Goal: Task Accomplishment & Management: Manage account settings

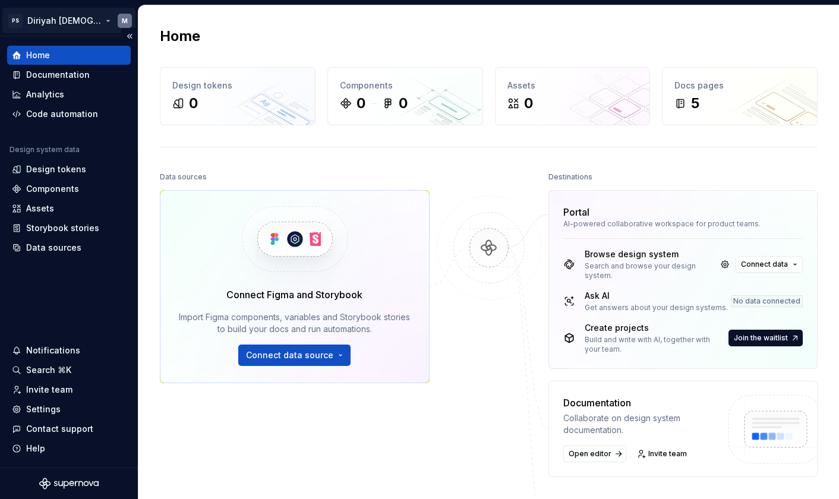
click at [77, 16] on html "PS Diriyah LDS M Home Documentation Analytics Code automation Design system dat…" at bounding box center [419, 249] width 839 height 499
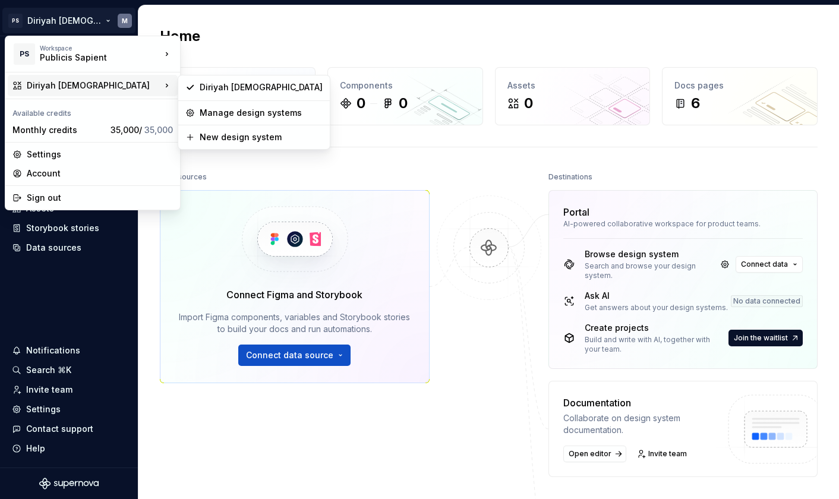
click at [87, 84] on div "Diriyah [DEMOGRAPHIC_DATA]" at bounding box center [94, 86] width 134 height 12
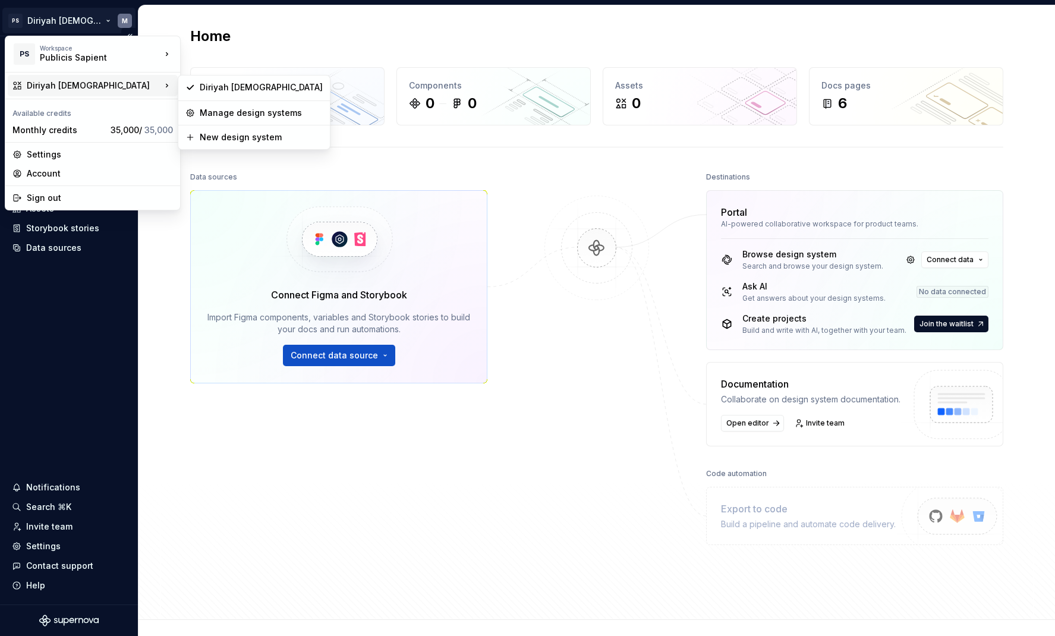
click at [70, 338] on html "PS Diriyah LDS M Home Documentation Analytics Code automation Design system dat…" at bounding box center [527, 318] width 1055 height 636
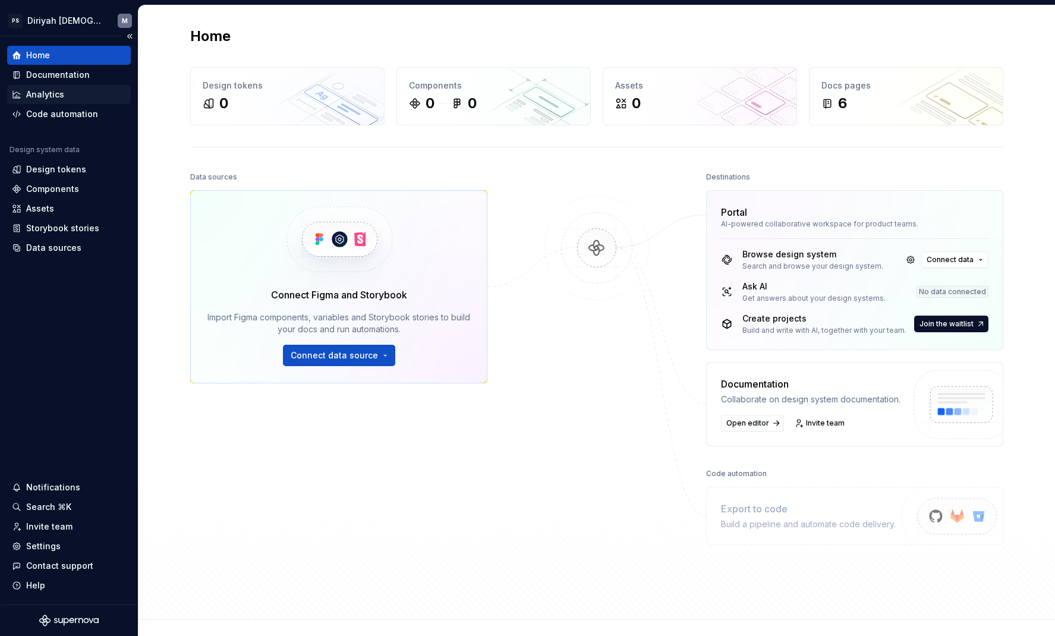
click at [65, 93] on div "Analytics" at bounding box center [69, 95] width 114 height 12
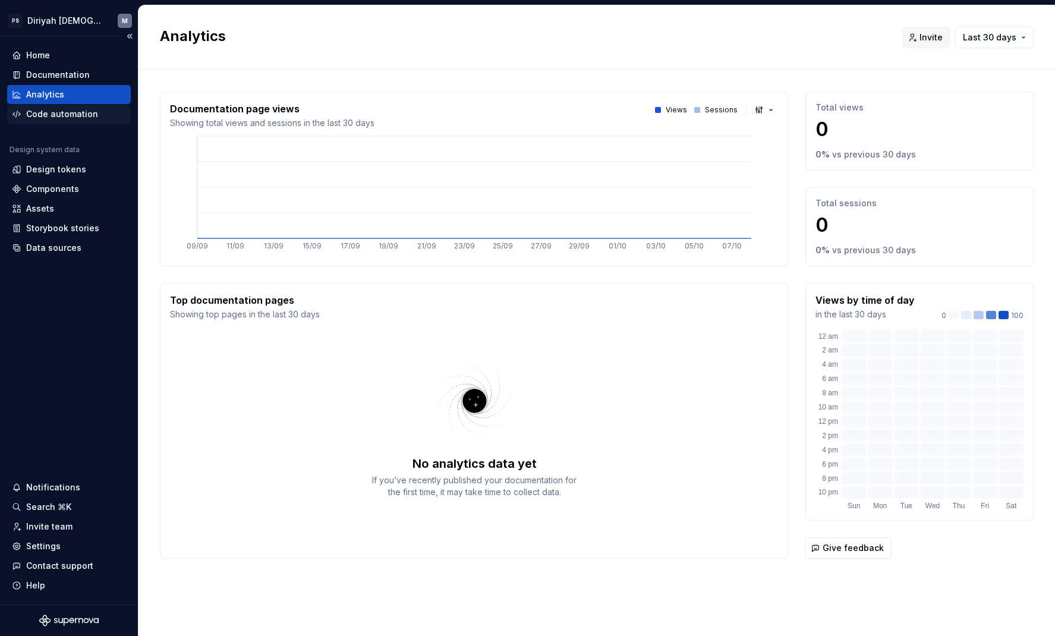
click at [85, 117] on div "Code automation" at bounding box center [62, 114] width 72 height 12
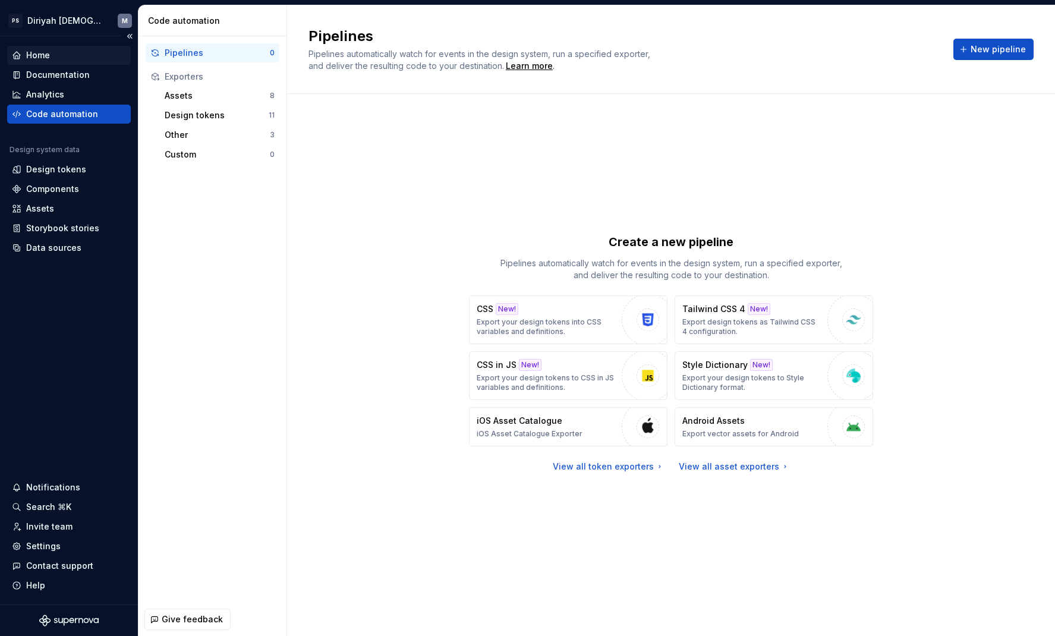
click at [84, 52] on div "Home" at bounding box center [69, 55] width 114 height 12
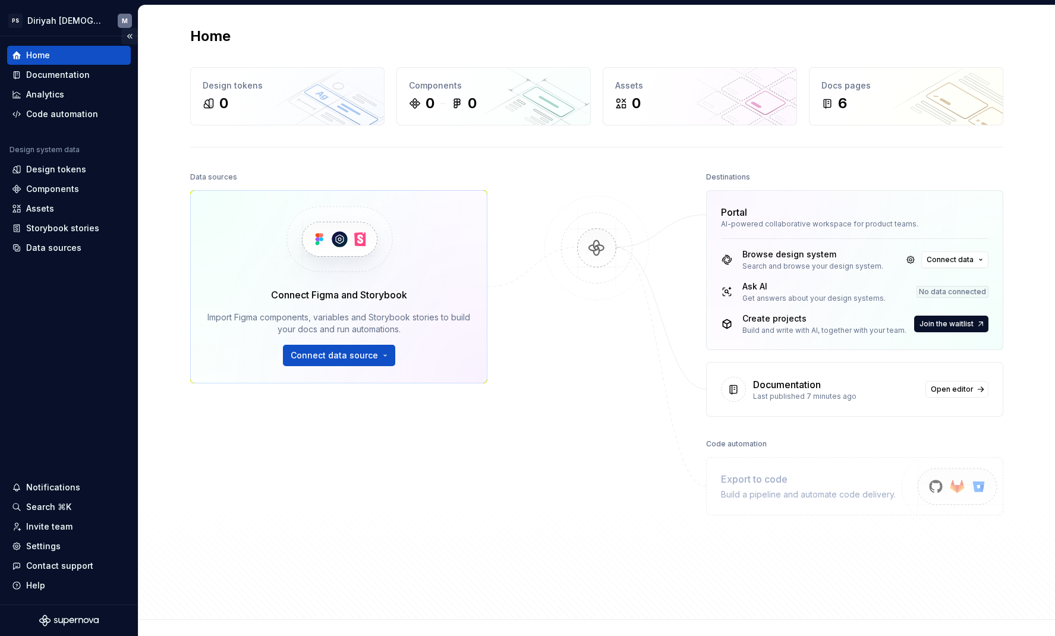
click at [130, 37] on button "Collapse sidebar" at bounding box center [129, 36] width 17 height 17
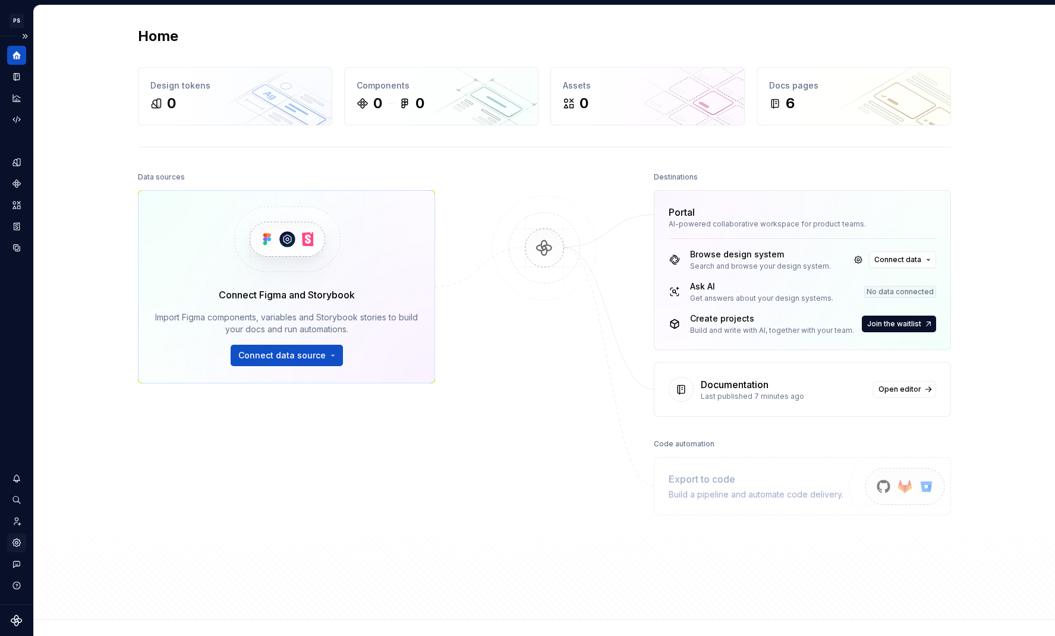
click at [21, 499] on icon "Settings" at bounding box center [16, 542] width 11 height 11
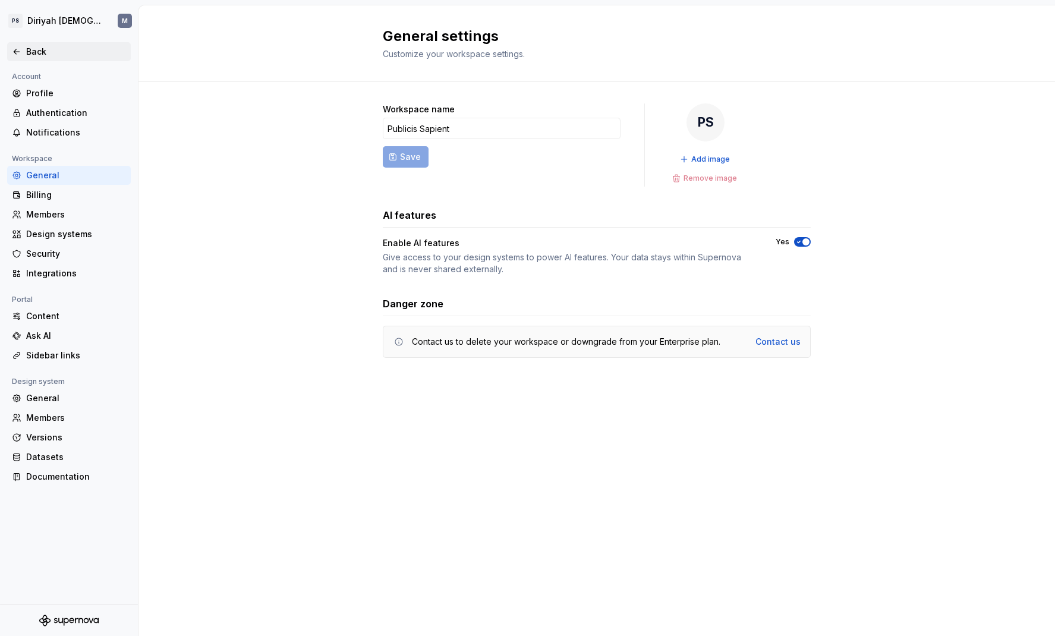
click at [17, 54] on icon at bounding box center [17, 52] width 10 height 10
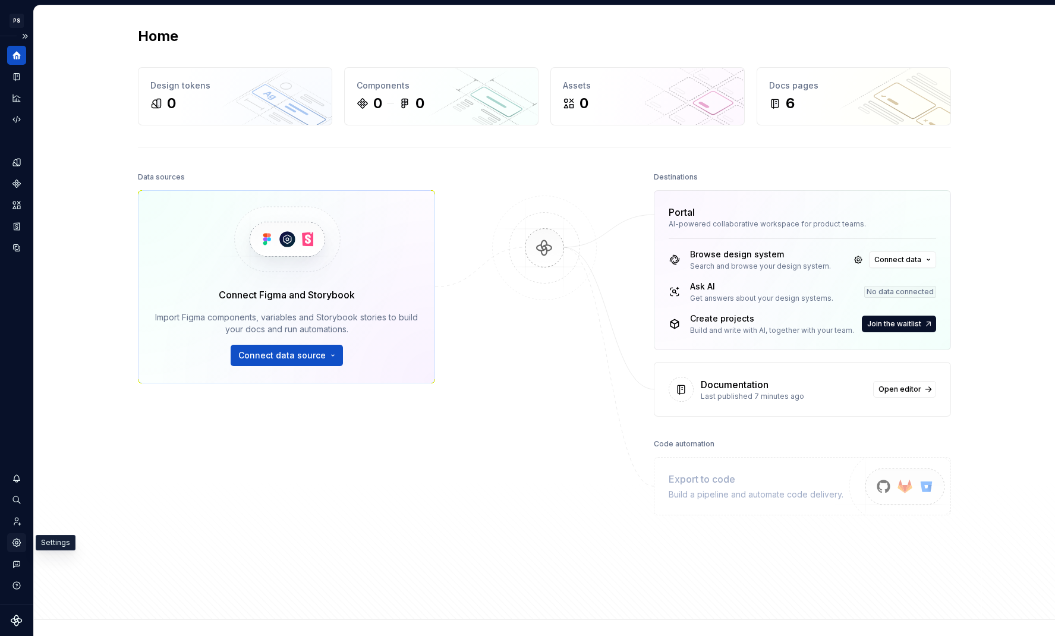
click at [20, 499] on icon "Settings" at bounding box center [16, 542] width 8 height 8
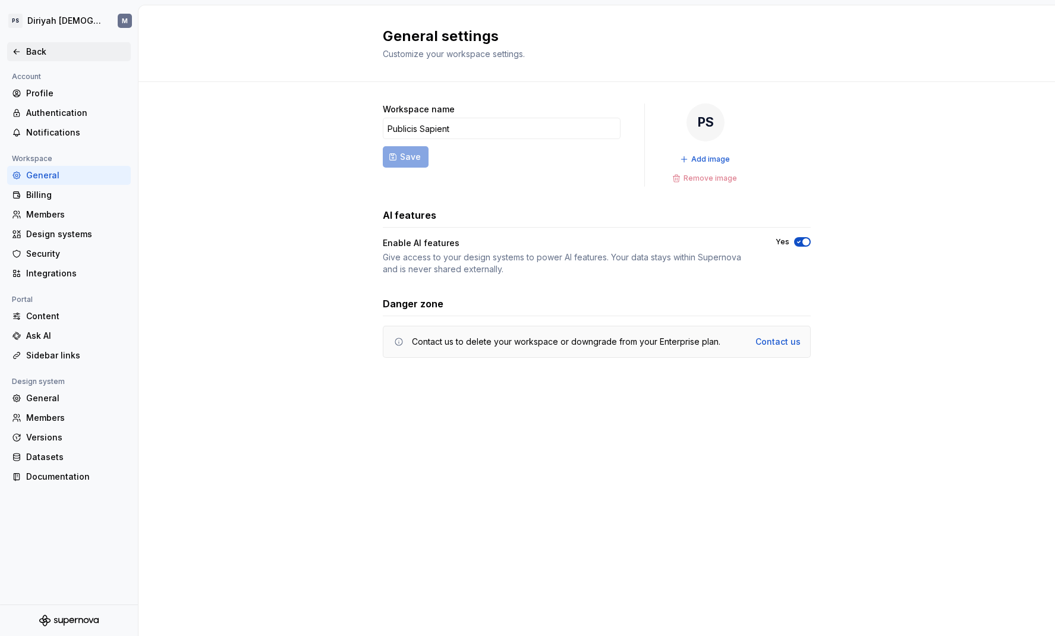
click at [42, 55] on div "Back" at bounding box center [76, 52] width 100 height 12
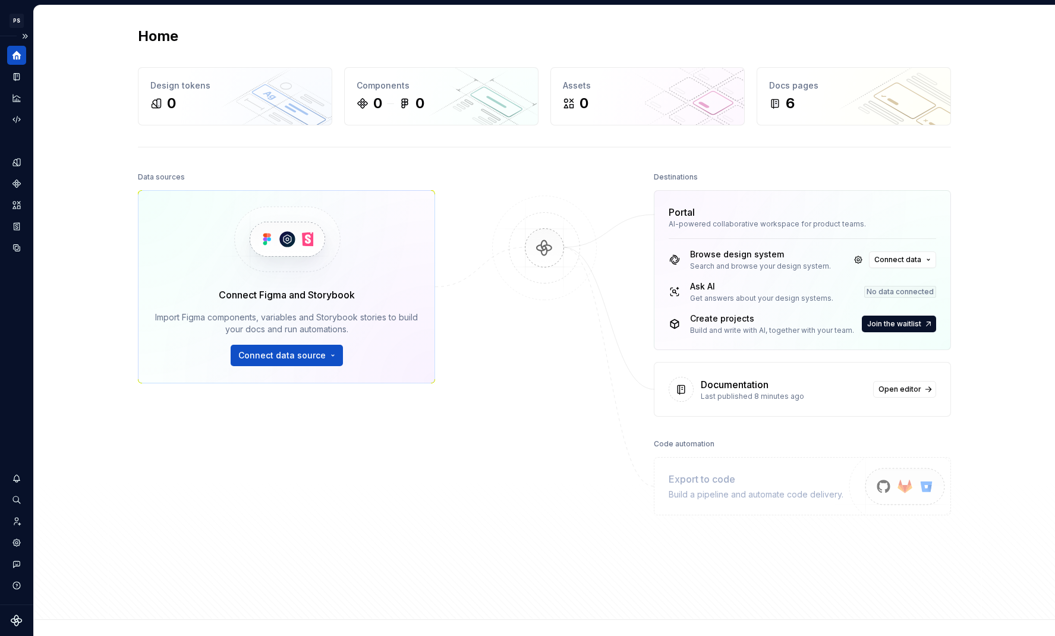
click at [17, 56] on icon "Home" at bounding box center [16, 55] width 11 height 11
click at [23, 39] on button "Expand sidebar" at bounding box center [25, 36] width 17 height 17
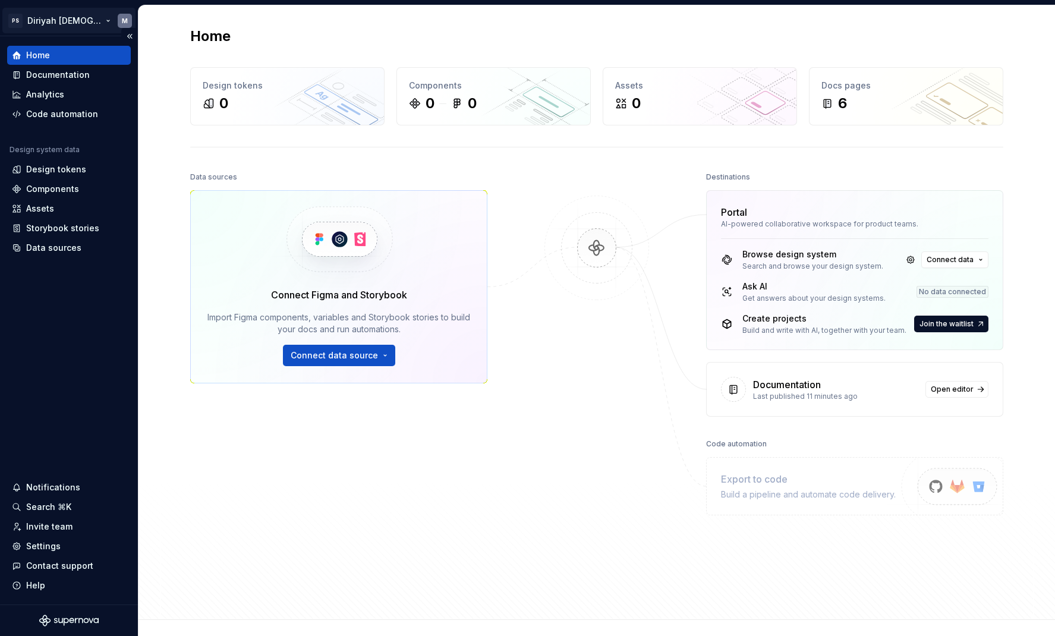
click at [77, 19] on html "PS Diriyah LDS M Home Documentation Analytics Code automation Design system dat…" at bounding box center [527, 318] width 1055 height 636
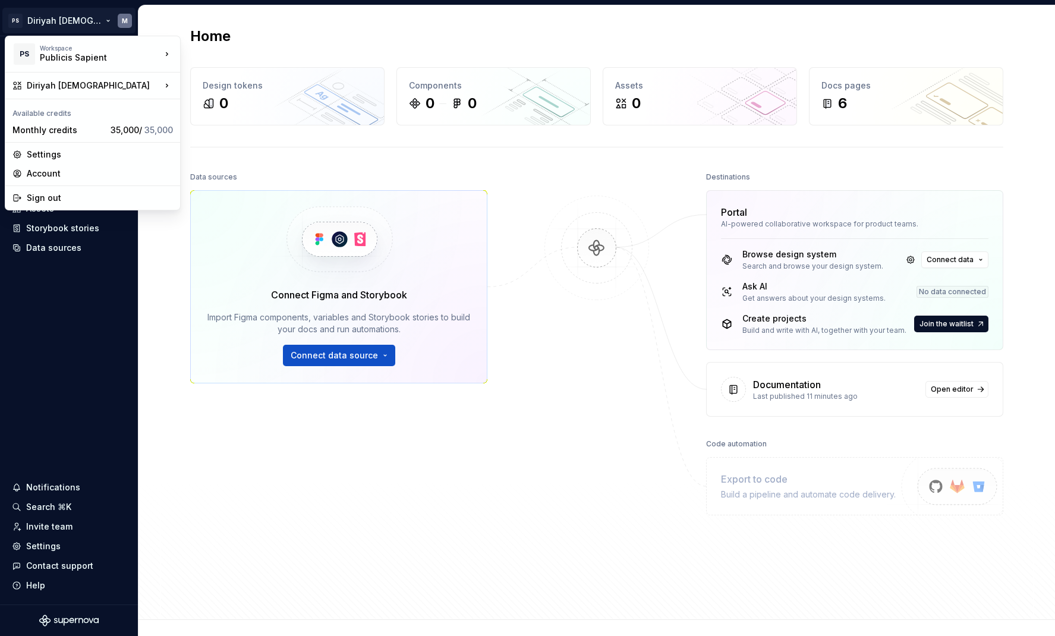
click at [77, 19] on html "PS Diriyah LDS M Home Documentation Analytics Code automation Design system dat…" at bounding box center [527, 318] width 1055 height 636
click at [84, 23] on html "PS Diriyah LDS M Home Documentation Analytics Code automation Design system dat…" at bounding box center [527, 318] width 1055 height 636
click at [73, 156] on div "Settings" at bounding box center [100, 155] width 146 height 12
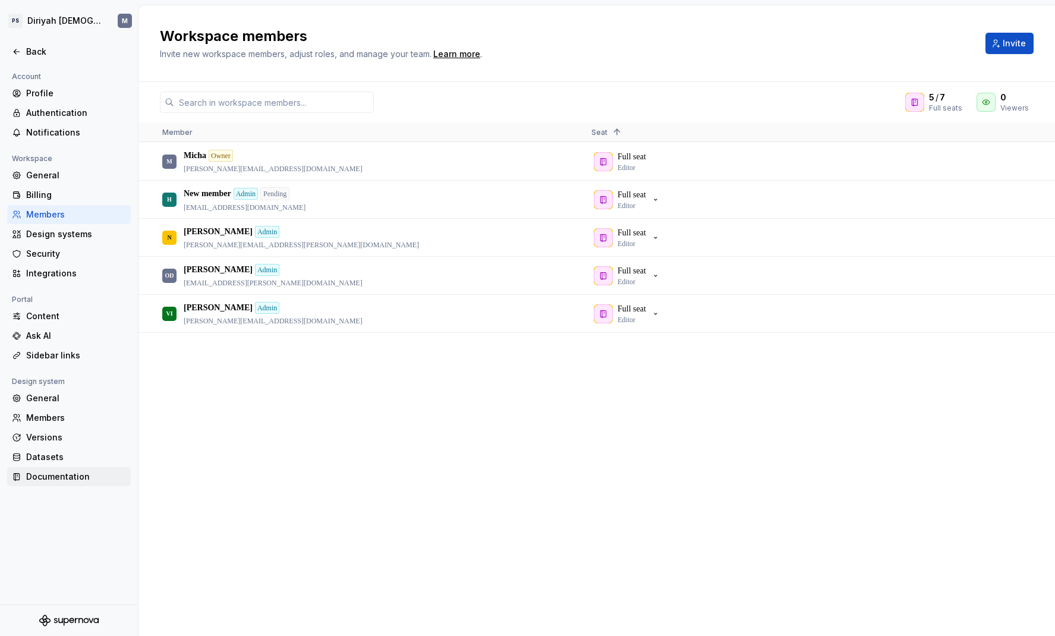
click at [78, 475] on div "Documentation" at bounding box center [76, 477] width 100 height 12
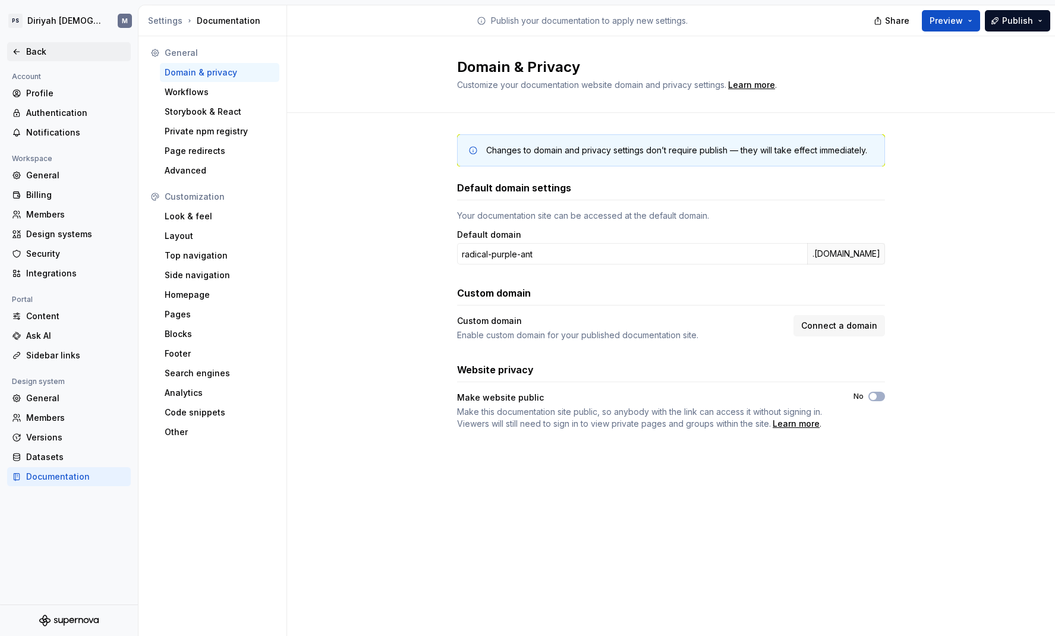
click at [20, 51] on icon at bounding box center [17, 52] width 10 height 10
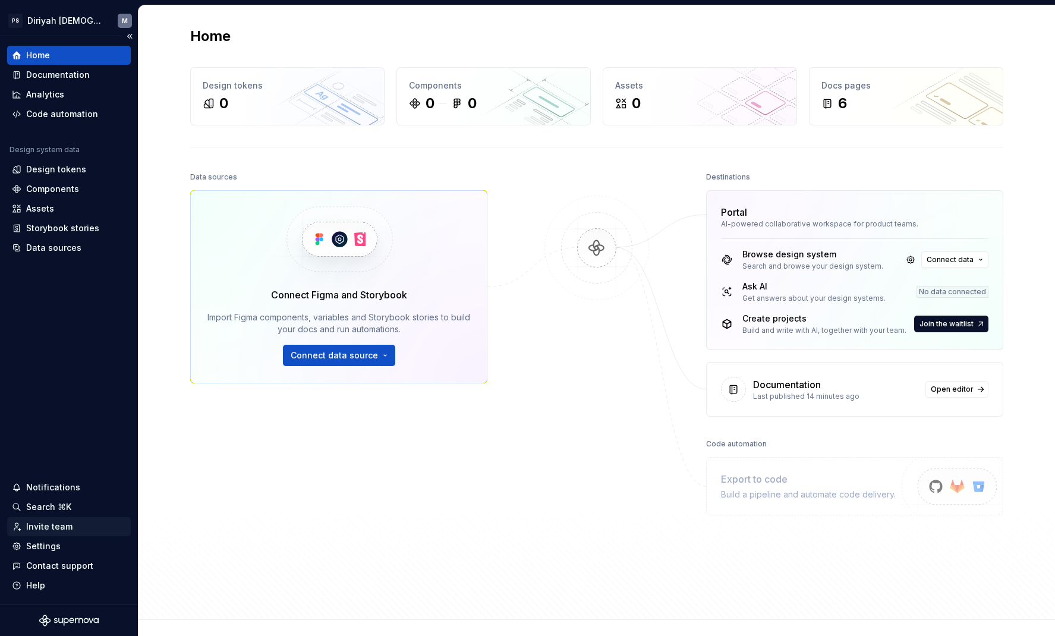
click at [52, 499] on div "Invite team" at bounding box center [69, 526] width 124 height 19
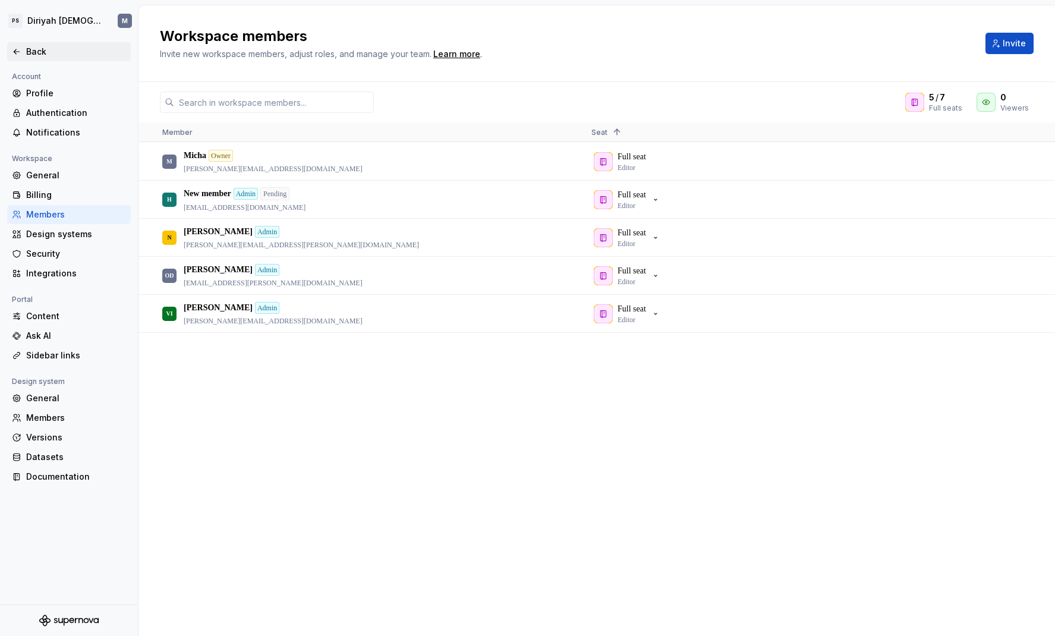
click at [19, 52] on icon at bounding box center [16, 51] width 5 height 5
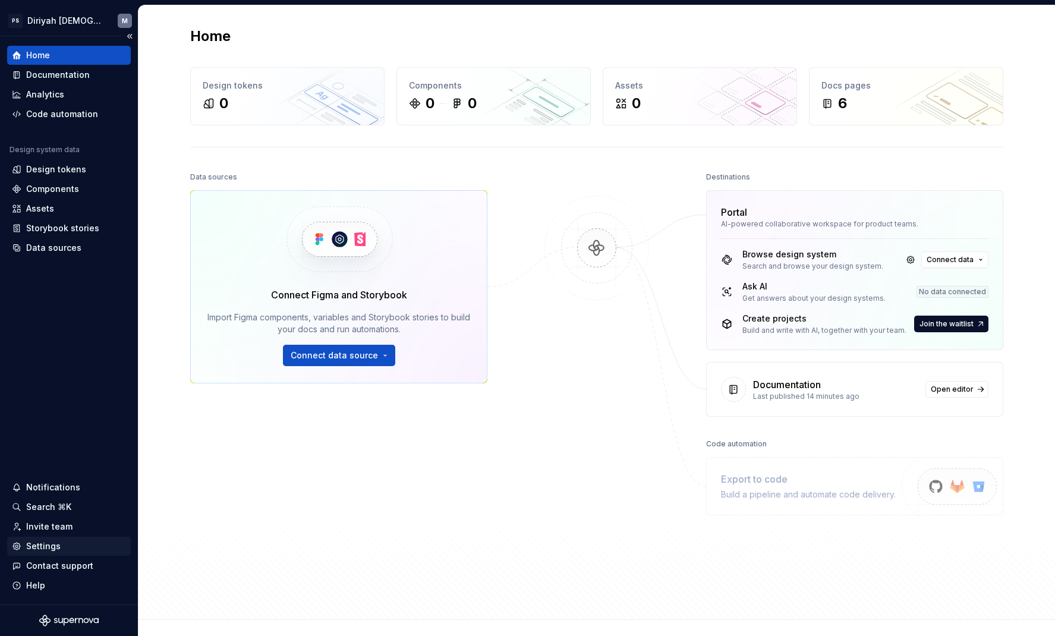
click at [70, 499] on div "Settings" at bounding box center [69, 546] width 114 height 12
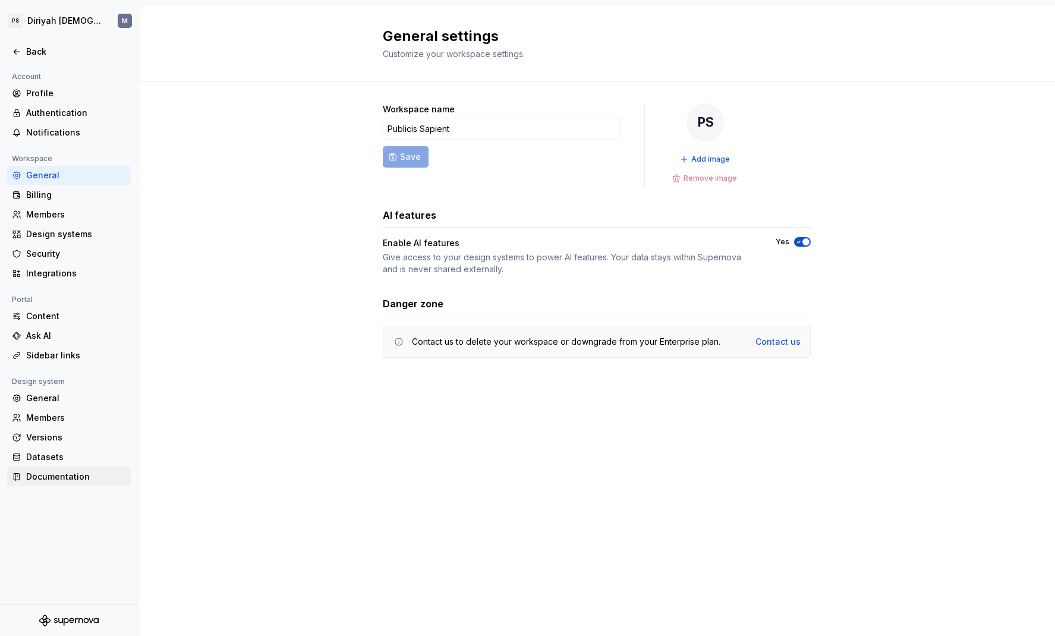
click at [63, 474] on div "Documentation" at bounding box center [76, 477] width 100 height 12
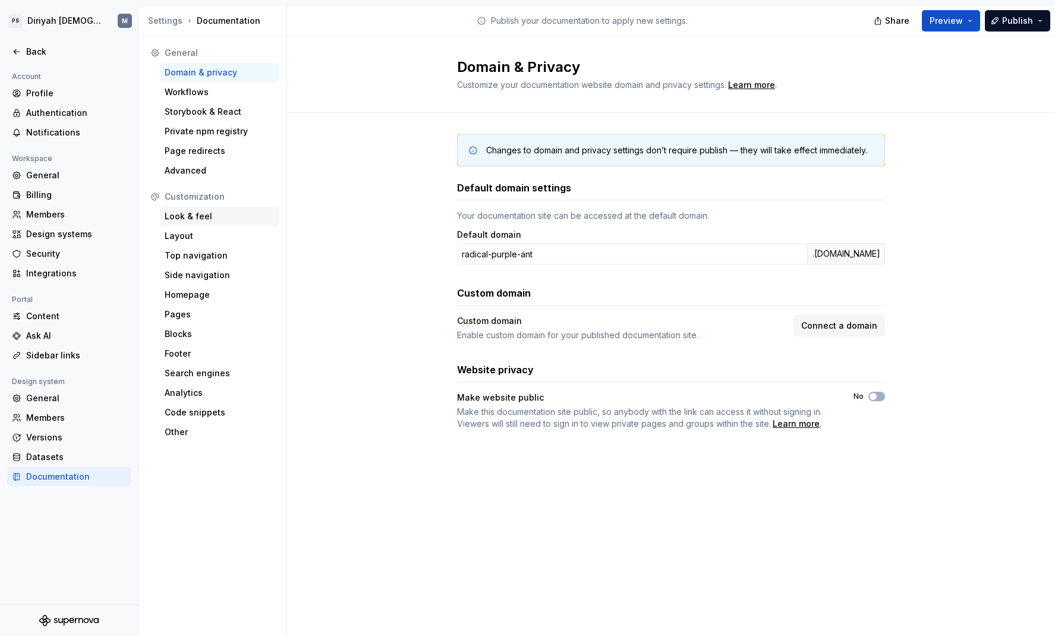
click at [219, 218] on div "Look & feel" at bounding box center [220, 216] width 110 height 12
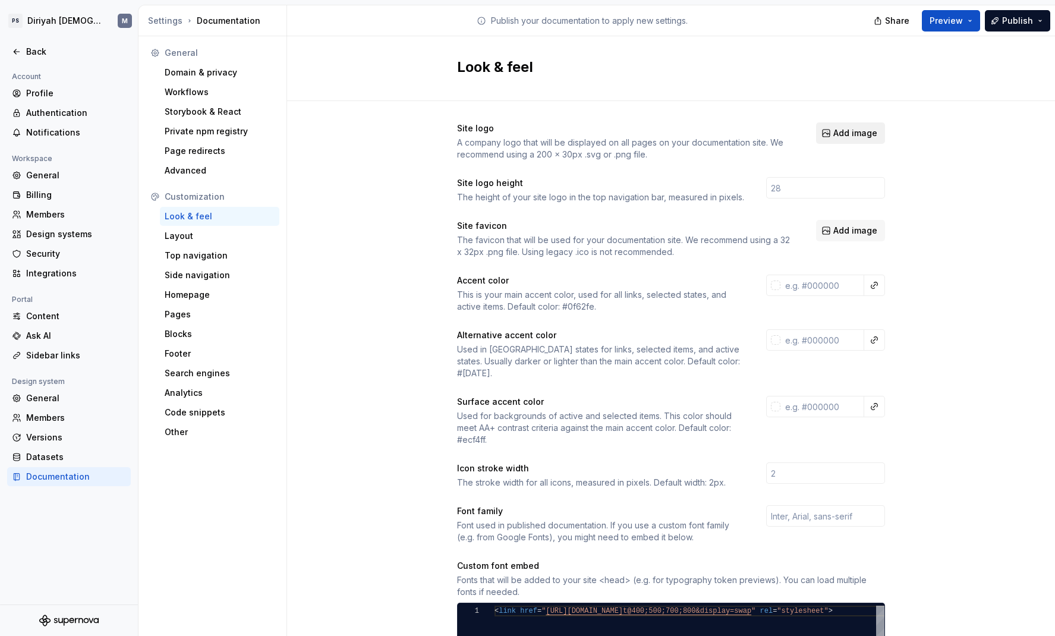
click at [839, 137] on span "Add image" at bounding box center [855, 133] width 44 height 12
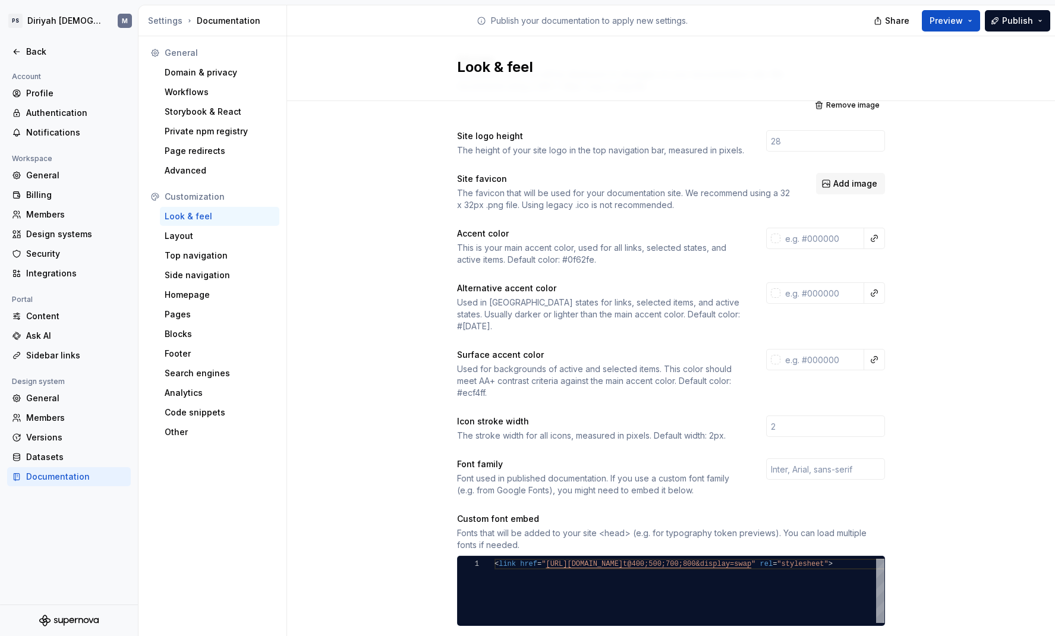
scroll to position [1, 0]
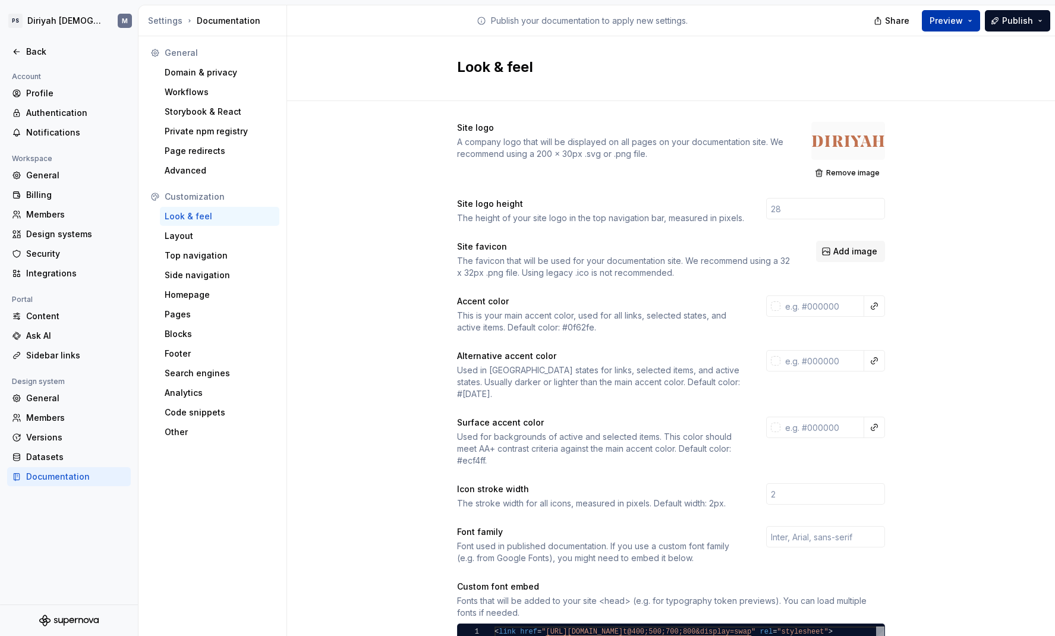
click at [839, 24] on button "Preview" at bounding box center [951, 20] width 58 height 21
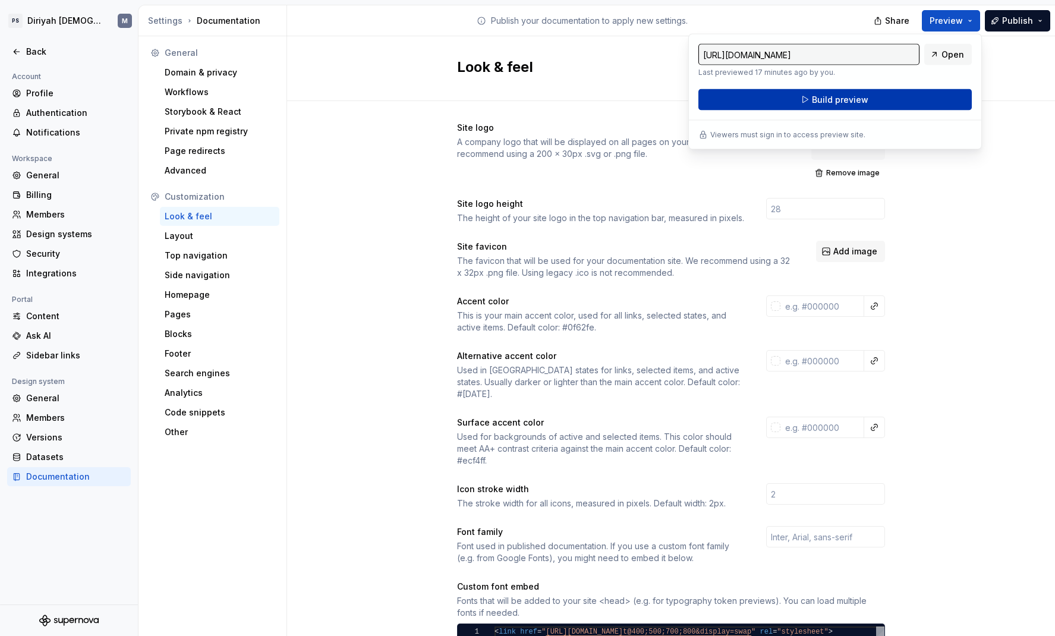
click at [839, 97] on button "Build preview" at bounding box center [834, 99] width 273 height 21
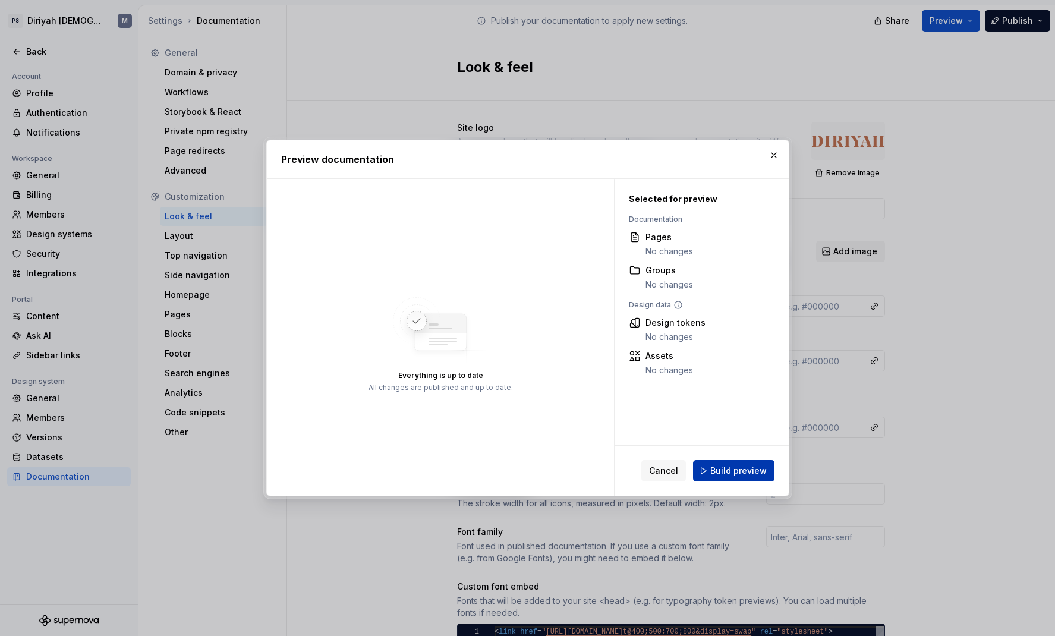
click at [751, 474] on span "Build preview" at bounding box center [738, 471] width 56 height 12
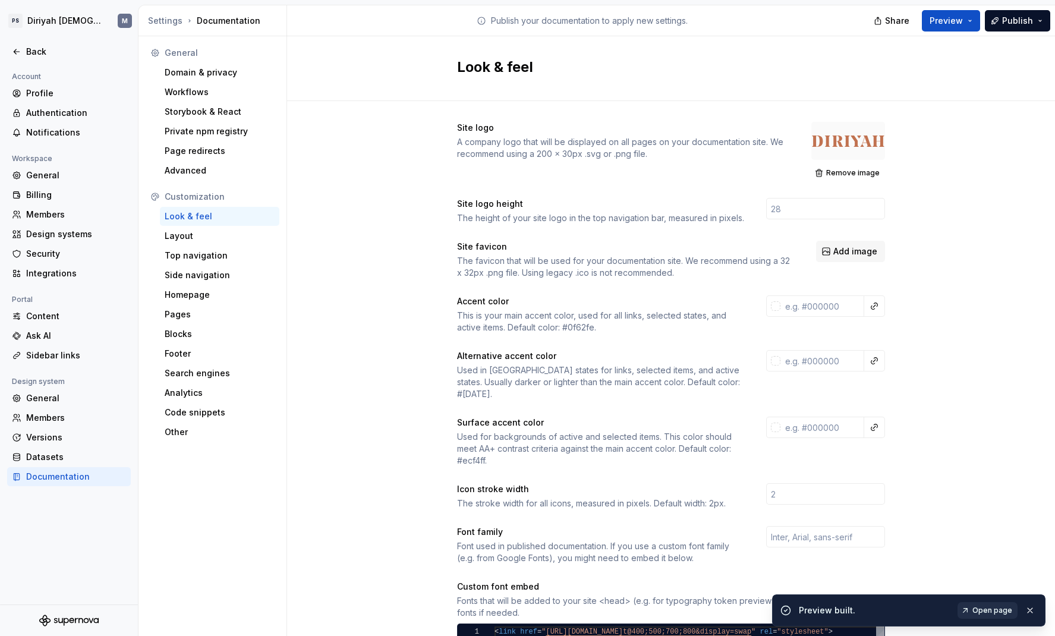
click at [839, 499] on span "Open page" at bounding box center [992, 611] width 40 height 10
click at [839, 210] on input "number" at bounding box center [825, 208] width 119 height 21
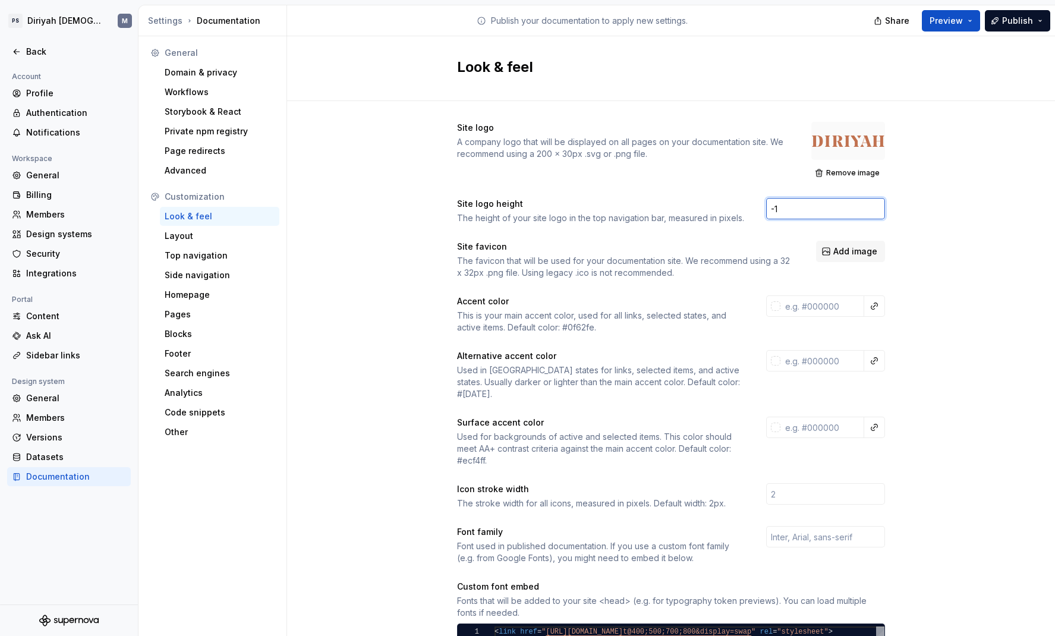
click at [839, 210] on input "-1" at bounding box center [825, 208] width 119 height 21
click at [839, 210] on input "-2" at bounding box center [825, 208] width 119 height 21
click at [839, 210] on input "-3" at bounding box center [825, 208] width 119 height 21
click at [839, 210] on input "-4" at bounding box center [825, 208] width 119 height 21
click at [839, 206] on input "-3" at bounding box center [825, 208] width 119 height 21
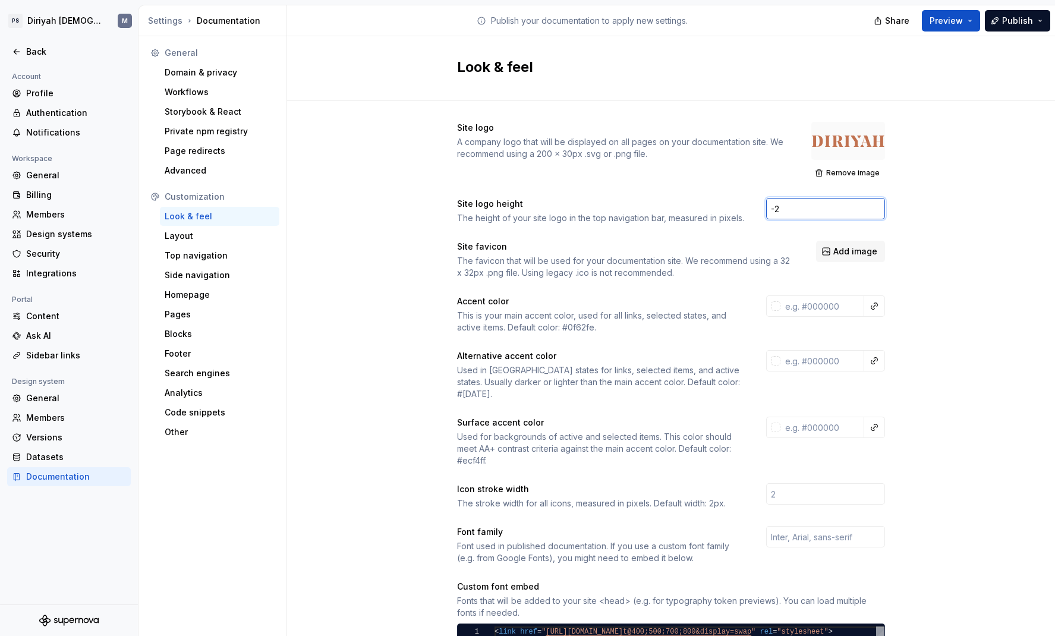
click at [839, 206] on input "-2" at bounding box center [825, 208] width 119 height 21
click at [839, 206] on input "-1" at bounding box center [825, 208] width 119 height 21
click at [839, 206] on input "0" at bounding box center [825, 208] width 119 height 21
click at [839, 206] on input "1" at bounding box center [825, 208] width 119 height 21
click at [839, 206] on input "2" at bounding box center [825, 208] width 119 height 21
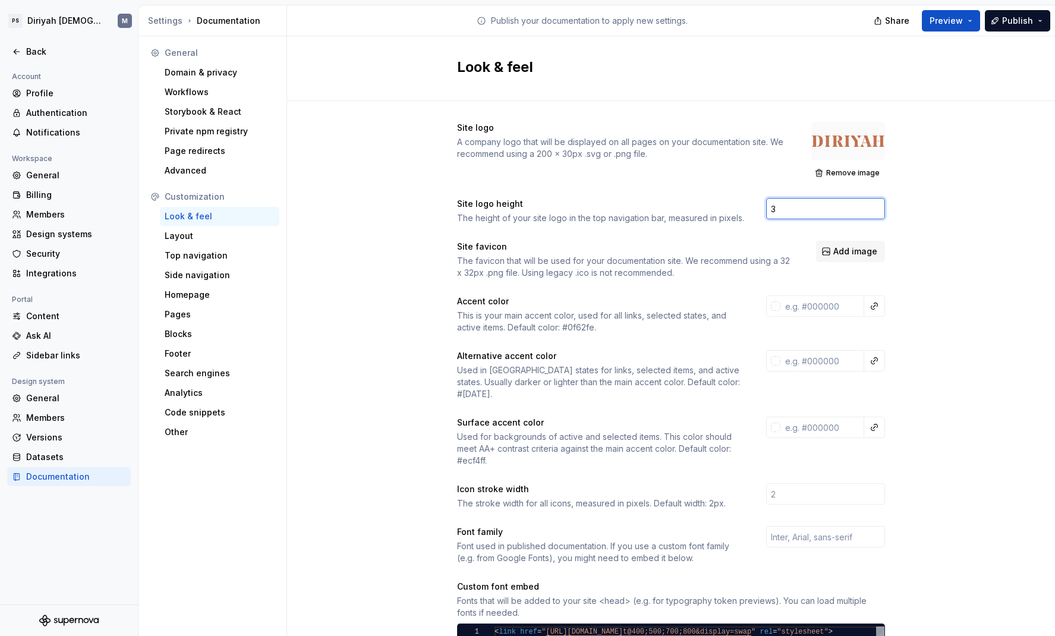
click at [839, 206] on input "3" at bounding box center [825, 208] width 119 height 21
click at [839, 206] on input "4" at bounding box center [825, 208] width 119 height 21
click at [839, 206] on input "5" at bounding box center [825, 208] width 119 height 21
click at [839, 206] on input "6" at bounding box center [825, 208] width 119 height 21
click at [839, 206] on input "7" at bounding box center [825, 208] width 119 height 21
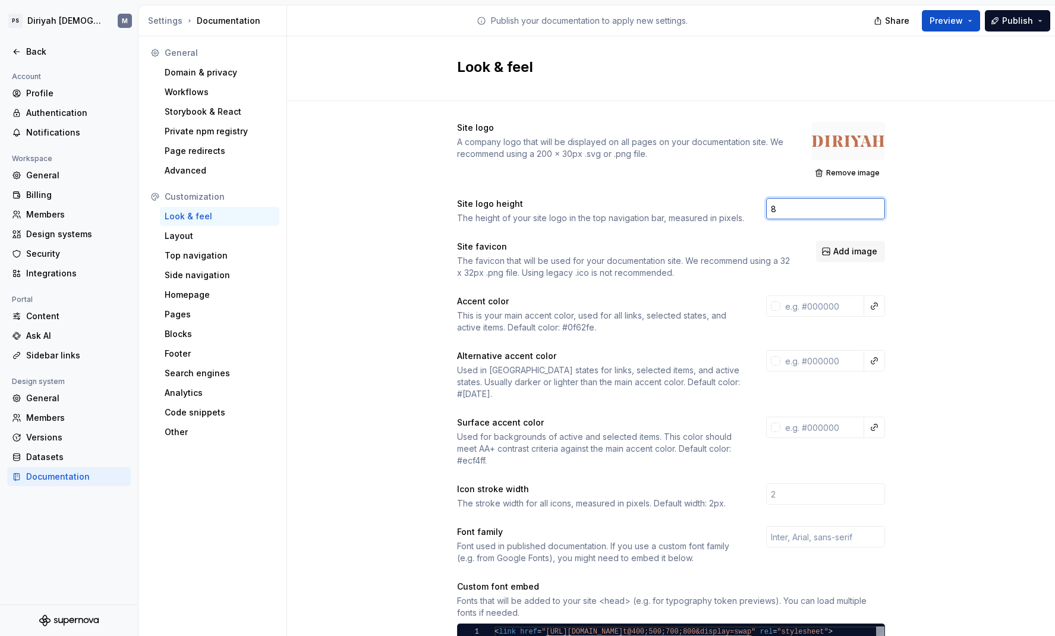
click at [839, 206] on input "8" at bounding box center [825, 208] width 119 height 21
click at [839, 206] on input "9" at bounding box center [825, 208] width 119 height 21
click at [839, 206] on input "10" at bounding box center [825, 208] width 119 height 21
click at [839, 206] on input "11" at bounding box center [825, 208] width 119 height 21
click at [839, 206] on input "12" at bounding box center [825, 208] width 119 height 21
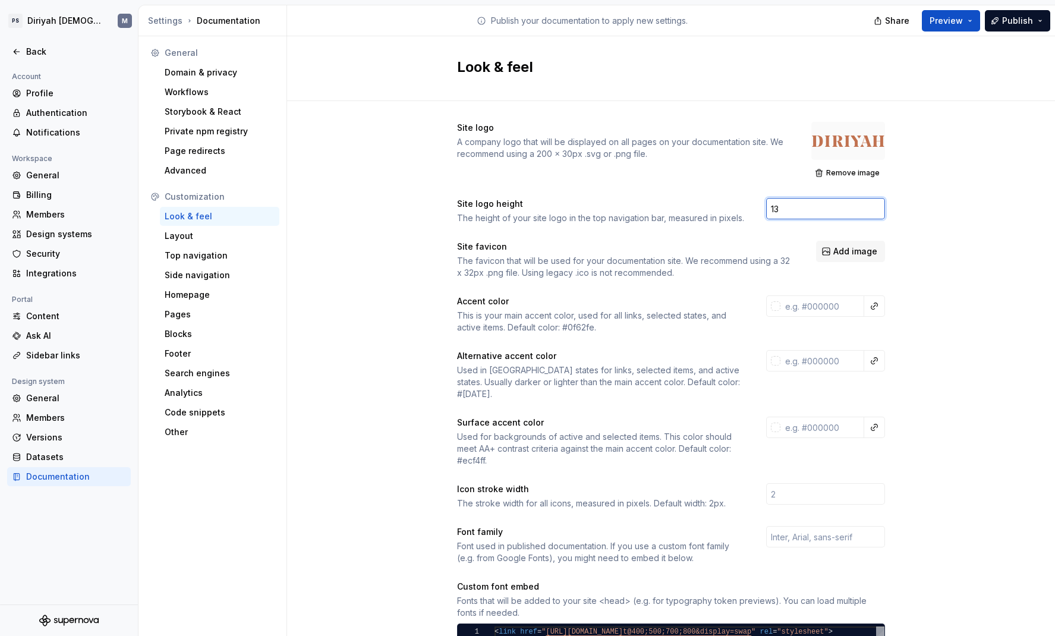
click at [839, 206] on input "13" at bounding box center [825, 208] width 119 height 21
click at [839, 206] on input "14" at bounding box center [825, 208] width 119 height 21
click at [839, 206] on input "15" at bounding box center [825, 208] width 119 height 21
type input "16"
click at [839, 206] on input "16" at bounding box center [825, 208] width 119 height 21
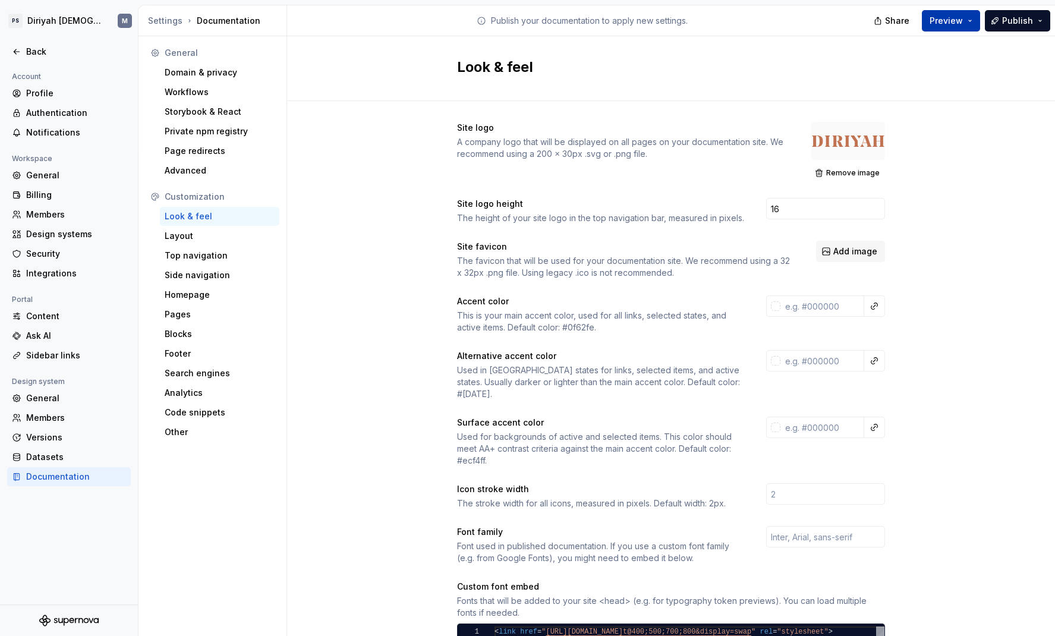
click at [839, 15] on span "Preview" at bounding box center [946, 21] width 33 height 12
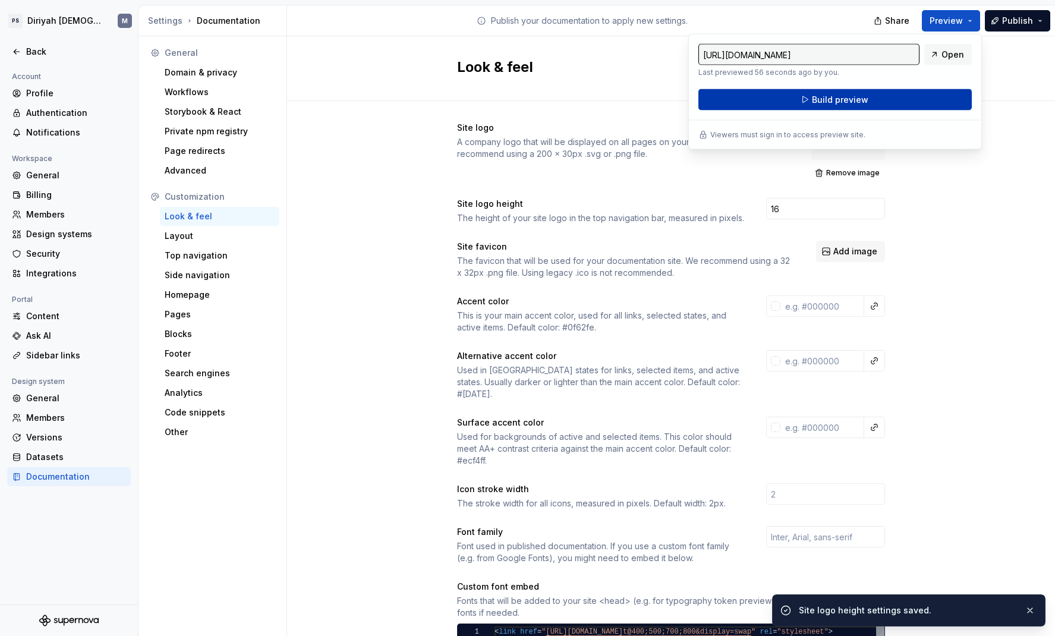
click at [839, 100] on button "Build preview" at bounding box center [834, 99] width 273 height 21
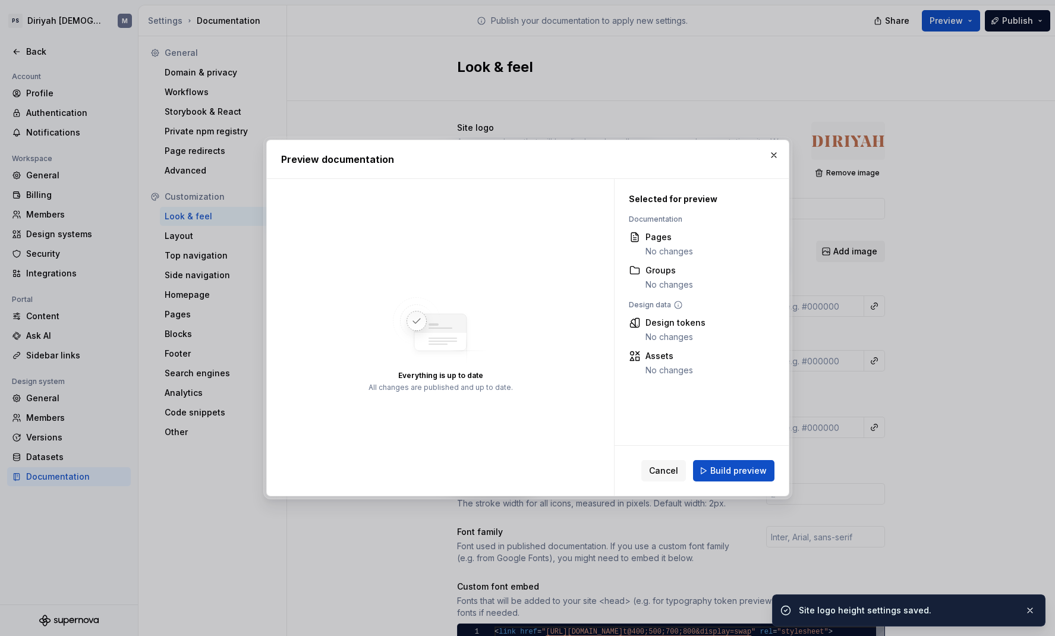
click at [757, 481] on div "Cancel Build preview" at bounding box center [702, 471] width 174 height 50
click at [761, 474] on span "Build preview" at bounding box center [738, 471] width 56 height 12
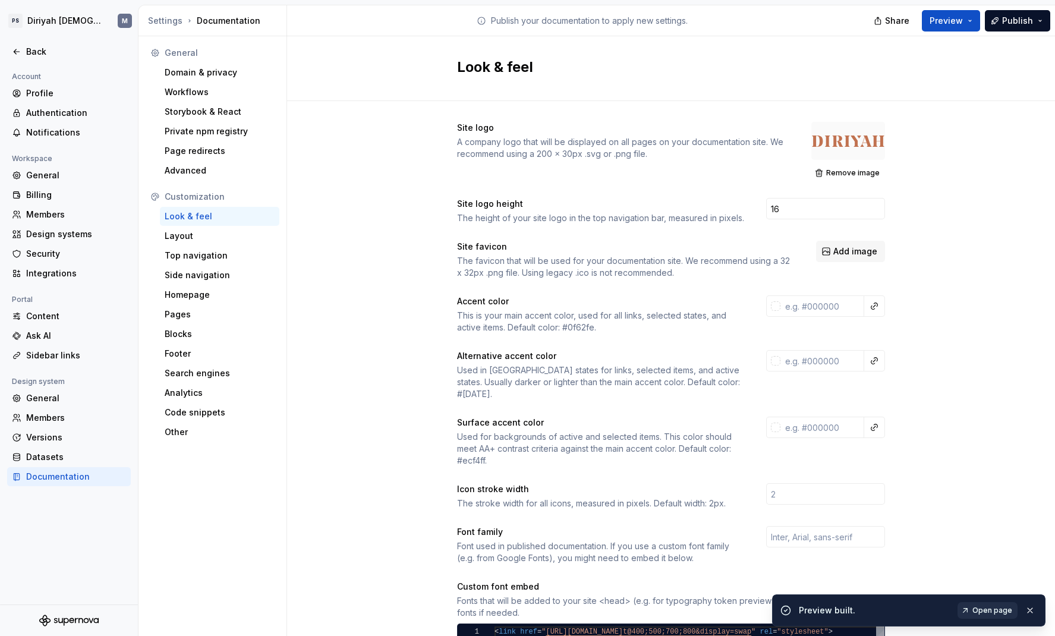
click at [839, 499] on span "Open page" at bounding box center [992, 611] width 40 height 10
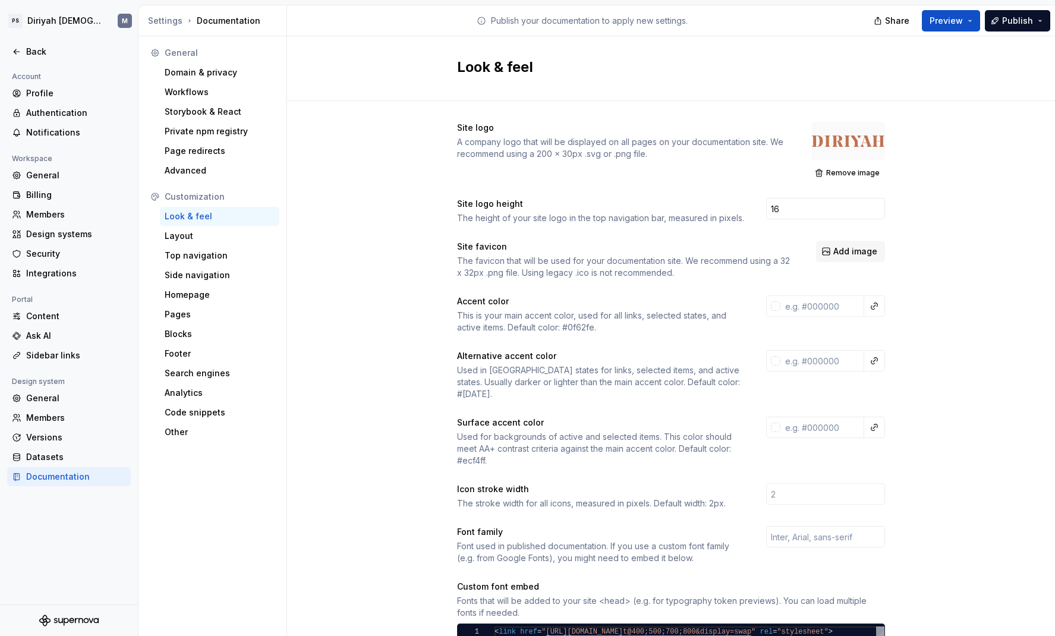
click at [415, 306] on div "Site logo A company logo that will be displayed on all pages on your documentat…" at bounding box center [671, 548] width 768 height 897
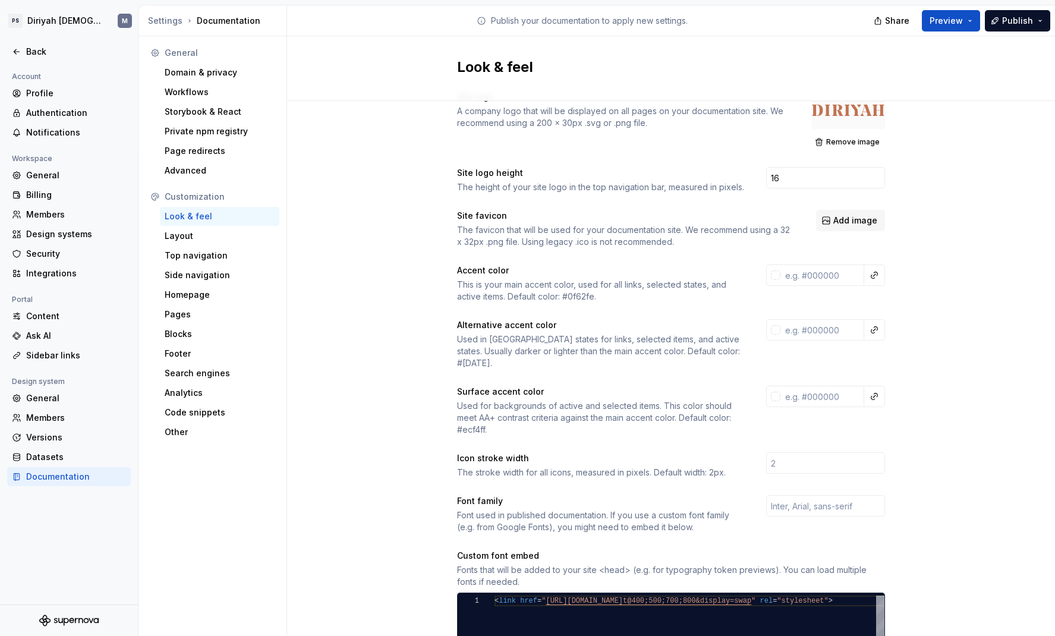
scroll to position [94, 0]
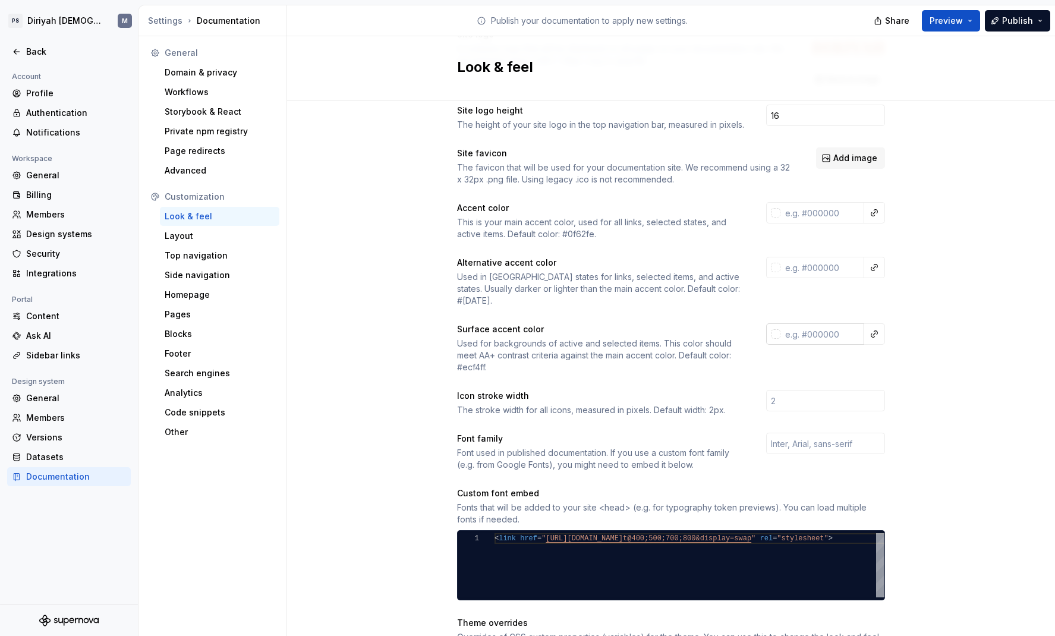
click at [816, 323] on input "text" at bounding box center [822, 333] width 84 height 21
paste input "f6f2eb"
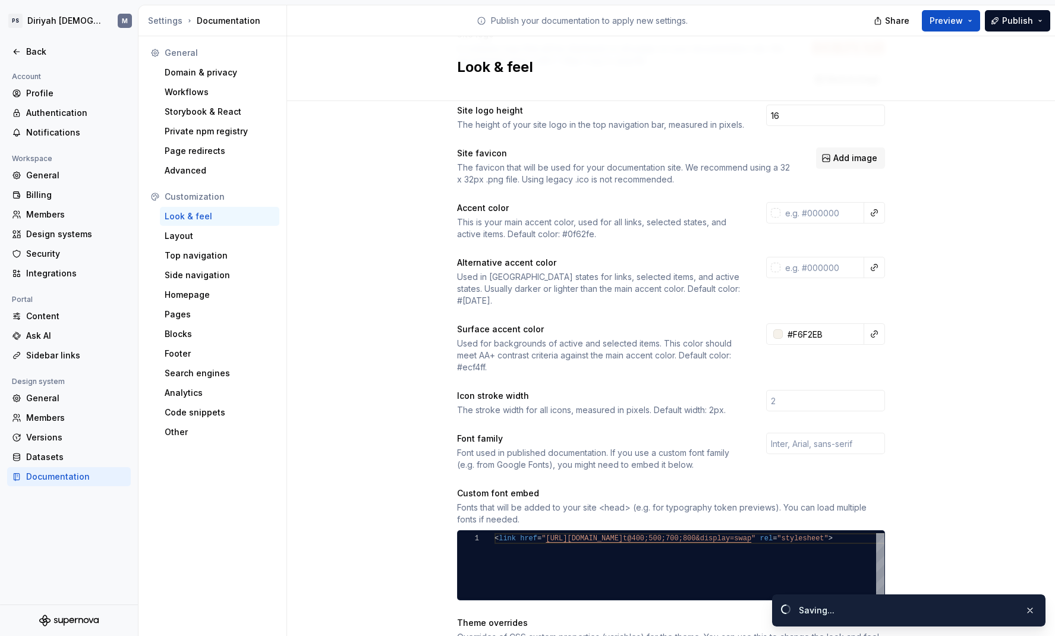
click at [839, 352] on div "Surface accent color Used for backgrounds of active and selected items. This co…" at bounding box center [671, 348] width 428 height 50
type input "#f6f2ebff"
click at [839, 499] on button "button" at bounding box center [1029, 610] width 15 height 17
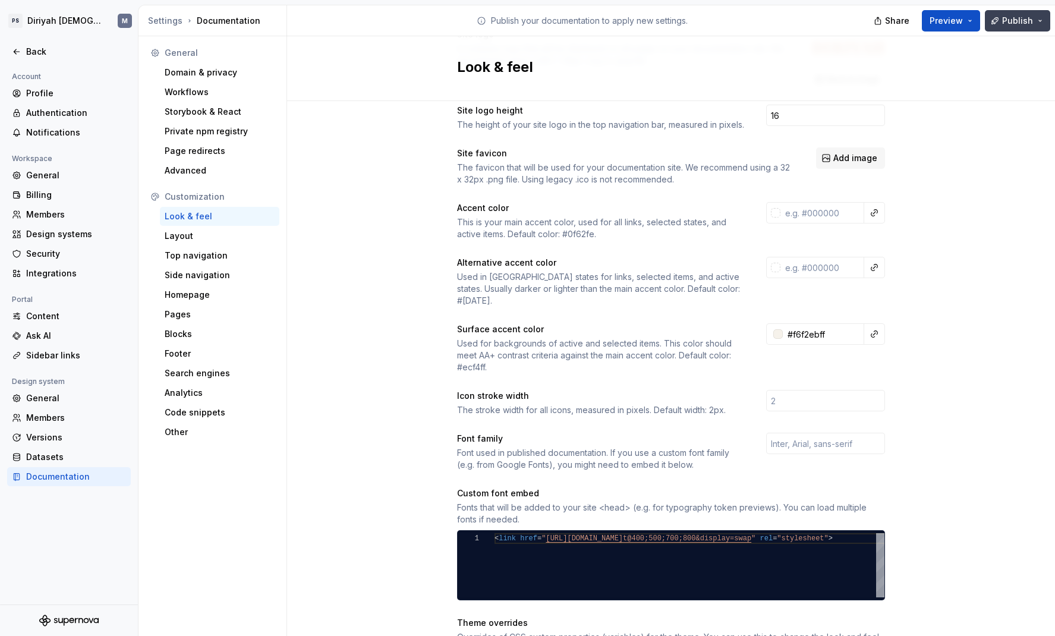
click at [839, 19] on button "Publish" at bounding box center [1017, 20] width 65 height 21
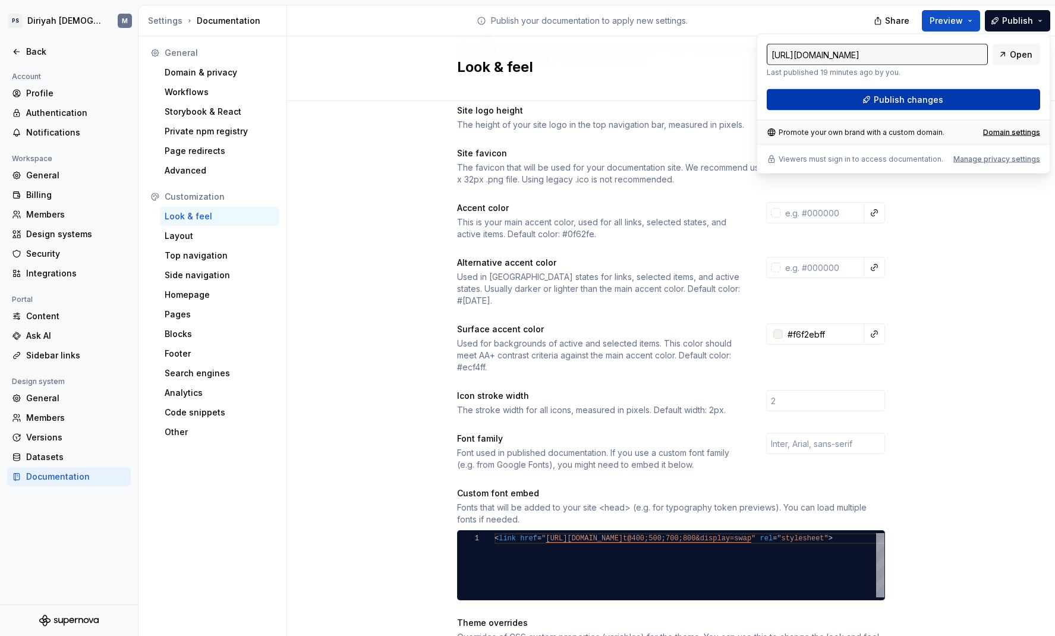
click at [839, 99] on button "Publish changes" at bounding box center [903, 99] width 273 height 21
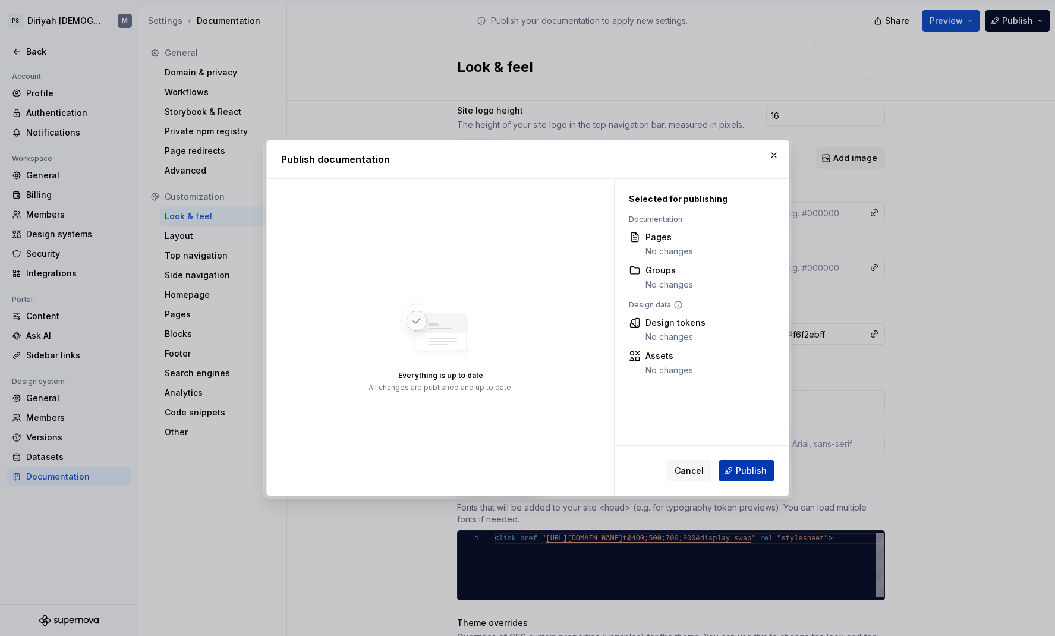
click at [759, 470] on span "Publish" at bounding box center [751, 471] width 31 height 12
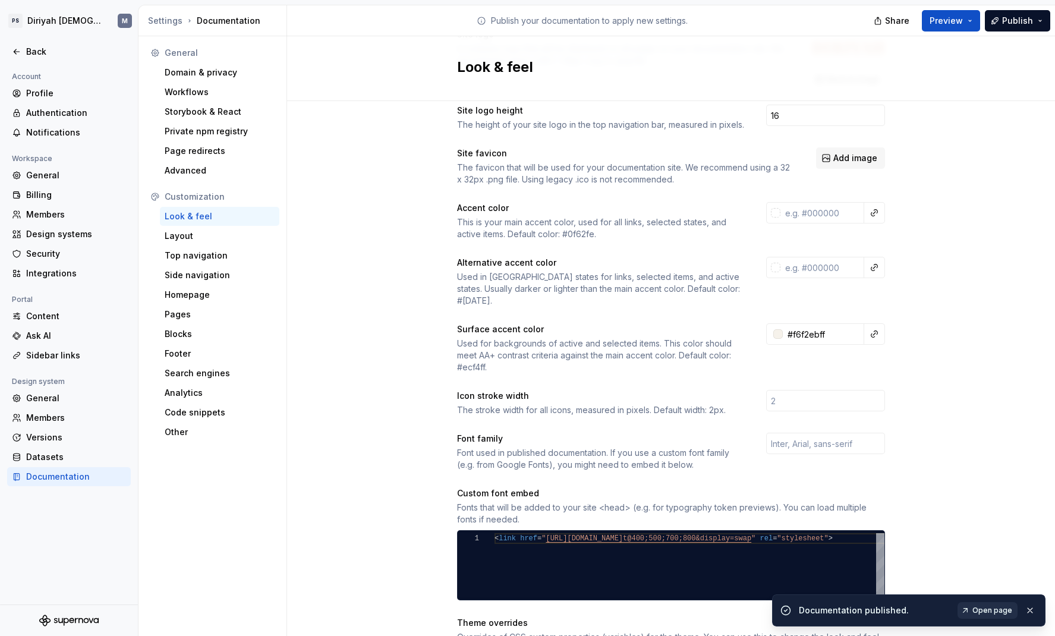
click at [839, 499] on span "Open page" at bounding box center [992, 611] width 40 height 10
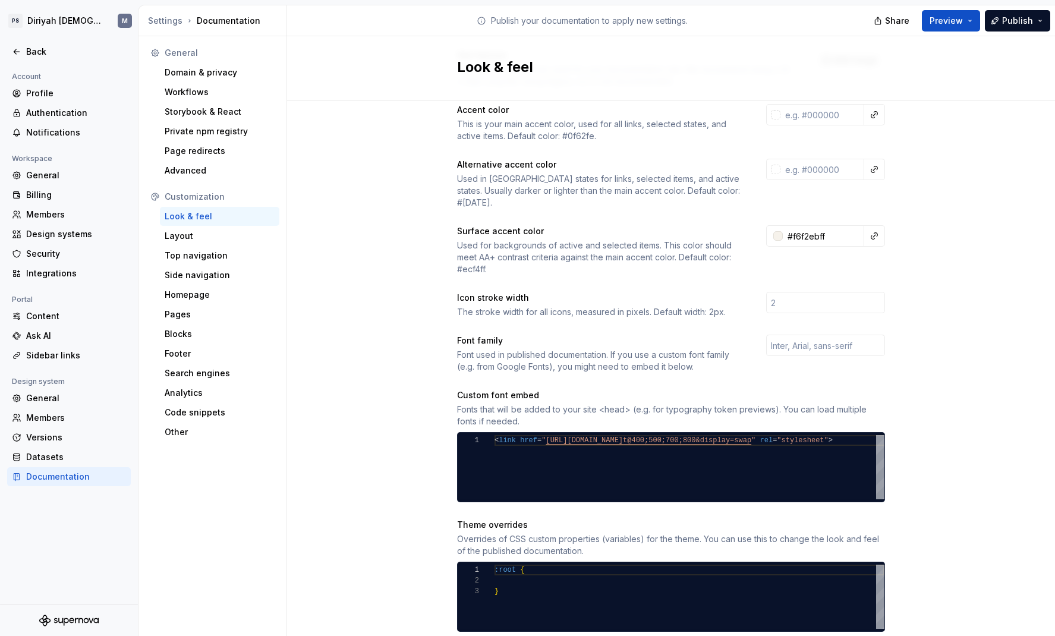
scroll to position [0, 0]
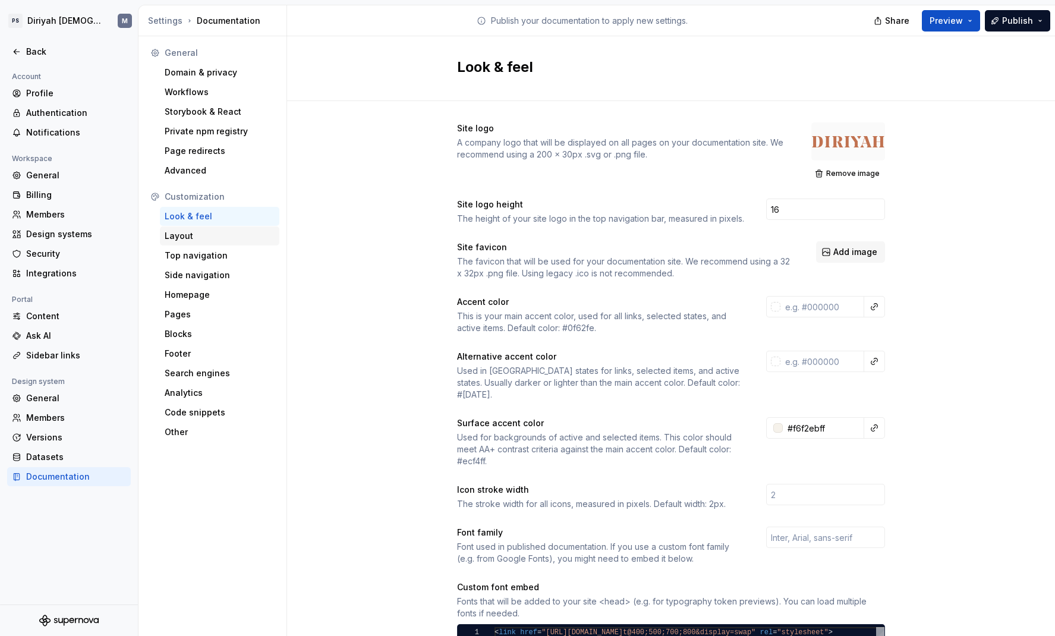
click at [215, 240] on div "Layout" at bounding box center [220, 236] width 110 height 12
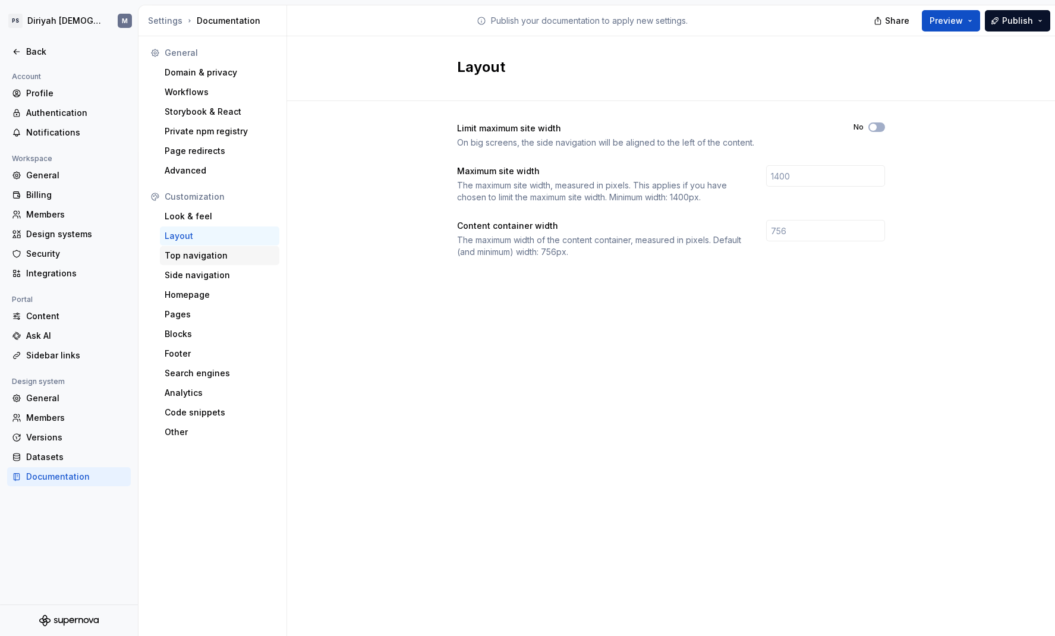
click at [220, 254] on div "Top navigation" at bounding box center [220, 256] width 110 height 12
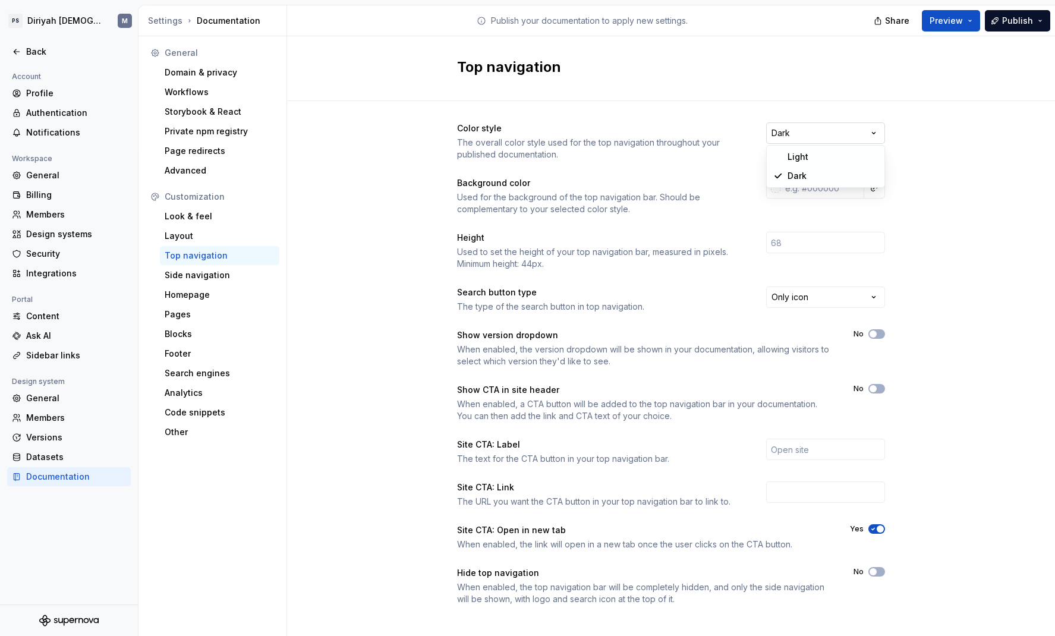
click at [839, 134] on html "PS Diriyah LDS M Back Account Profile Authentication Notifications Workspace Ge…" at bounding box center [527, 318] width 1055 height 636
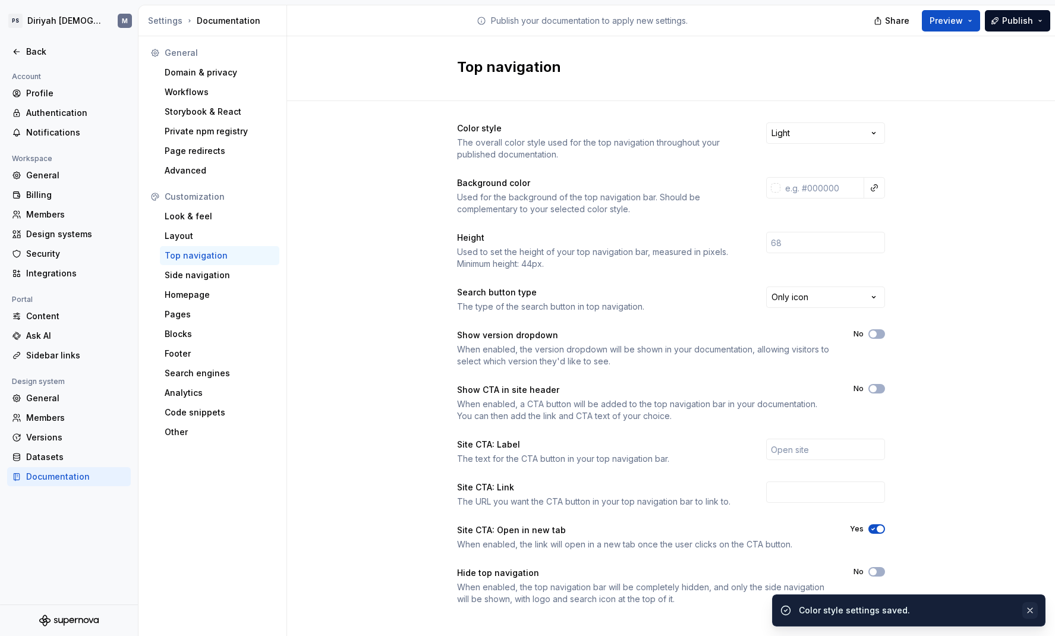
click at [839, 499] on button "button" at bounding box center [1029, 610] width 15 height 17
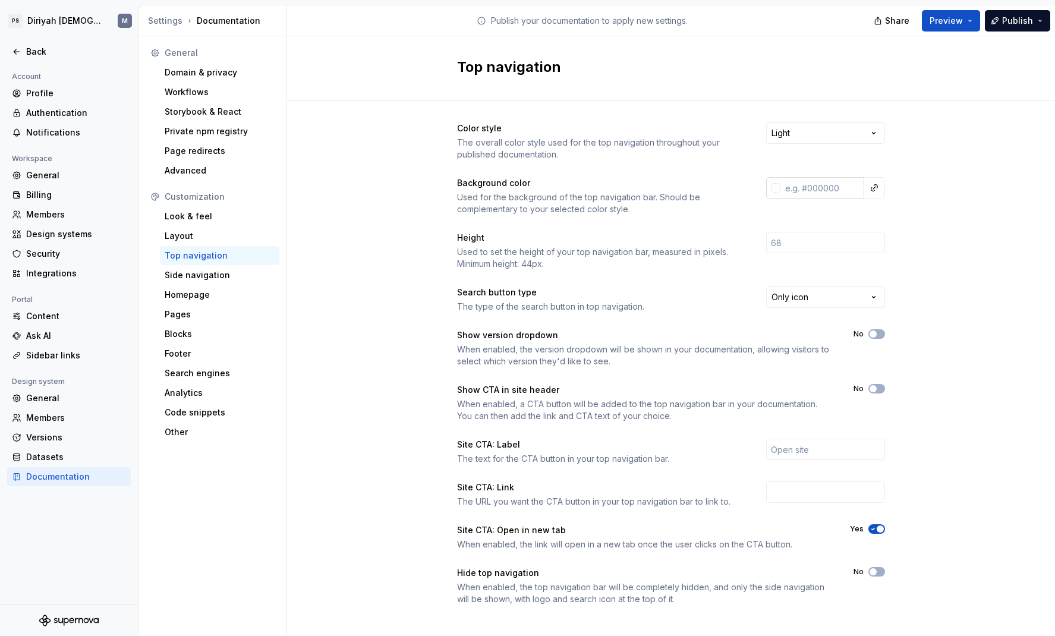
click at [830, 191] on input "text" at bounding box center [822, 187] width 84 height 21
paste input "f6f2eb"
click at [839, 20] on button "Publish" at bounding box center [1017, 20] width 65 height 21
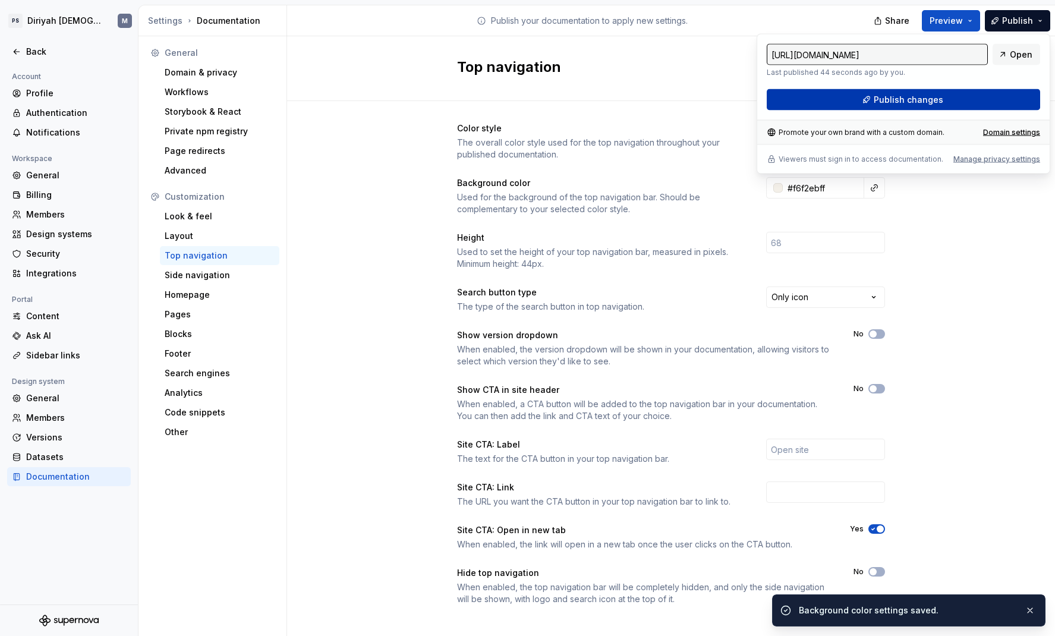
click at [839, 96] on button "Publish changes" at bounding box center [903, 99] width 273 height 21
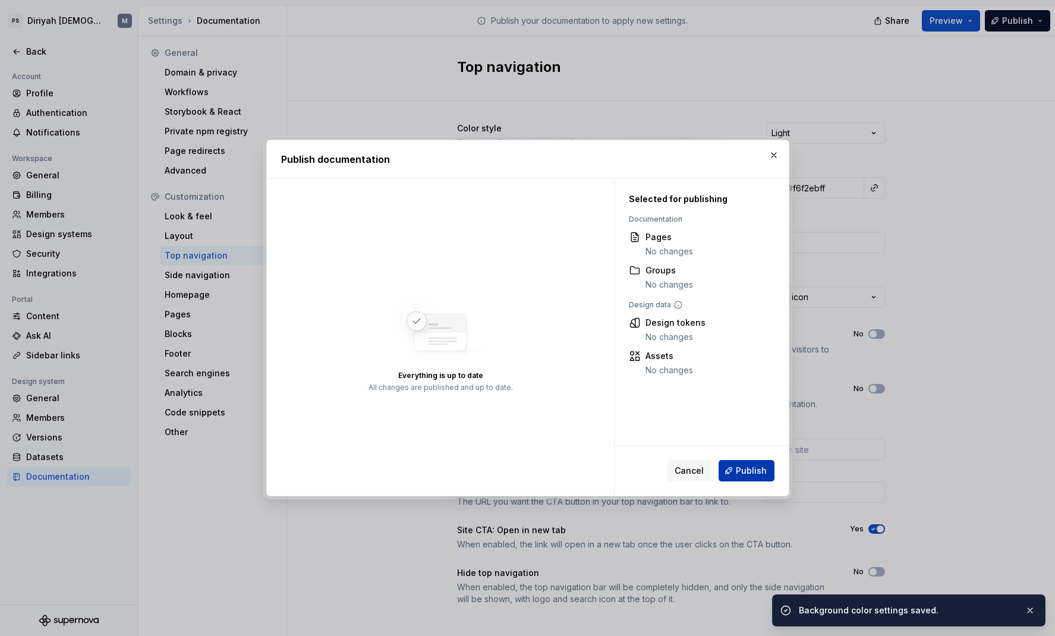
click at [747, 473] on span "Publish" at bounding box center [751, 471] width 31 height 12
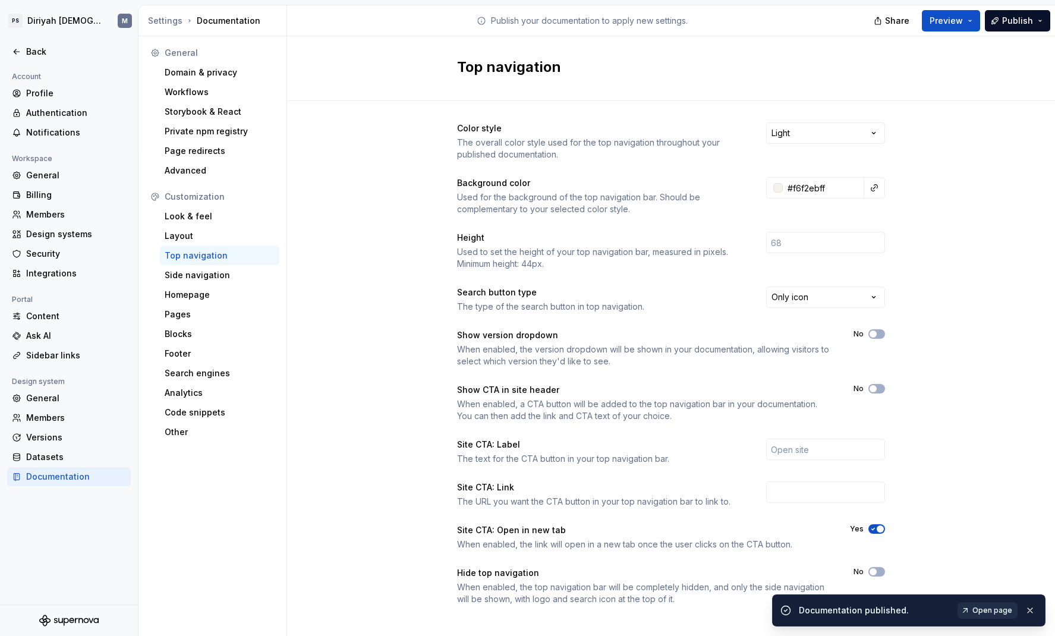
click at [839, 499] on span "Open page" at bounding box center [992, 611] width 40 height 10
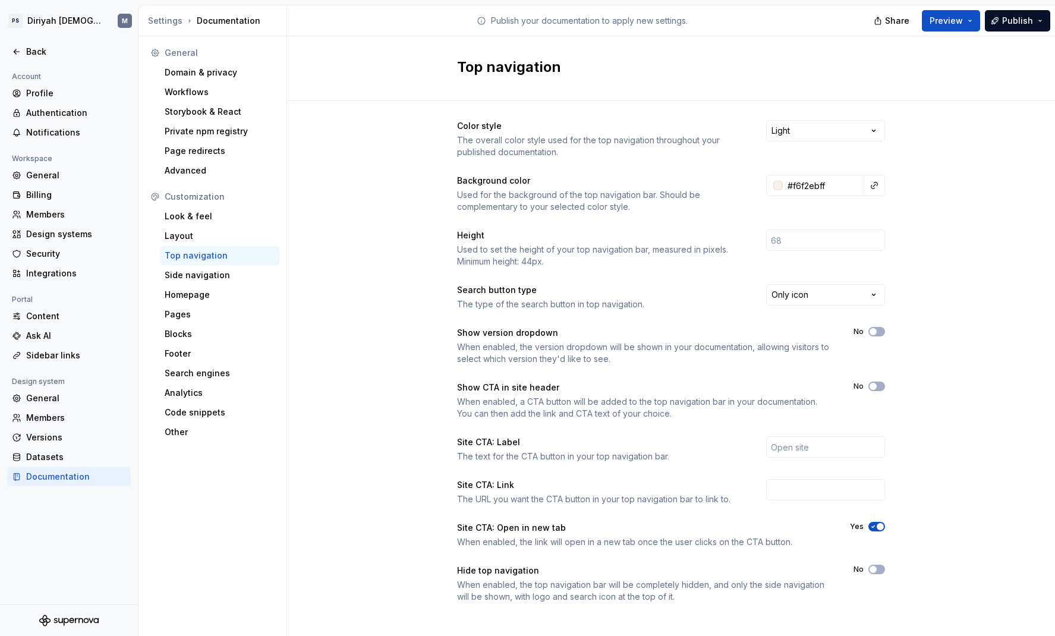
scroll to position [9, 0]
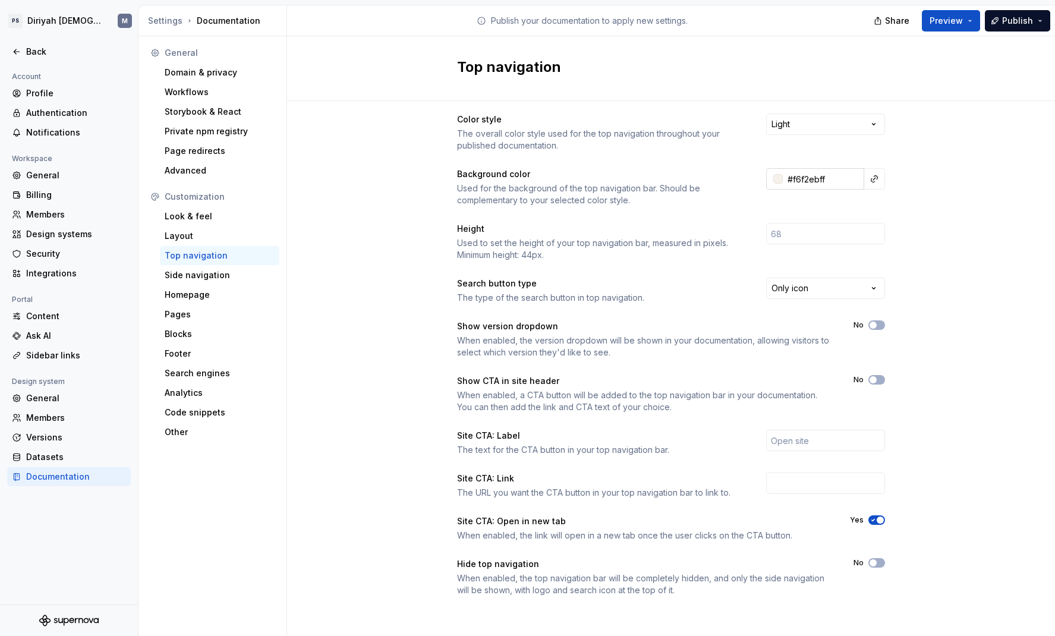
click at [809, 178] on input "#f6f2ebff" at bounding box center [823, 178] width 81 height 21
click at [804, 179] on input "#f6f2ebff" at bounding box center [823, 178] width 81 height 21
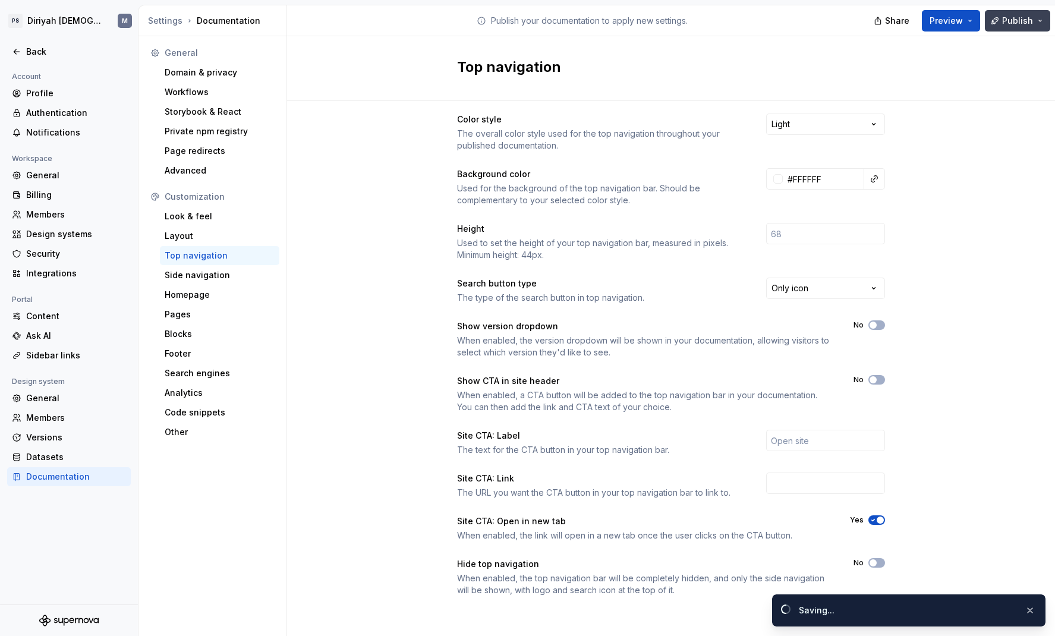
click at [839, 27] on button "Publish" at bounding box center [1017, 20] width 65 height 21
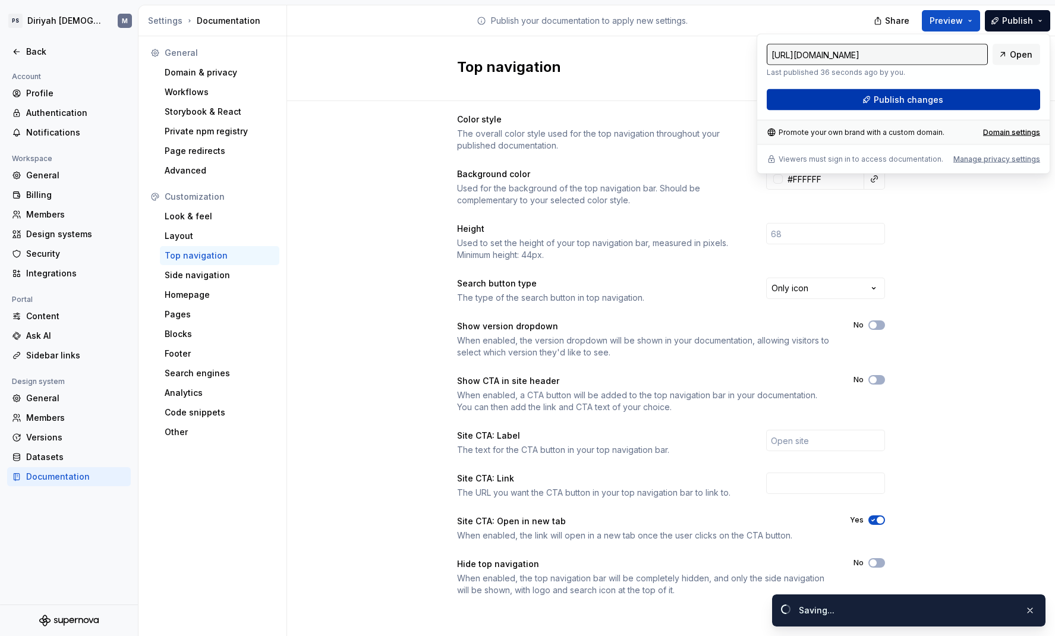
type input "#ffffffff"
click at [839, 102] on button "Publish changes" at bounding box center [903, 99] width 273 height 21
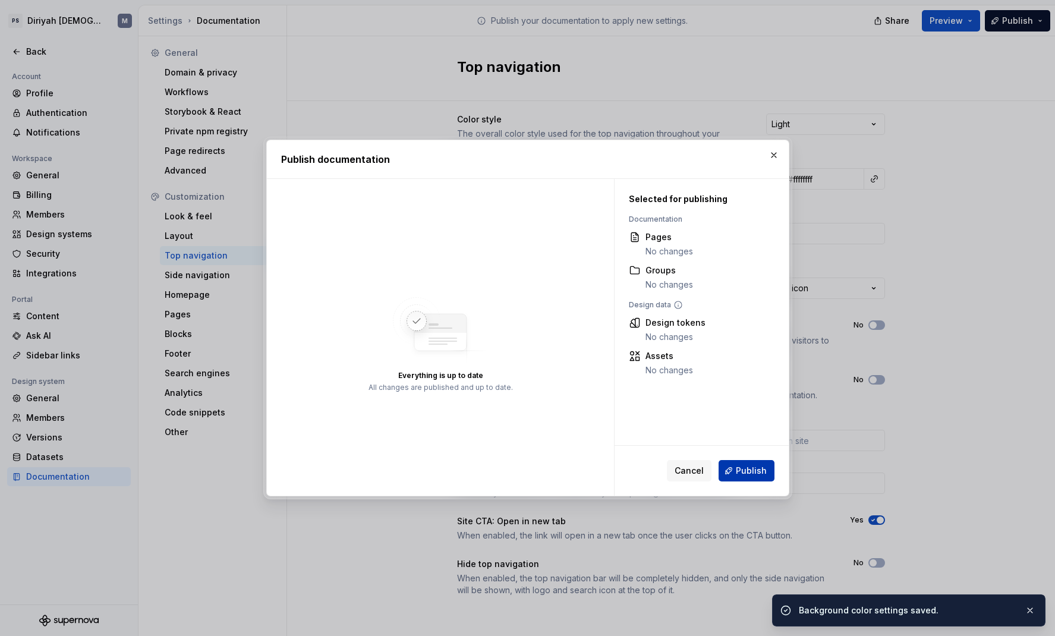
click at [763, 474] on span "Publish" at bounding box center [751, 471] width 31 height 12
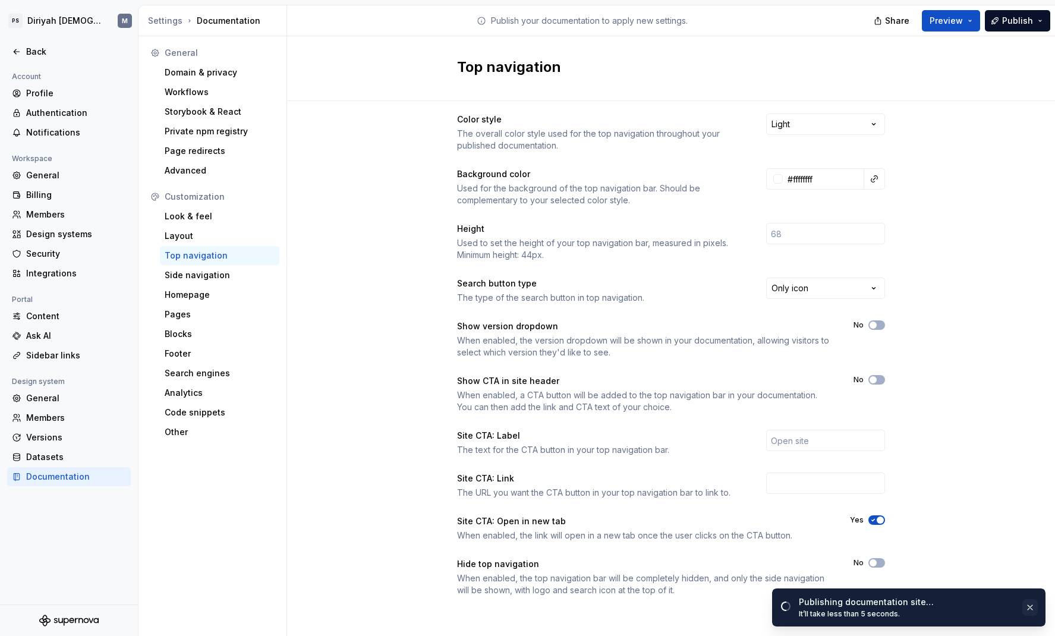
click at [839, 499] on button "button" at bounding box center [1029, 607] width 15 height 17
click at [839, 499] on link "Open page" at bounding box center [987, 610] width 60 height 17
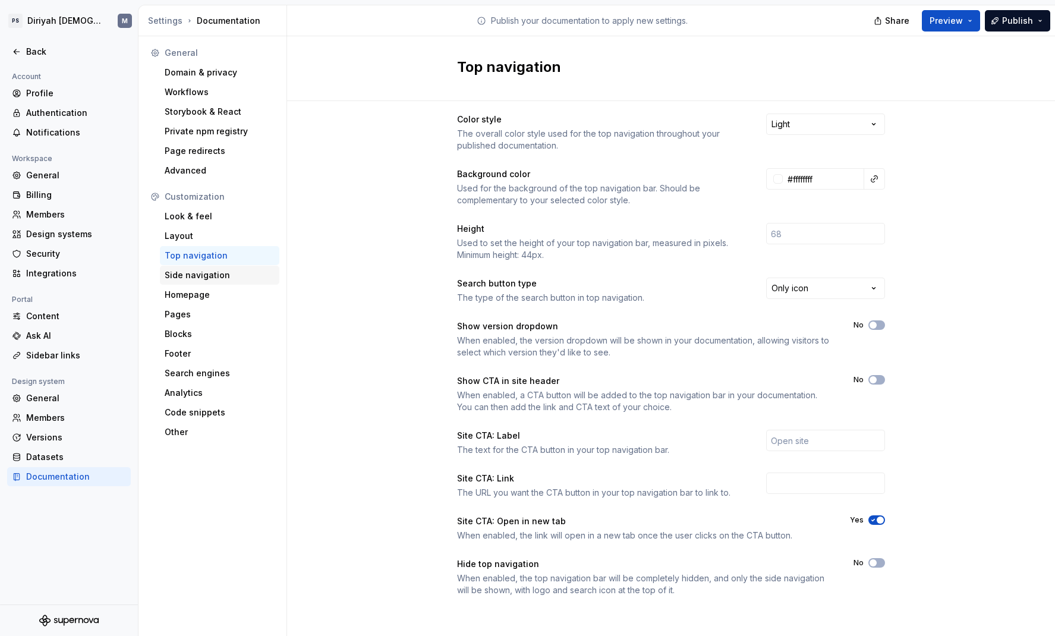
click at [234, 276] on div "Side navigation" at bounding box center [220, 275] width 110 height 12
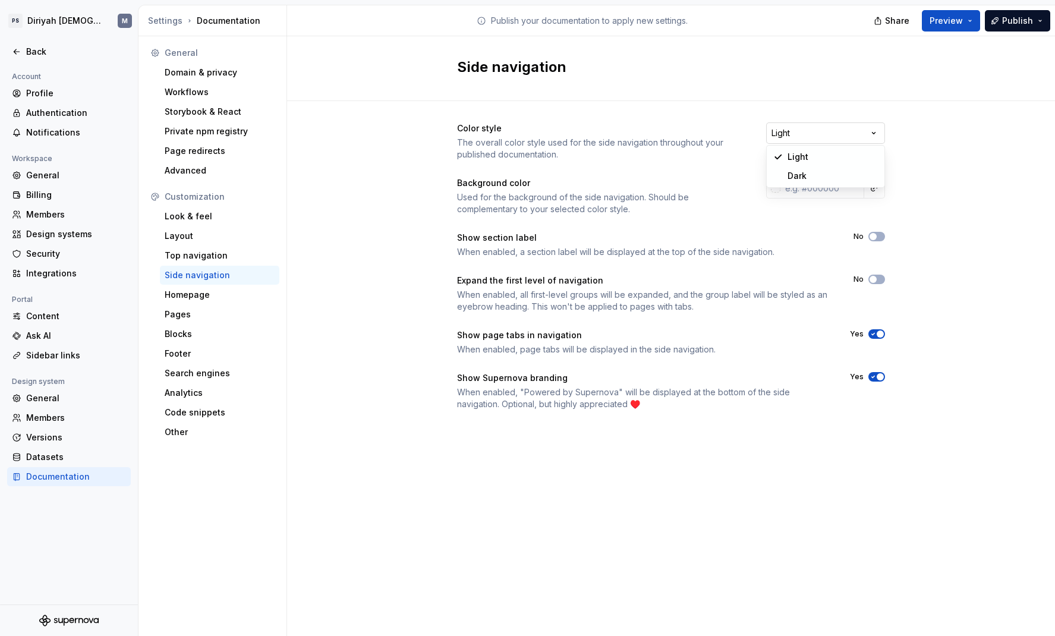
click at [836, 133] on html "PS Diriyah LDS M Back Account Profile Authentication Notifications Workspace Ge…" at bounding box center [527, 318] width 1055 height 636
click at [831, 192] on html "PS Diriyah LDS M Back Account Profile Authentication Notifications Workspace Ge…" at bounding box center [527, 318] width 1055 height 636
click at [834, 190] on input "text" at bounding box center [822, 187] width 84 height 21
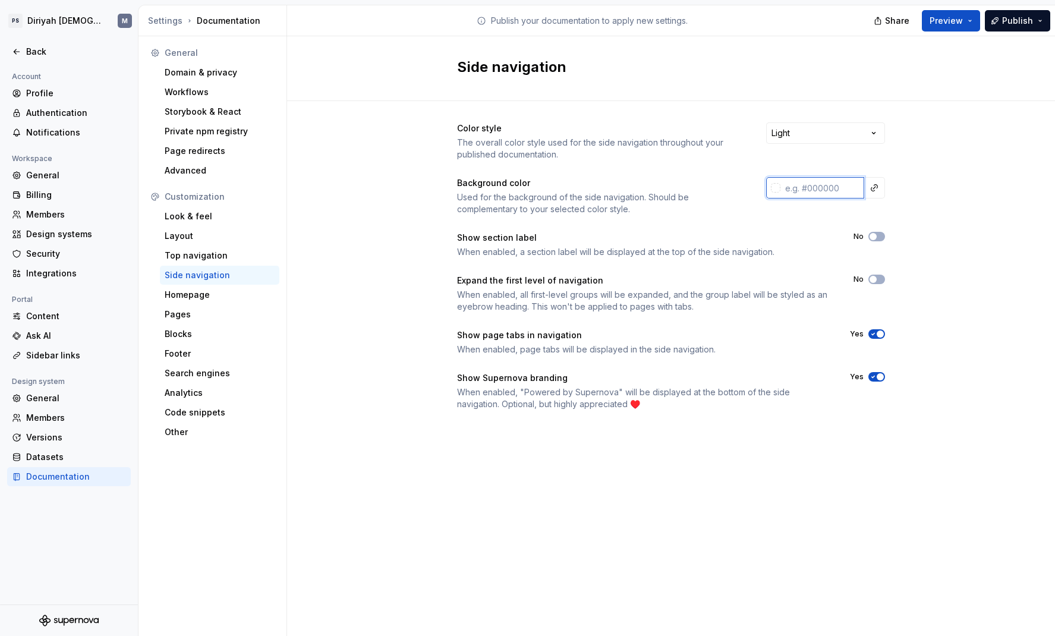
click at [828, 186] on input "text" at bounding box center [822, 187] width 84 height 21
paste input "f6f2eb"
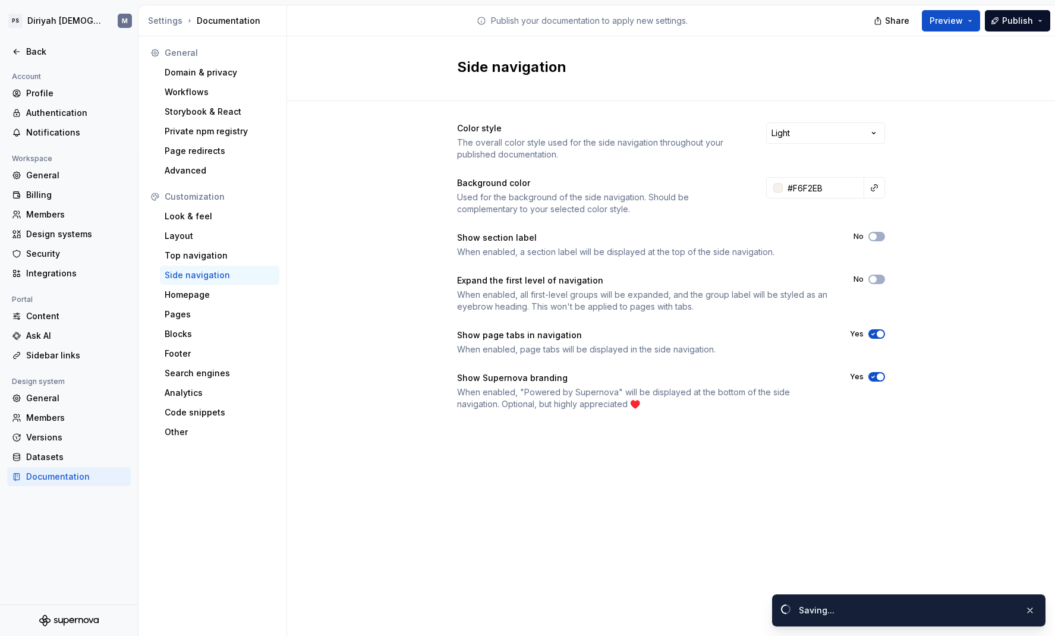
click at [839, 228] on div "Color style The overall color style used for the side navigation throughout you…" at bounding box center [671, 278] width 768 height 354
type input "#f6f2ebff"
click at [839, 238] on span "button" at bounding box center [873, 236] width 7 height 7
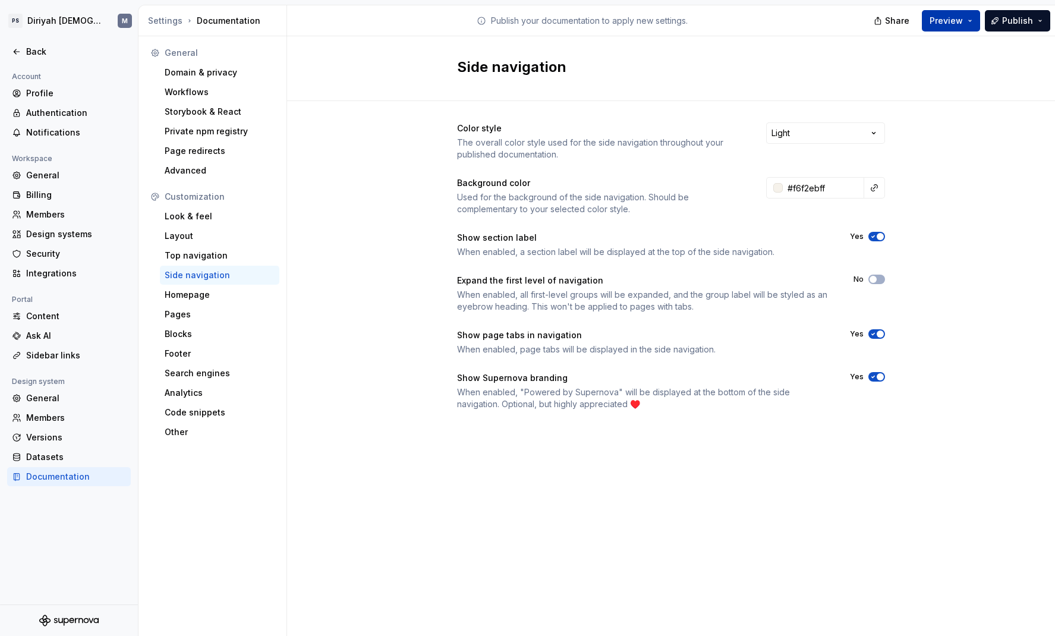
click at [839, 24] on button "Preview" at bounding box center [951, 20] width 58 height 21
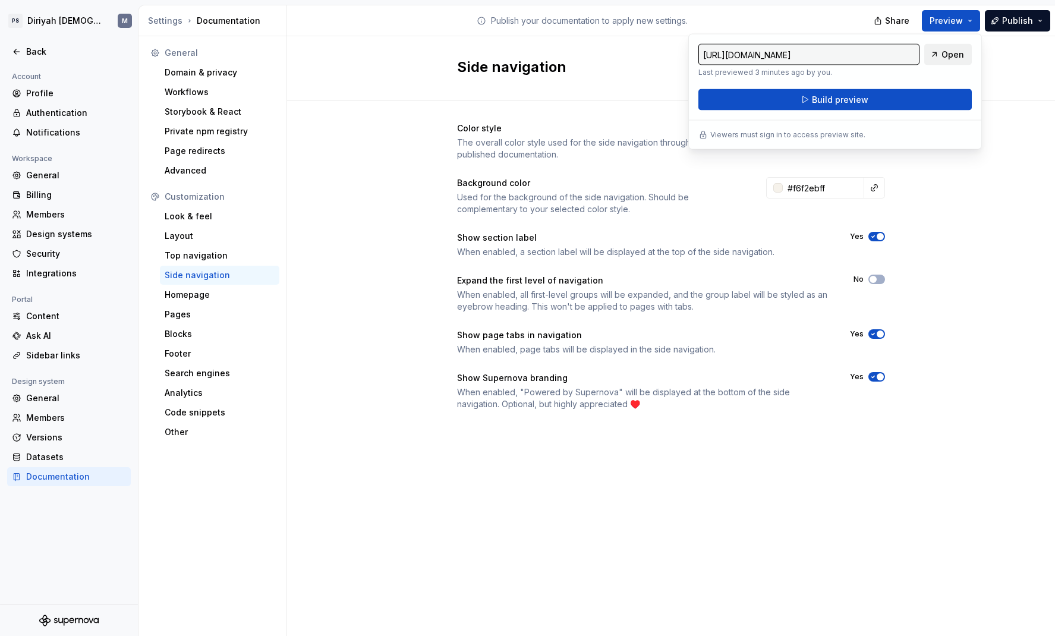
click at [839, 58] on span "Open" at bounding box center [952, 55] width 23 height 12
click at [839, 20] on span "Preview" at bounding box center [946, 21] width 33 height 12
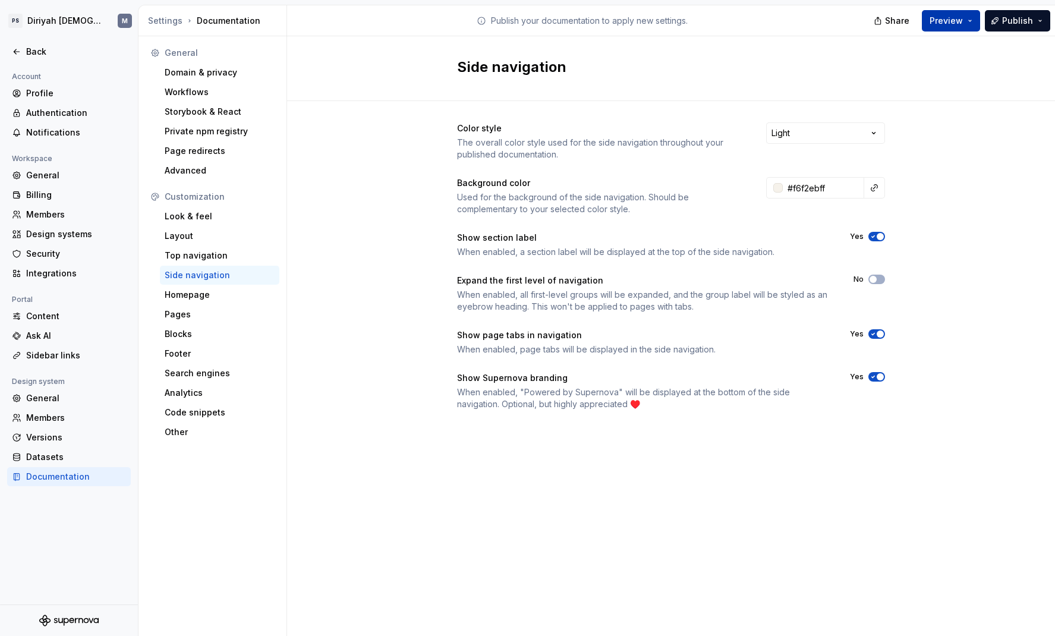
click at [839, 23] on button "Preview" at bounding box center [951, 20] width 58 height 21
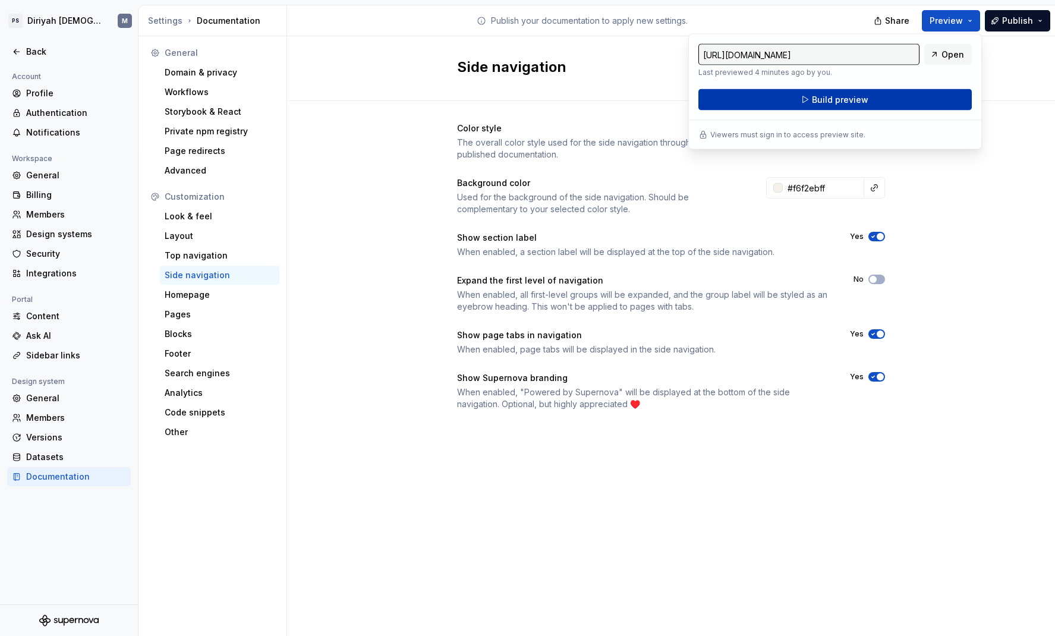
click at [839, 97] on button "Build preview" at bounding box center [834, 99] width 273 height 21
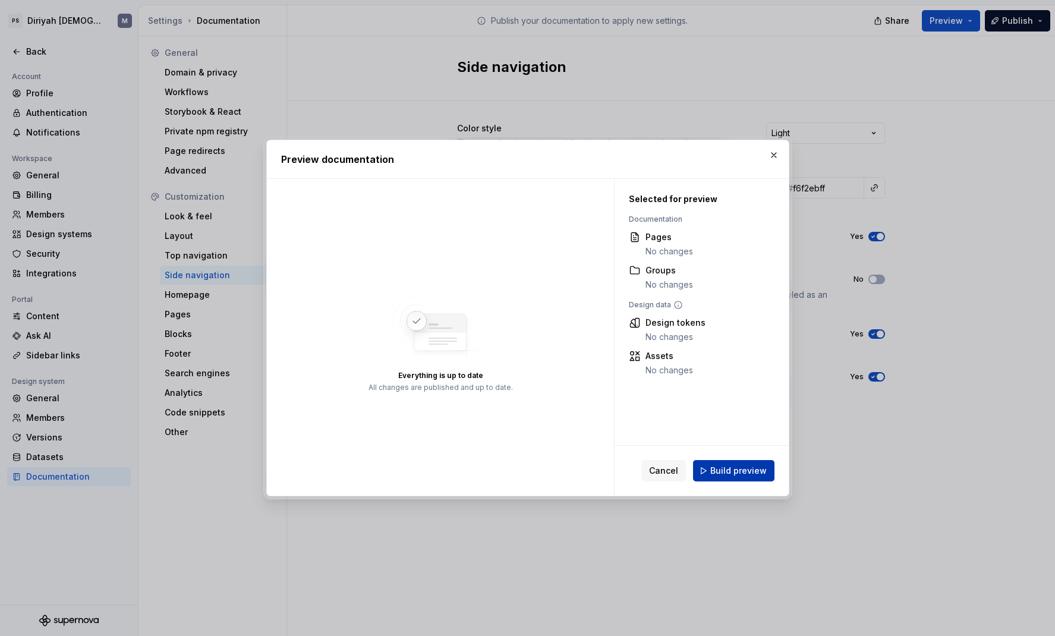
click at [751, 471] on span "Build preview" at bounding box center [738, 471] width 56 height 12
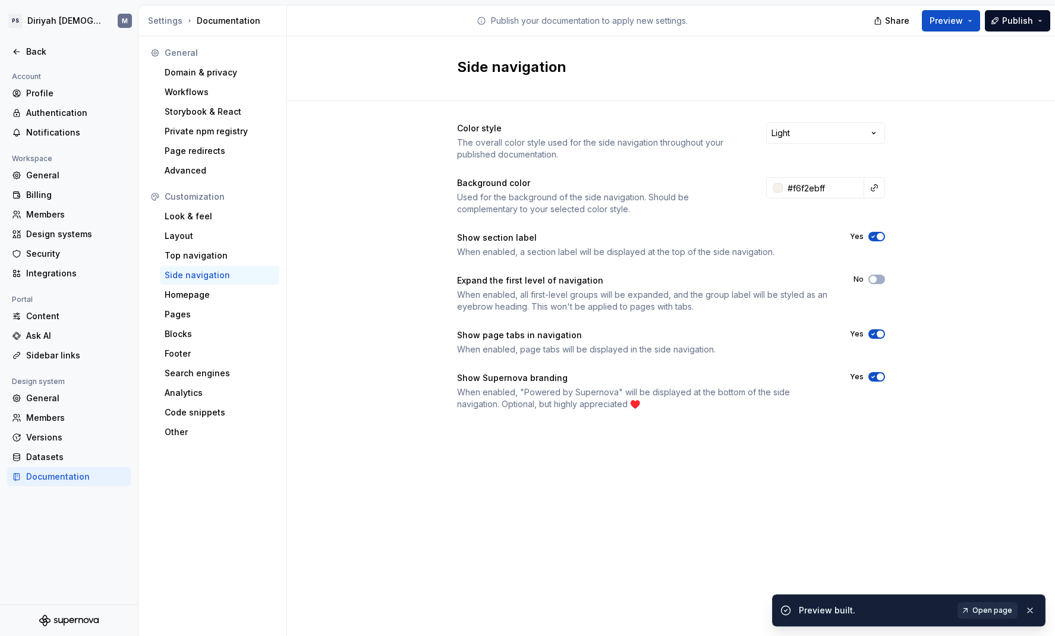
click at [839, 499] on span "Open page" at bounding box center [992, 611] width 40 height 10
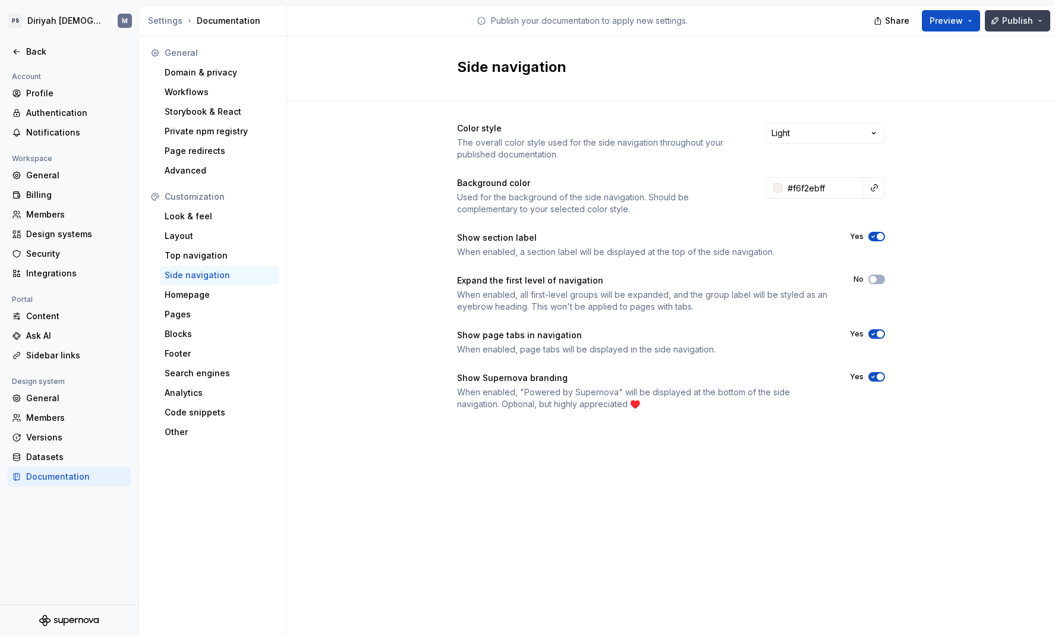
click at [839, 22] on button "Publish" at bounding box center [1017, 20] width 65 height 21
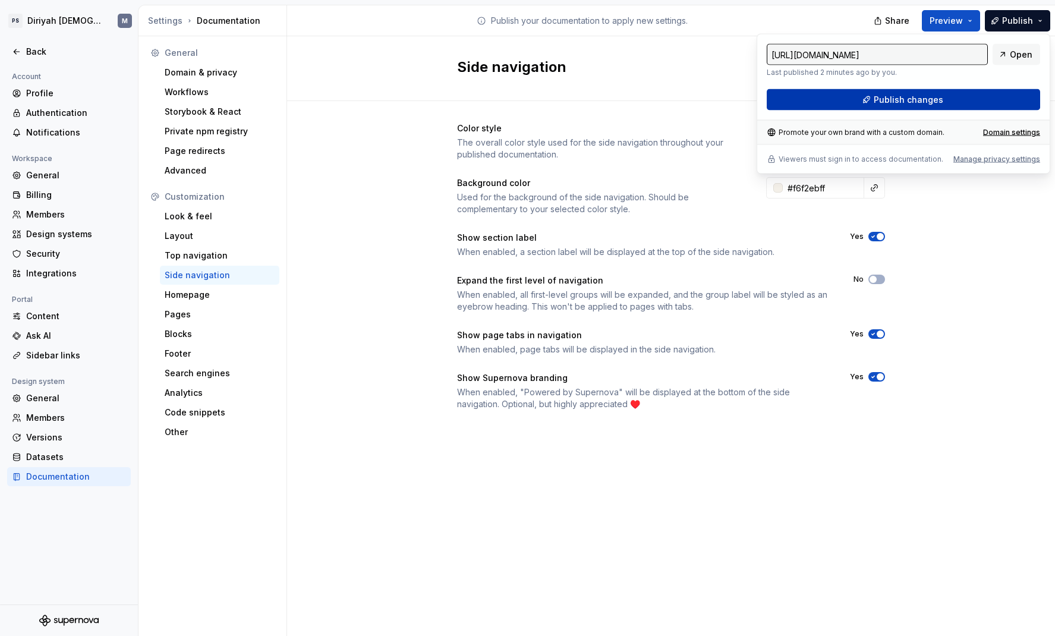
click at [839, 106] on button "Publish changes" at bounding box center [903, 99] width 273 height 21
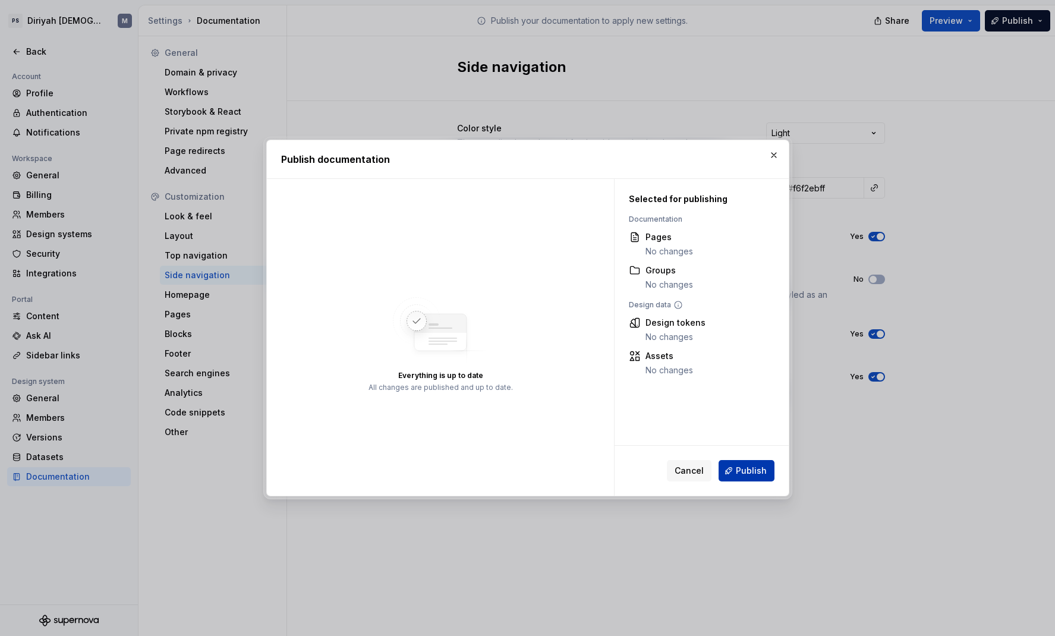
click at [736, 477] on button "Publish" at bounding box center [747, 470] width 56 height 21
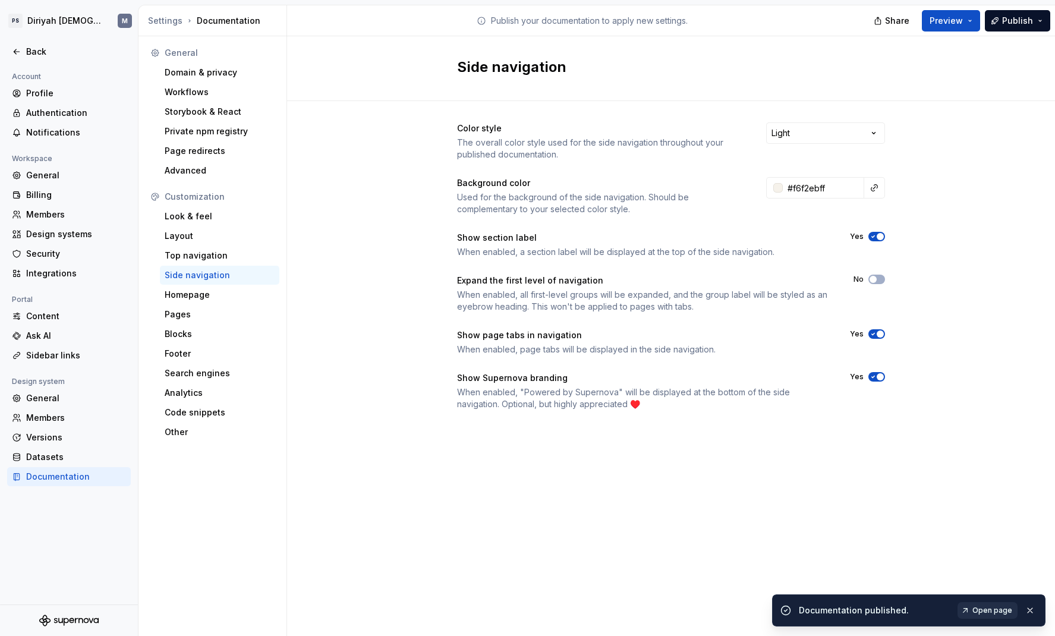
click at [839, 499] on link "Open page" at bounding box center [987, 610] width 60 height 17
click at [801, 190] on input "#f6f2ebff" at bounding box center [823, 187] width 81 height 21
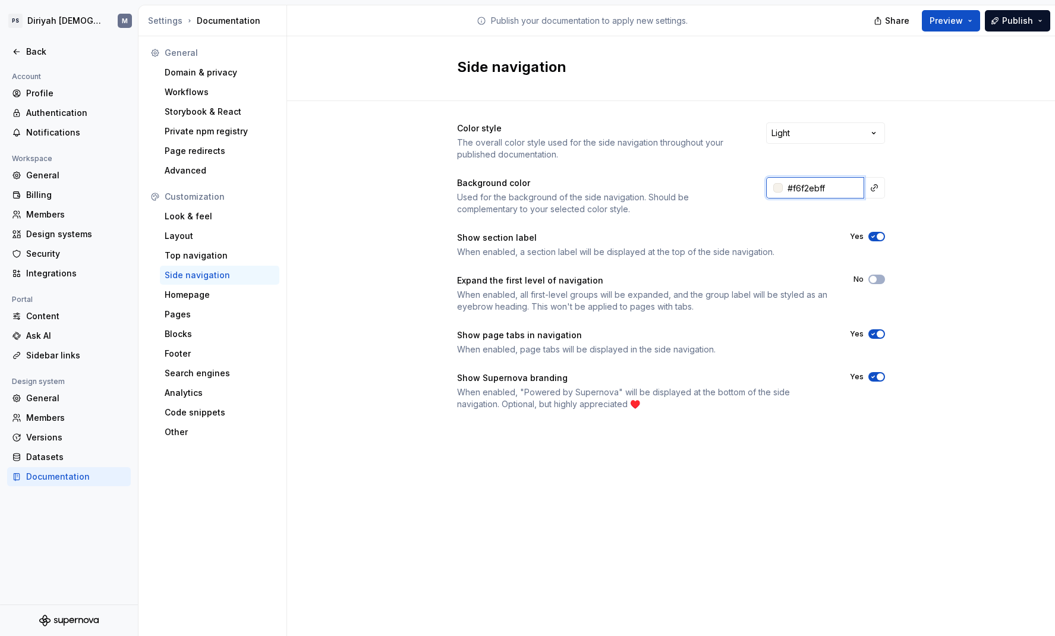
click at [751, 182] on div "Background color Used for the background of the side navigation. Should be comp…" at bounding box center [671, 196] width 428 height 38
click at [839, 263] on div "Color style The overall color style used for the side navigation throughout you…" at bounding box center [671, 278] width 768 height 354
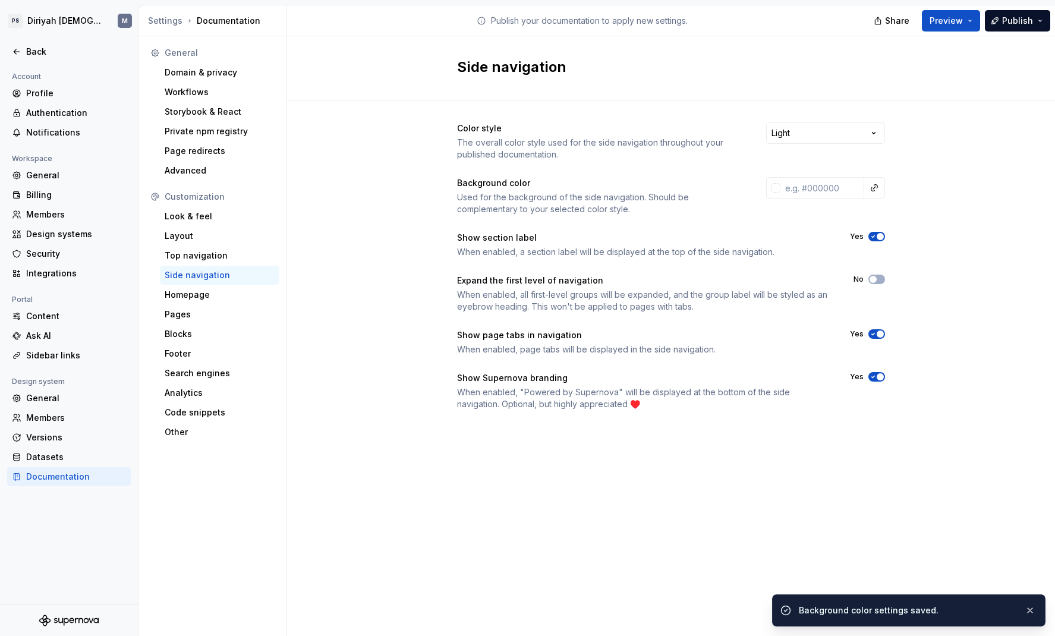
click at [839, 235] on span "button" at bounding box center [880, 236] width 7 height 7
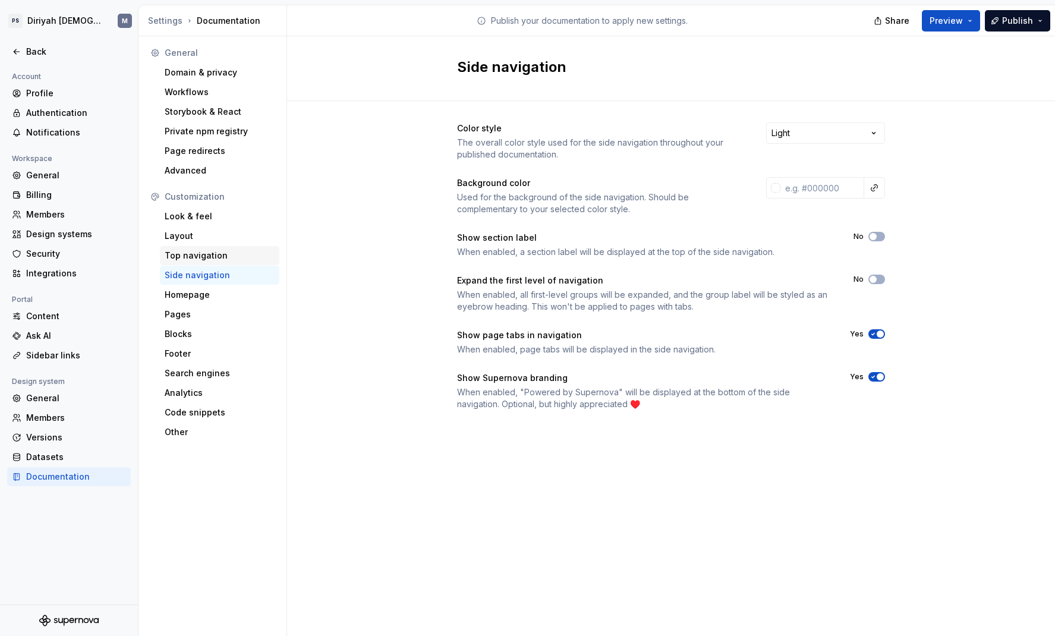
click at [244, 252] on div "Top navigation" at bounding box center [220, 256] width 110 height 12
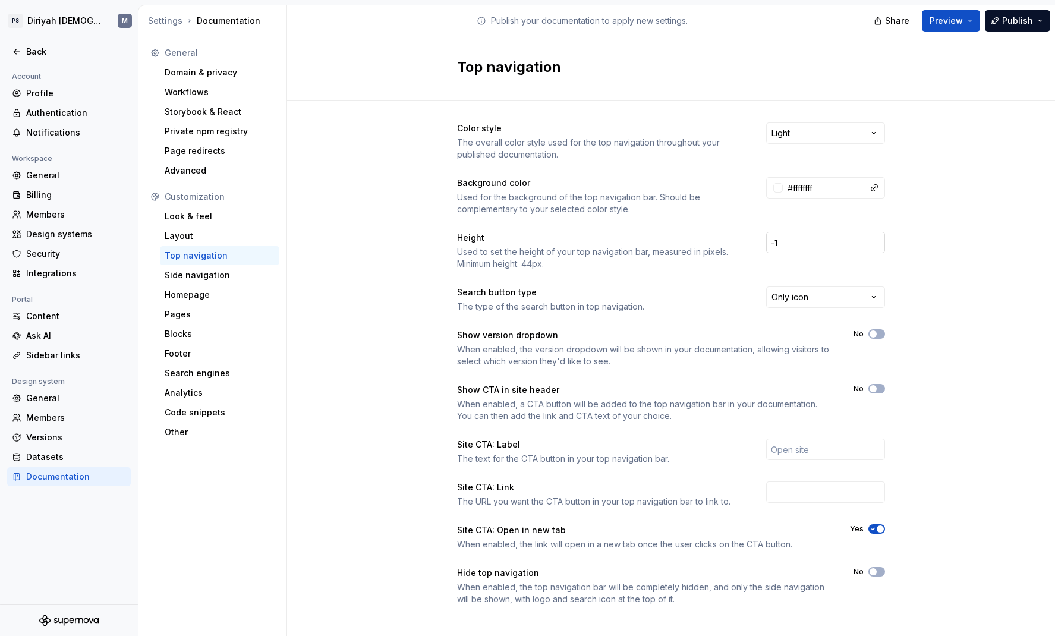
click at [839, 245] on input "-1" at bounding box center [825, 242] width 119 height 21
click at [839, 241] on input "0" at bounding box center [825, 242] width 119 height 21
click at [839, 241] on input "1" at bounding box center [825, 242] width 119 height 21
click at [839, 241] on input "2" at bounding box center [825, 242] width 119 height 21
click at [839, 241] on input "3" at bounding box center [825, 242] width 119 height 21
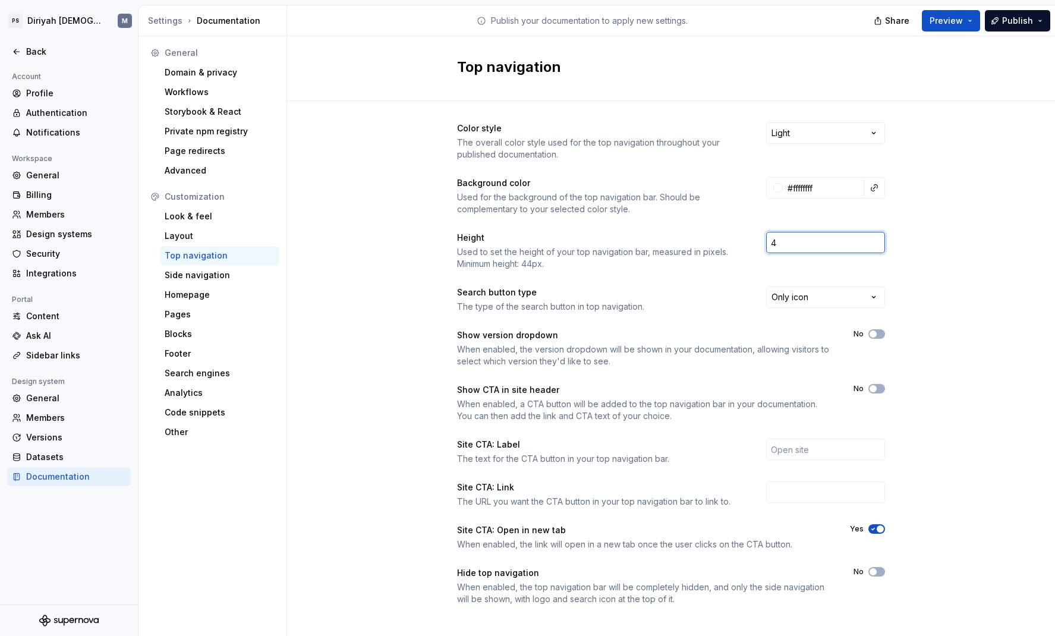
click at [839, 241] on input "4" at bounding box center [825, 242] width 119 height 21
click at [839, 241] on input "5" at bounding box center [825, 242] width 119 height 21
click at [839, 241] on input "6" at bounding box center [825, 242] width 119 height 21
click at [839, 241] on input "7" at bounding box center [825, 242] width 119 height 21
click at [839, 241] on input "8" at bounding box center [825, 242] width 119 height 21
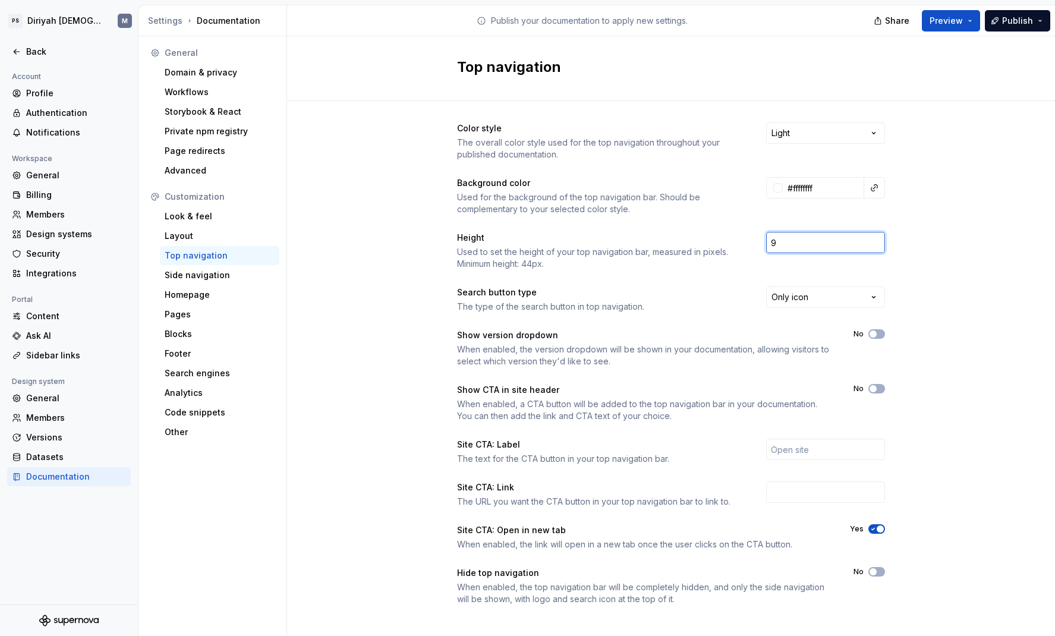
click at [839, 241] on input "9" at bounding box center [825, 242] width 119 height 21
click at [839, 241] on input "10" at bounding box center [825, 242] width 119 height 21
click at [817, 238] on input "10" at bounding box center [825, 242] width 119 height 21
type input "60"
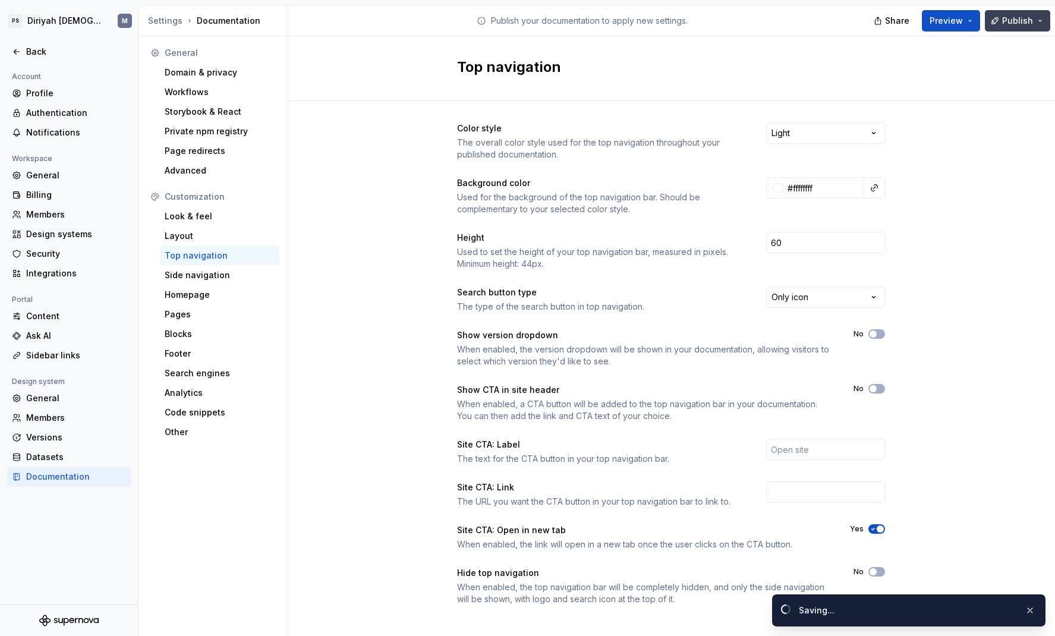
click at [839, 24] on span "Publish" at bounding box center [1017, 21] width 31 height 12
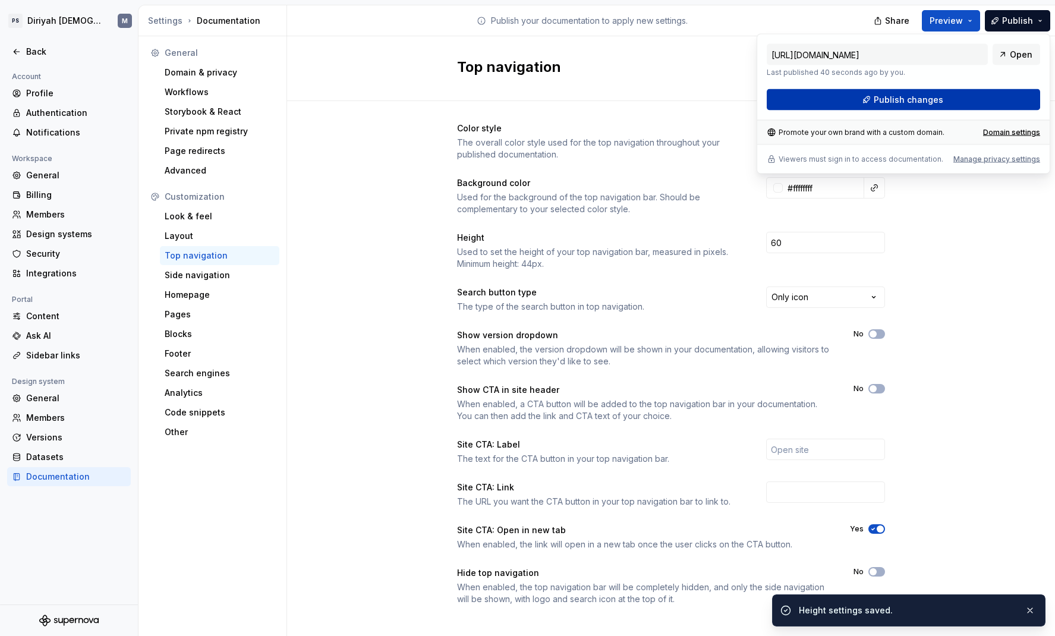
click at [839, 95] on button "Publish changes" at bounding box center [903, 99] width 273 height 21
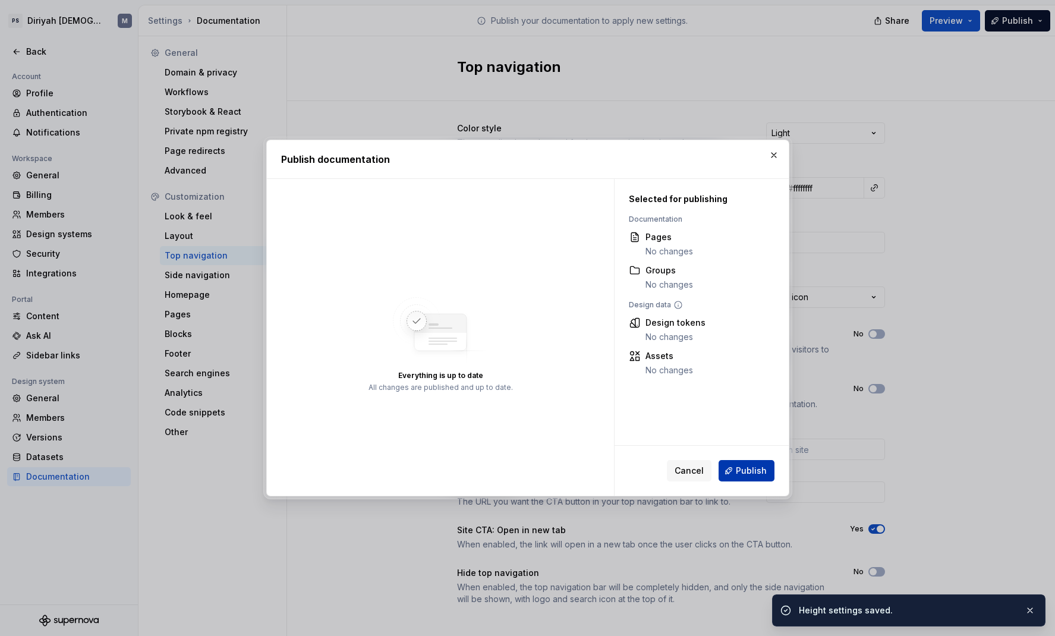
click at [738, 476] on span "Publish" at bounding box center [751, 471] width 31 height 12
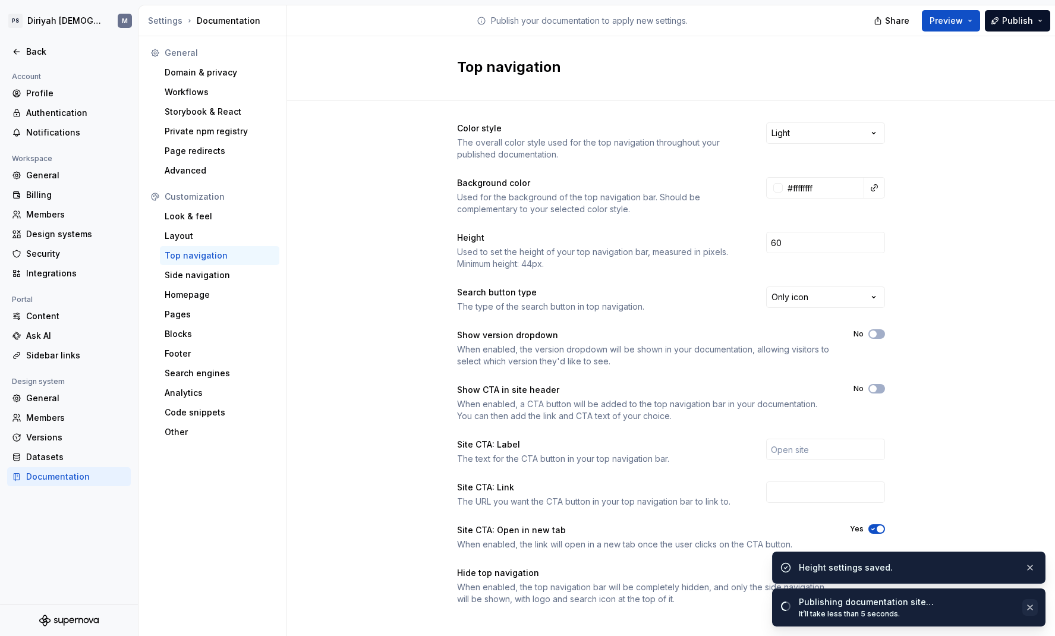
click at [839, 499] on button "button" at bounding box center [1029, 607] width 15 height 17
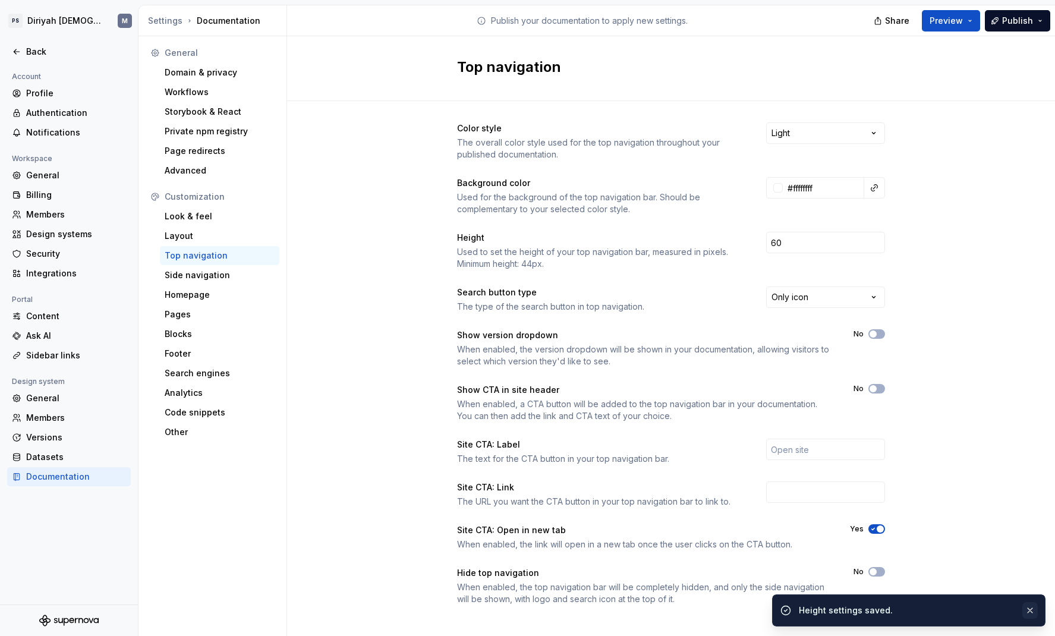
click at [839, 499] on button "button" at bounding box center [1029, 610] width 15 height 17
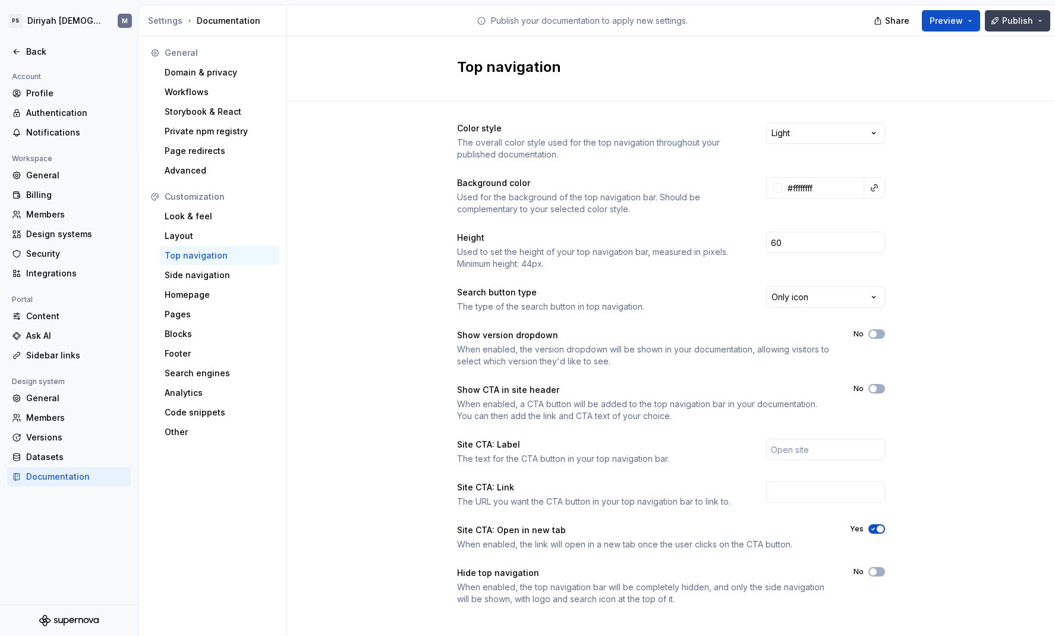
click at [839, 22] on button "Publish" at bounding box center [1017, 20] width 65 height 21
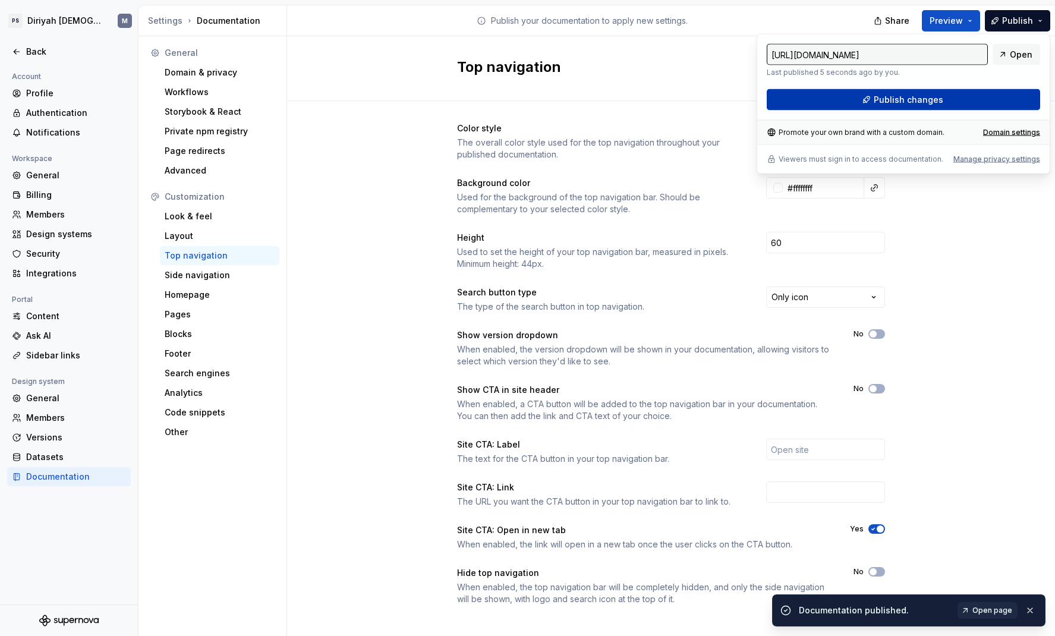
click at [839, 101] on button "Publish changes" at bounding box center [903, 99] width 273 height 21
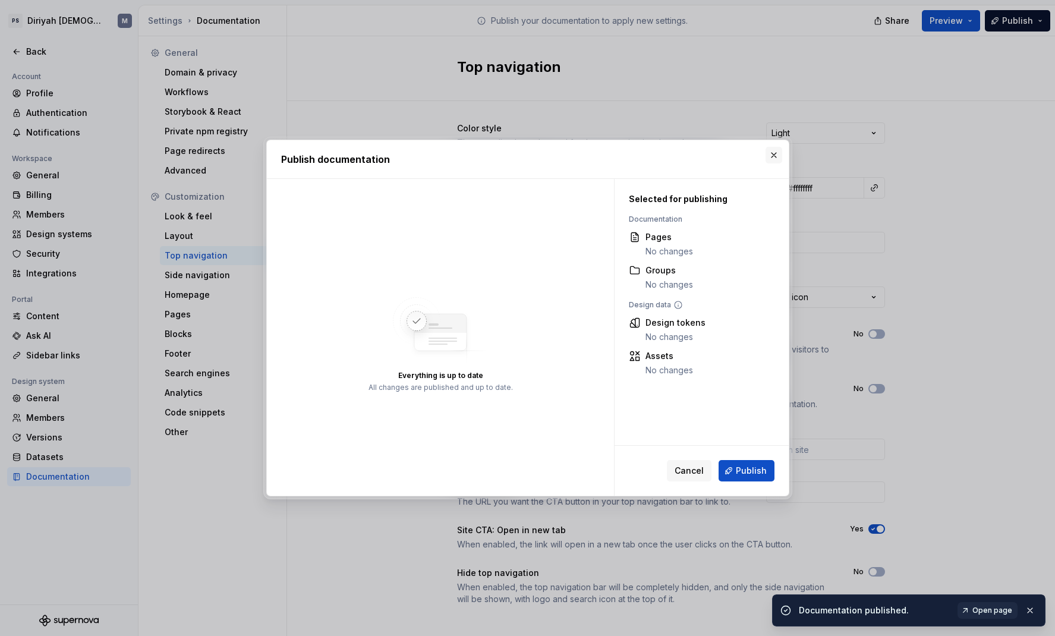
click at [774, 156] on button "button" at bounding box center [774, 155] width 17 height 17
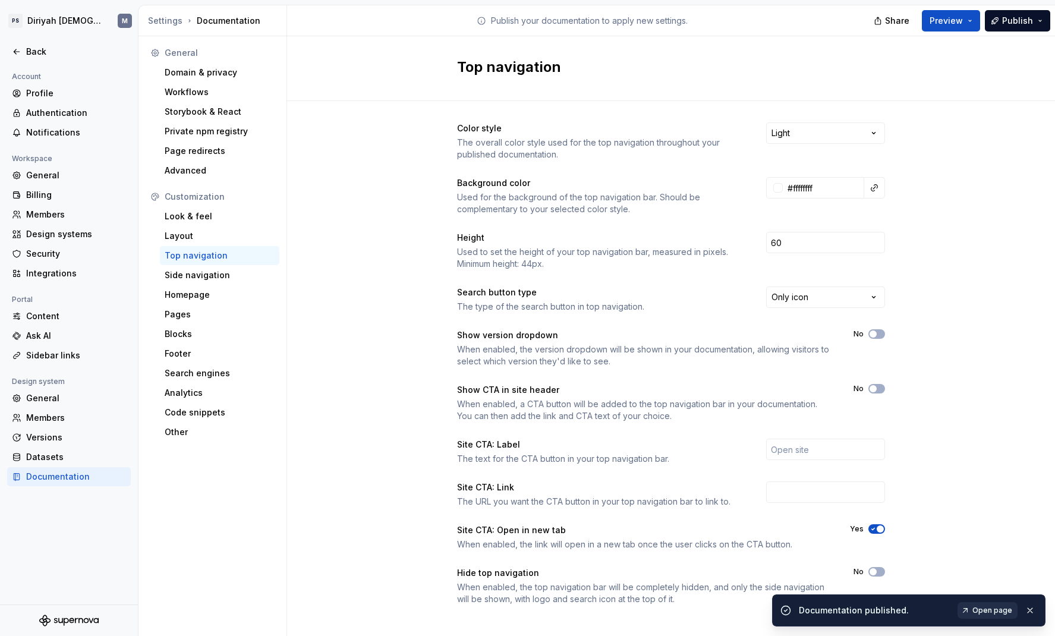
click at [839, 499] on span "Open page" at bounding box center [992, 611] width 40 height 10
click at [233, 239] on div "Layout" at bounding box center [220, 236] width 110 height 12
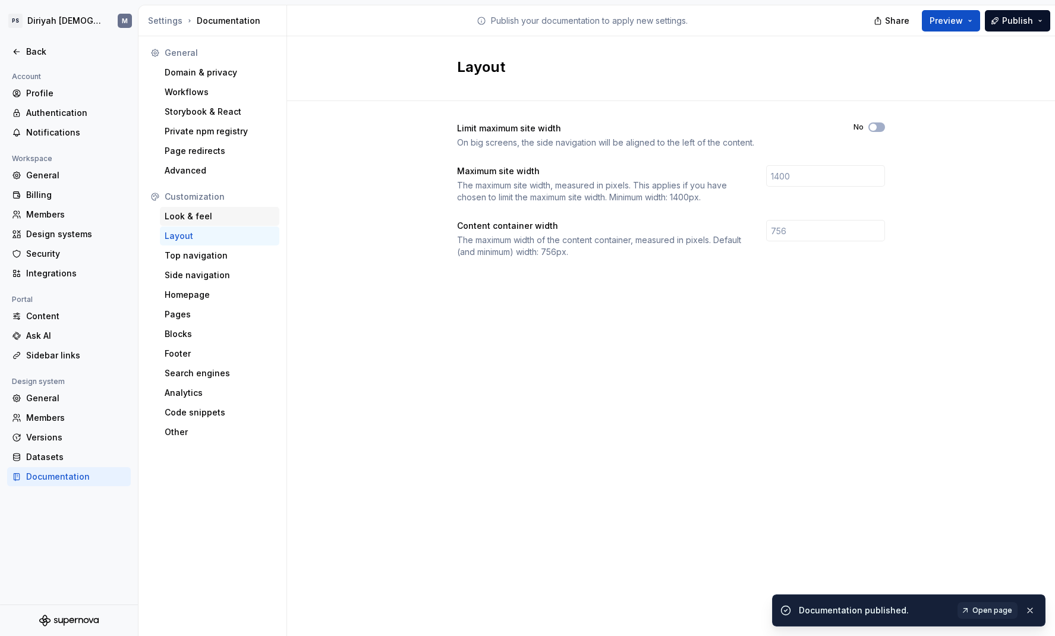
click at [234, 224] on div "Look & feel" at bounding box center [219, 216] width 119 height 19
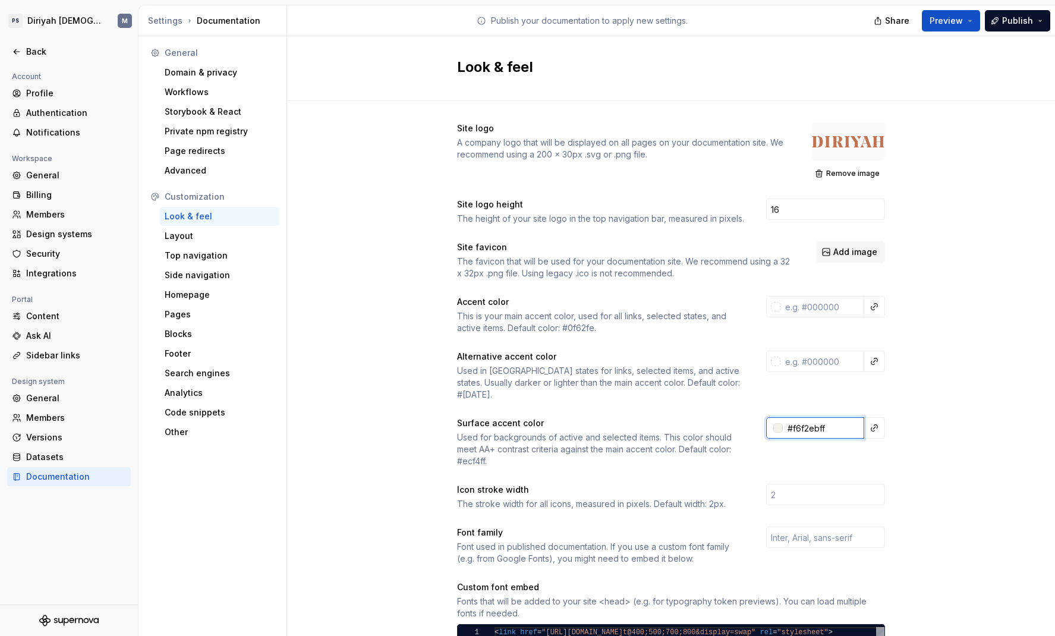
click at [817, 417] on input "#f6f2ebff" at bounding box center [823, 427] width 81 height 21
type input "´"
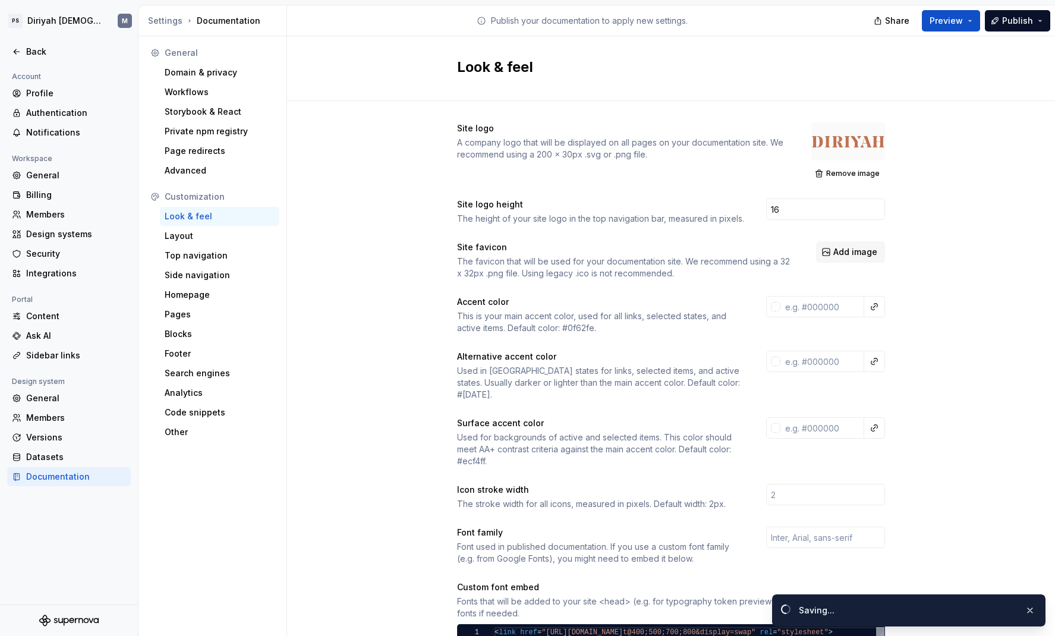
click at [839, 313] on div "Site logo A company logo that will be displayed on all pages on your documentat…" at bounding box center [671, 549] width 768 height 897
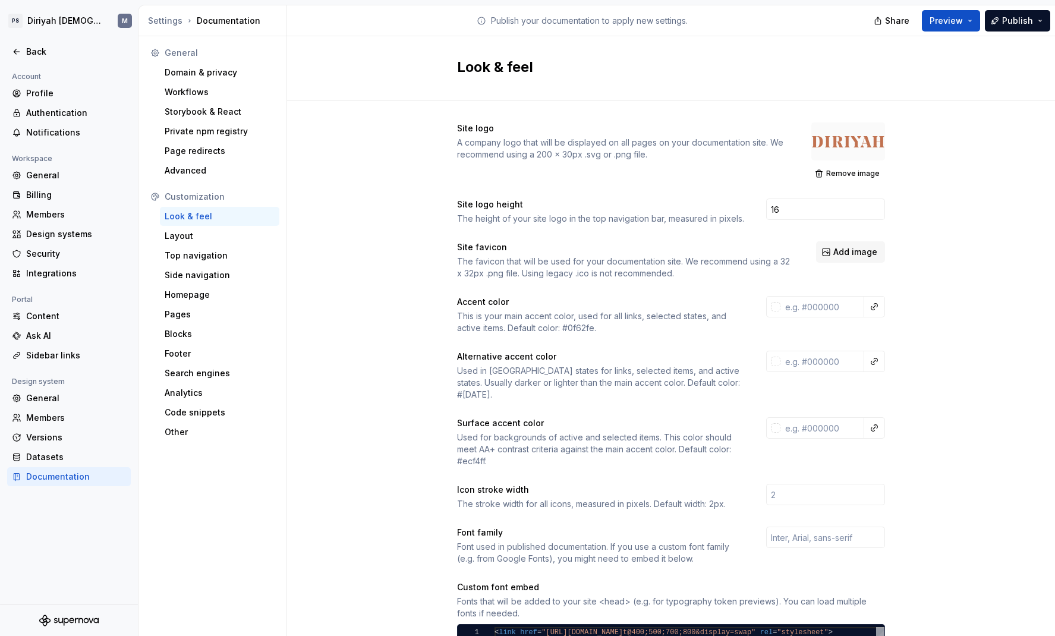
click at [839, 139] on div at bounding box center [848, 141] width 74 height 38
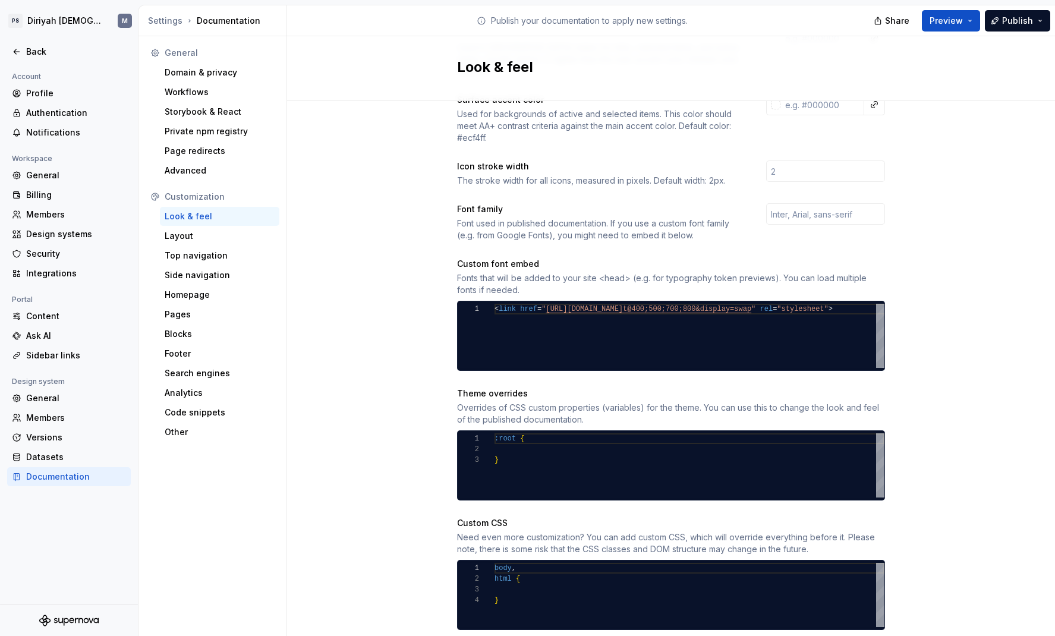
scroll to position [343, 0]
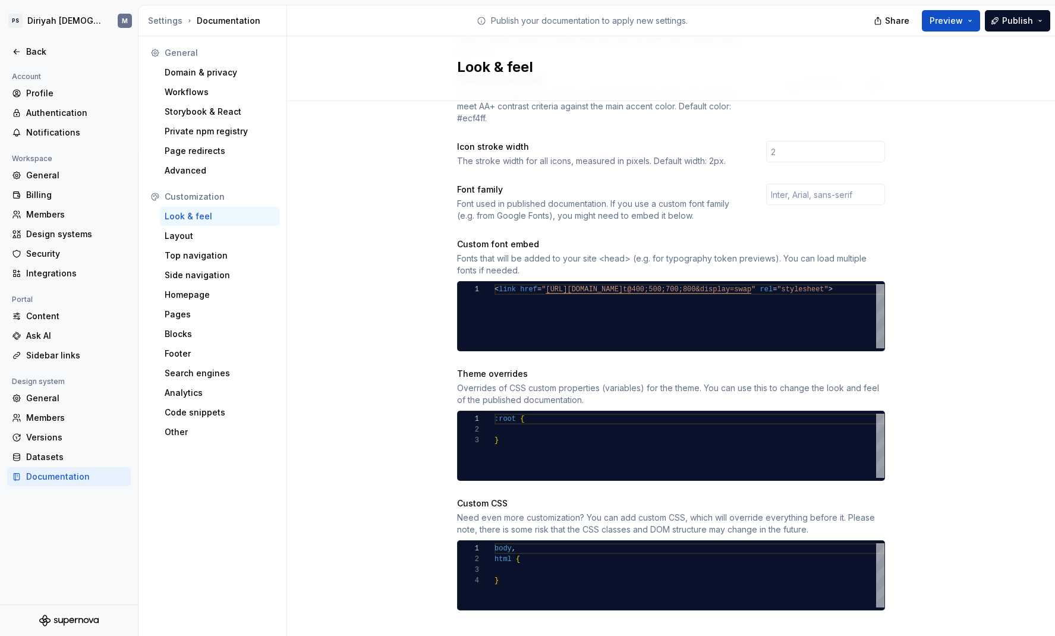
type textarea "***** ****** *"
click at [524, 499] on div "}" at bounding box center [689, 580] width 390 height 11
click at [546, 499] on div at bounding box center [689, 570] width 390 height 11
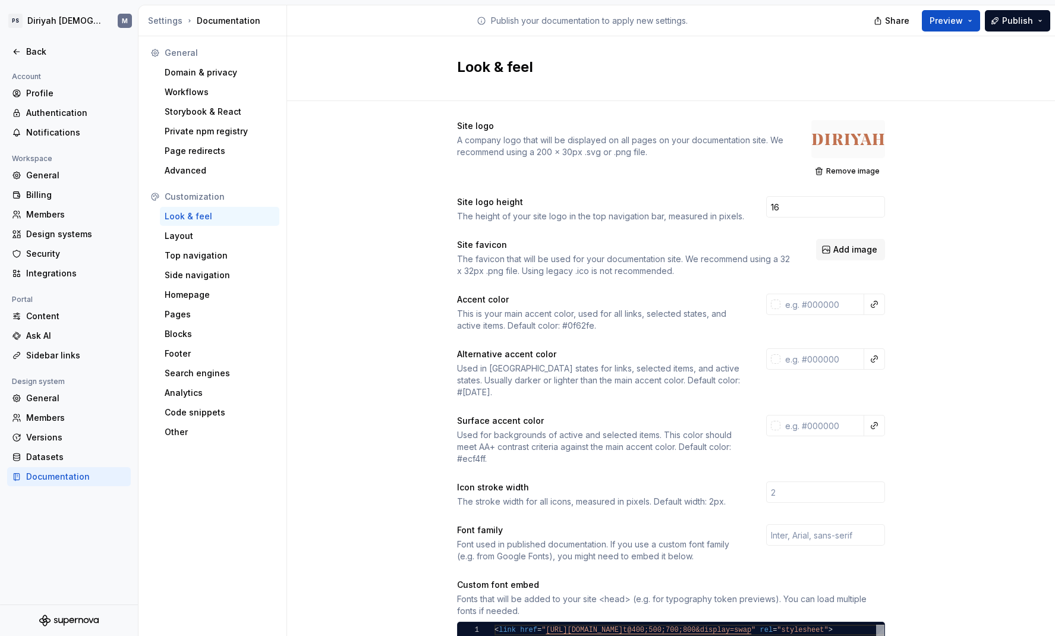
scroll to position [0, 0]
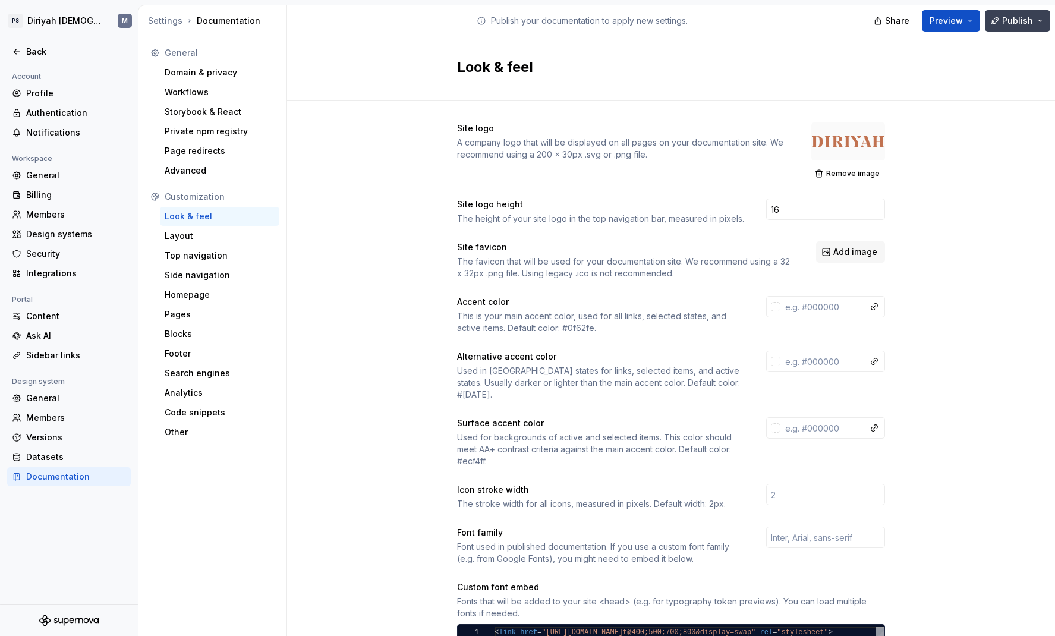
click at [839, 21] on span "Publish" at bounding box center [1017, 21] width 31 height 12
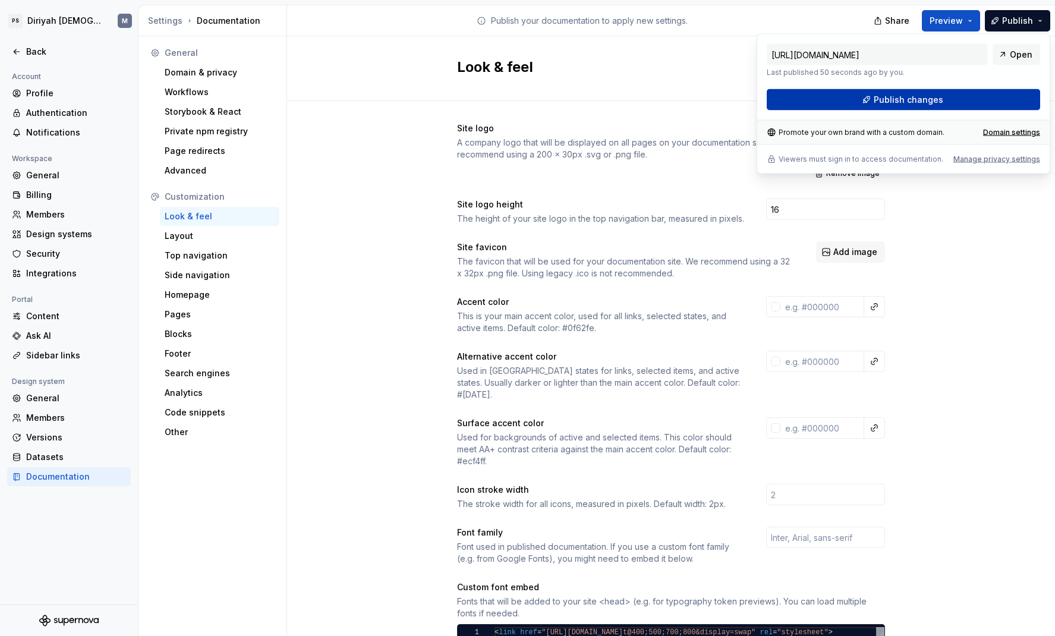
click at [839, 106] on button "Publish changes" at bounding box center [903, 99] width 273 height 21
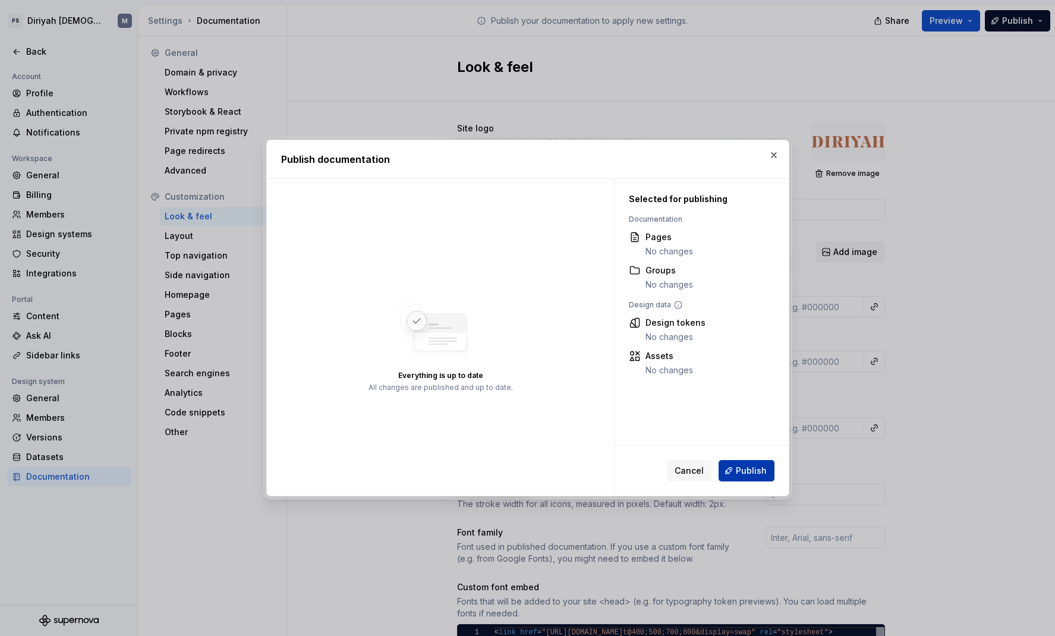
click at [754, 468] on span "Publish" at bounding box center [751, 471] width 31 height 12
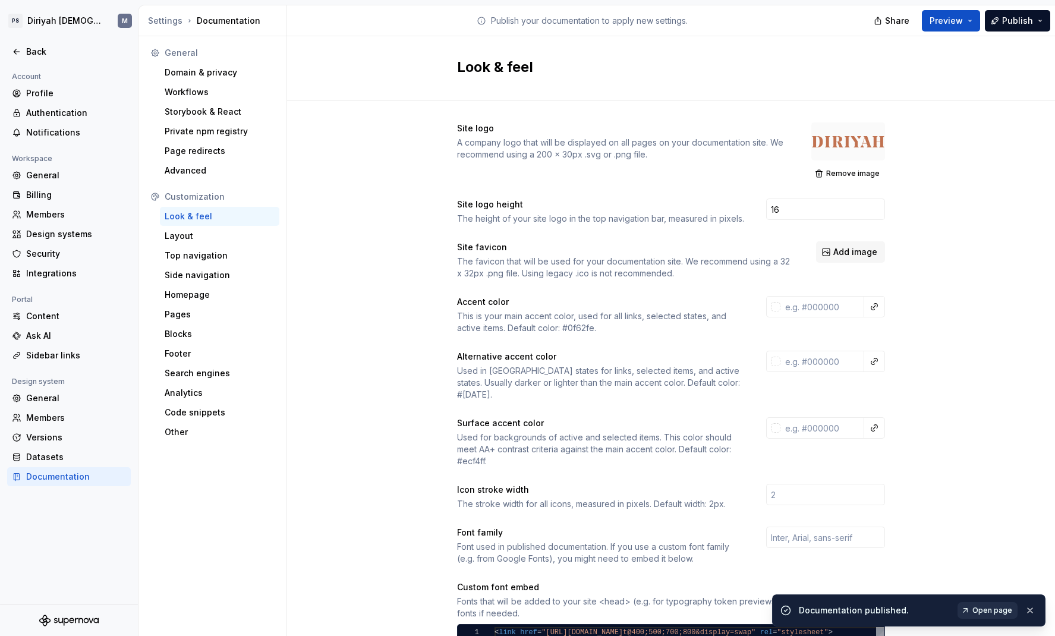
click at [839, 499] on span "Open page" at bounding box center [992, 611] width 40 height 10
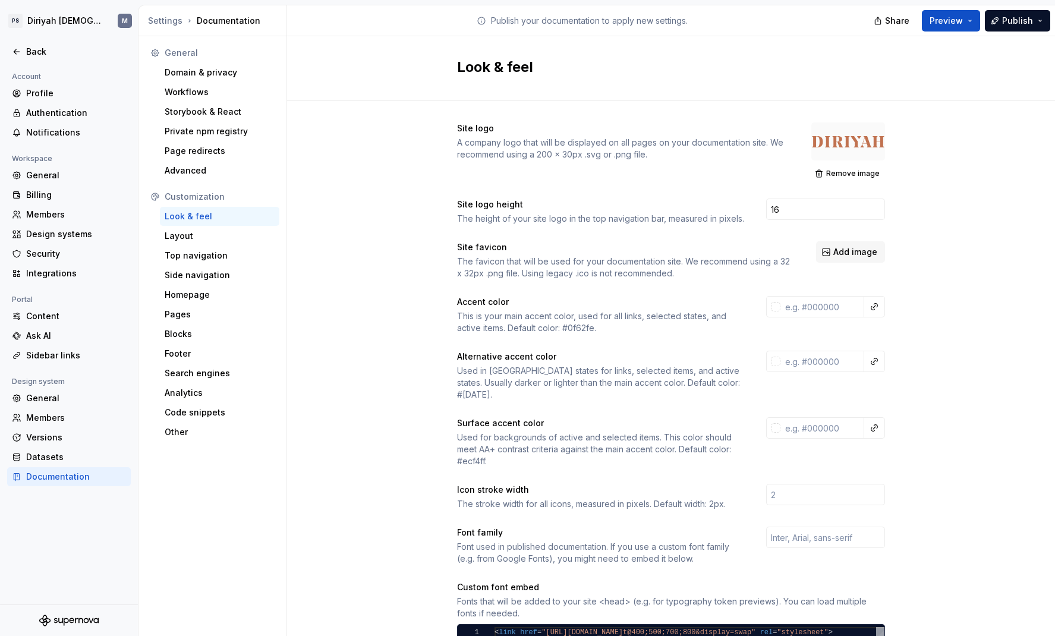
click at [584, 328] on div "This is your main accent color, used for all links, selected states, and active…" at bounding box center [601, 322] width 288 height 24
click at [654, 342] on div "Site logo A company logo that will be displayed on all pages on your documentat…" at bounding box center [671, 537] width 428 height 831
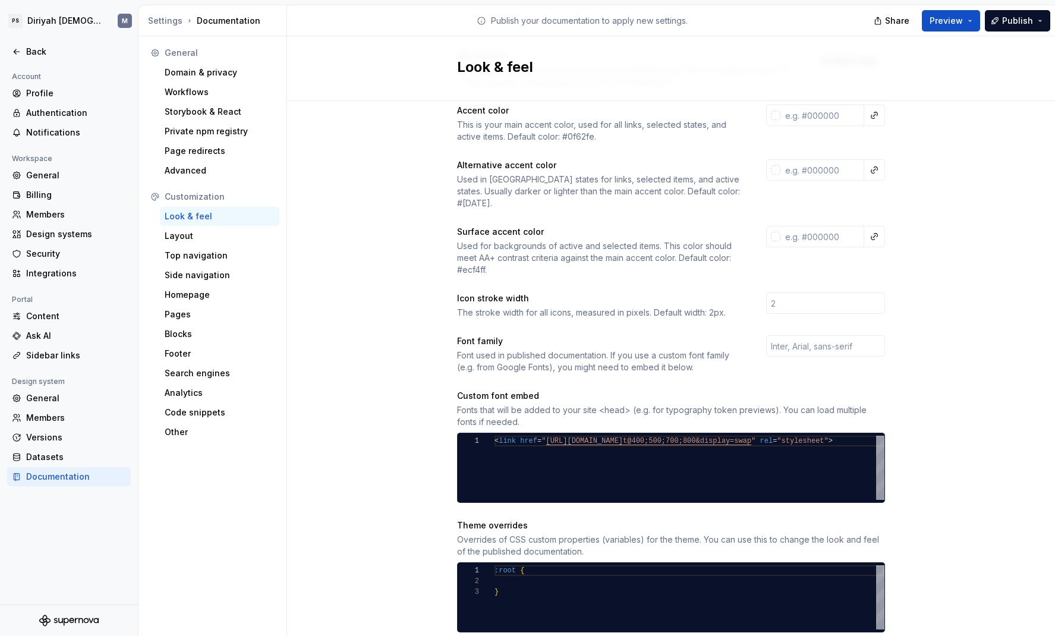
scroll to position [189, 0]
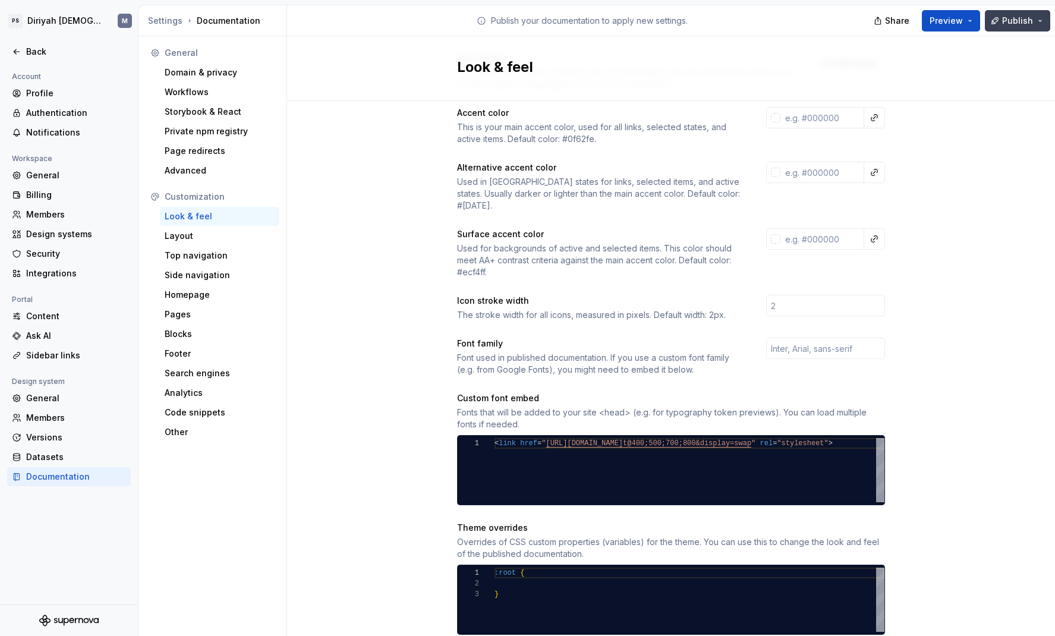
click at [839, 26] on span "Publish" at bounding box center [1017, 21] width 31 height 12
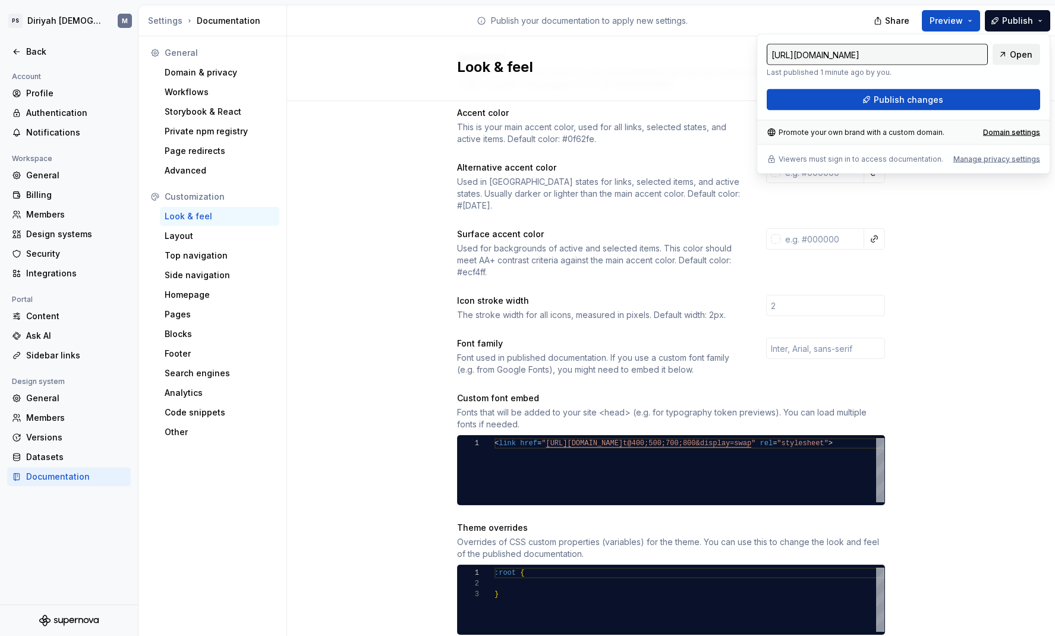
click at [839, 53] on span "Open" at bounding box center [1021, 55] width 23 height 12
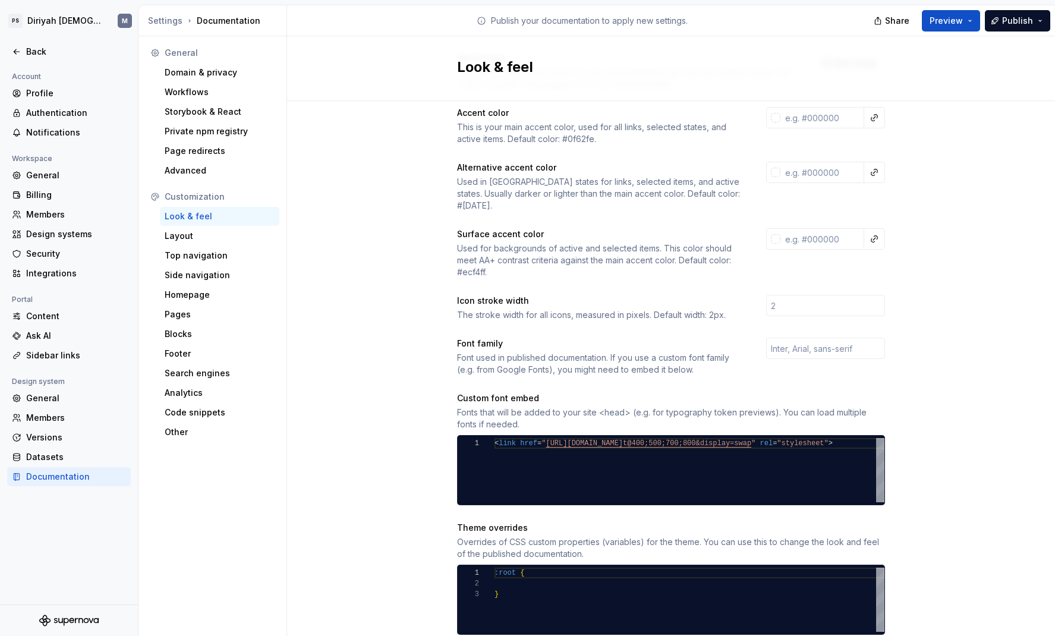
click at [839, 294] on div "Site logo A company logo that will be displayed on all pages on your documentat…" at bounding box center [671, 360] width 768 height 897
click at [839, 17] on button "Publish" at bounding box center [1017, 20] width 65 height 21
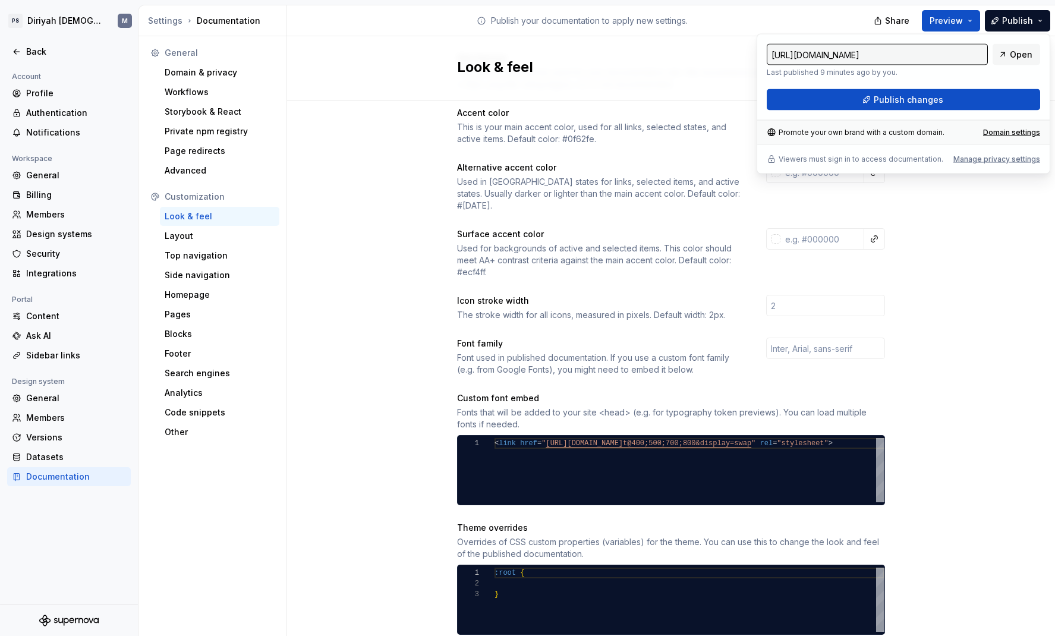
drag, startPoint x: 1026, startPoint y: 54, endPoint x: 1026, endPoint y: 37, distance: 16.7
click at [839, 54] on span "Open" at bounding box center [1021, 55] width 23 height 12
click at [839, 279] on div "Site logo A company logo that will be displayed on all pages on your documentat…" at bounding box center [671, 360] width 768 height 897
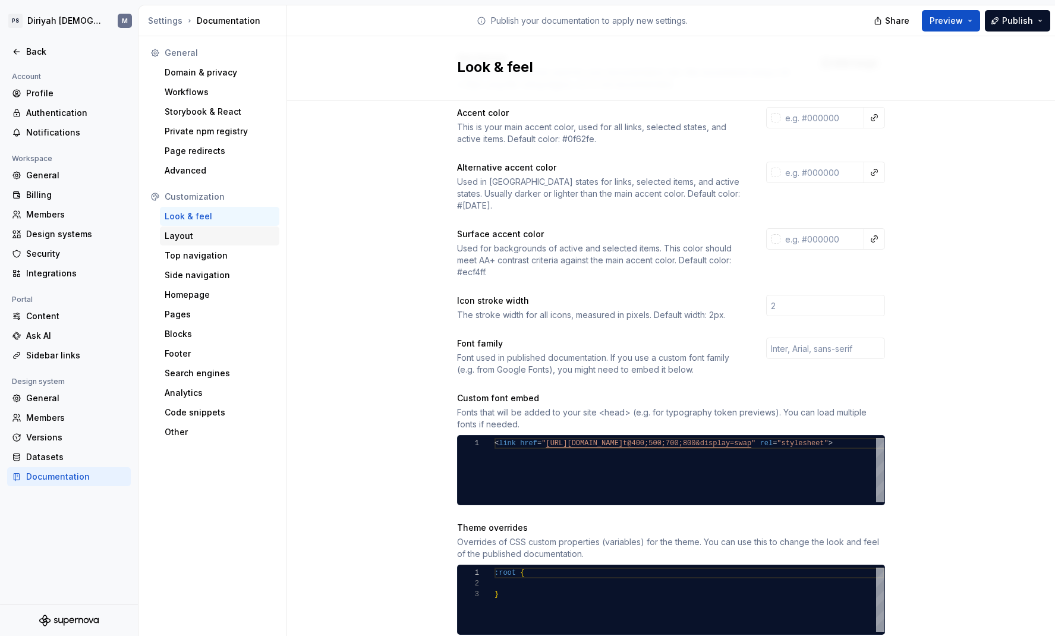
click at [228, 241] on div "Layout" at bounding box center [220, 236] width 110 height 12
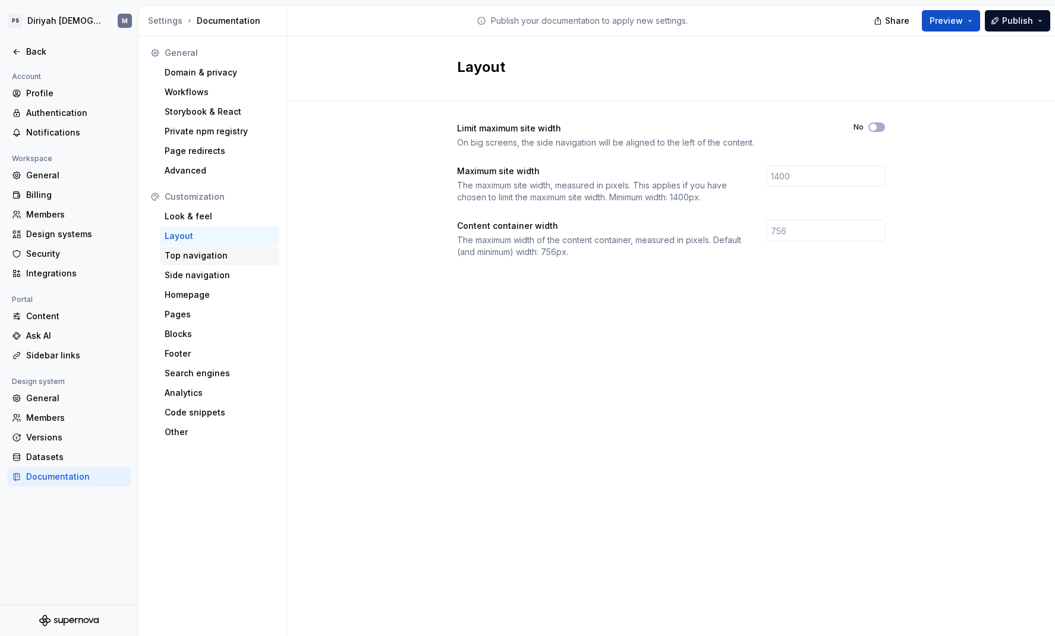
click at [221, 258] on div "Top navigation" at bounding box center [220, 256] width 110 height 12
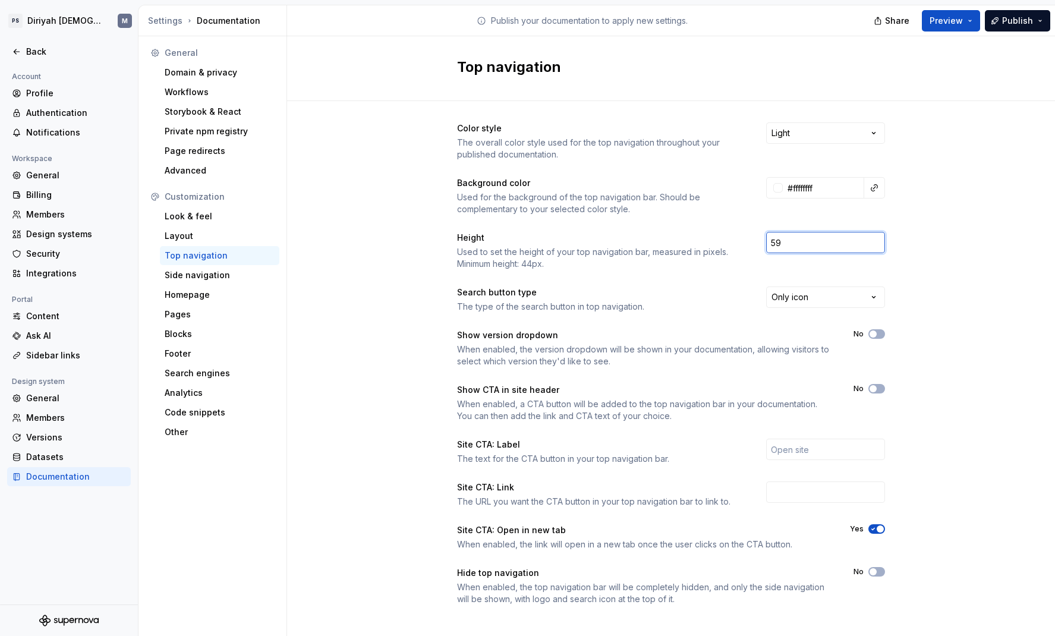
click at [839, 245] on input "59" at bounding box center [825, 242] width 119 height 21
click at [839, 245] on input "58" at bounding box center [825, 242] width 119 height 21
click at [839, 245] on input "57" at bounding box center [825, 242] width 119 height 21
click at [839, 245] on input "56" at bounding box center [825, 242] width 119 height 21
click at [839, 245] on input "55" at bounding box center [825, 242] width 119 height 21
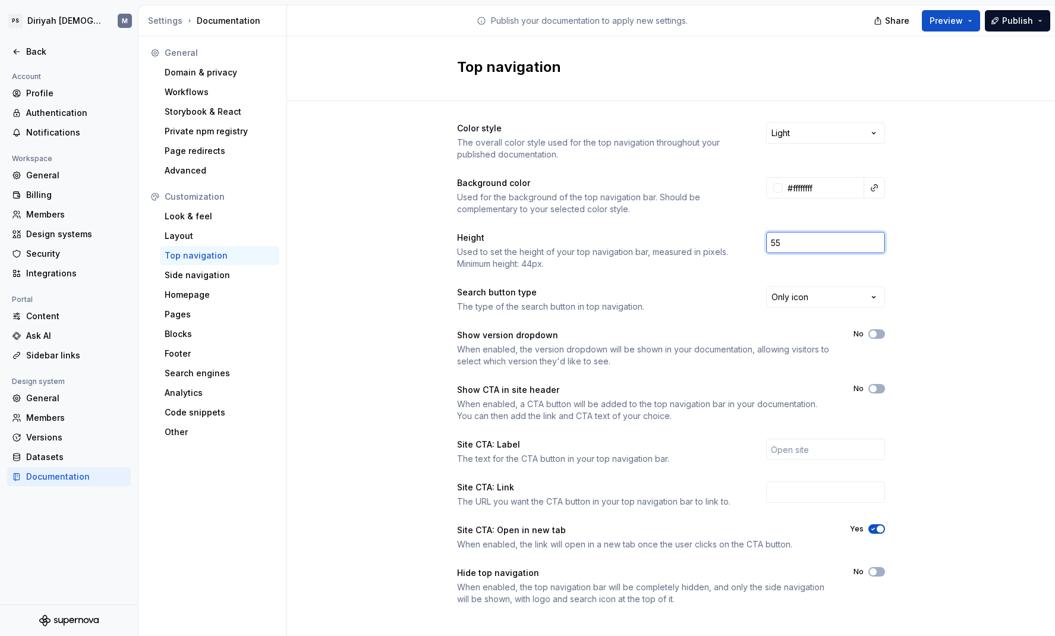
type input "54"
click at [839, 245] on input "54" at bounding box center [825, 242] width 119 height 21
click at [839, 292] on html "PS Diriyah LDS M Back Account Profile Authentication Notifications Workspace Ge…" at bounding box center [527, 318] width 1055 height 636
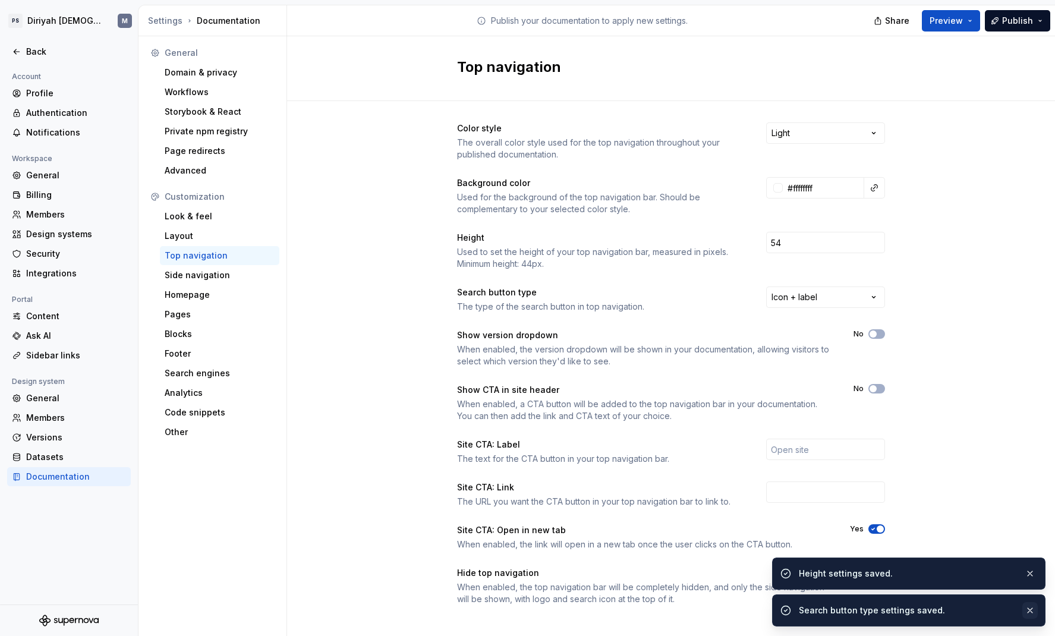
click at [839, 499] on button "button" at bounding box center [1029, 610] width 15 height 17
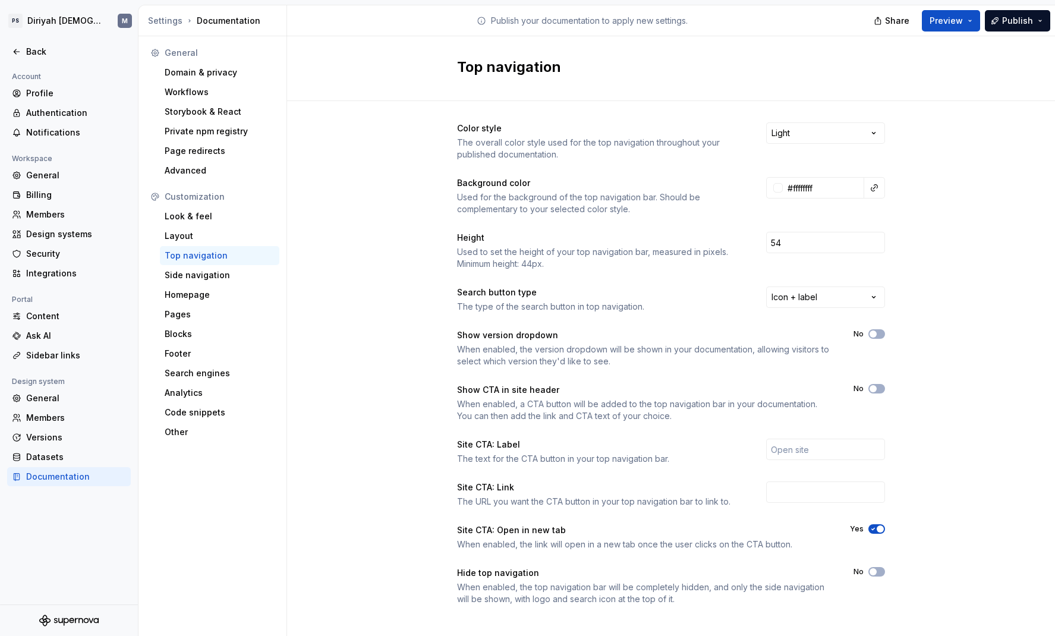
scroll to position [9, 0]
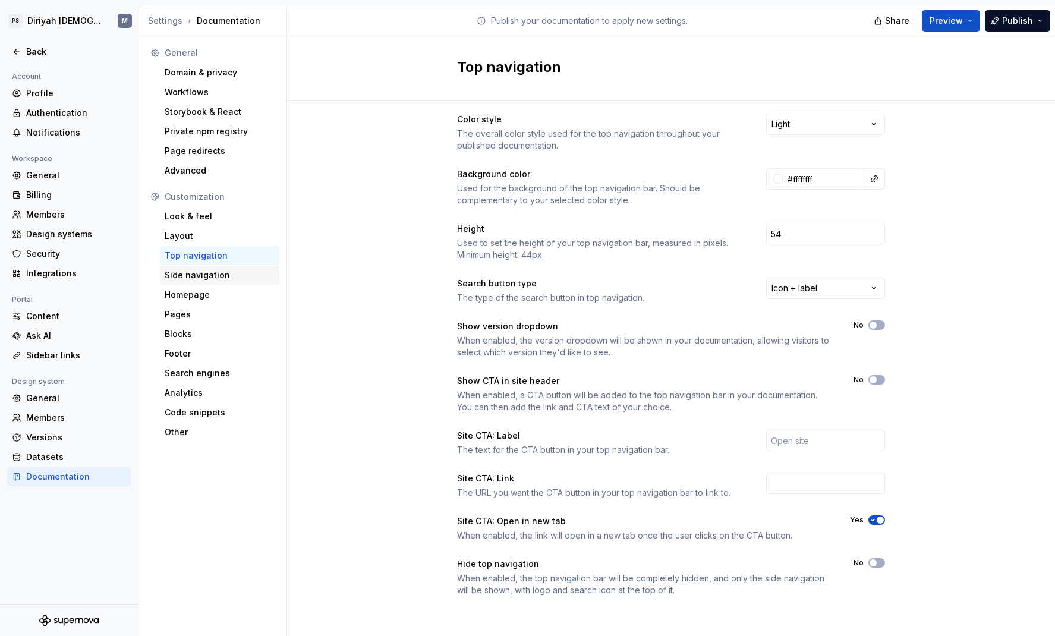
click at [240, 281] on div "Side navigation" at bounding box center [219, 275] width 119 height 19
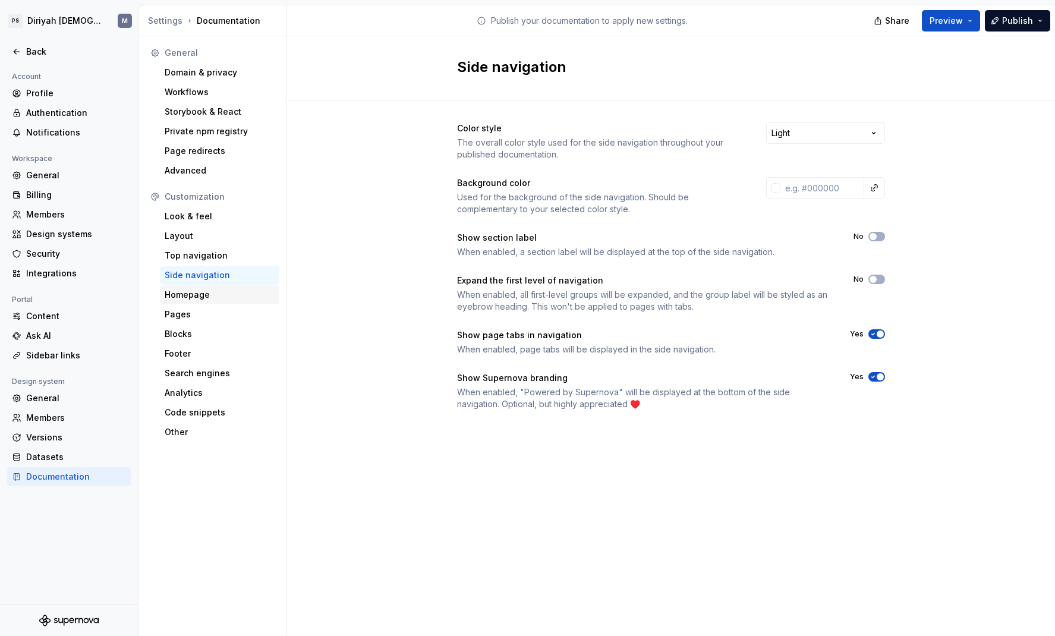
click at [228, 303] on div "Homepage" at bounding box center [219, 294] width 119 height 19
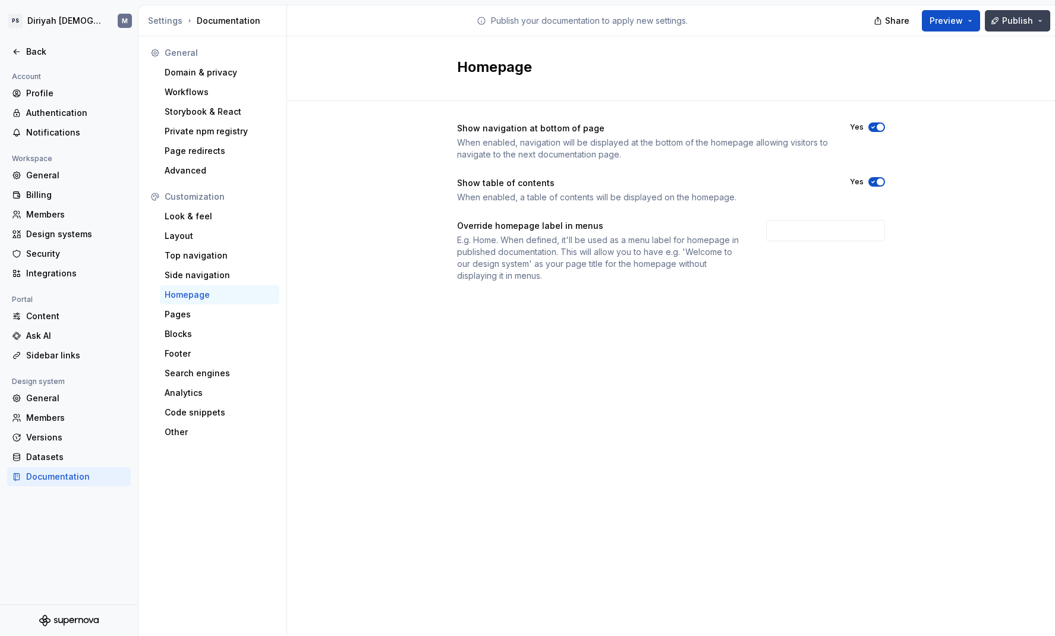
click at [839, 19] on button "Publish" at bounding box center [1017, 20] width 65 height 21
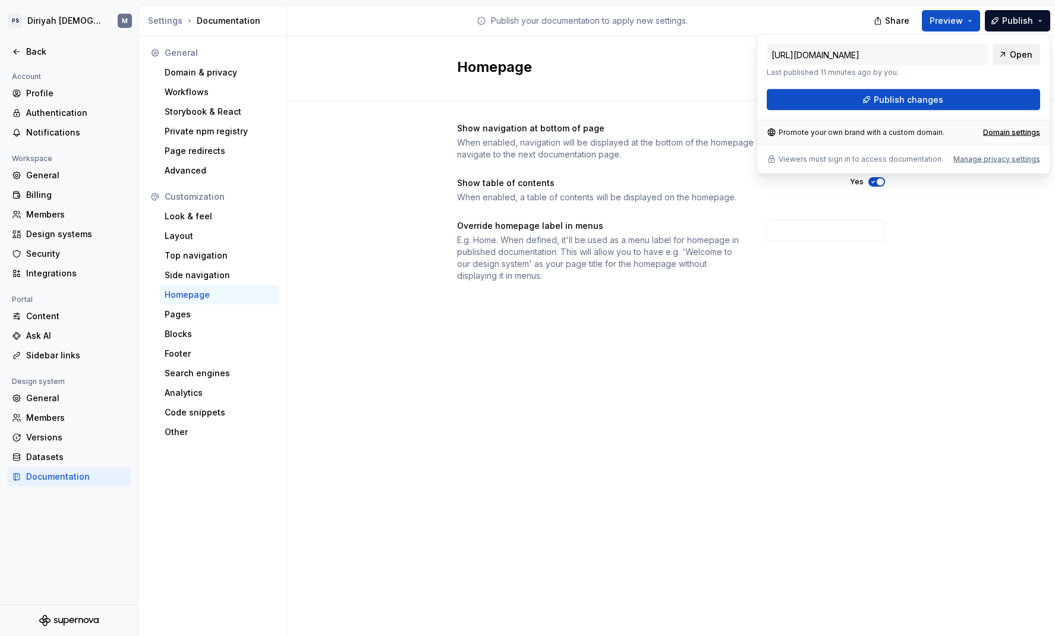
click at [839, 54] on link "Open" at bounding box center [1017, 54] width 48 height 21
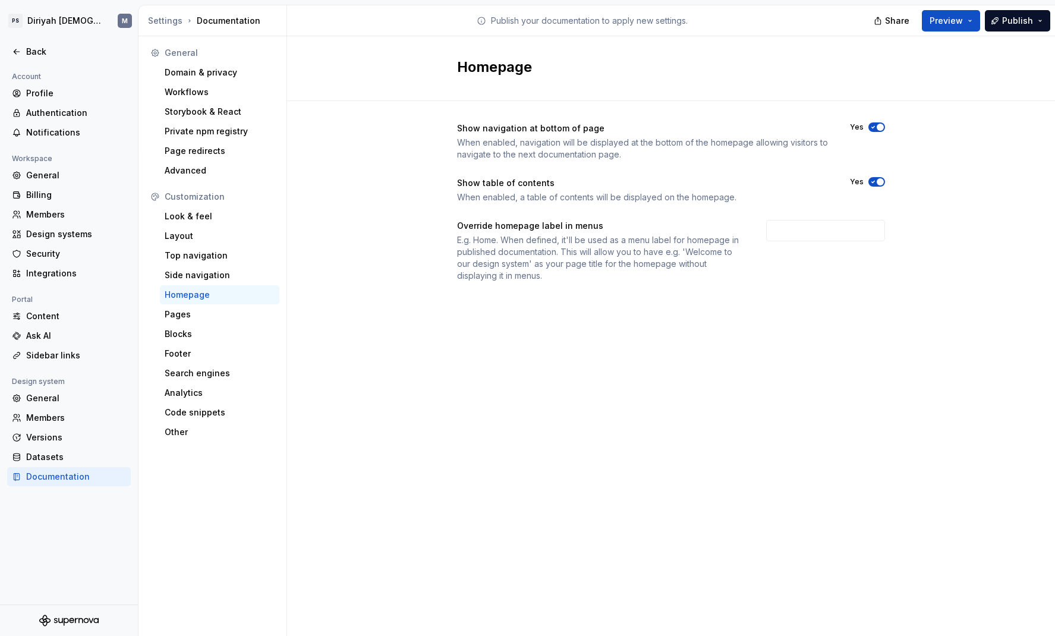
click at [839, 323] on div "Show navigation at bottom of page When enabled, navigation will be displayed at…" at bounding box center [671, 214] width 768 height 226
click at [216, 314] on div "Pages" at bounding box center [220, 314] width 110 height 12
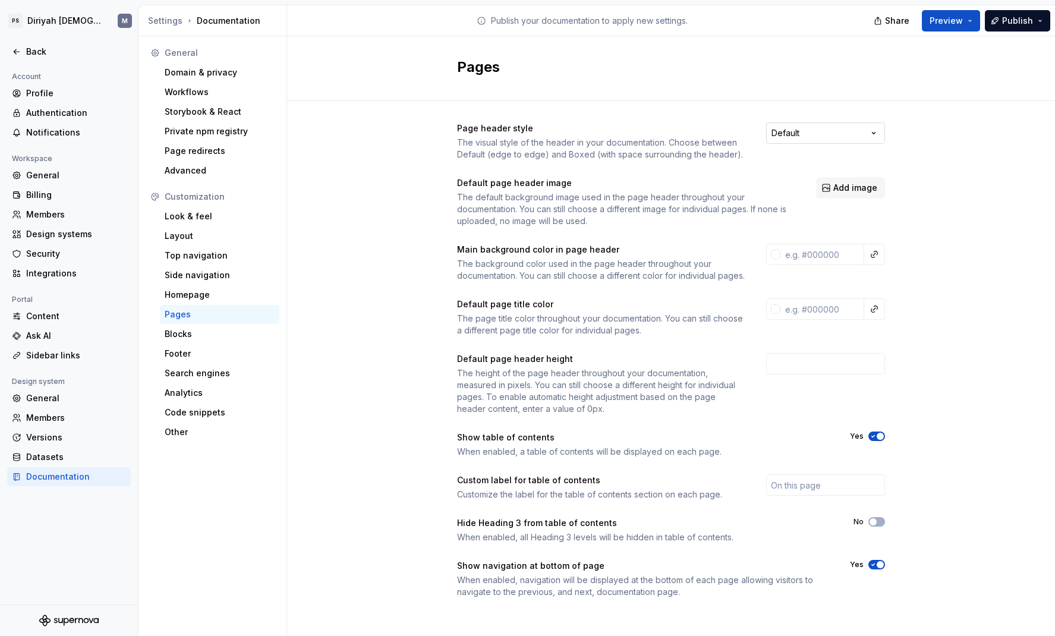
click at [839, 134] on html "PS Diriyah LDS M Back Account Profile Authentication Notifications Workspace Ge…" at bounding box center [527, 318] width 1055 height 636
click at [839, 151] on html "PS Diriyah LDS M Back Account Profile Authentication Notifications Workspace Ge…" at bounding box center [527, 318] width 1055 height 636
click at [208, 291] on div "Homepage" at bounding box center [220, 295] width 110 height 12
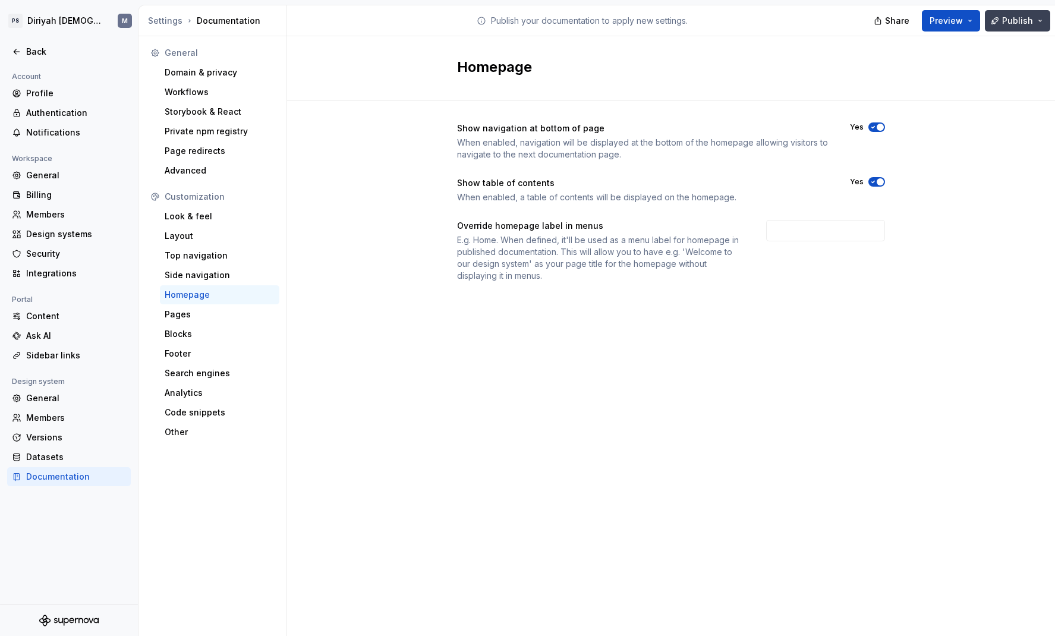
click at [839, 19] on span "Publish" at bounding box center [1017, 21] width 31 height 12
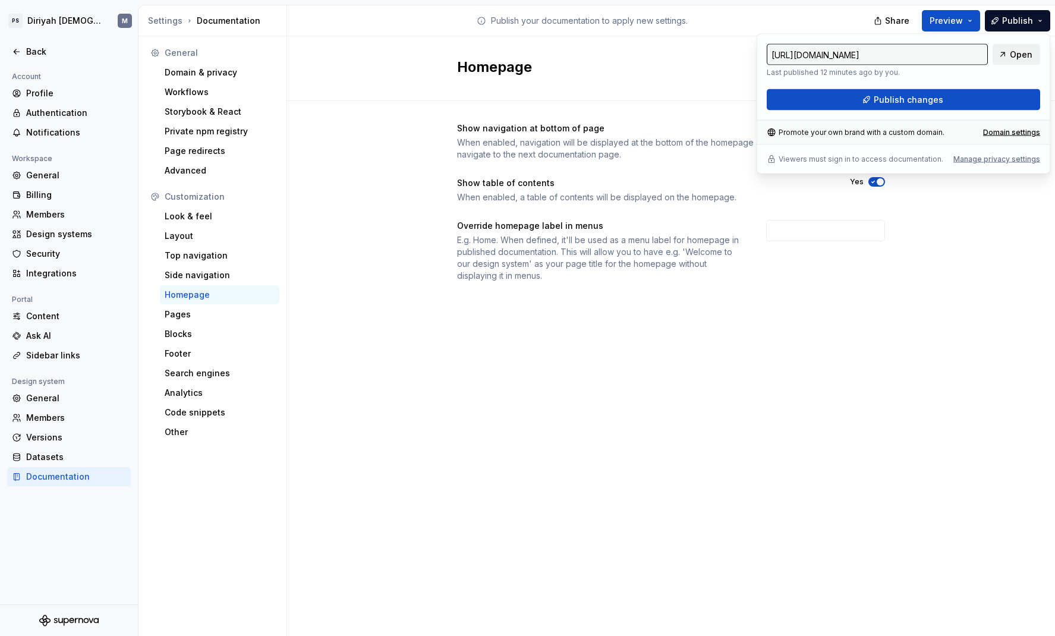
click at [839, 56] on span "Open" at bounding box center [1021, 55] width 23 height 12
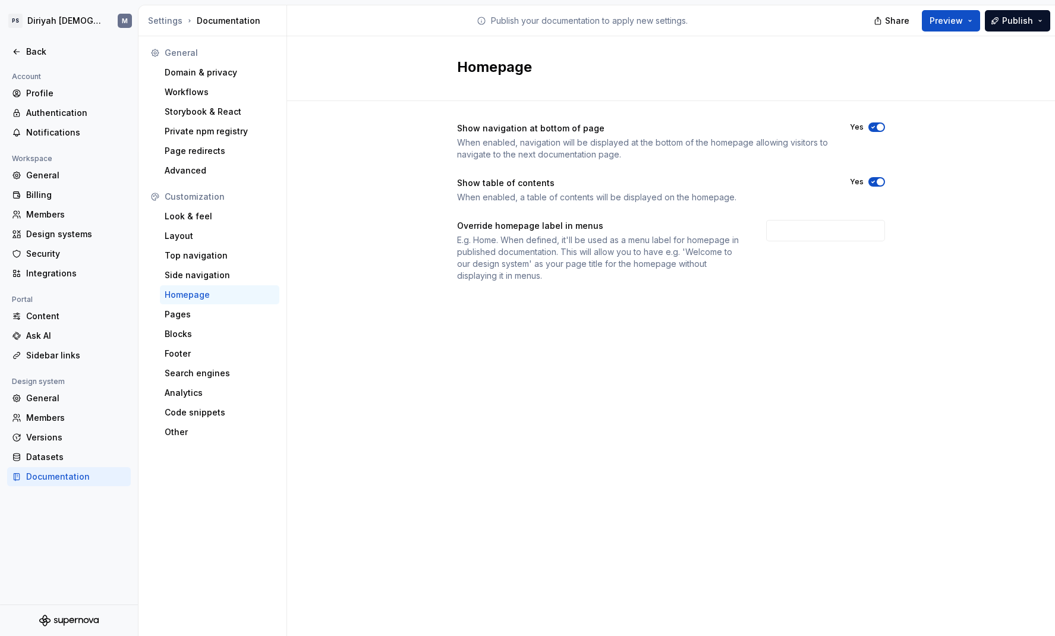
click at [839, 314] on div "Show navigation at bottom of page When enabled, navigation will be displayed at…" at bounding box center [671, 214] width 768 height 226
click at [241, 96] on div "Workflows" at bounding box center [220, 92] width 110 height 12
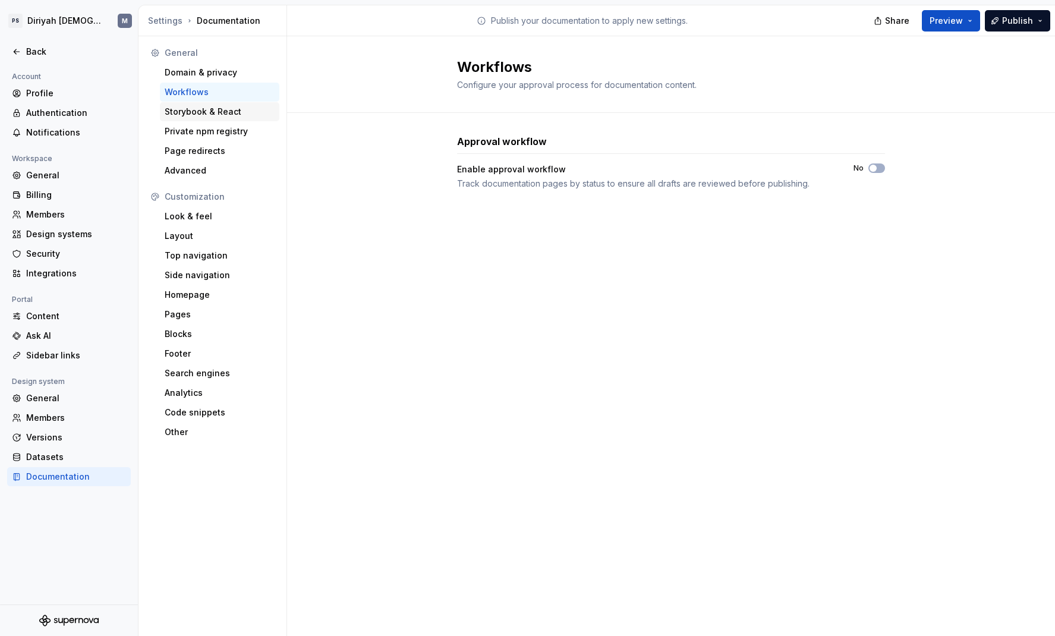
click at [247, 115] on div "Storybook & React" at bounding box center [220, 112] width 110 height 12
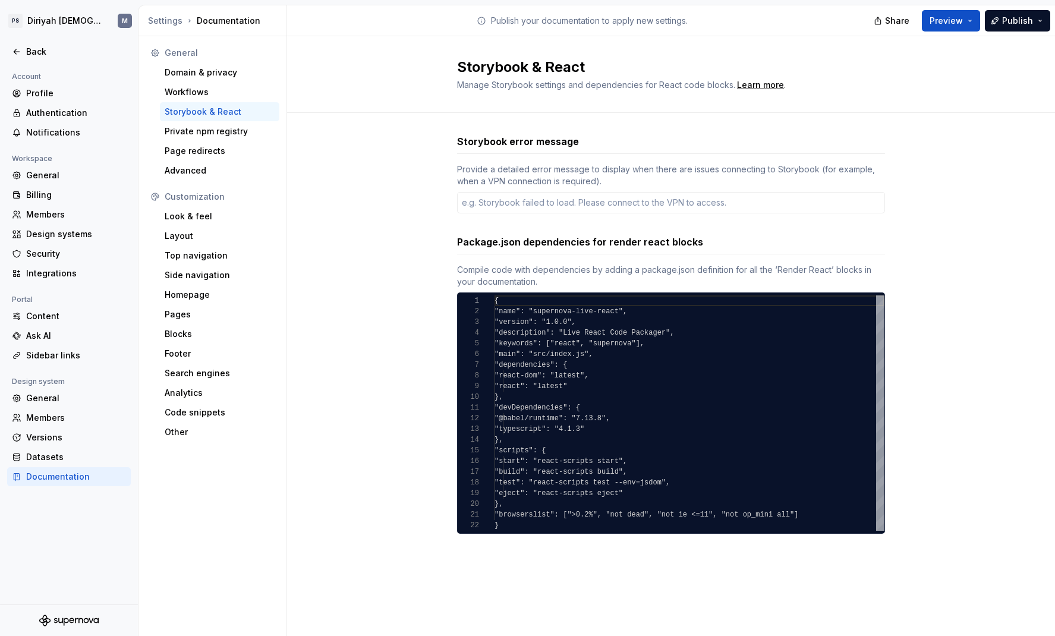
type textarea "*"
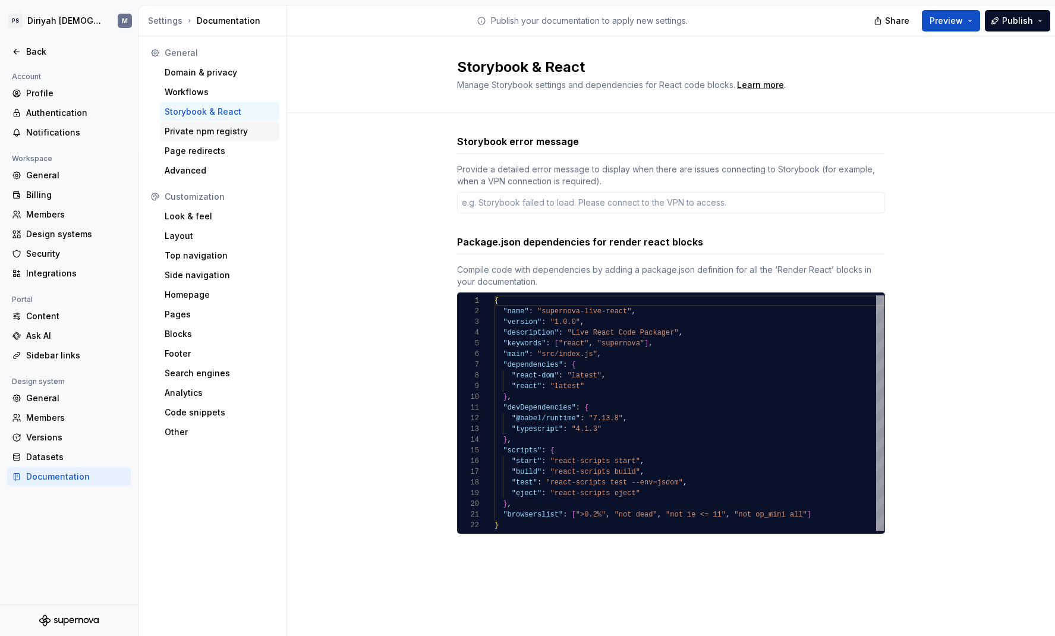
click at [254, 134] on div "Private npm registry" at bounding box center [220, 131] width 110 height 12
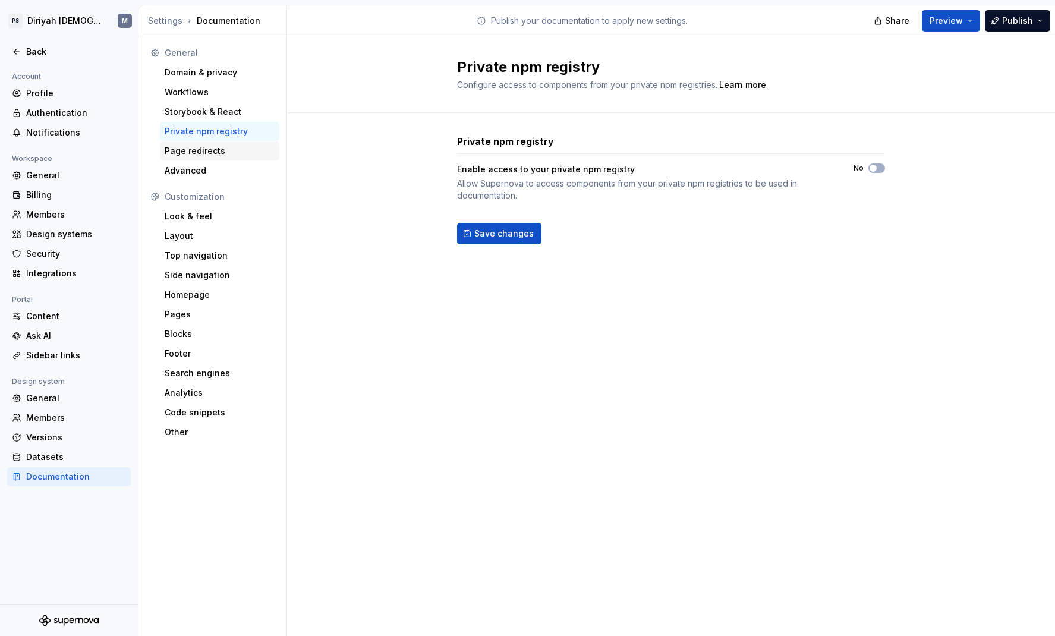
click at [247, 145] on div "Page redirects" at bounding box center [220, 151] width 110 height 12
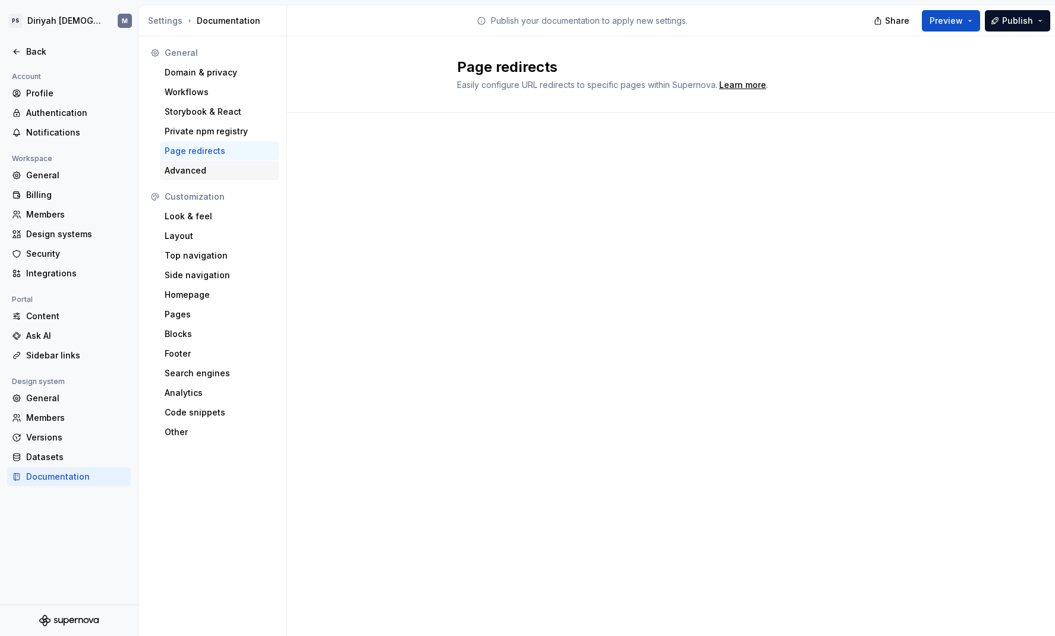
click at [239, 169] on div "Advanced" at bounding box center [220, 171] width 110 height 12
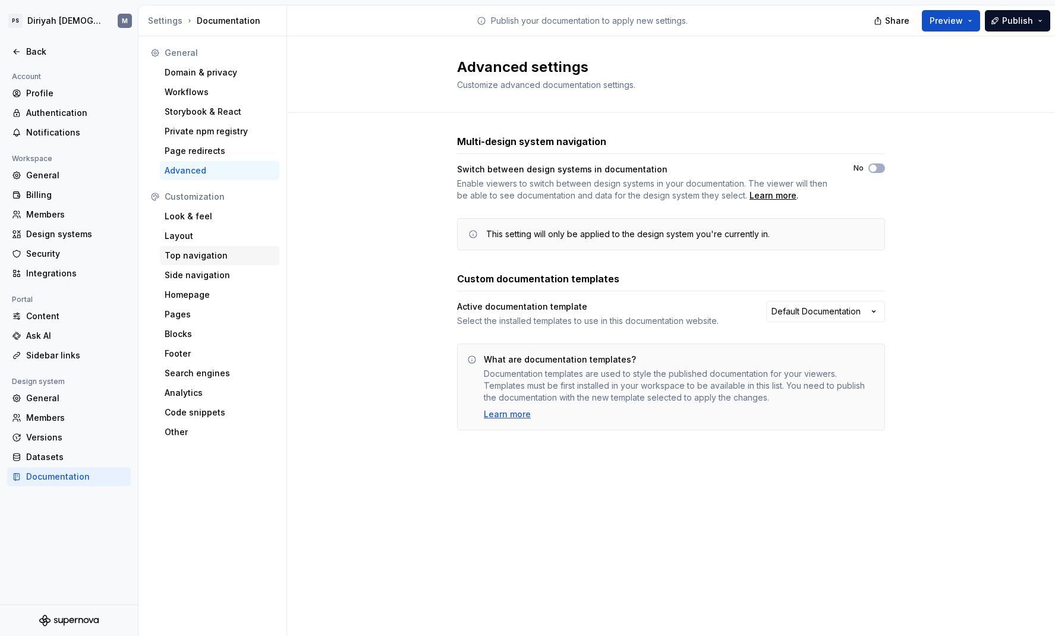
click at [216, 258] on div "Top navigation" at bounding box center [220, 256] width 110 height 12
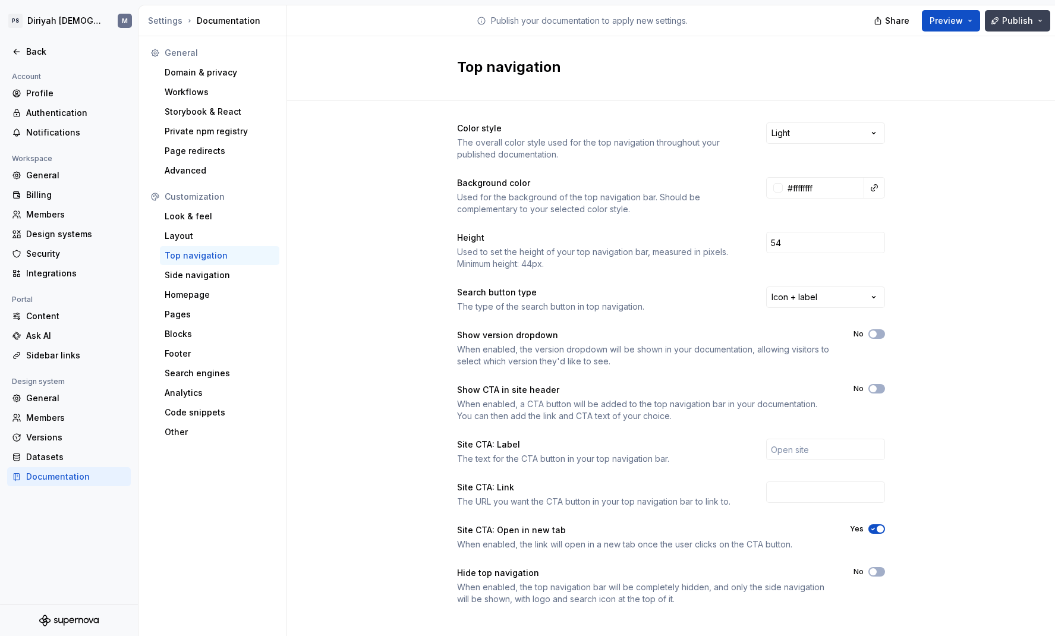
click at [839, 23] on button "Publish" at bounding box center [1017, 20] width 65 height 21
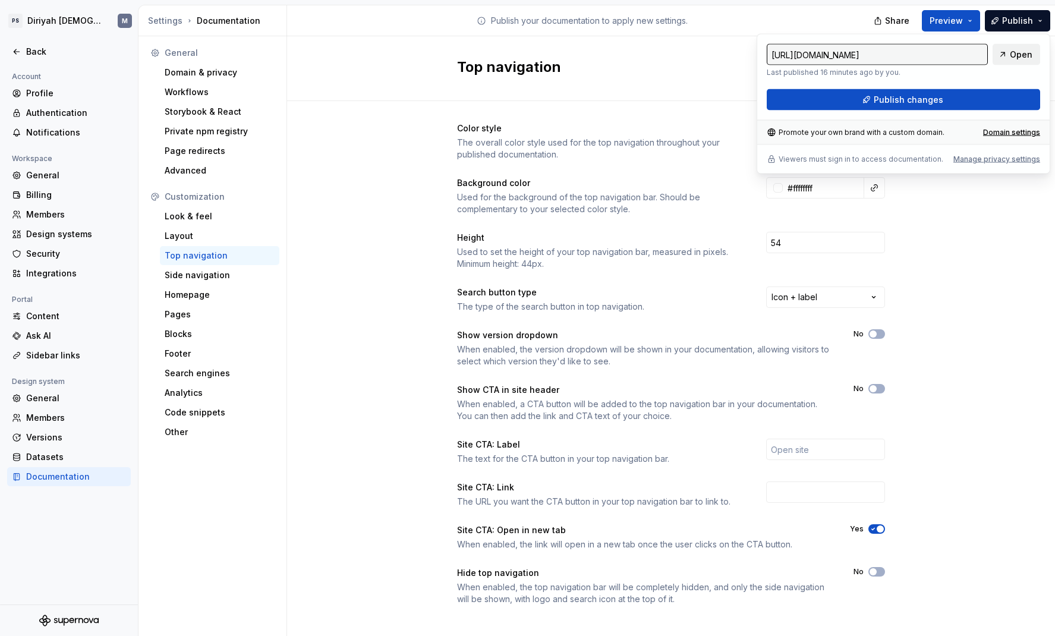
click at [839, 51] on span "Open" at bounding box center [1021, 55] width 23 height 12
click at [839, 296] on div "Color style The overall color style used for the top navigation throughout your…" at bounding box center [671, 375] width 768 height 549
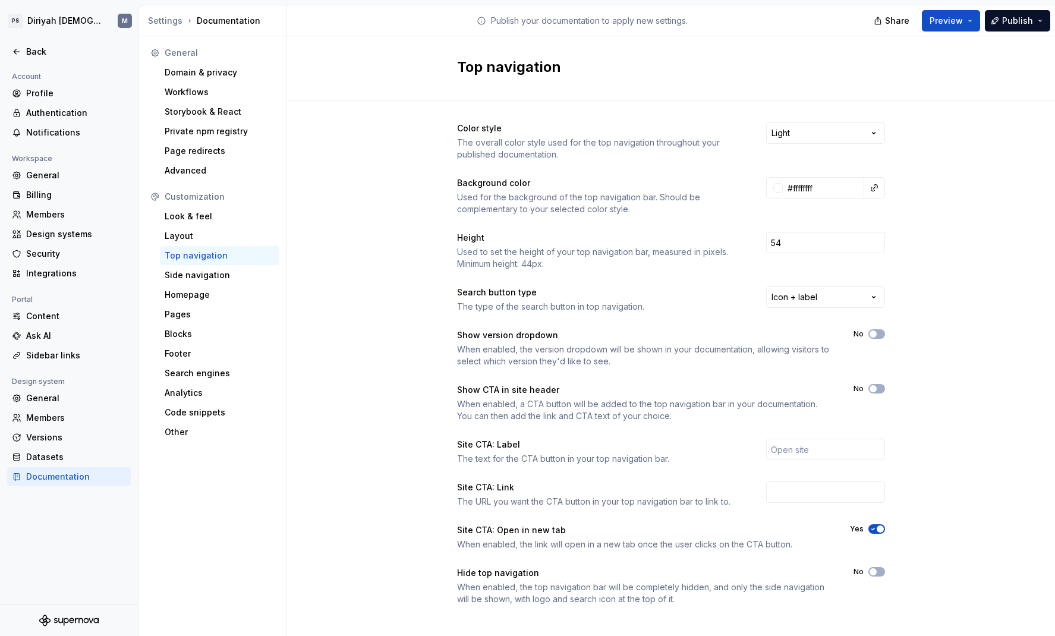
click at [814, 138] on html "PS Diriyah LDS M Back Account Profile Authentication Notifications Workspace Ge…" at bounding box center [527, 318] width 1055 height 636
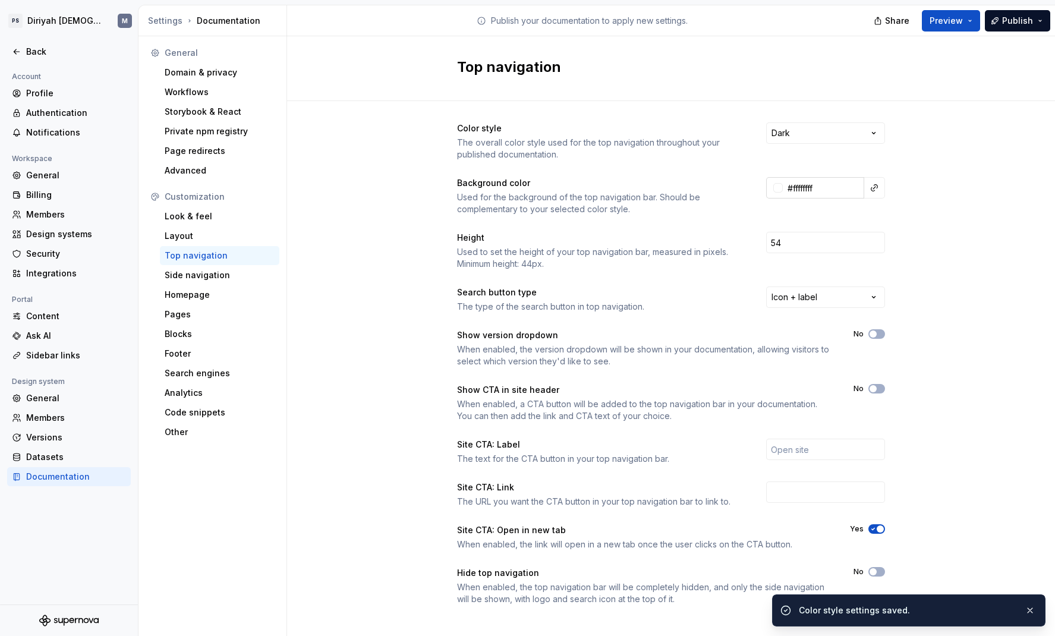
click at [834, 188] on input "#ffffffff" at bounding box center [823, 187] width 81 height 21
click at [818, 190] on input "#ffffffff" at bounding box center [823, 187] width 81 height 21
paste input "c17250"
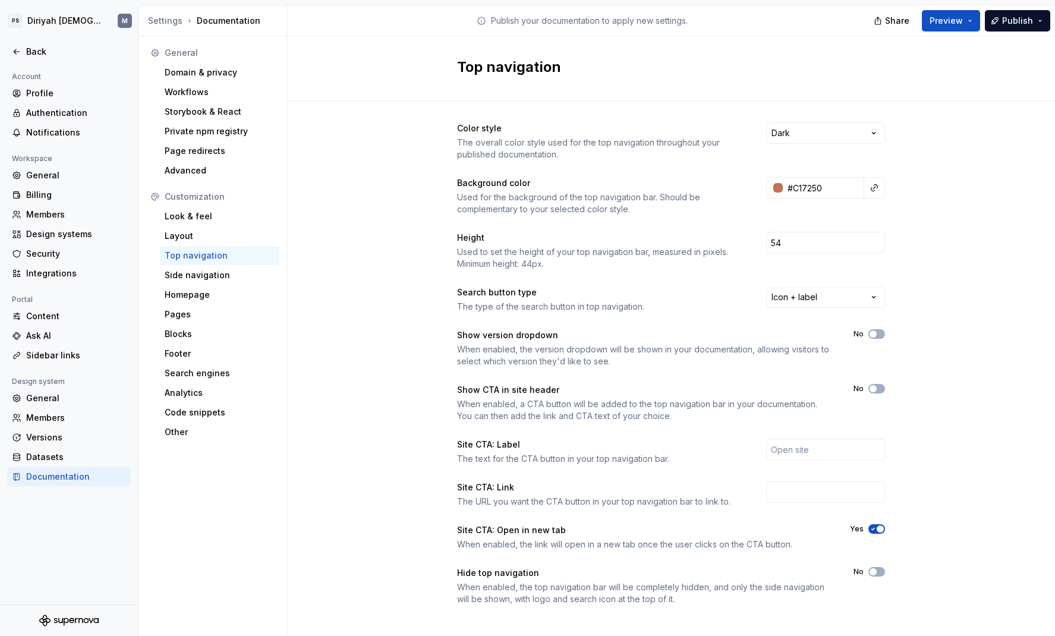
click at [839, 230] on div "Color style The overall color style used for the top navigation throughout your…" at bounding box center [671, 375] width 768 height 549
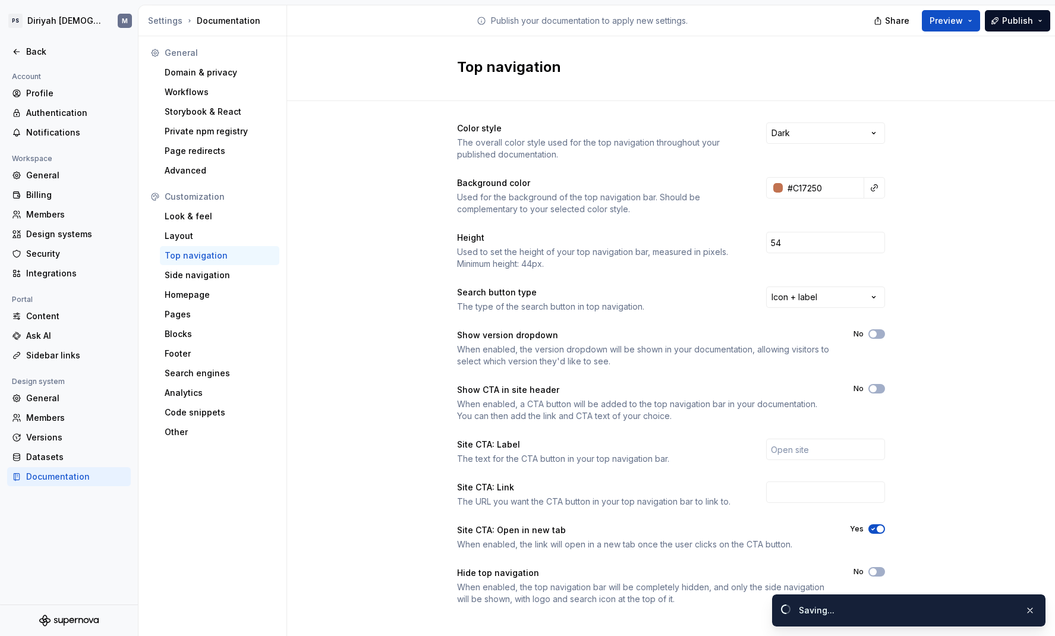
type input "#c17250ff"
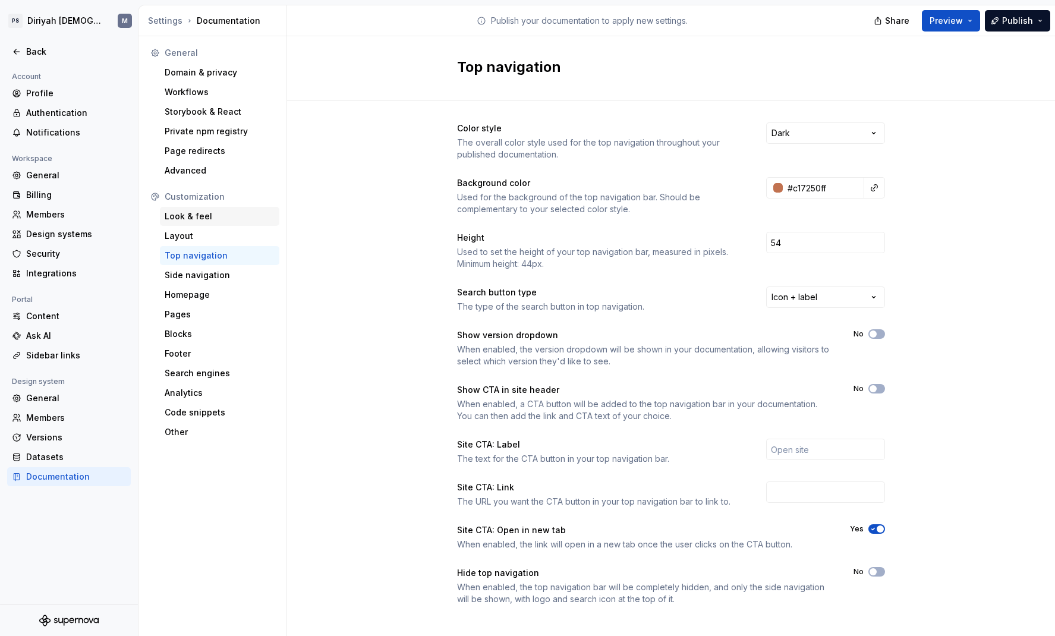
click at [216, 220] on div "Look & feel" at bounding box center [220, 216] width 110 height 12
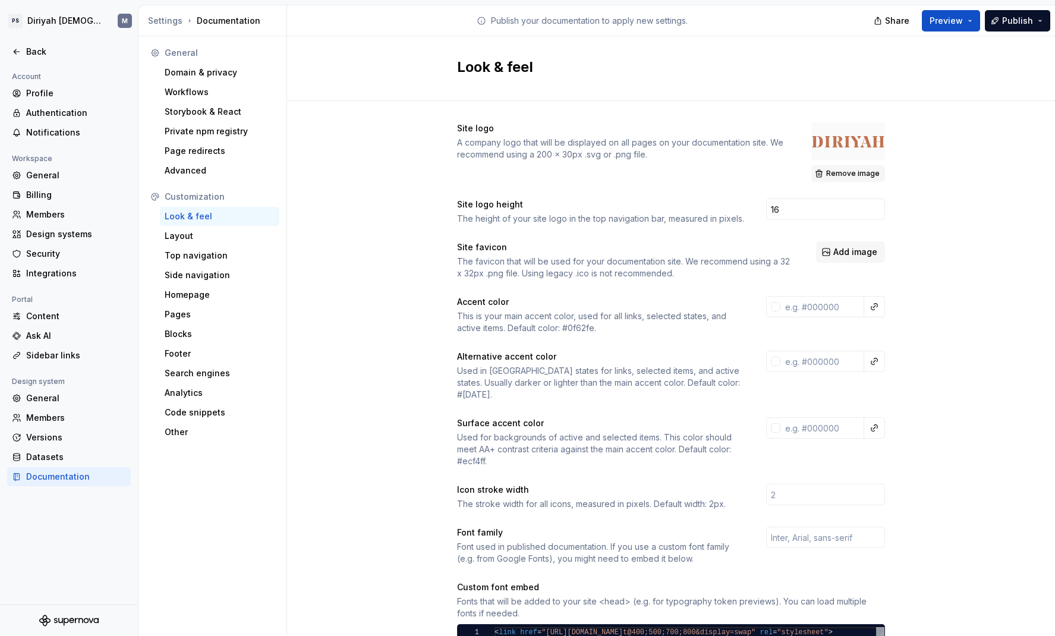
click at [839, 174] on span "Remove image" at bounding box center [852, 174] width 53 height 10
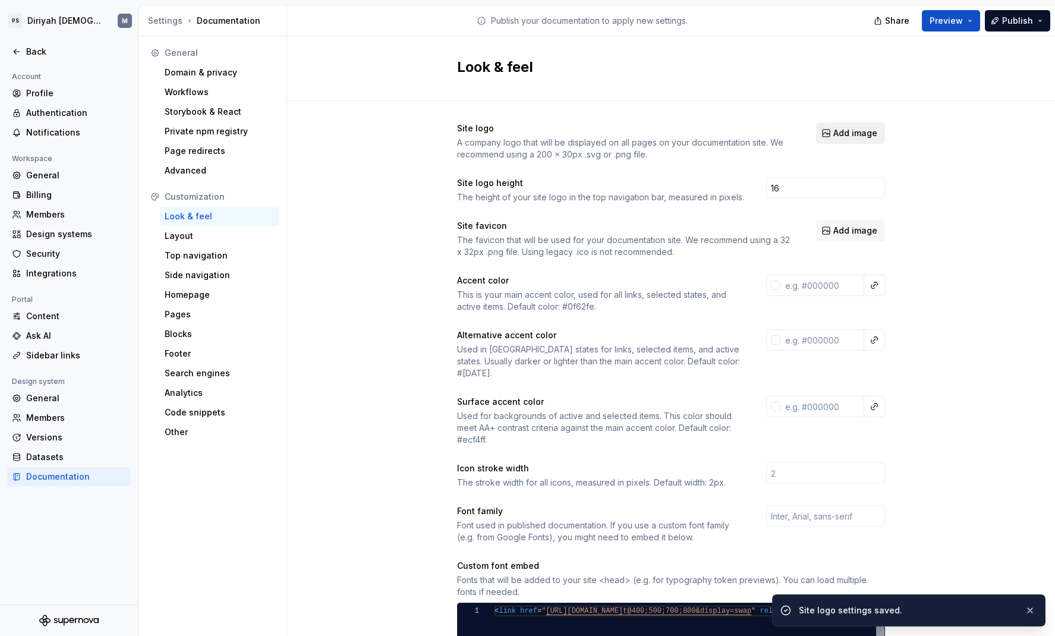
click at [839, 136] on span "Add image" at bounding box center [855, 133] width 44 height 12
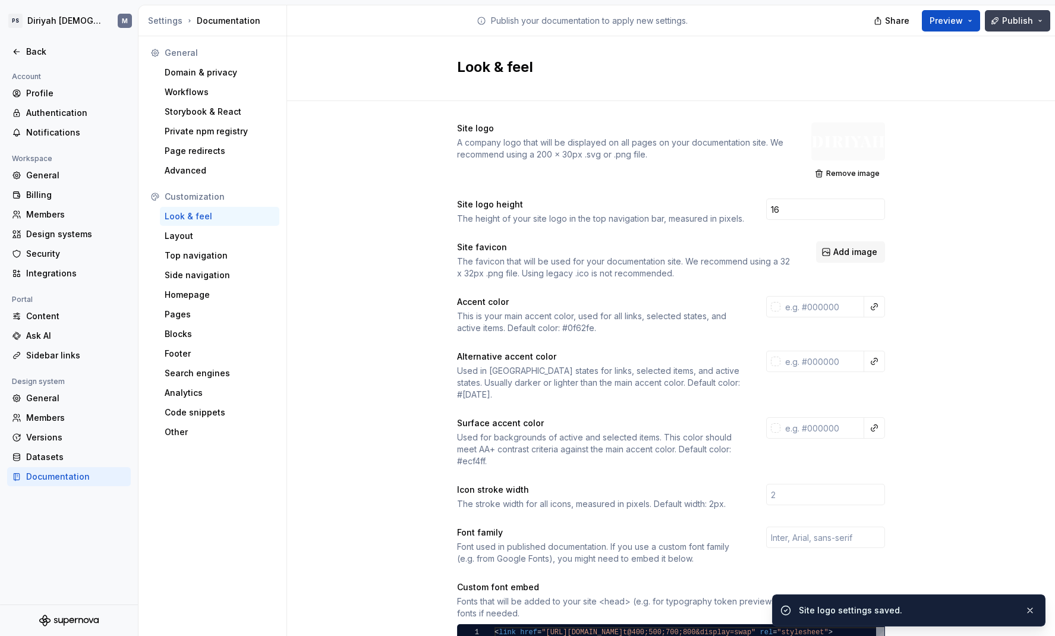
click at [839, 17] on button "Publish" at bounding box center [1017, 20] width 65 height 21
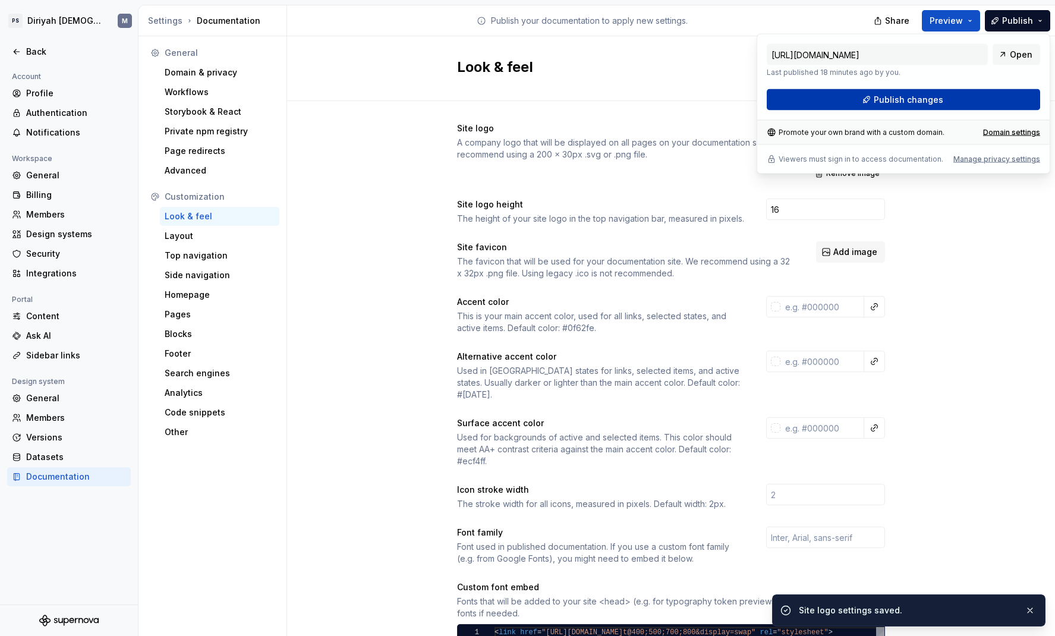
click at [839, 94] on button "Publish changes" at bounding box center [903, 99] width 273 height 21
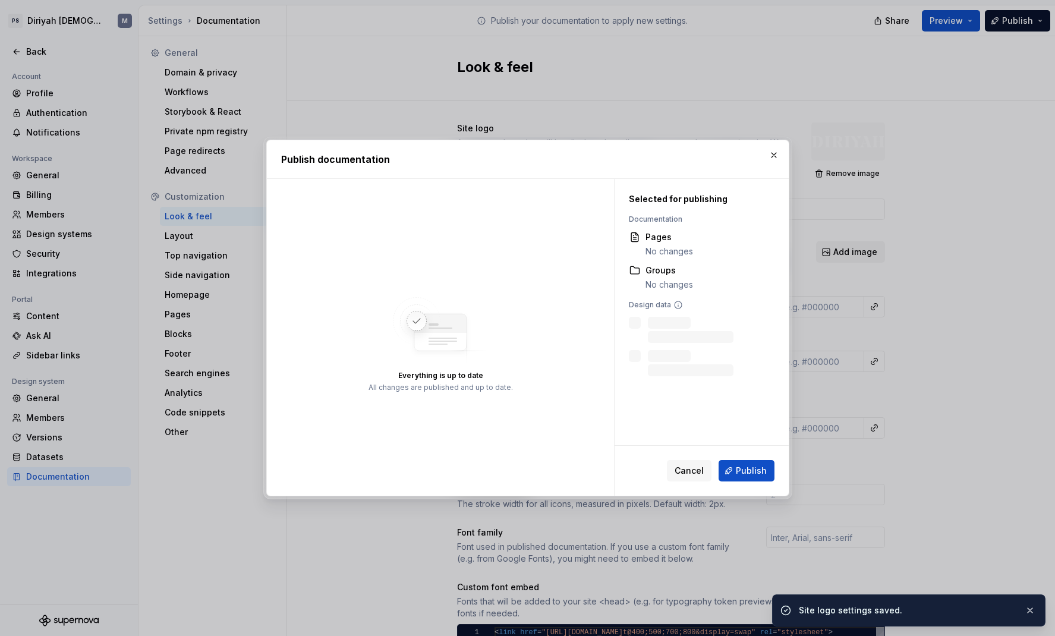
click at [764, 486] on div "Cancel Publish" at bounding box center [702, 471] width 174 height 50
click at [759, 467] on span "Publish" at bounding box center [751, 471] width 31 height 12
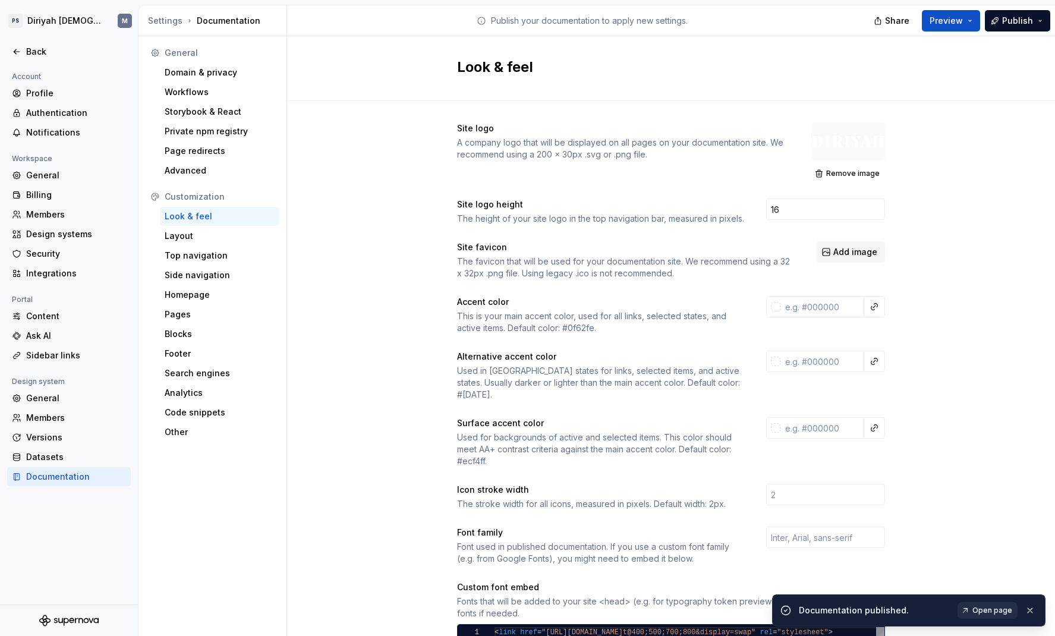
click at [839, 499] on link "Open page" at bounding box center [987, 610] width 60 height 17
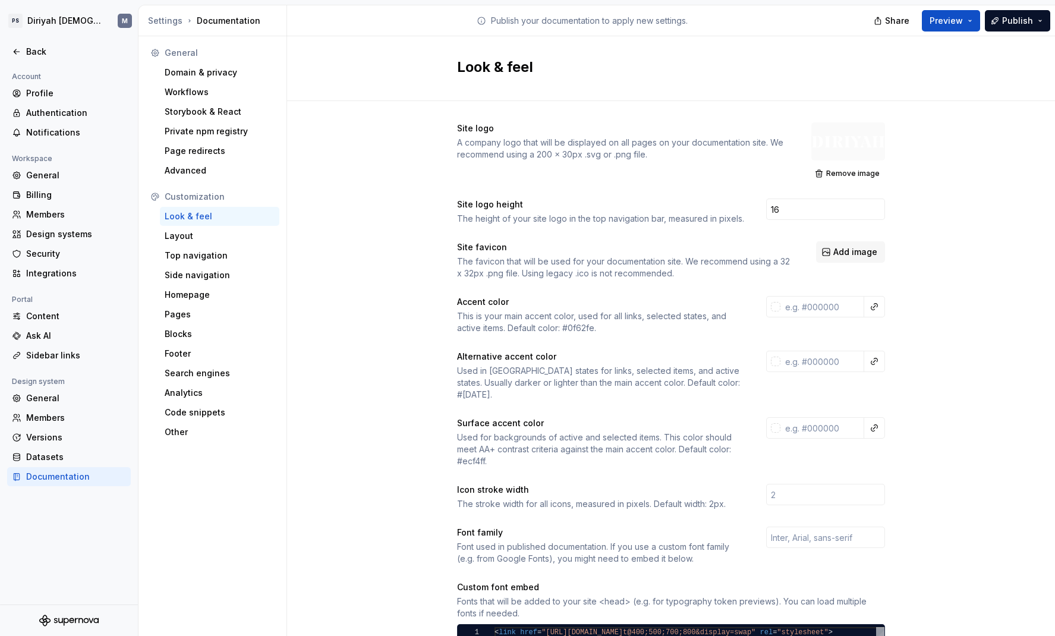
click at [396, 155] on div "Site logo A company logo that will be displayed on all pages on your documentat…" at bounding box center [671, 549] width 768 height 897
drag, startPoint x: 790, startPoint y: 208, endPoint x: 713, endPoint y: 206, distance: 77.3
click at [713, 206] on div "Site logo height The height of your site logo in the top navigation bar, measur…" at bounding box center [671, 212] width 428 height 26
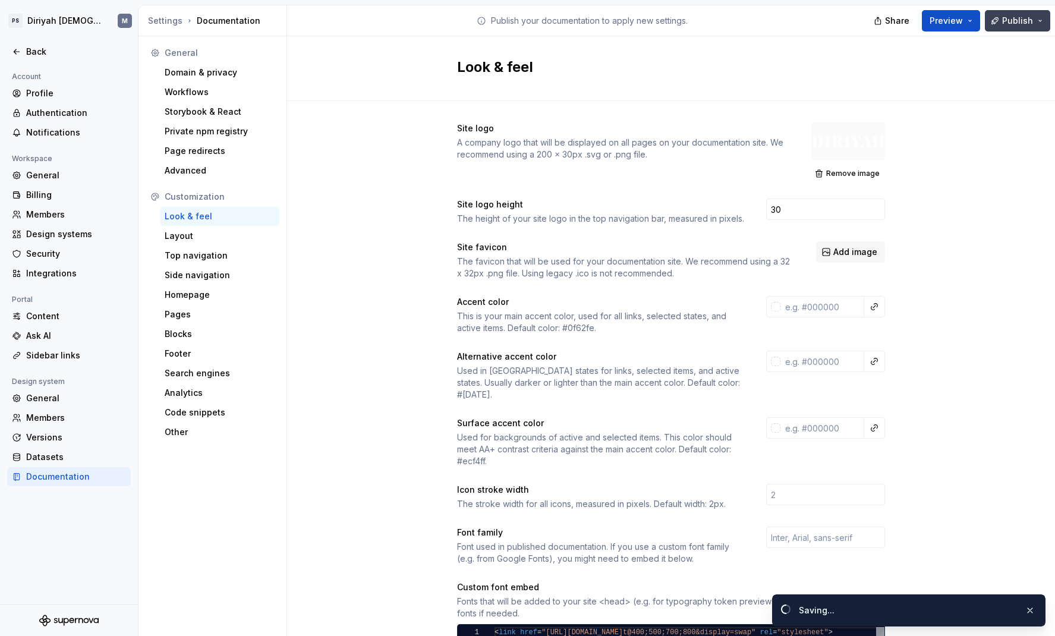
click at [839, 22] on span "Publish" at bounding box center [1017, 21] width 31 height 12
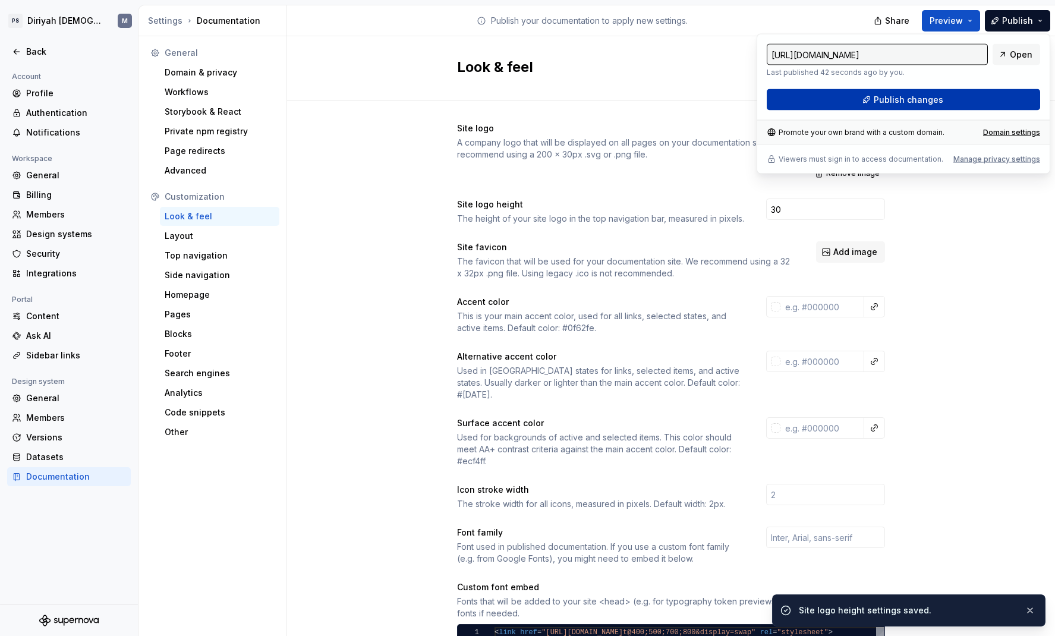
click at [839, 106] on button "Publish changes" at bounding box center [903, 99] width 273 height 21
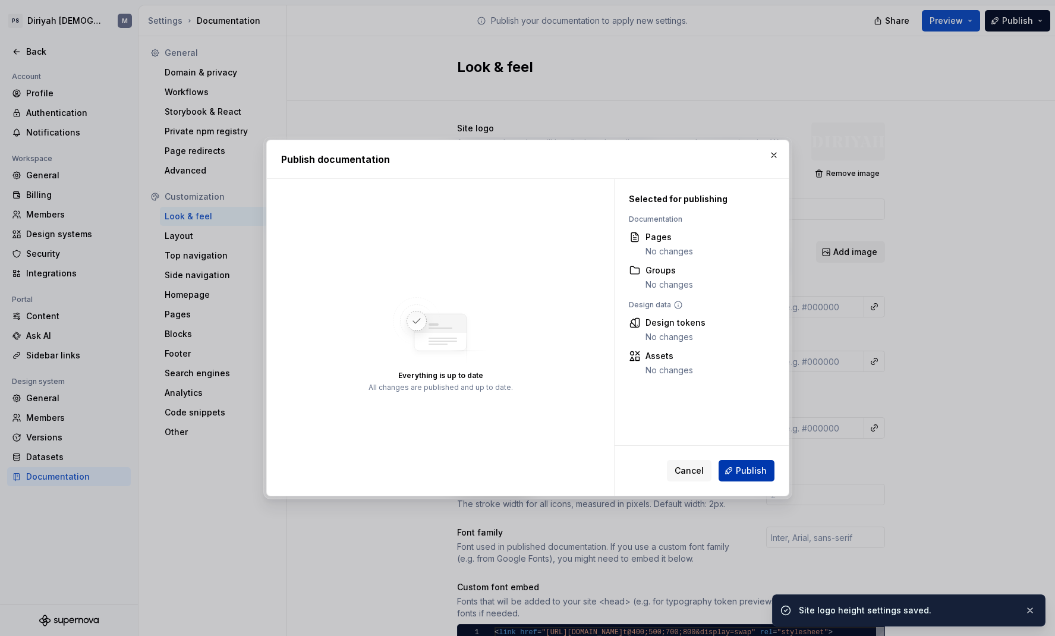
click at [761, 478] on button "Publish" at bounding box center [747, 470] width 56 height 21
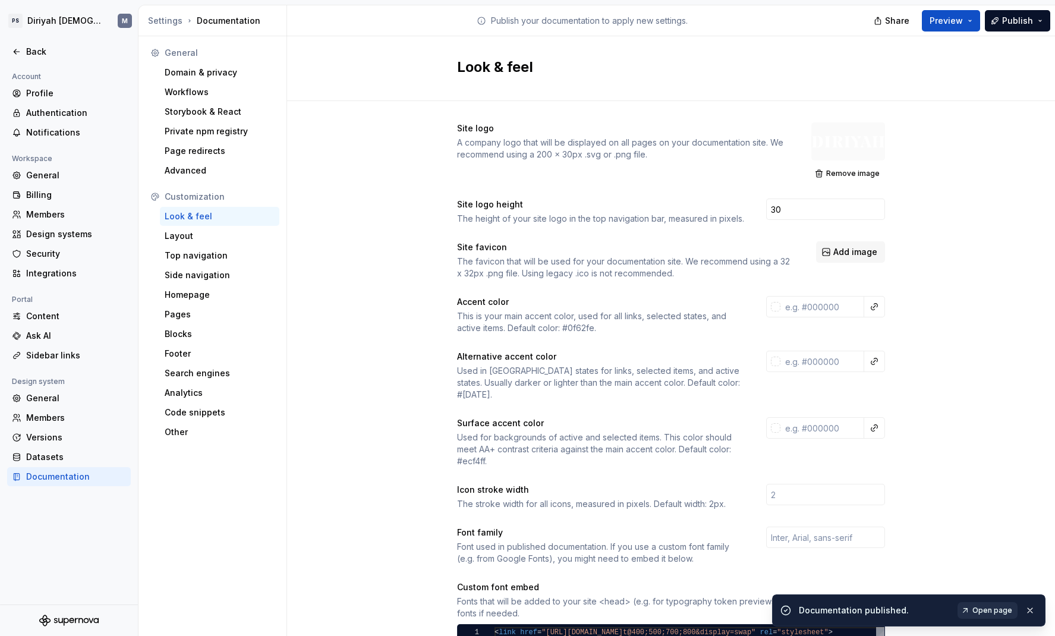
click at [839, 499] on span "Open page" at bounding box center [992, 611] width 40 height 10
drag, startPoint x: 799, startPoint y: 212, endPoint x: 738, endPoint y: 223, distance: 62.8
click at [705, 210] on div "Site logo height The height of your site logo in the top navigation bar, measur…" at bounding box center [671, 212] width 428 height 26
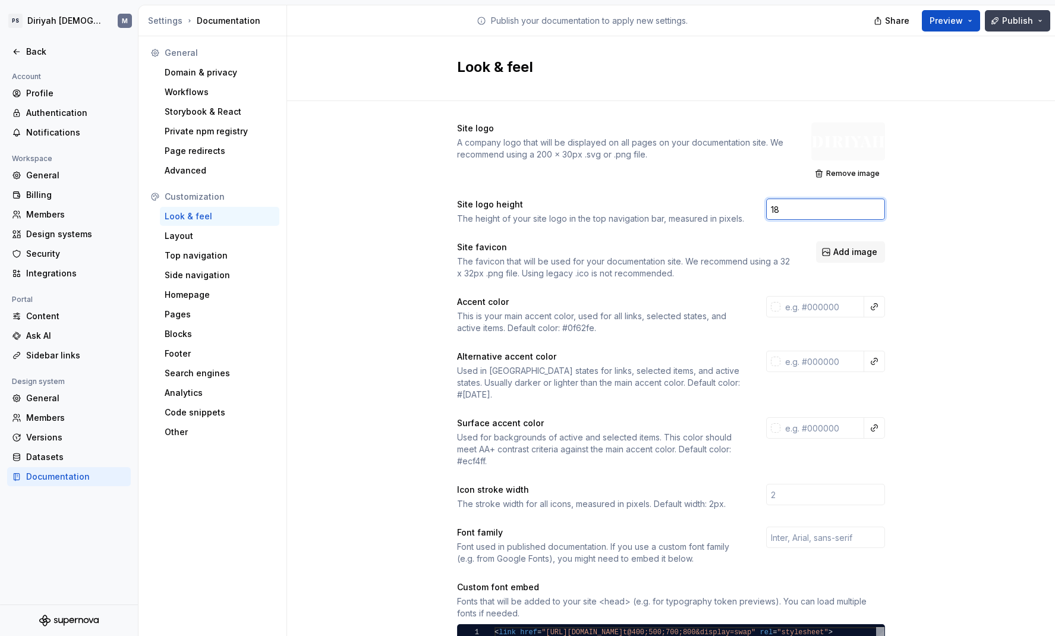
type input "18"
click at [839, 22] on span "Publish" at bounding box center [1017, 21] width 31 height 12
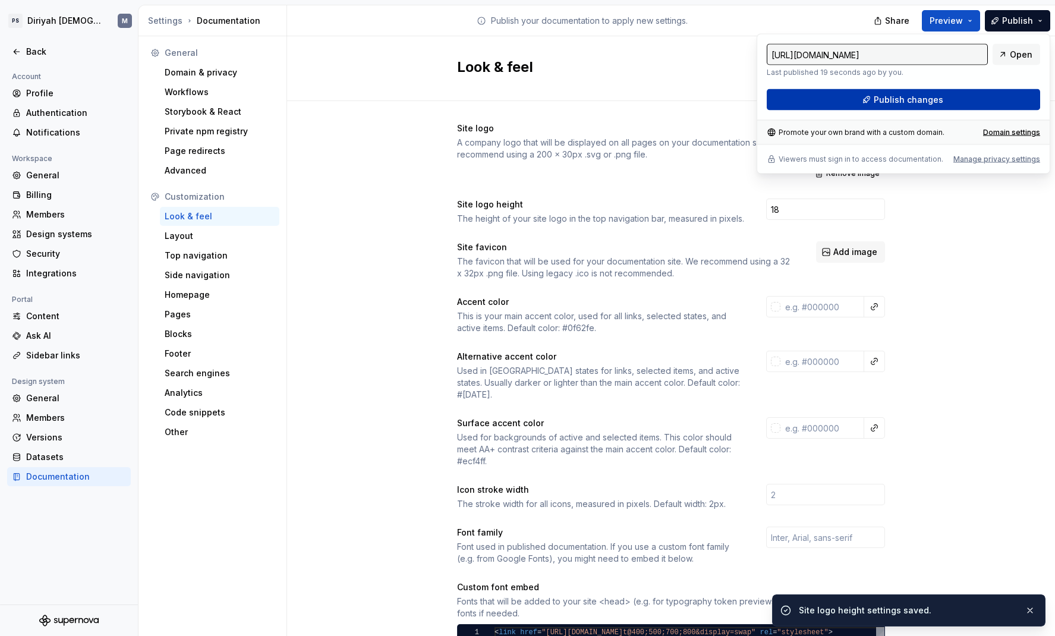
click at [839, 101] on button "Publish changes" at bounding box center [903, 99] width 273 height 21
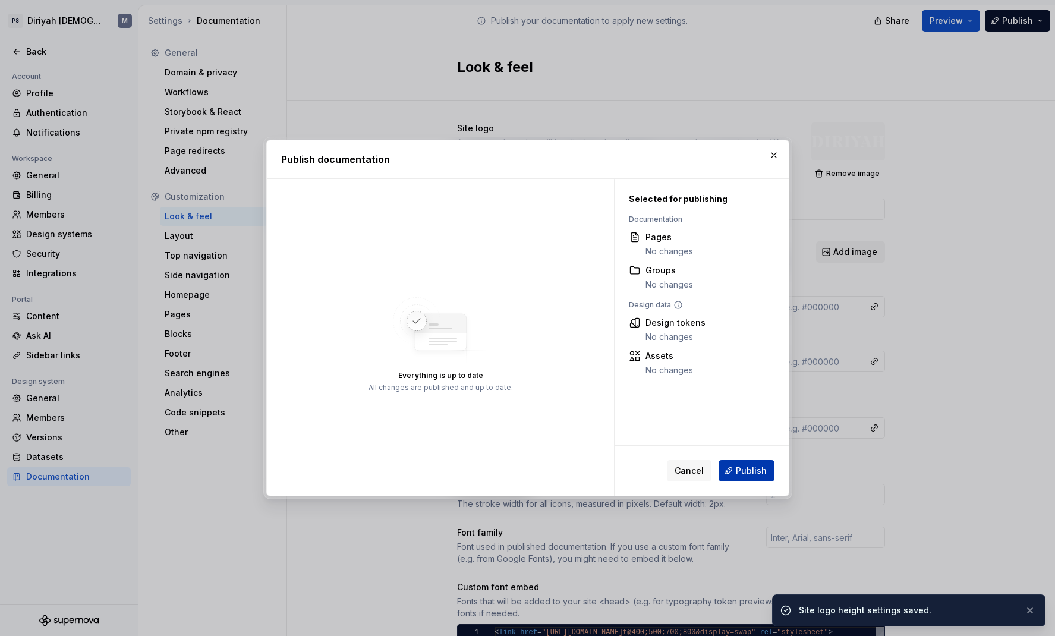
click at [763, 464] on button "Publish" at bounding box center [747, 470] width 56 height 21
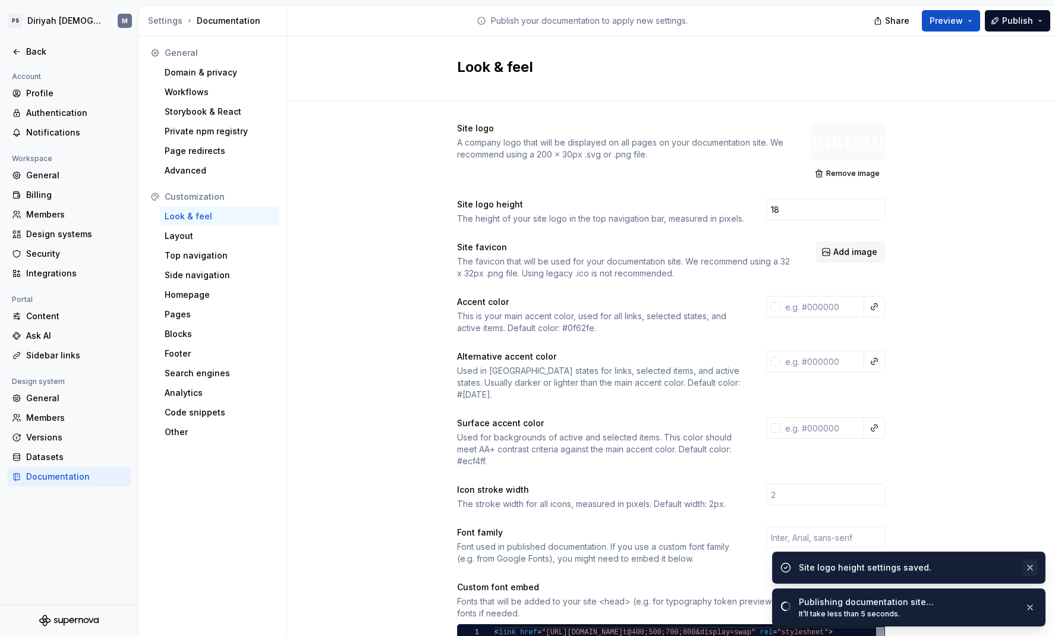
click at [839, 499] on button "button" at bounding box center [1029, 567] width 15 height 17
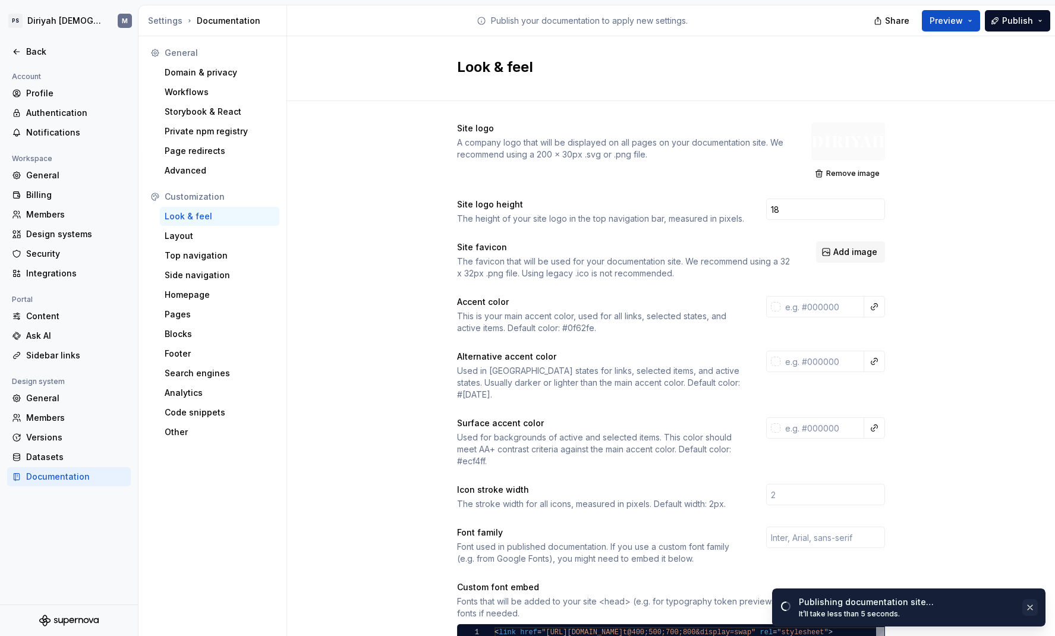
click at [839, 499] on button "button" at bounding box center [1029, 607] width 15 height 17
click at [839, 499] on span "Open page" at bounding box center [992, 611] width 40 height 10
click at [210, 235] on div "Layout" at bounding box center [220, 236] width 110 height 12
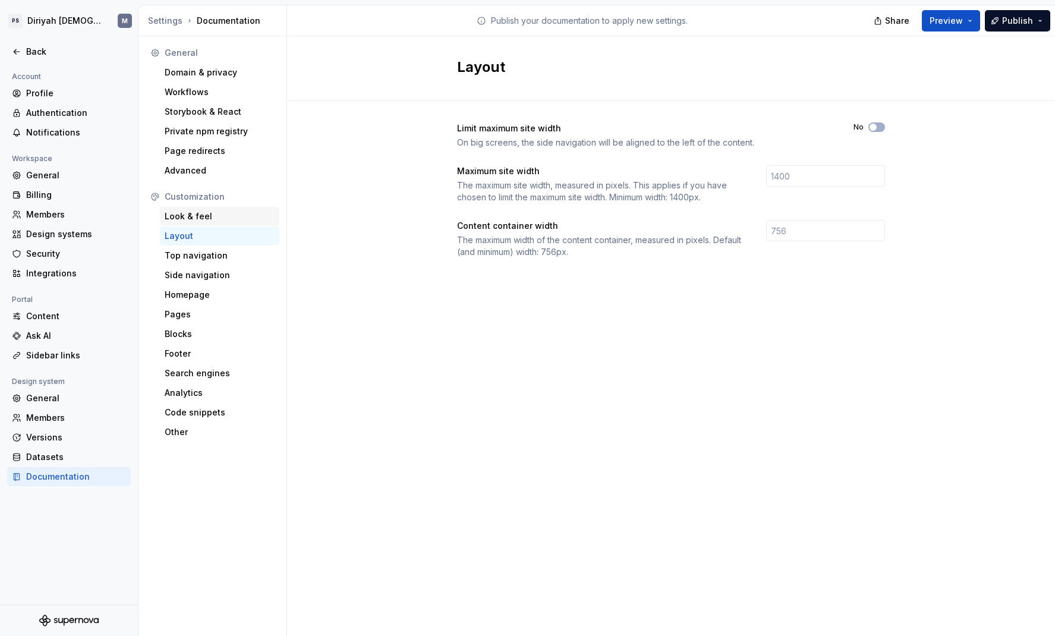
click at [245, 217] on div "Look & feel" at bounding box center [220, 216] width 110 height 12
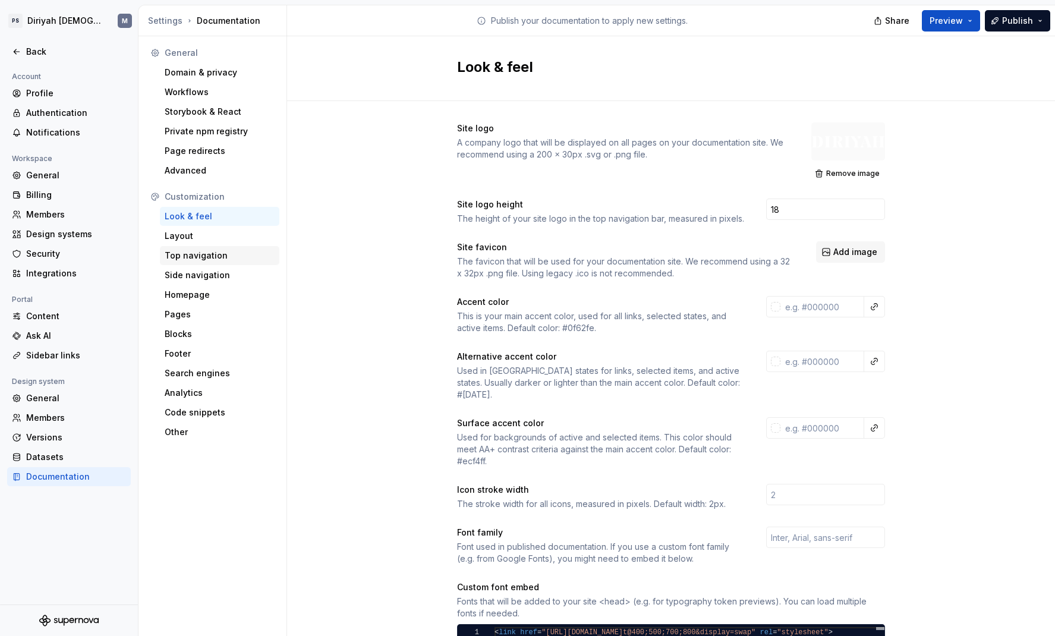
click at [234, 259] on div "Top navigation" at bounding box center [220, 256] width 110 height 12
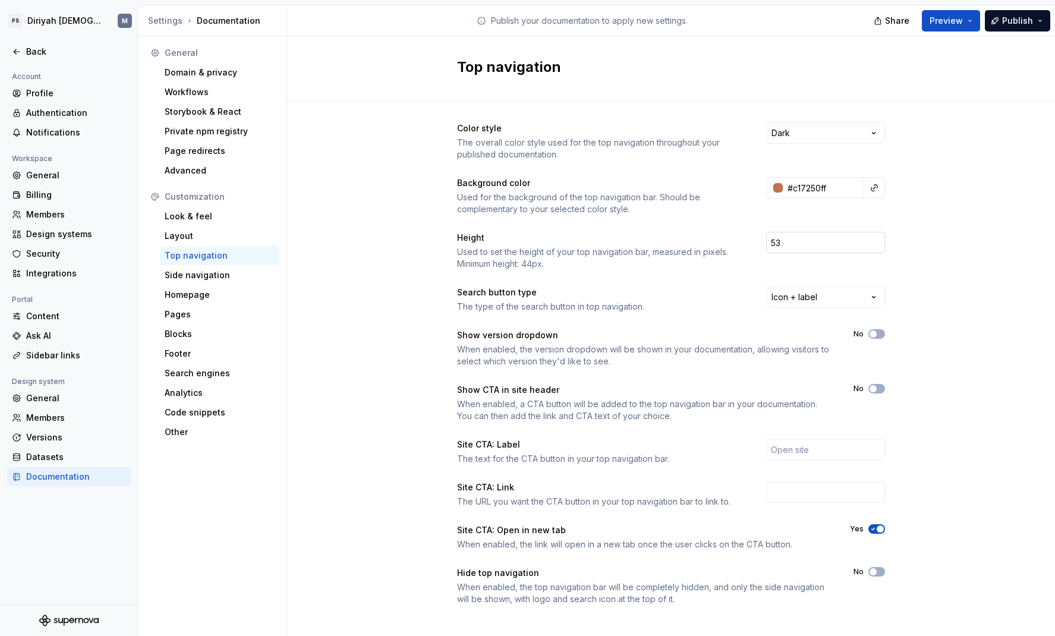
click at [839, 244] on input "53" at bounding box center [825, 242] width 119 height 21
click at [839, 244] on input "52" at bounding box center [825, 242] width 119 height 21
click at [839, 244] on input "51" at bounding box center [825, 242] width 119 height 21
click at [839, 244] on input "50" at bounding box center [825, 242] width 119 height 21
click at [839, 244] on input "49" at bounding box center [825, 242] width 119 height 21
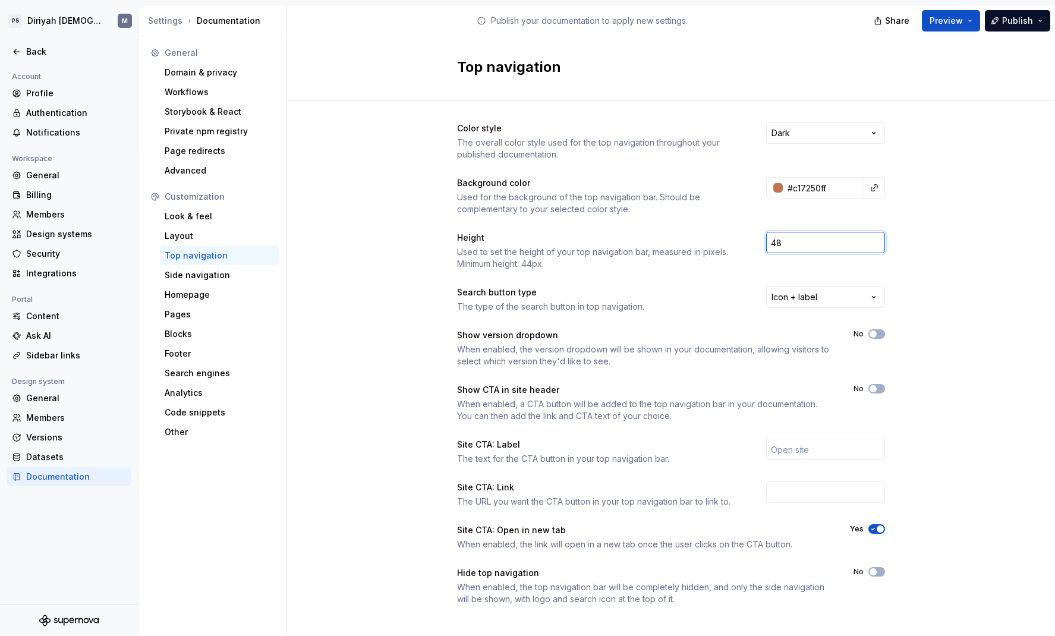
click at [839, 244] on input "48" at bounding box center [825, 242] width 119 height 21
click at [839, 244] on input "47" at bounding box center [825, 242] width 119 height 21
click at [839, 244] on input "46" at bounding box center [825, 242] width 119 height 21
type input "45"
click at [839, 248] on input "45" at bounding box center [825, 242] width 119 height 21
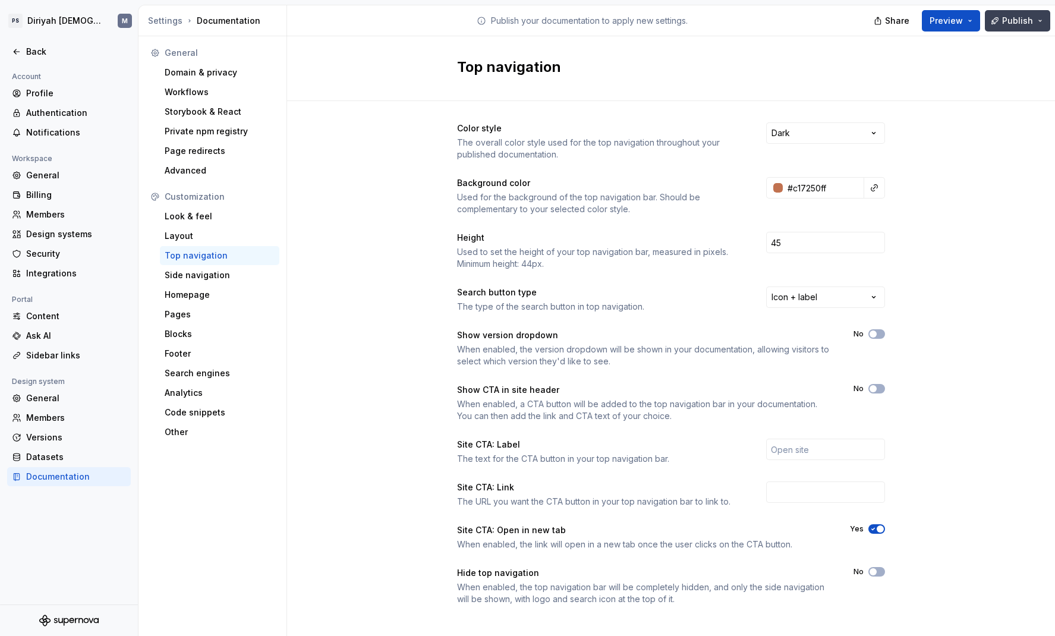
click at [839, 20] on span "Publish" at bounding box center [1017, 21] width 31 height 12
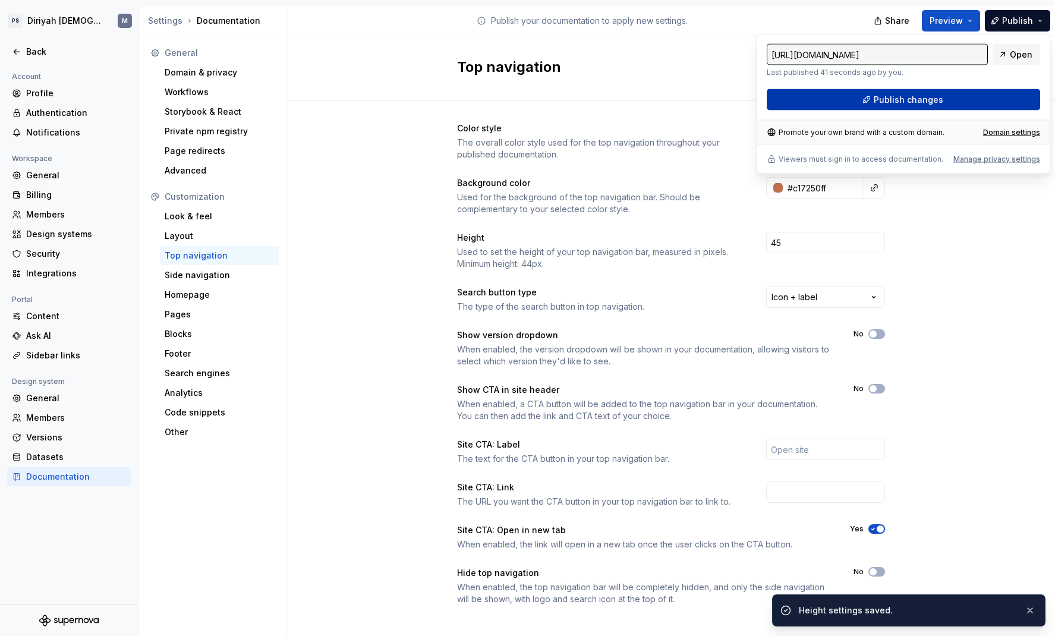
click at [839, 96] on button "Publish changes" at bounding box center [903, 99] width 273 height 21
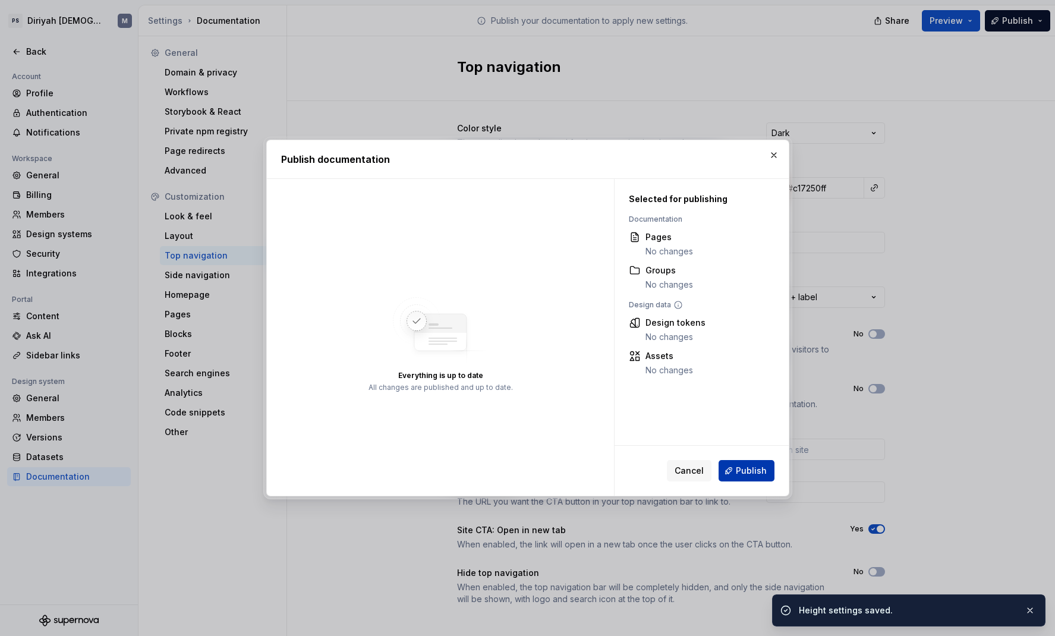
click at [763, 470] on span "Publish" at bounding box center [751, 471] width 31 height 12
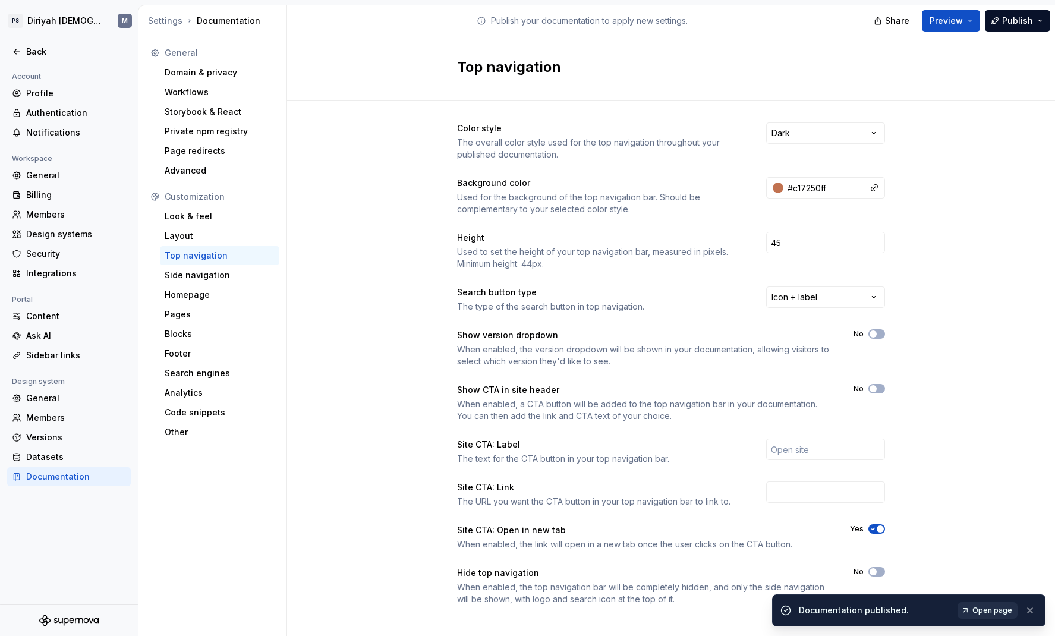
click at [839, 499] on span "Open page" at bounding box center [992, 611] width 40 height 10
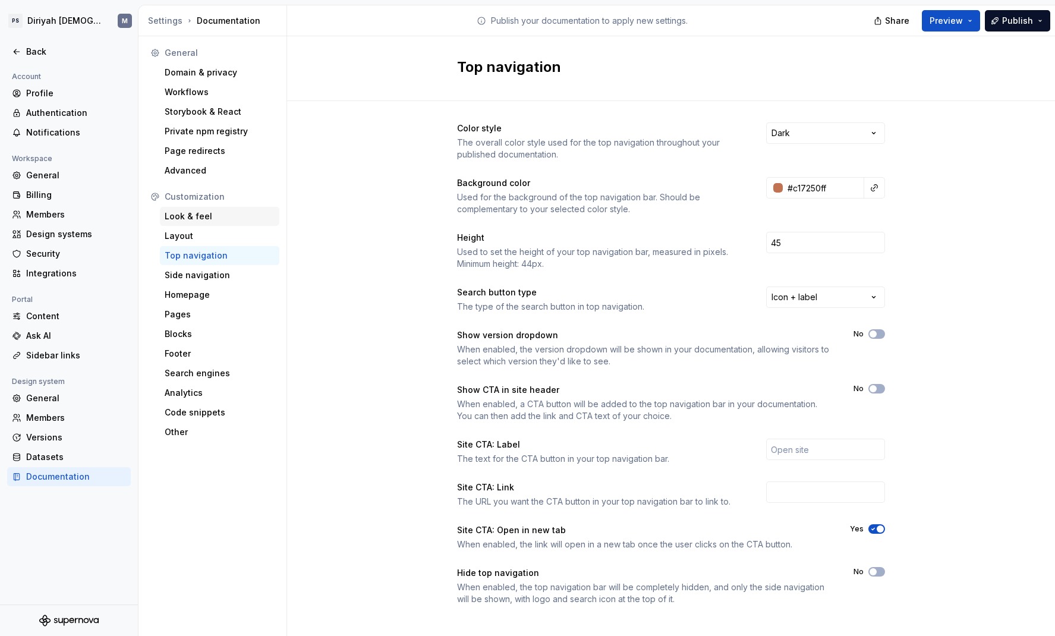
click at [242, 213] on div "Look & feel" at bounding box center [220, 216] width 110 height 12
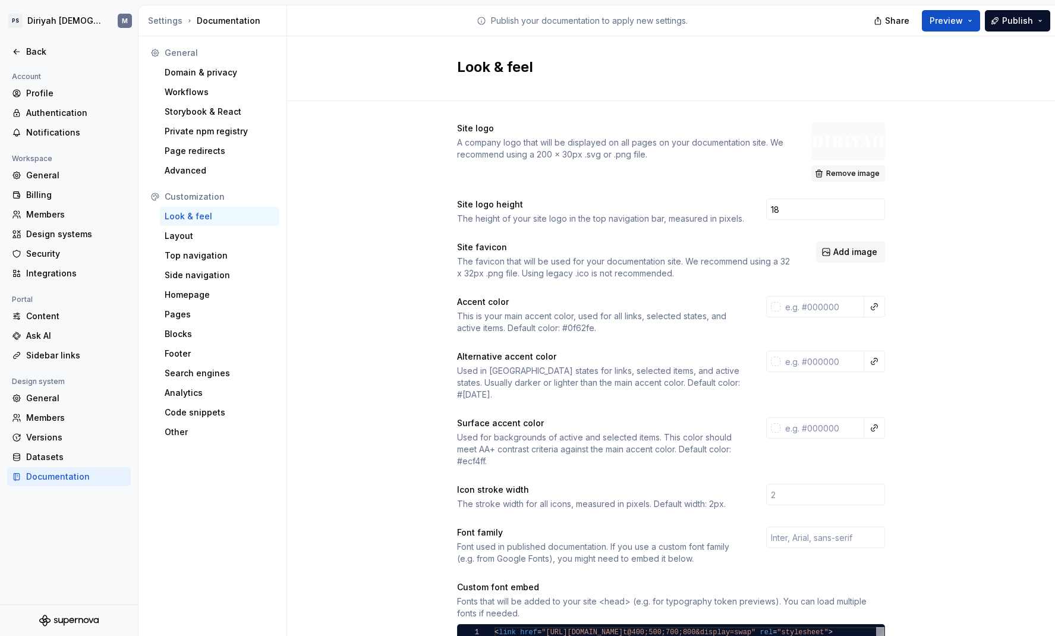
click at [839, 176] on span "Remove image" at bounding box center [852, 174] width 53 height 10
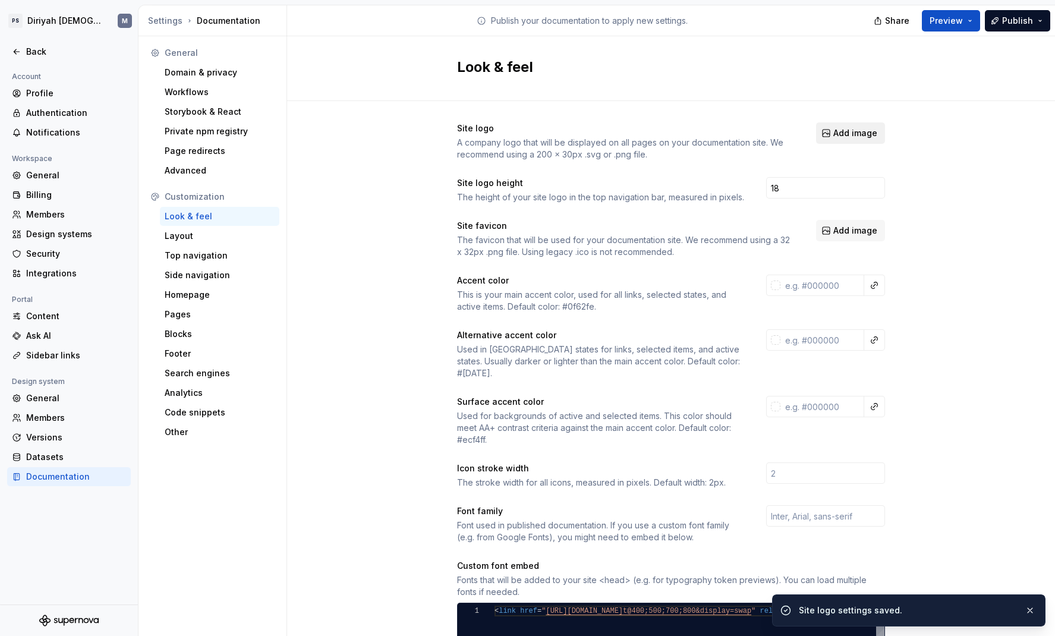
click at [839, 135] on span "Add image" at bounding box center [855, 133] width 44 height 12
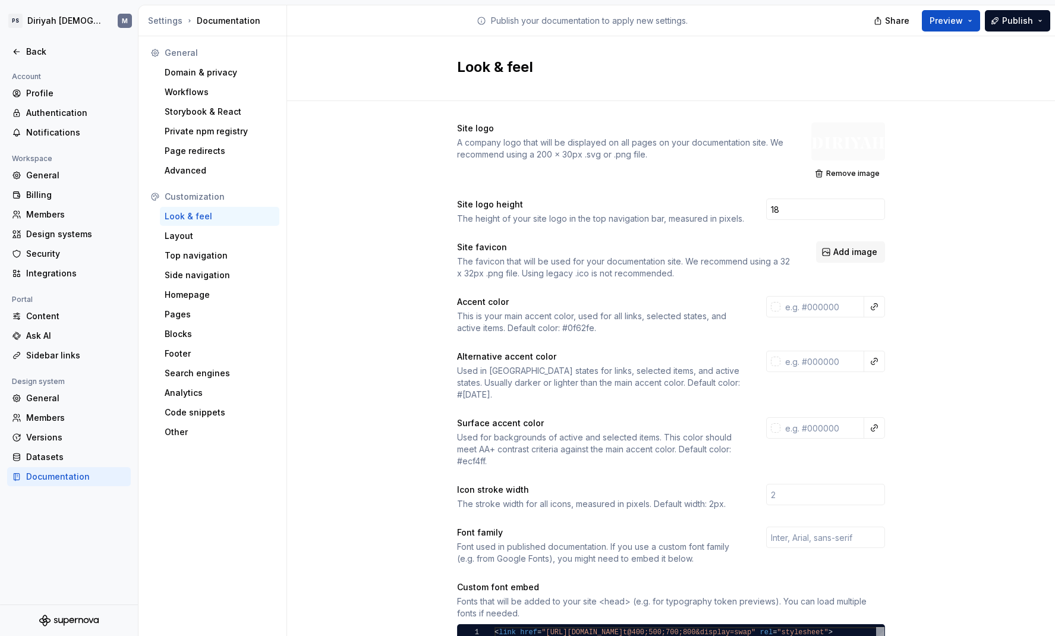
click at [839, 67] on div "Look & feel" at bounding box center [671, 68] width 768 height 65
click at [839, 20] on button "Publish" at bounding box center [1017, 20] width 65 height 21
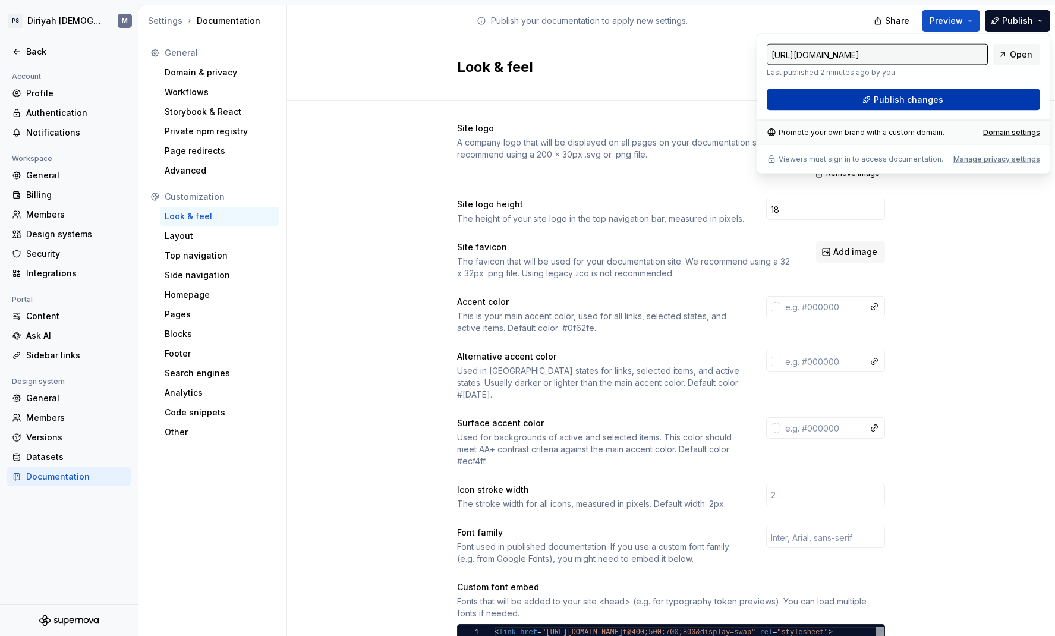
click at [839, 96] on button "Publish changes" at bounding box center [903, 99] width 273 height 21
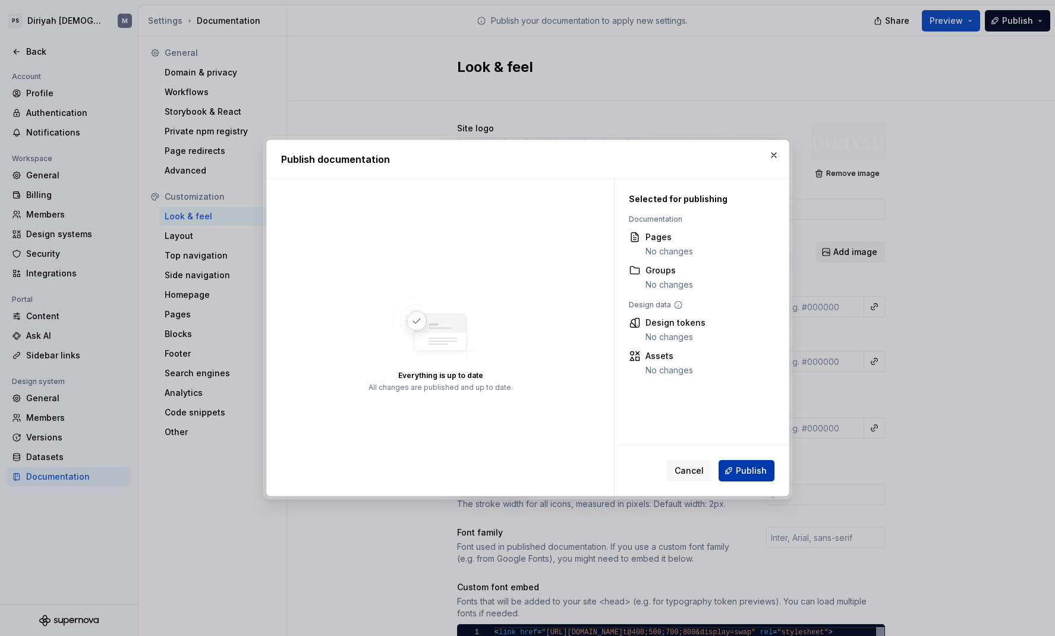
click at [745, 476] on span "Publish" at bounding box center [751, 471] width 31 height 12
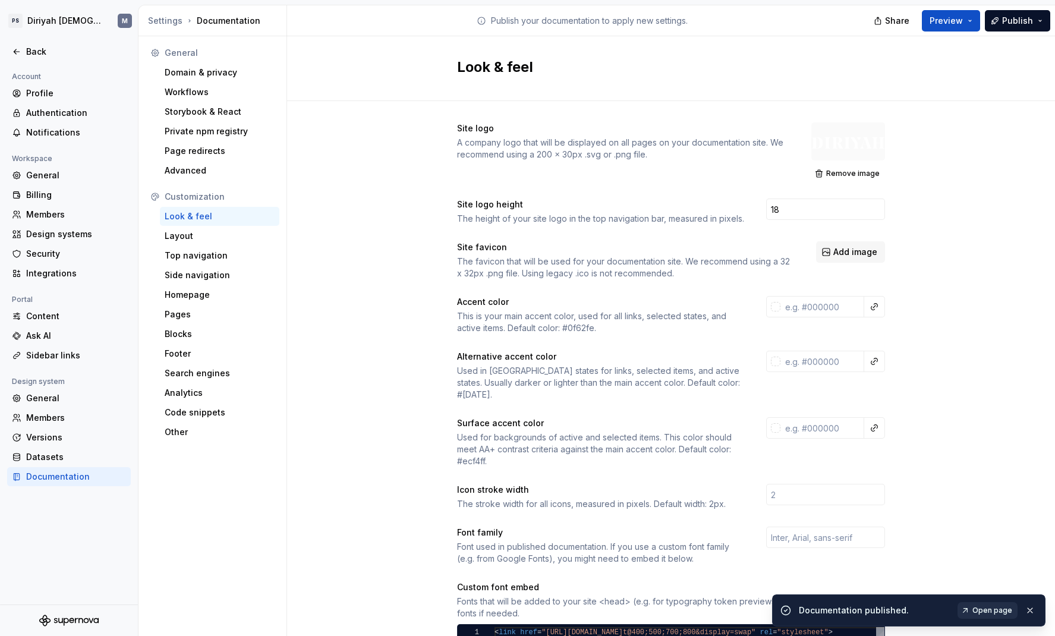
click at [839, 499] on link "Open page" at bounding box center [987, 610] width 60 height 17
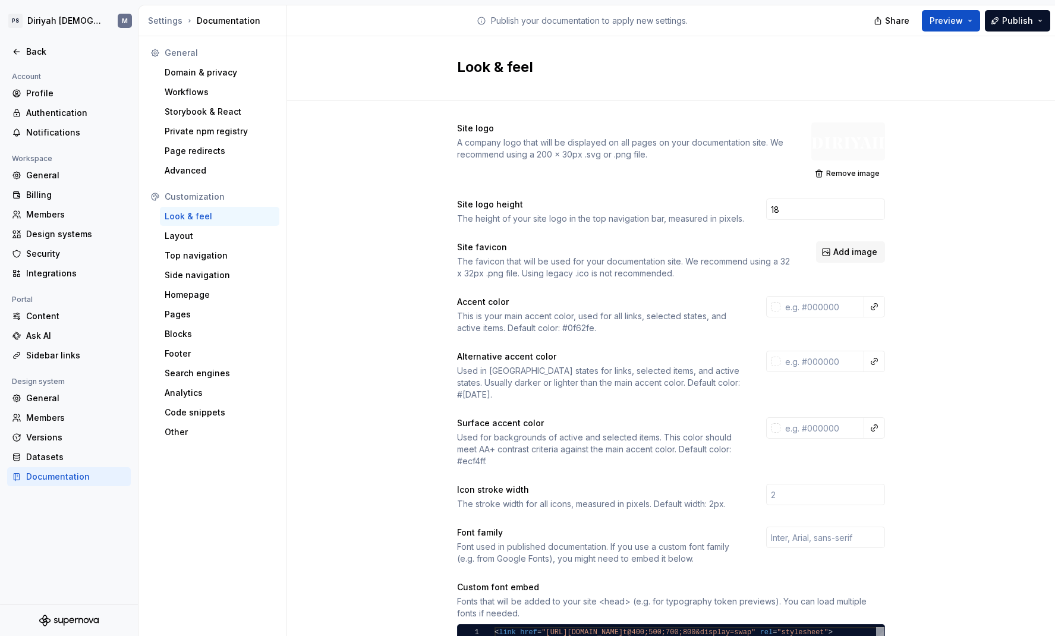
click at [839, 152] on div "Site logo A company logo that will be displayed on all pages on your documentat…" at bounding box center [671, 549] width 768 height 897
click at [839, 178] on button "Remove image" at bounding box center [848, 173] width 74 height 17
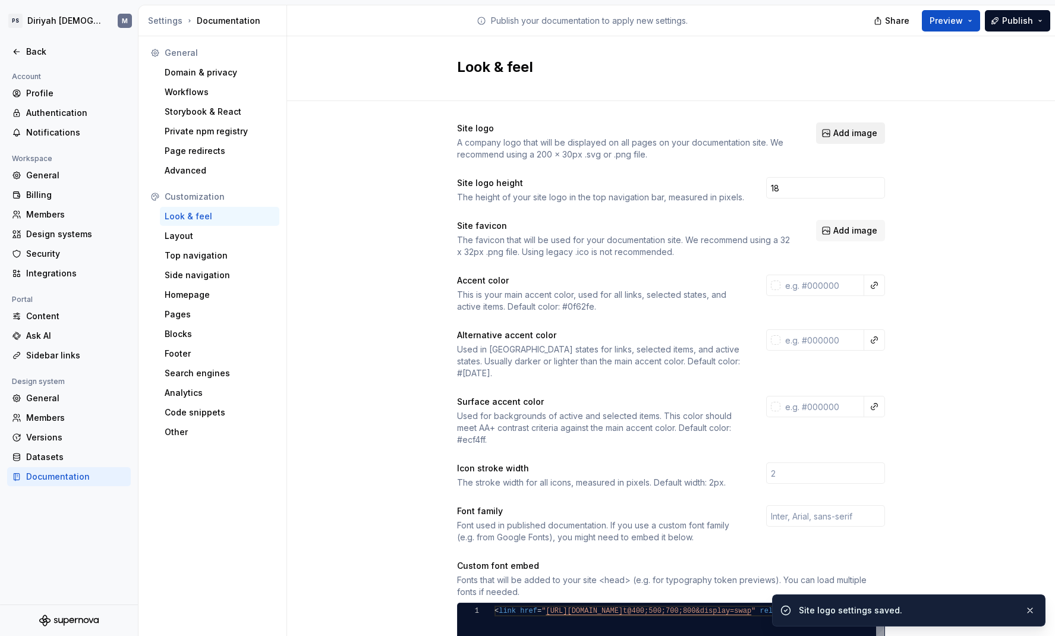
click at [839, 136] on span "Add image" at bounding box center [855, 133] width 44 height 12
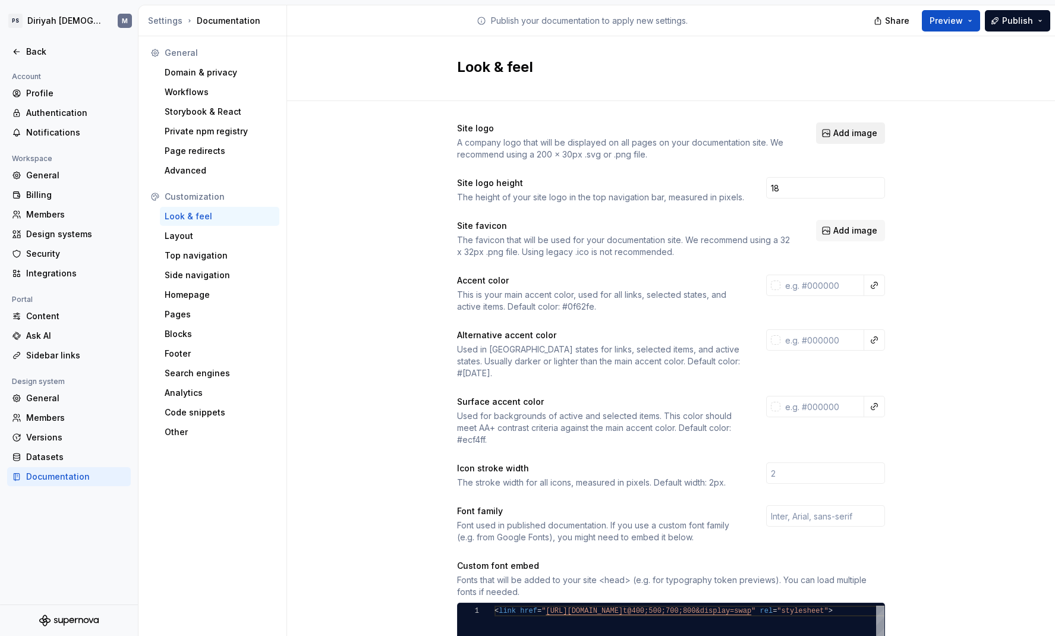
click at [839, 131] on button "Add image" at bounding box center [850, 132] width 69 height 21
click at [874, 136] on span "Add image" at bounding box center [855, 133] width 44 height 12
click at [833, 131] on button "Add image" at bounding box center [850, 132] width 69 height 21
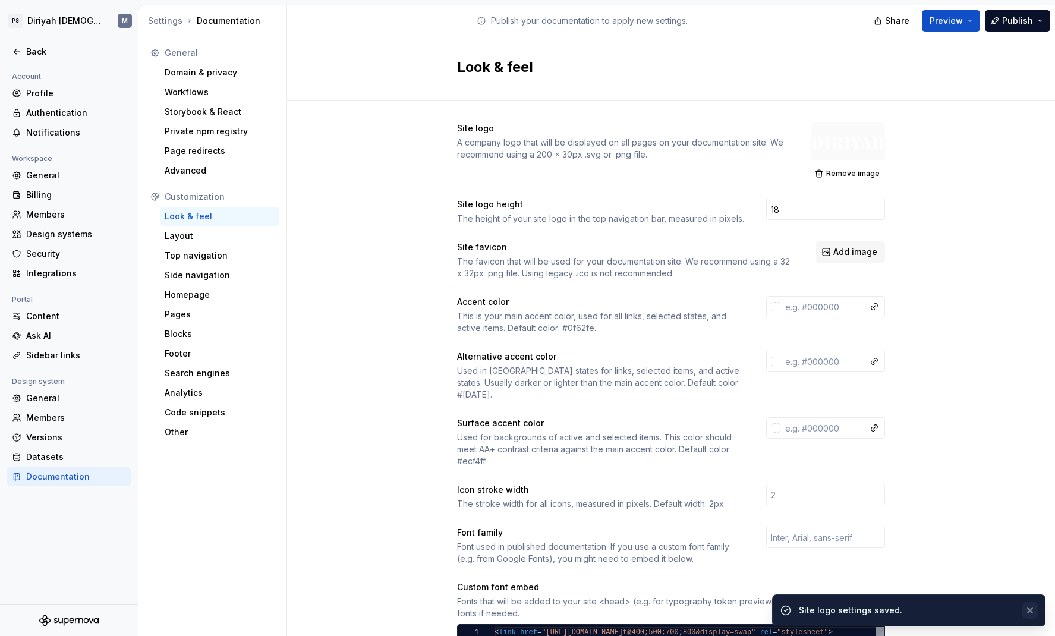
click at [1033, 604] on button "button" at bounding box center [1029, 610] width 15 height 17
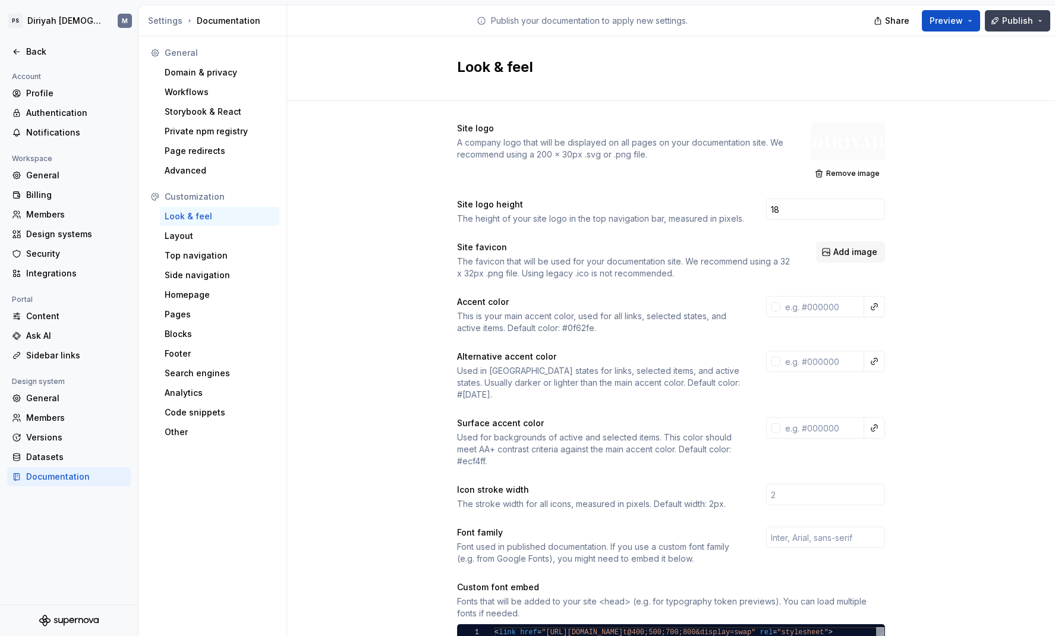
click at [1032, 14] on button "Publish" at bounding box center [1017, 20] width 65 height 21
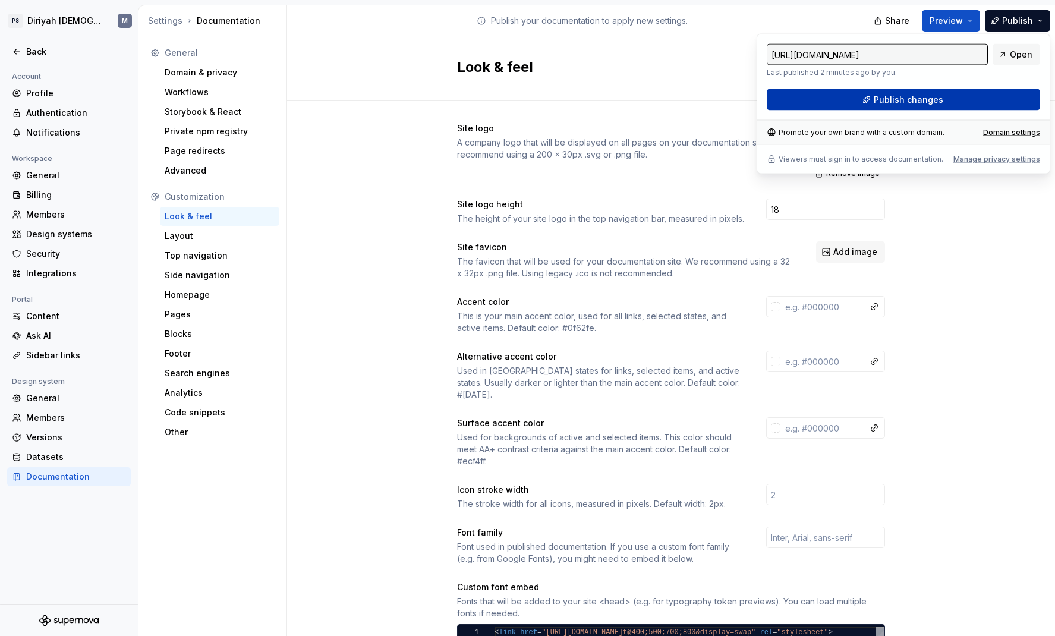
click at [1000, 96] on button "Publish changes" at bounding box center [903, 99] width 273 height 21
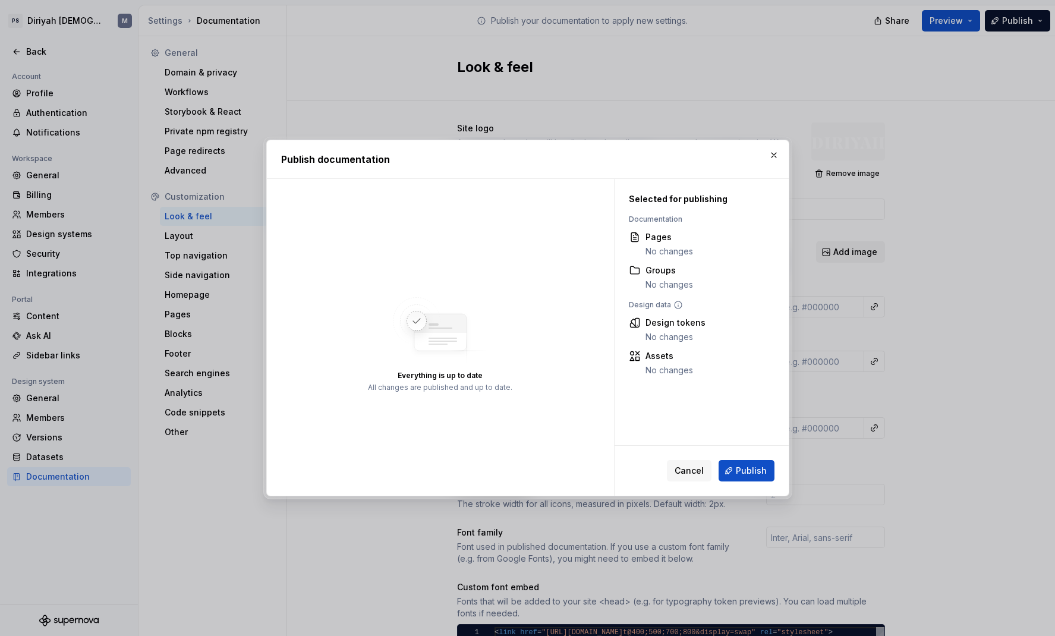
click at [754, 460] on div "Cancel Publish" at bounding box center [721, 470] width 108 height 21
click at [759, 467] on span "Publish" at bounding box center [751, 471] width 31 height 12
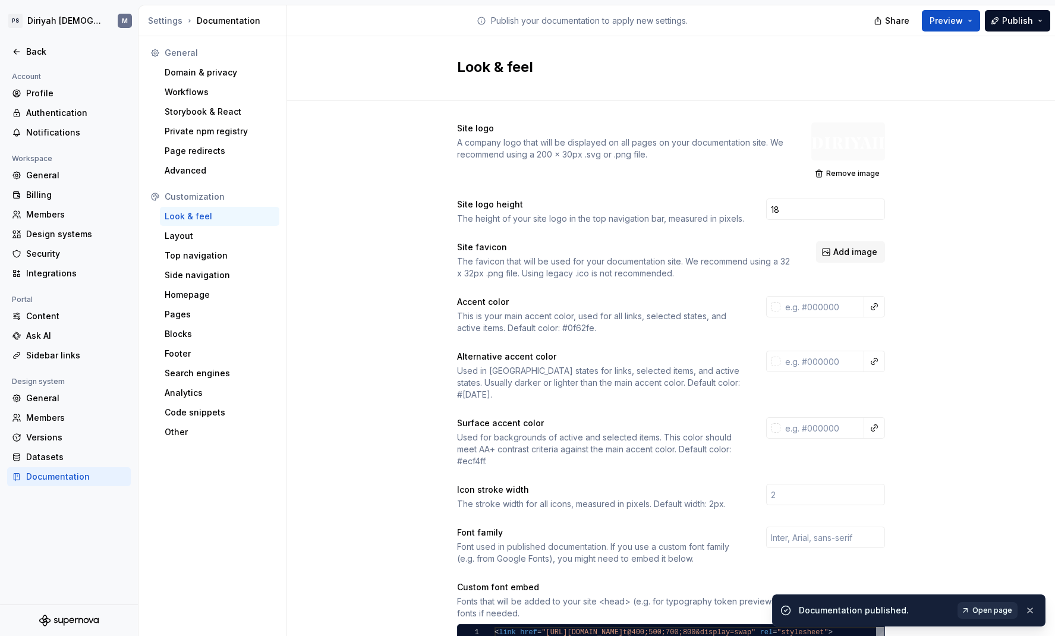
click at [989, 613] on span "Open page" at bounding box center [992, 611] width 40 height 10
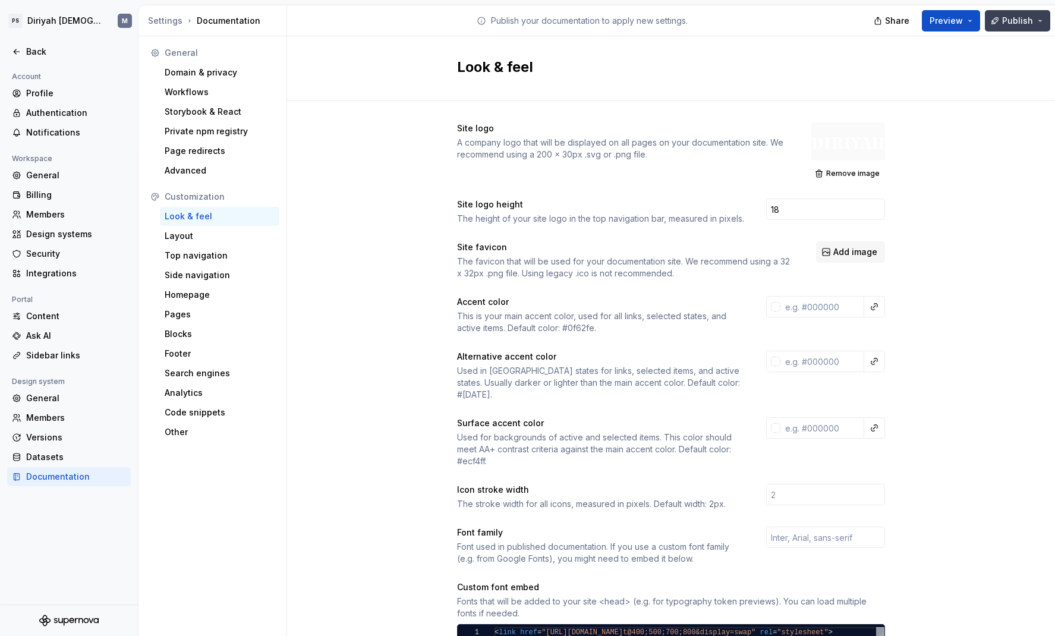
click at [1049, 26] on button "Publish" at bounding box center [1017, 20] width 65 height 21
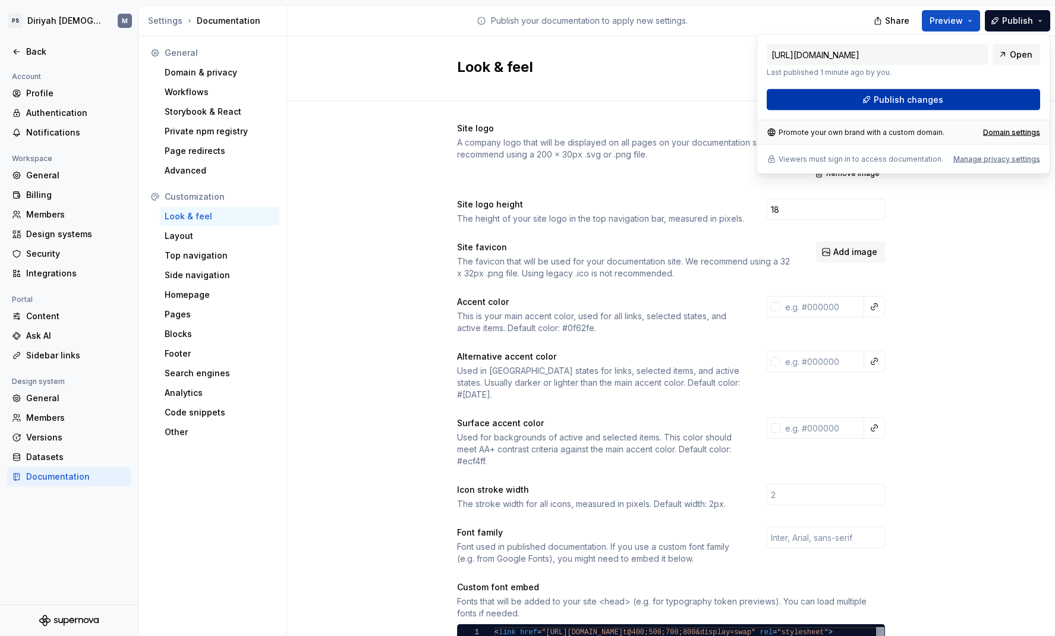
click at [998, 93] on button "Publish changes" at bounding box center [903, 99] width 273 height 21
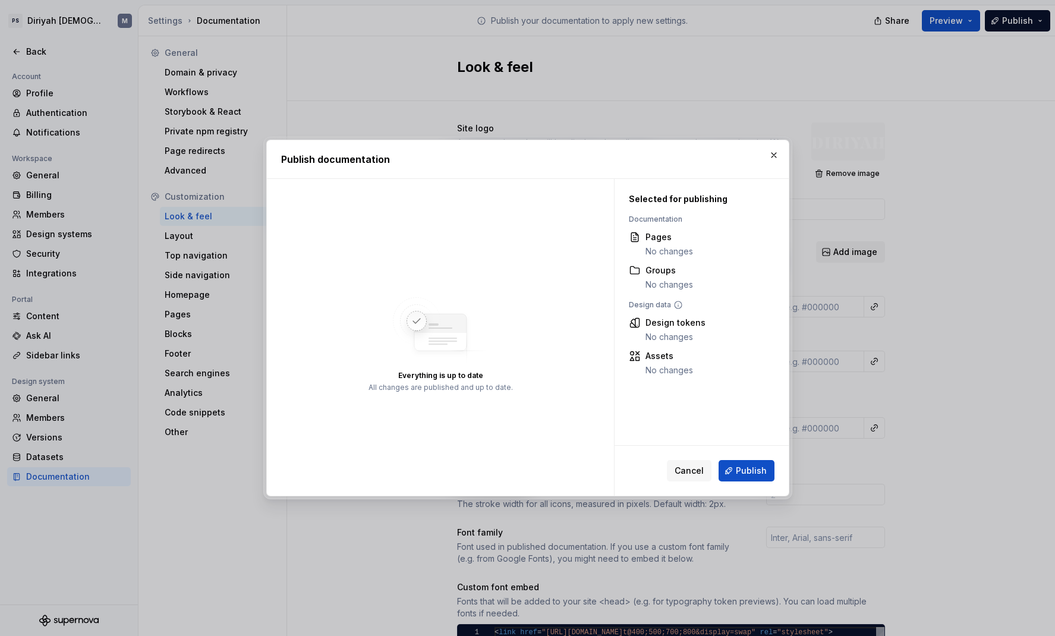
click at [751, 467] on span "Publish" at bounding box center [751, 471] width 31 height 12
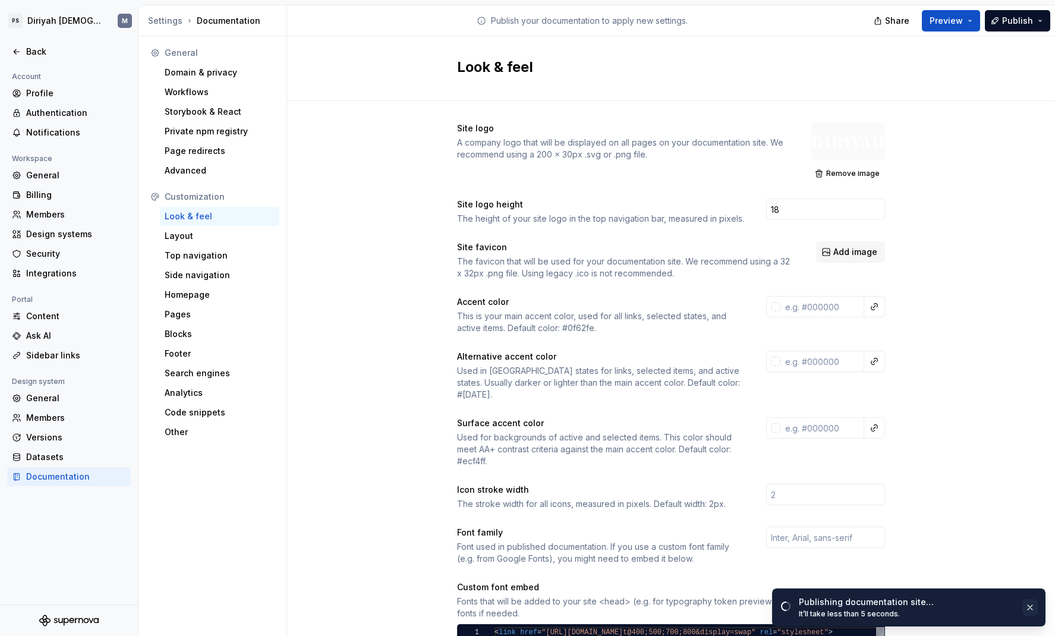
click at [1029, 610] on button "button" at bounding box center [1029, 607] width 15 height 17
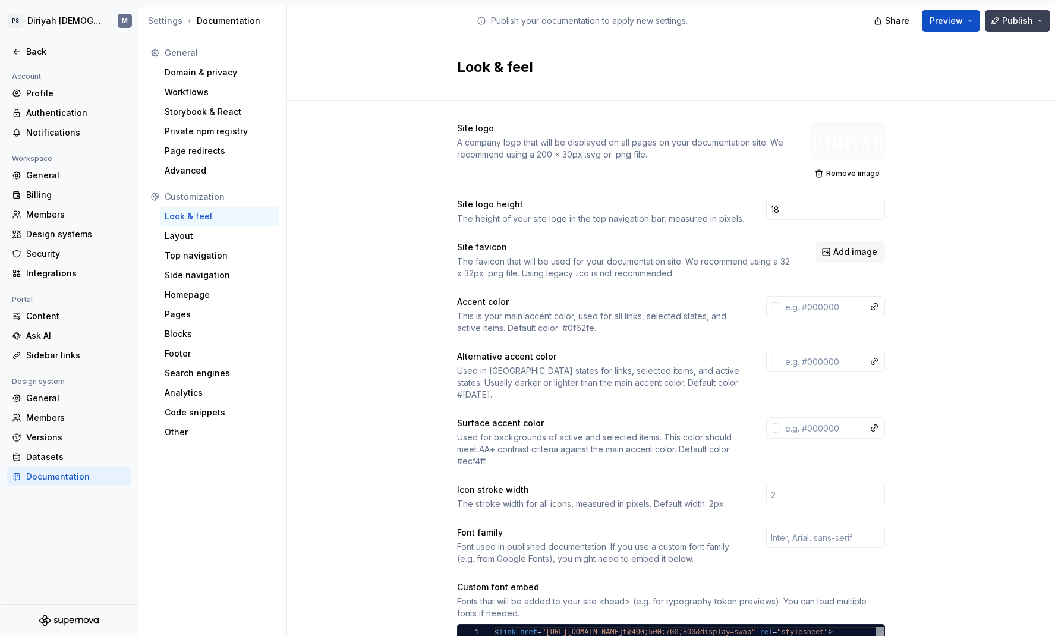
click at [1032, 20] on span "Publish" at bounding box center [1017, 21] width 31 height 12
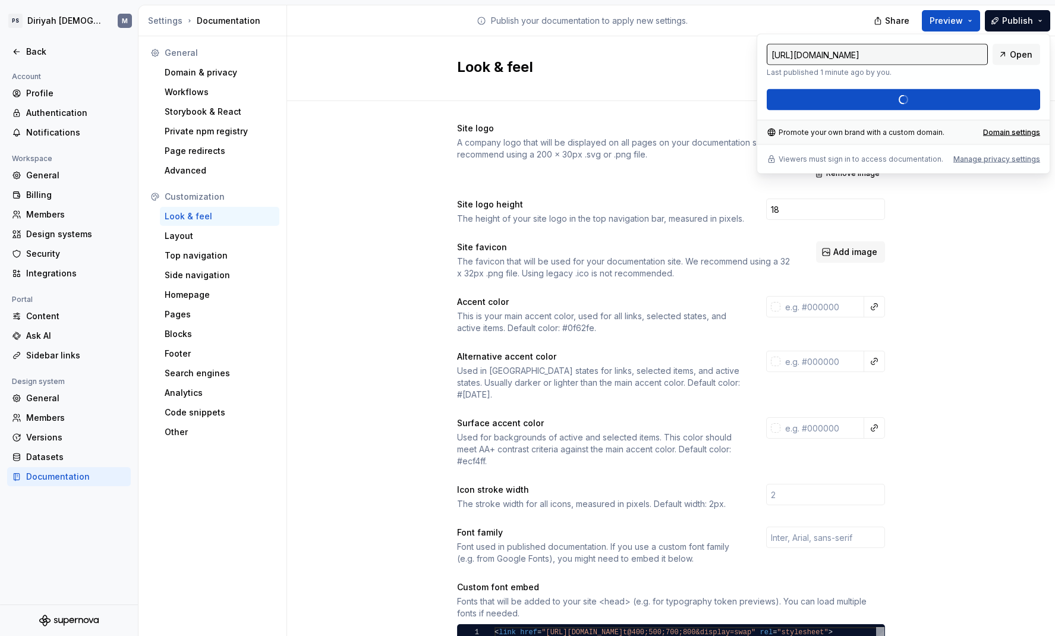
click at [942, 78] on div "[URL][DOMAIN_NAME] Last published 1 minute ago by you. Open Publish changes" at bounding box center [903, 77] width 273 height 67
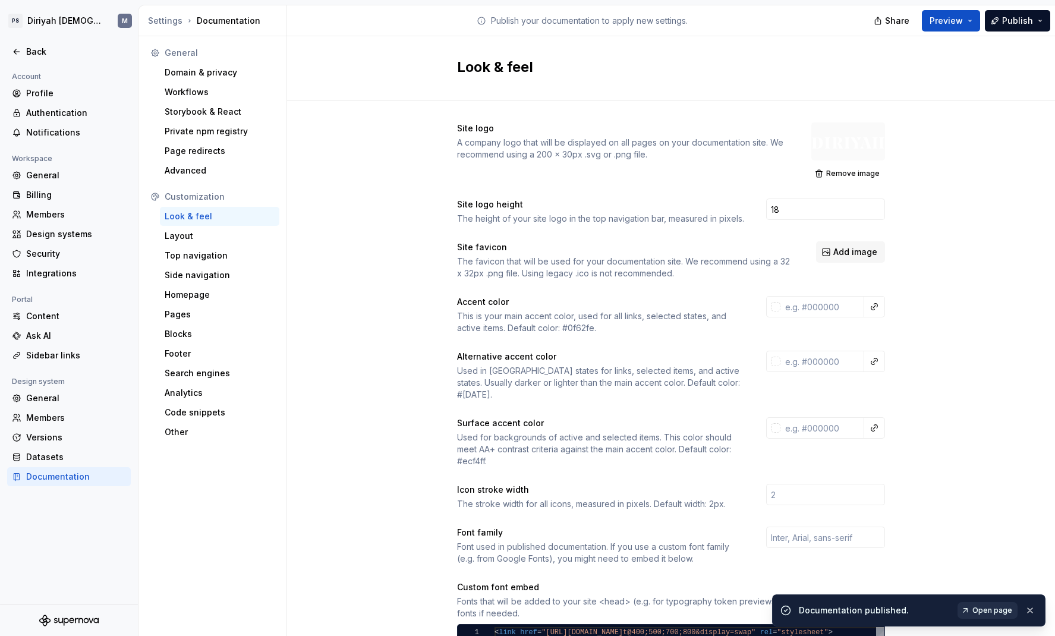
click at [1001, 613] on span "Open page" at bounding box center [992, 611] width 40 height 10
click at [1034, 608] on button "button" at bounding box center [1029, 610] width 15 height 17
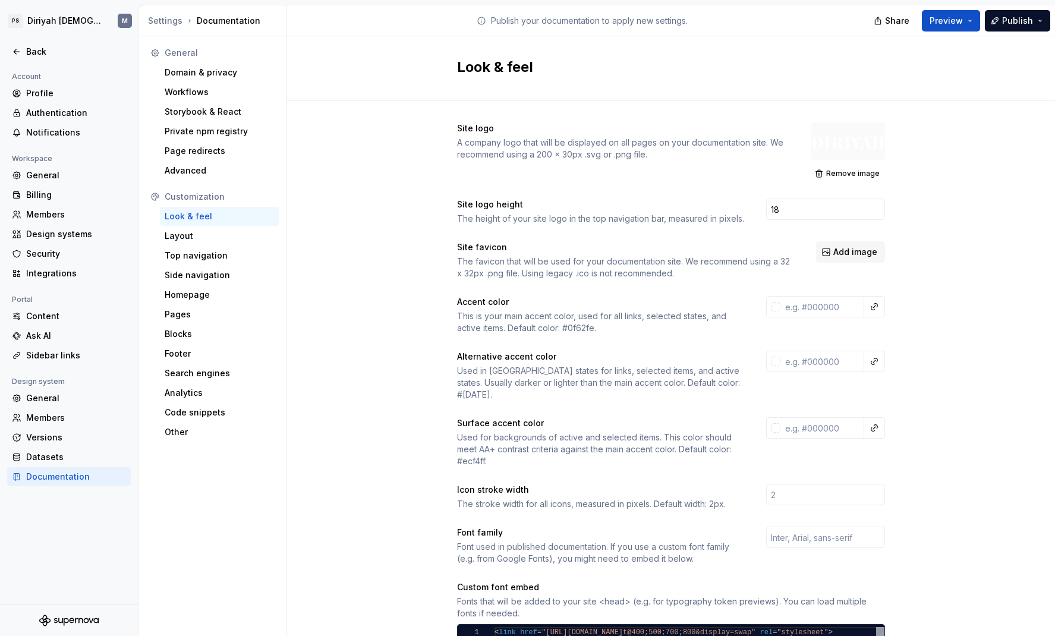
click at [867, 146] on div at bounding box center [848, 141] width 74 height 38
click at [856, 142] on div at bounding box center [848, 141] width 74 height 38
click at [1032, 23] on span "Publish" at bounding box center [1017, 21] width 31 height 12
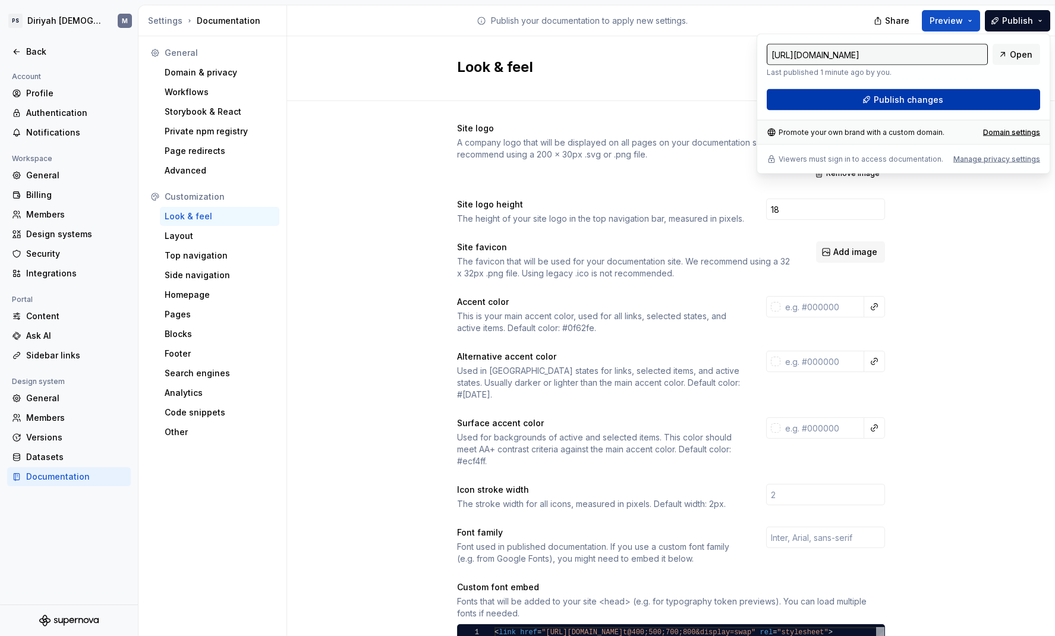
click at [965, 99] on button "Publish changes" at bounding box center [903, 99] width 273 height 21
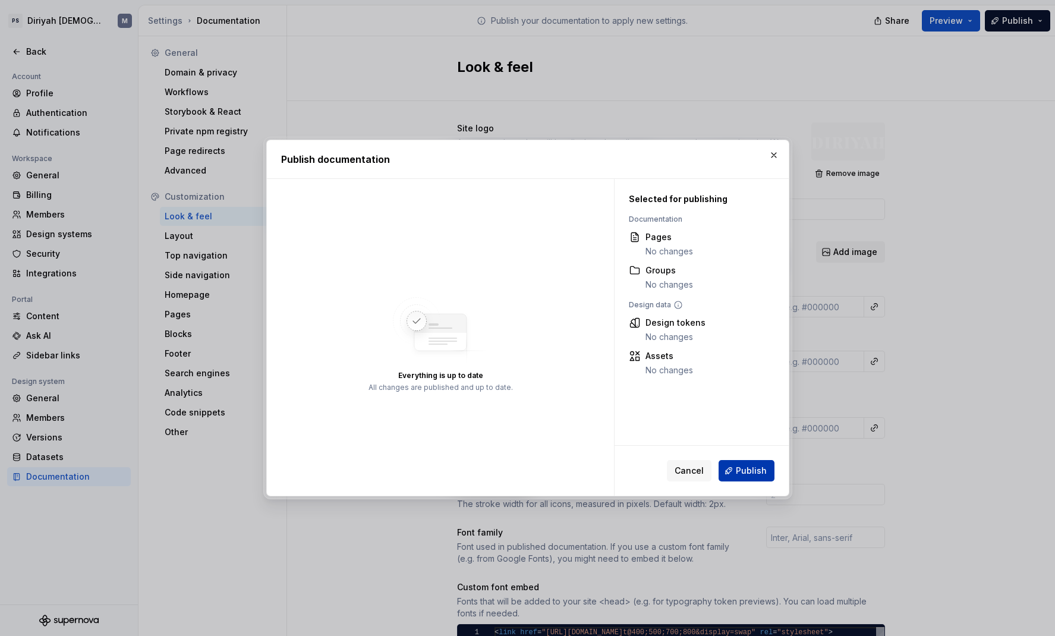
click at [758, 475] on span "Publish" at bounding box center [751, 471] width 31 height 12
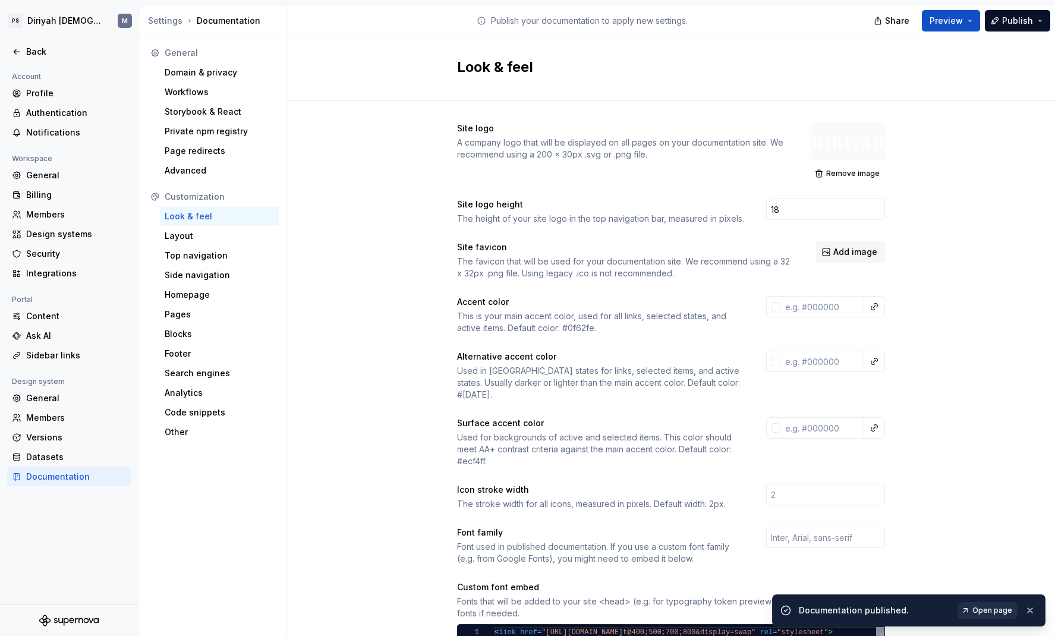
click at [997, 607] on span "Open page" at bounding box center [992, 611] width 40 height 10
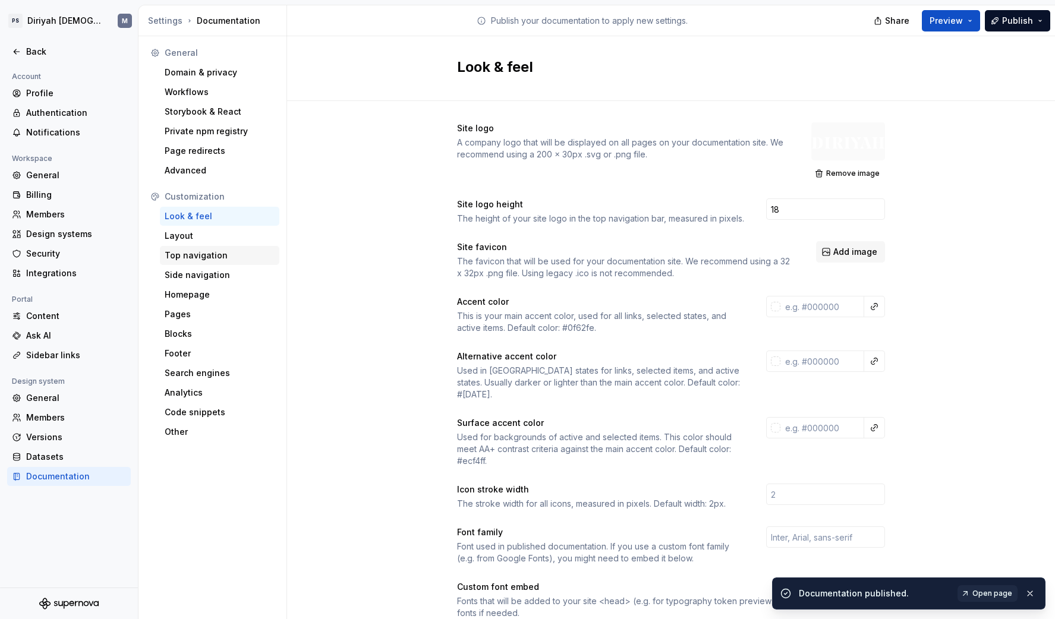
click at [232, 251] on div "Top navigation" at bounding box center [220, 256] width 110 height 12
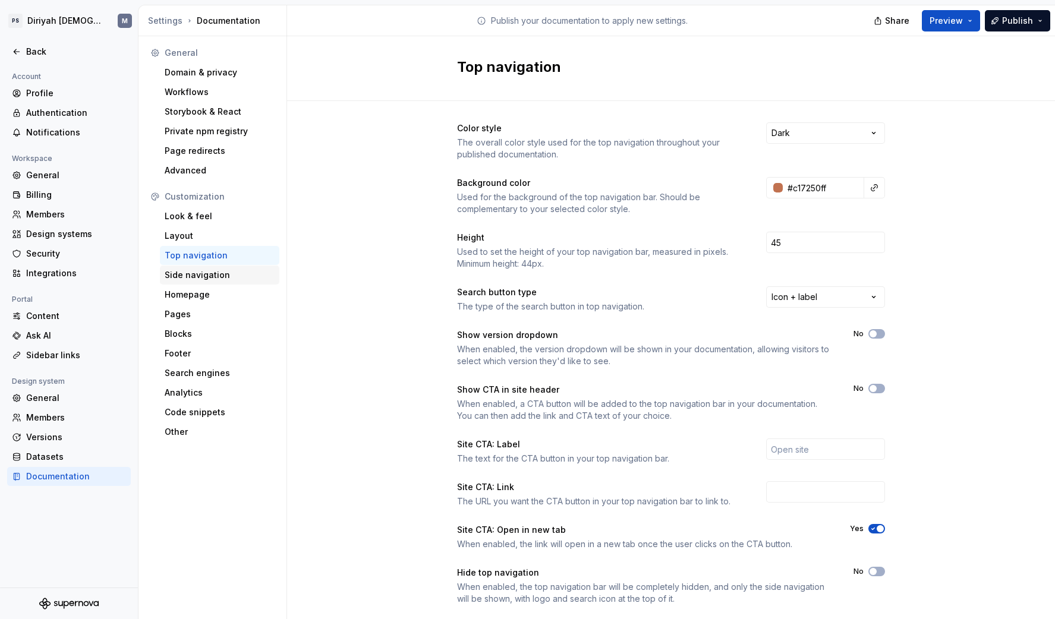
click at [234, 281] on div "Side navigation" at bounding box center [219, 275] width 119 height 19
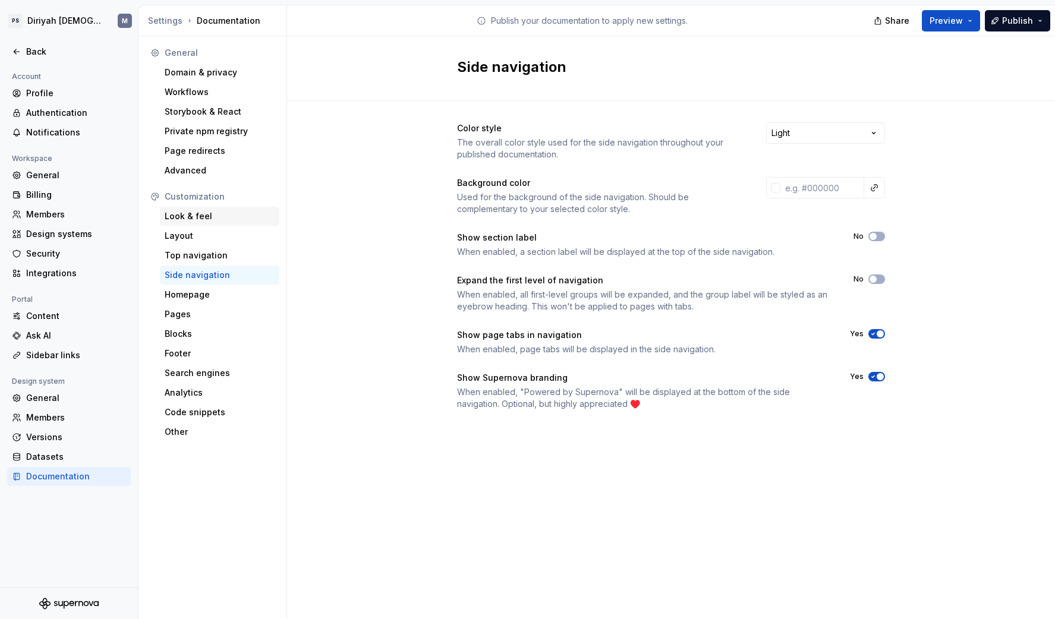
click at [217, 219] on div "Look & feel" at bounding box center [220, 216] width 110 height 12
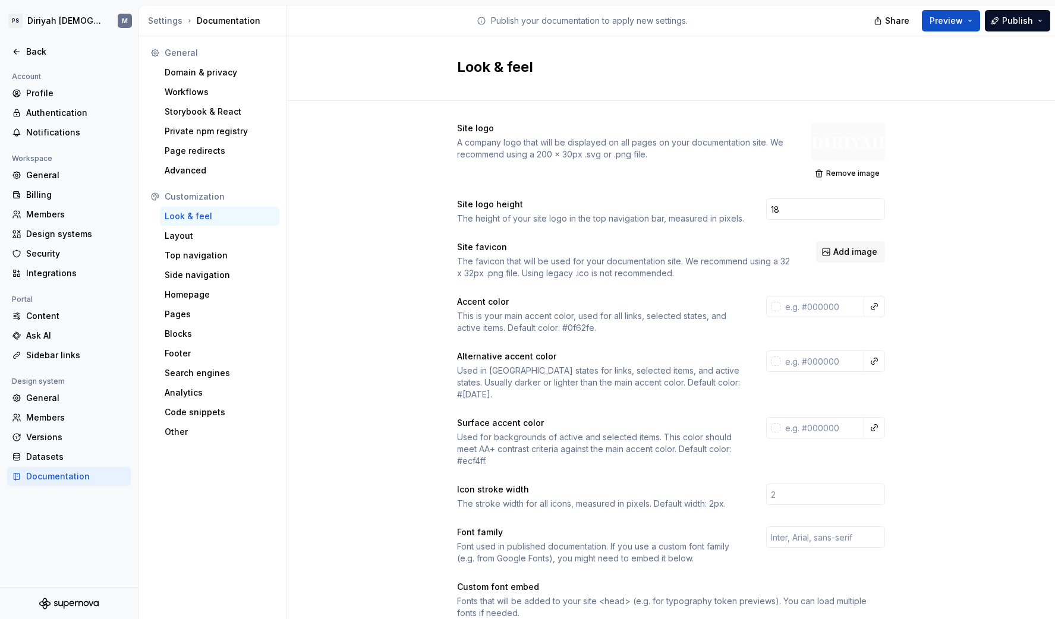
scroll to position [51, 0]
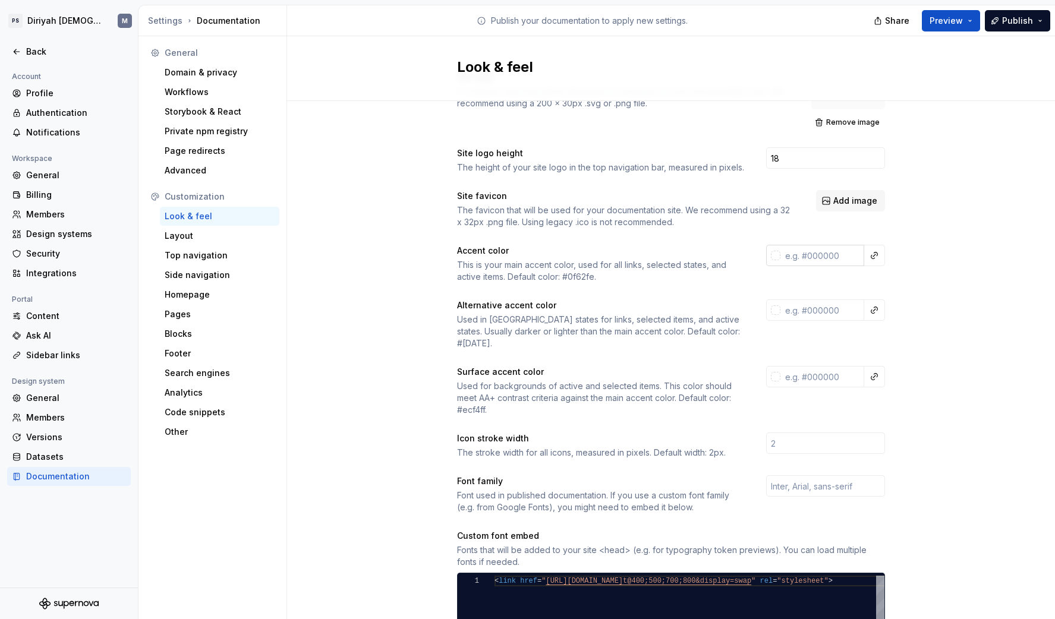
click at [842, 247] on input "text" at bounding box center [822, 255] width 84 height 21
paste input "c17250"
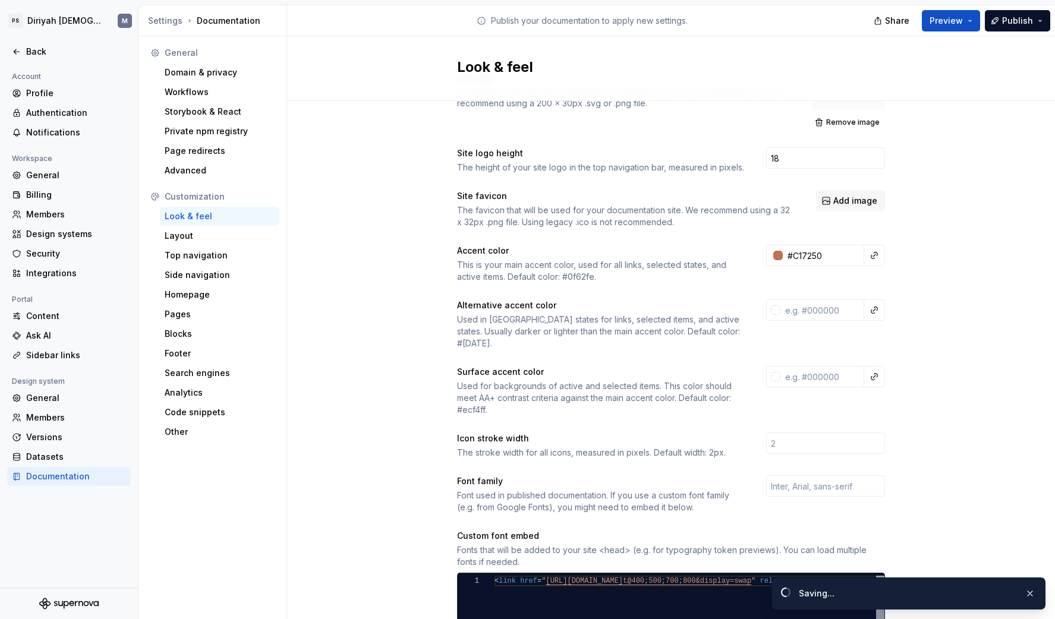
click at [947, 319] on div "Site logo A company logo that will be displayed on all pages on your documentat…" at bounding box center [671, 498] width 768 height 897
type input "#c17250ff"
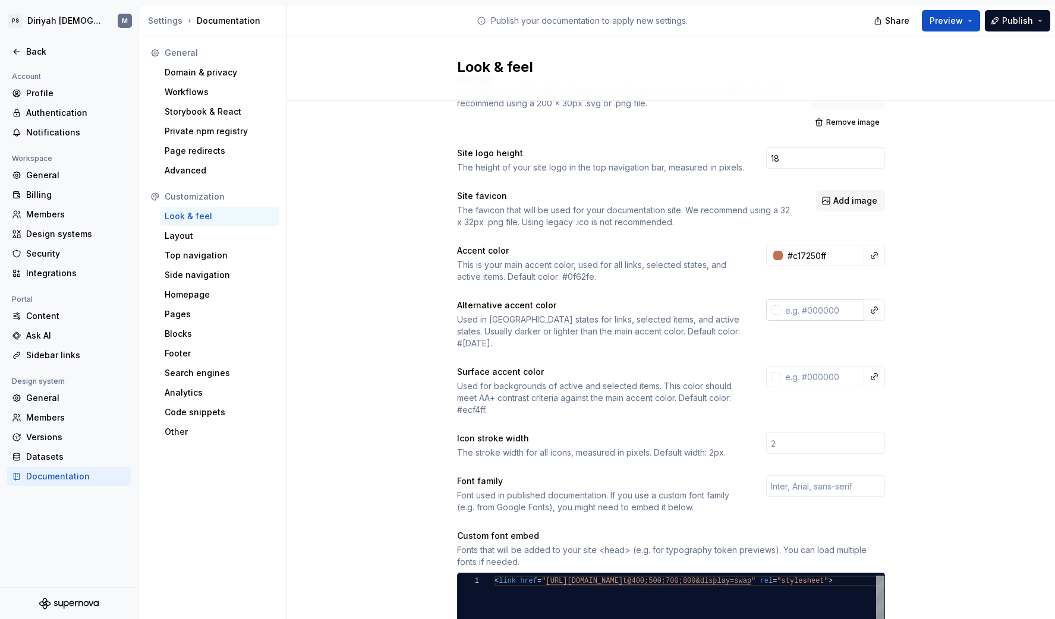
click at [795, 313] on input "text" at bounding box center [822, 310] width 84 height 21
paste input "c17250"
click at [946, 391] on div "Site logo A company logo that will be displayed on all pages on your documentat…" at bounding box center [671, 498] width 768 height 897
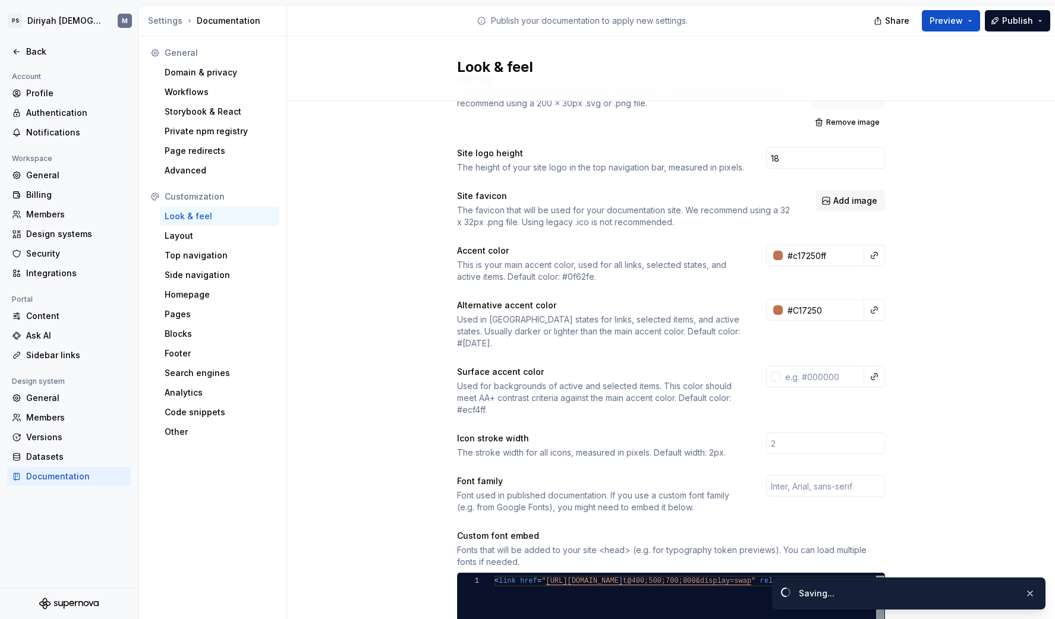
type input "#c17250ff"
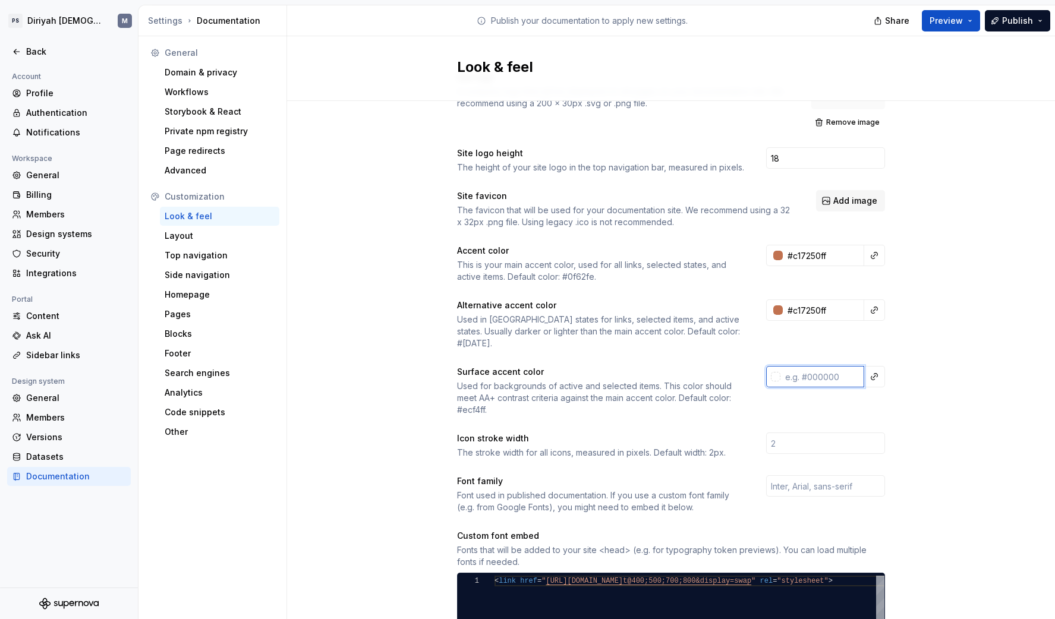
click at [836, 370] on input "text" at bounding box center [822, 376] width 84 height 21
paste input "f6f2eb"
click at [932, 351] on div "Site logo A company logo that will be displayed on all pages on your documentat…" at bounding box center [671, 498] width 768 height 897
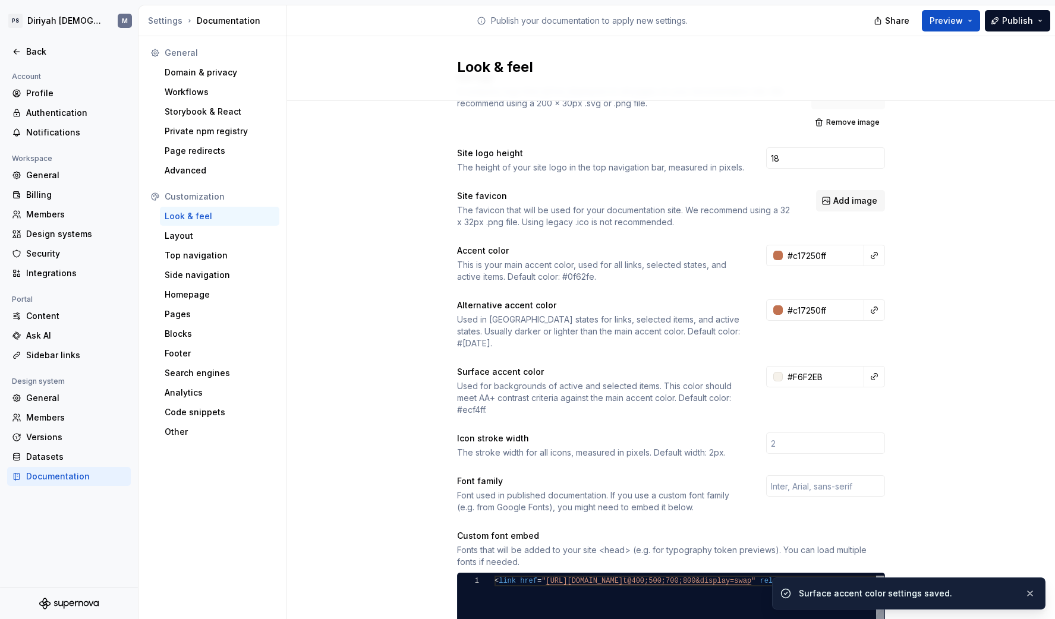
type input "#f6f2ebff"
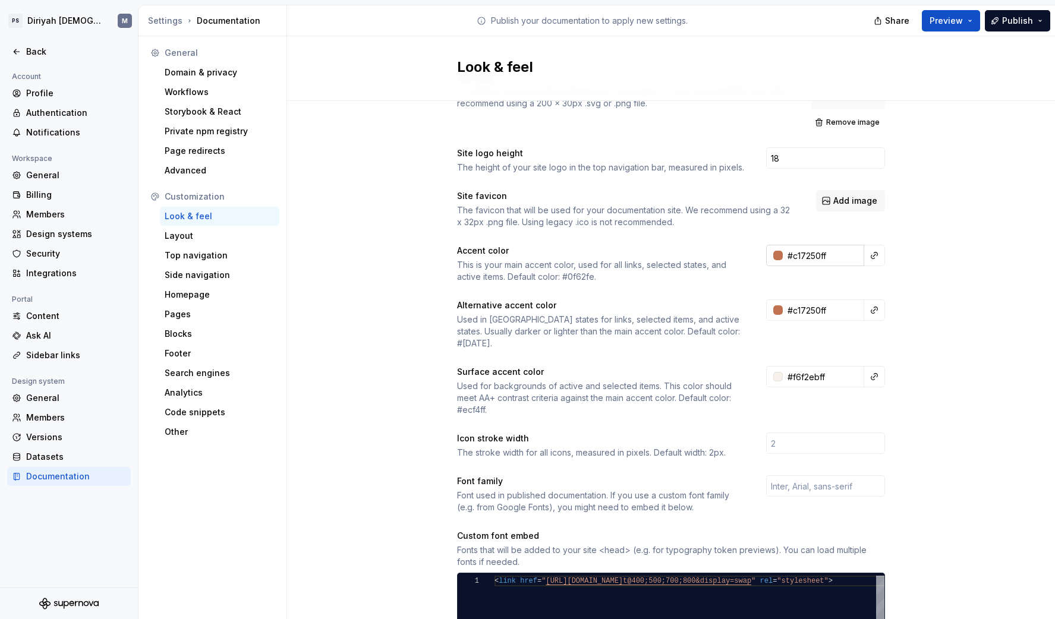
click at [809, 261] on input "#c17250ff" at bounding box center [823, 255] width 81 height 21
paste input "5b1731"
click at [966, 339] on div "Site logo A company logo that will be displayed on all pages on your documentat…" at bounding box center [671, 498] width 768 height 897
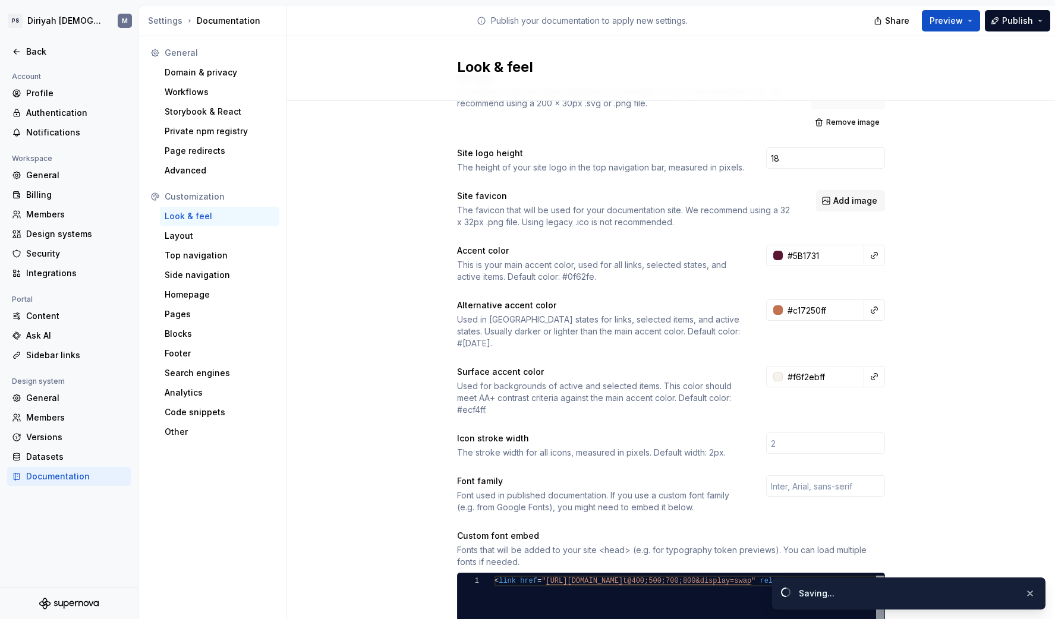
type input "#5b1731ff"
click at [813, 370] on input "#f6f2ebff" at bounding box center [823, 376] width 81 height 21
type input "#F6F2EBFF"
click at [981, 435] on div "Site logo A company logo that will be displayed on all pages on your documentat…" at bounding box center [671, 498] width 768 height 897
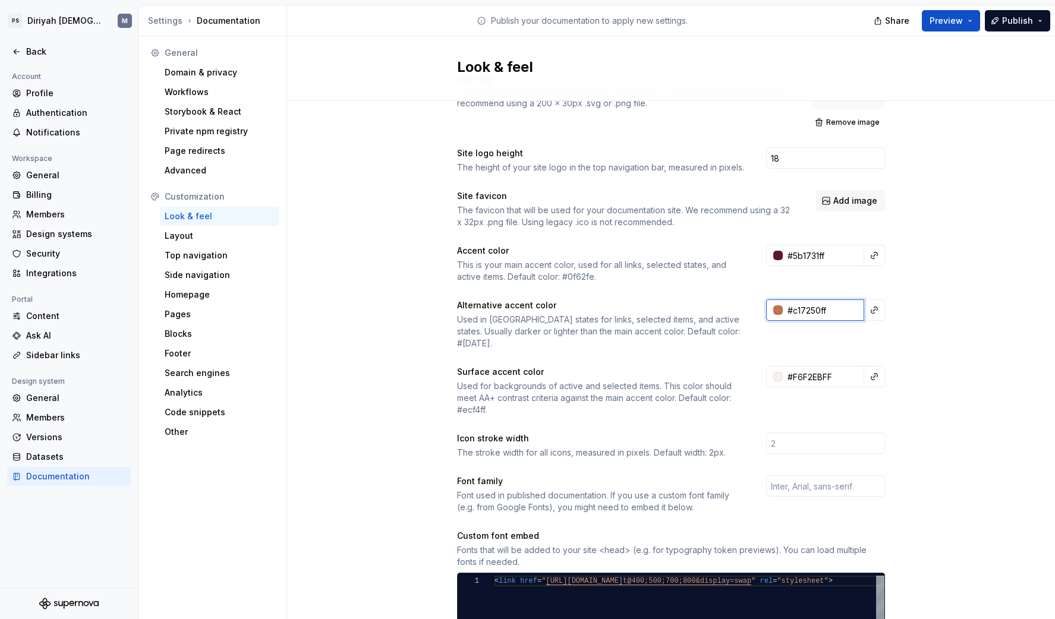
click at [815, 314] on input "#c17250ff" at bounding box center [823, 310] width 81 height 21
click at [811, 313] on input "#c17250ff" at bounding box center [823, 310] width 81 height 21
type input "#C17250FF"
click at [827, 257] on input "#5b1731ff" at bounding box center [823, 255] width 81 height 21
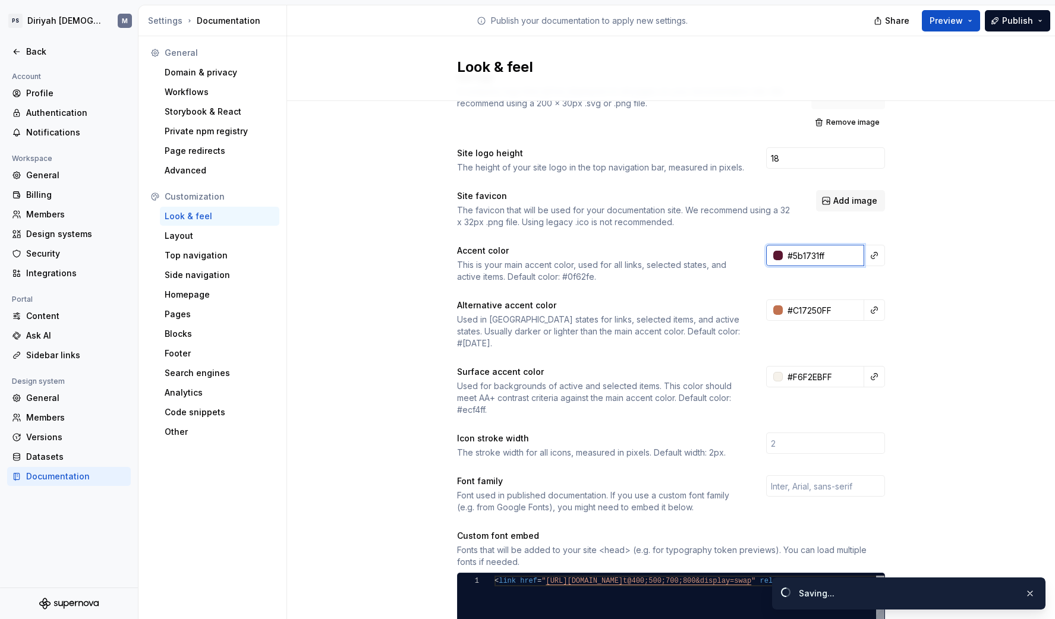
click at [827, 257] on input "#5b1731ff" at bounding box center [823, 255] width 81 height 21
paste input "c17250"
click at [940, 316] on div "Site logo A company logo that will be displayed on all pages on your documentat…" at bounding box center [671, 498] width 768 height 897
type input "#c17250ff"
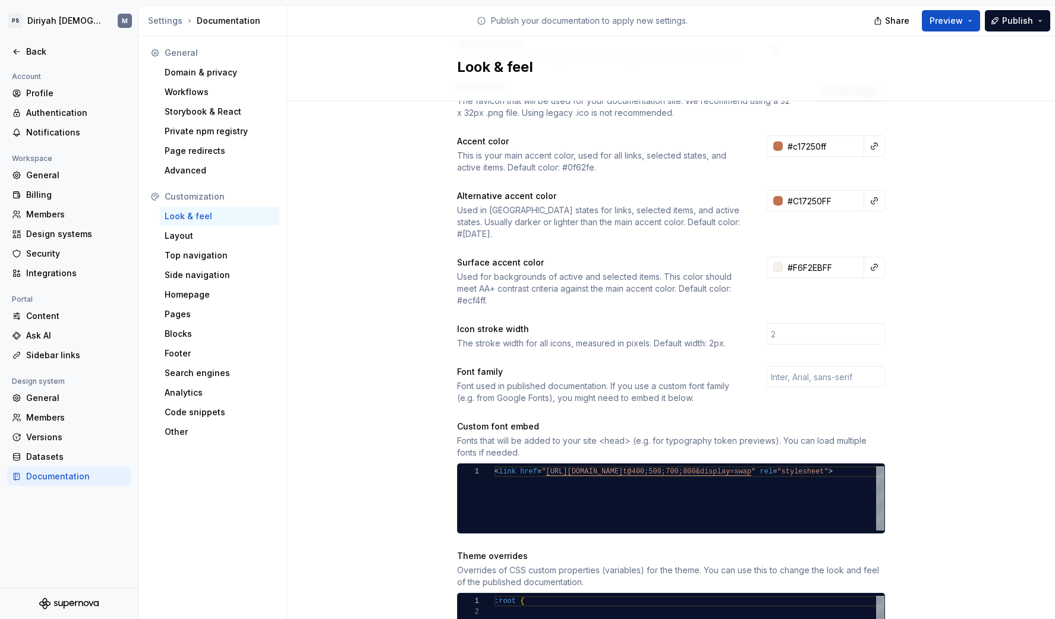
scroll to position [0, 0]
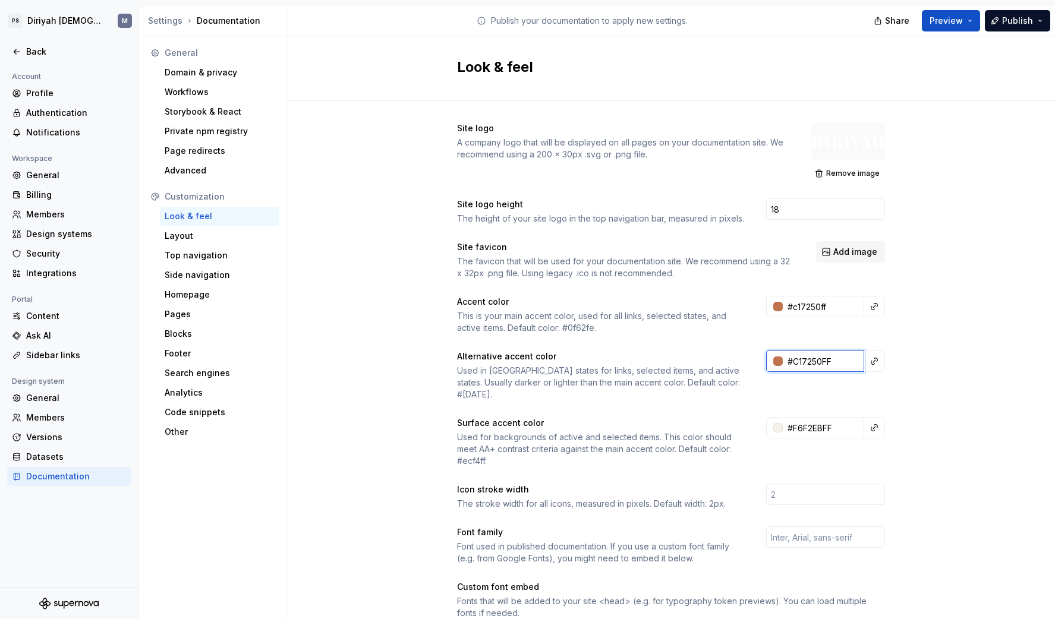
click at [820, 364] on input "#C17250FF" at bounding box center [823, 361] width 81 height 21
paste input "d1b392"
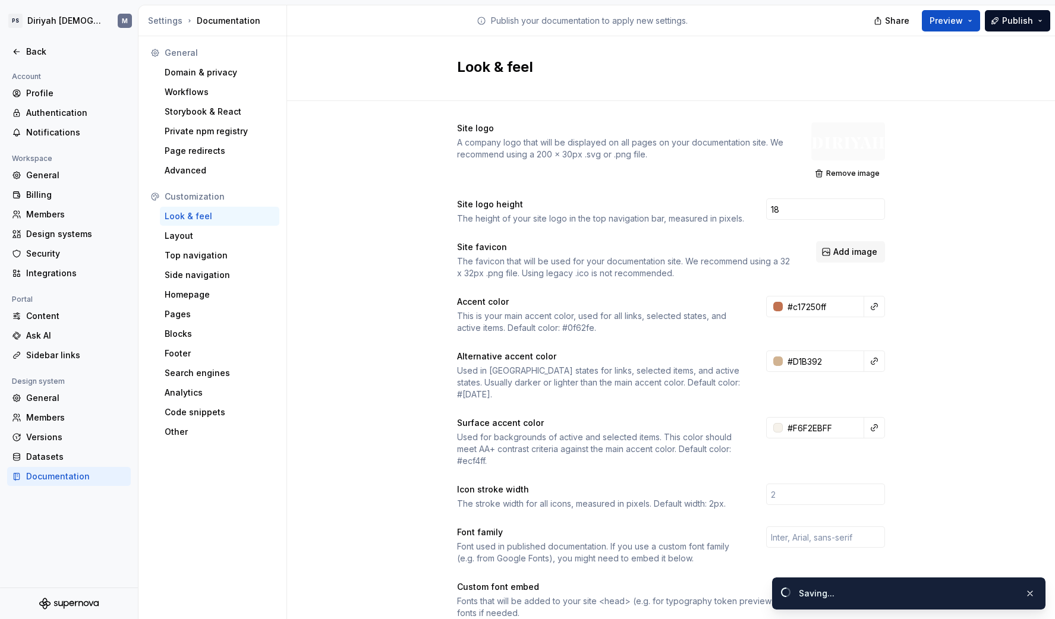
click at [924, 364] on div "Site logo A company logo that will be displayed on all pages on your documentat…" at bounding box center [671, 549] width 768 height 897
type input "#d1b392ff"
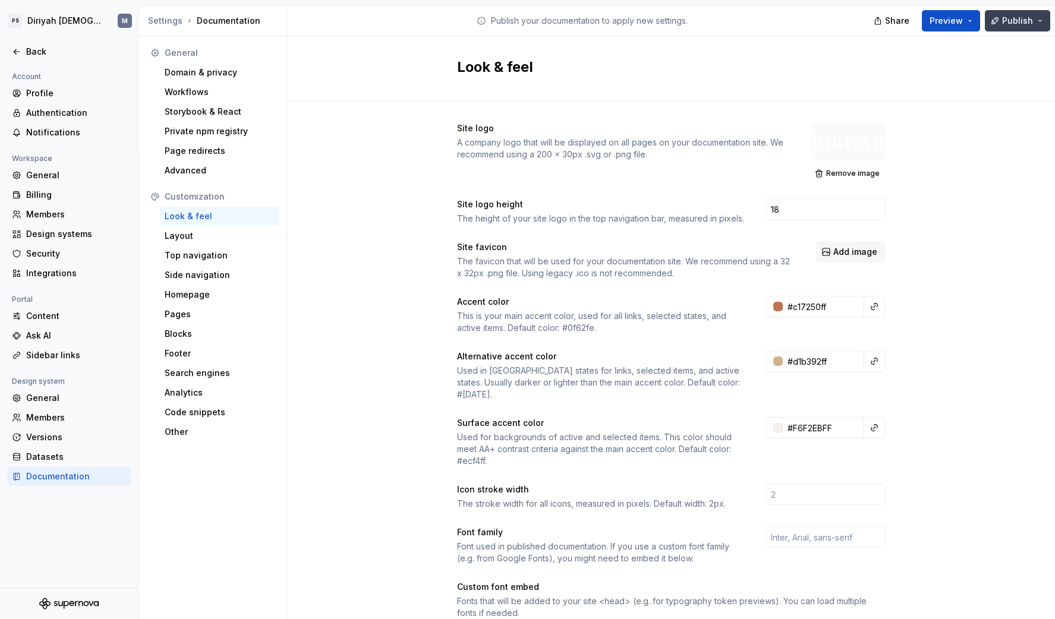
click at [1035, 15] on button "Publish" at bounding box center [1017, 20] width 65 height 21
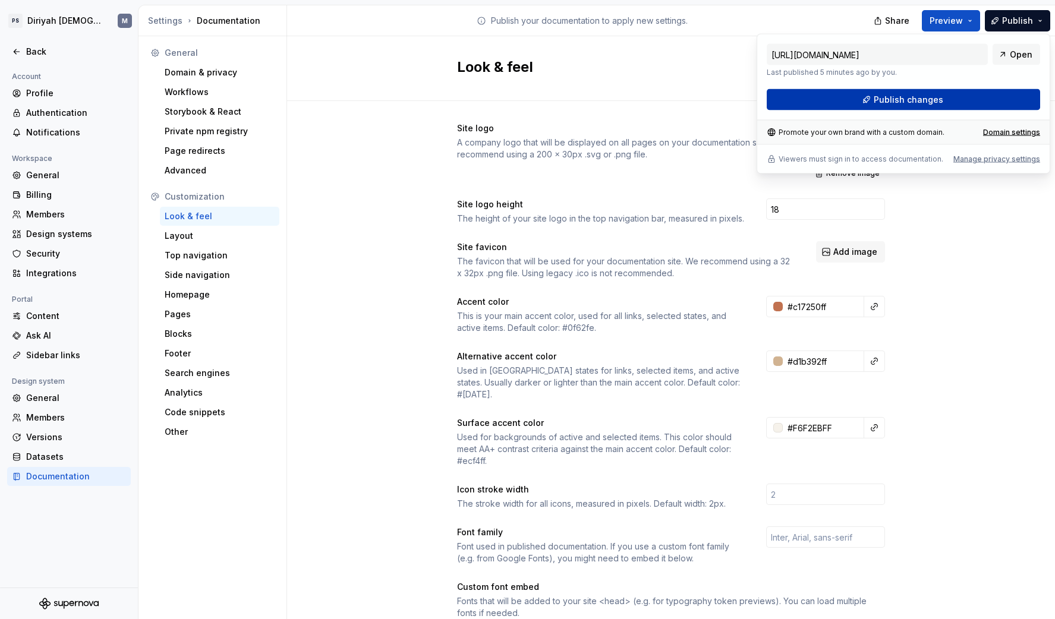
click at [998, 97] on button "Publish changes" at bounding box center [903, 99] width 273 height 21
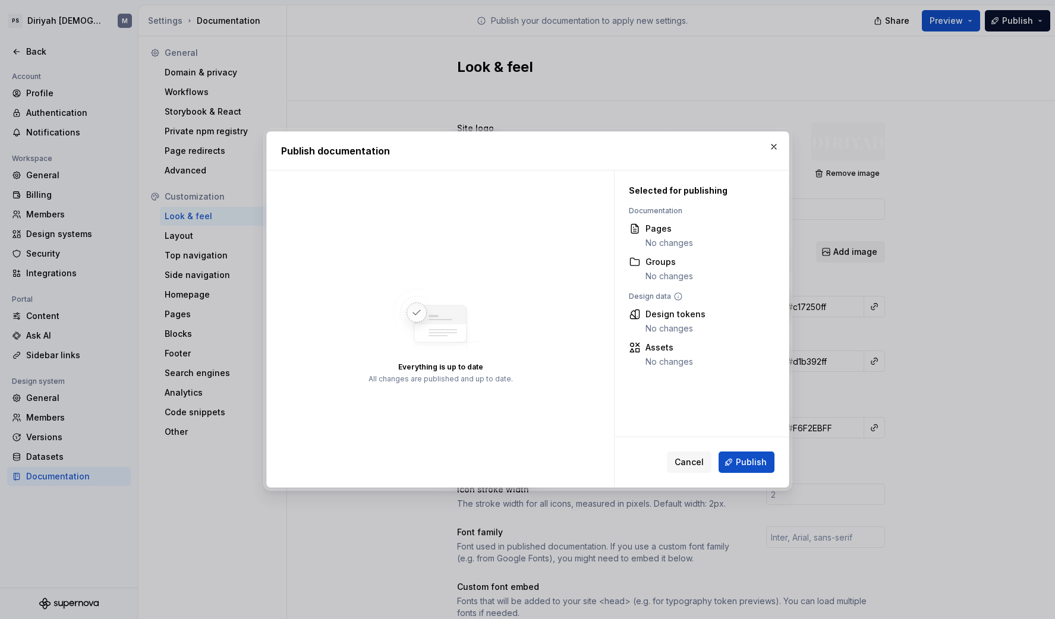
click at [746, 475] on div "Cancel Publish" at bounding box center [702, 462] width 174 height 50
click at [753, 465] on span "Publish" at bounding box center [751, 462] width 31 height 12
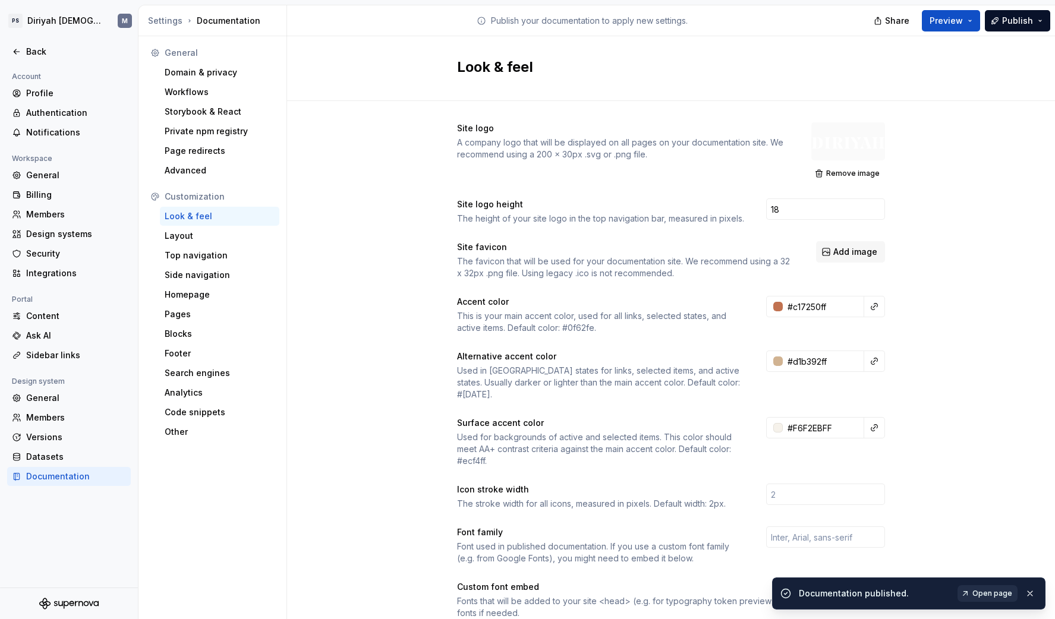
click at [974, 593] on link "Open page" at bounding box center [987, 593] width 60 height 17
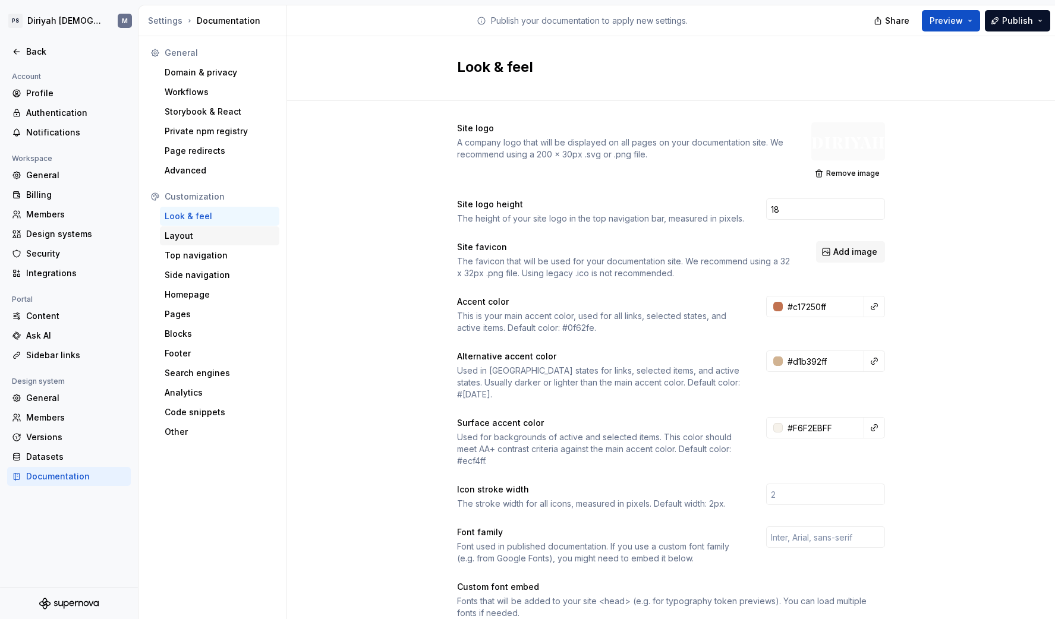
click at [197, 241] on div "Layout" at bounding box center [220, 236] width 110 height 12
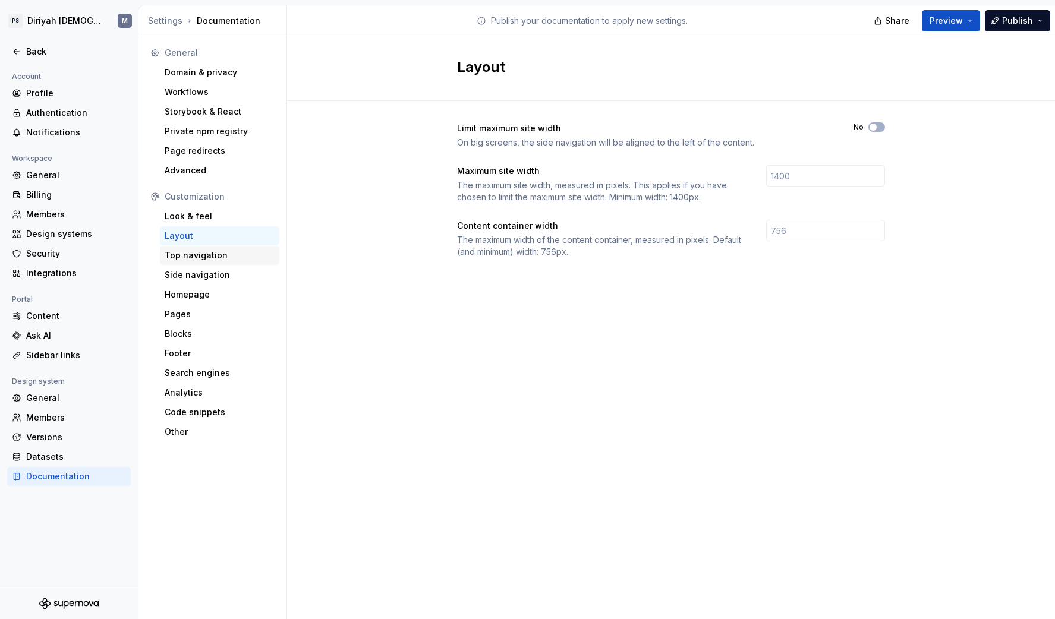
click at [206, 262] on div "Top navigation" at bounding box center [219, 255] width 119 height 19
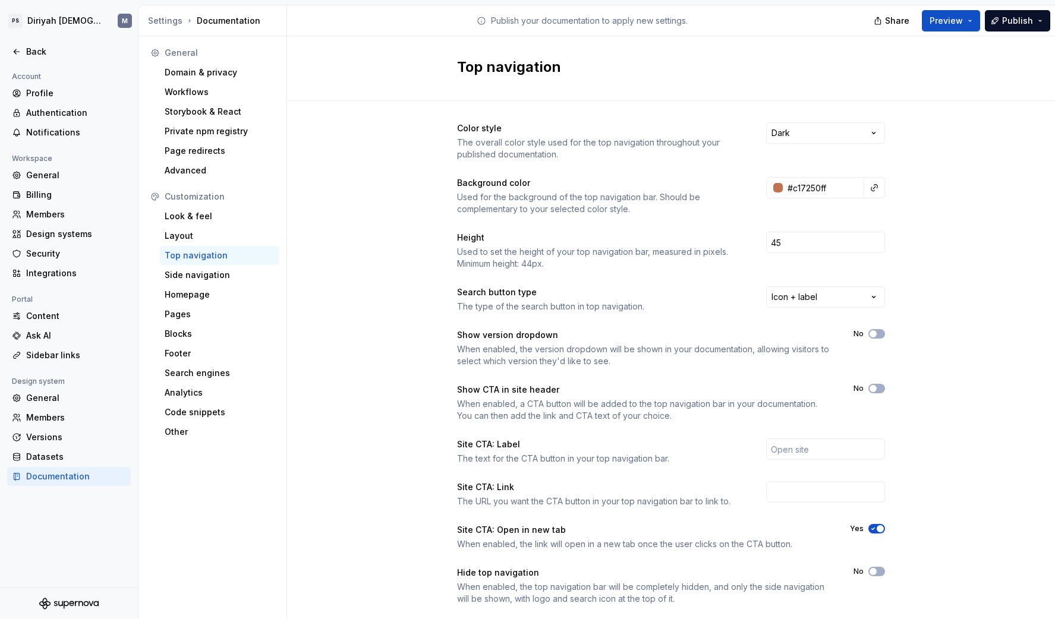
scroll to position [26, 0]
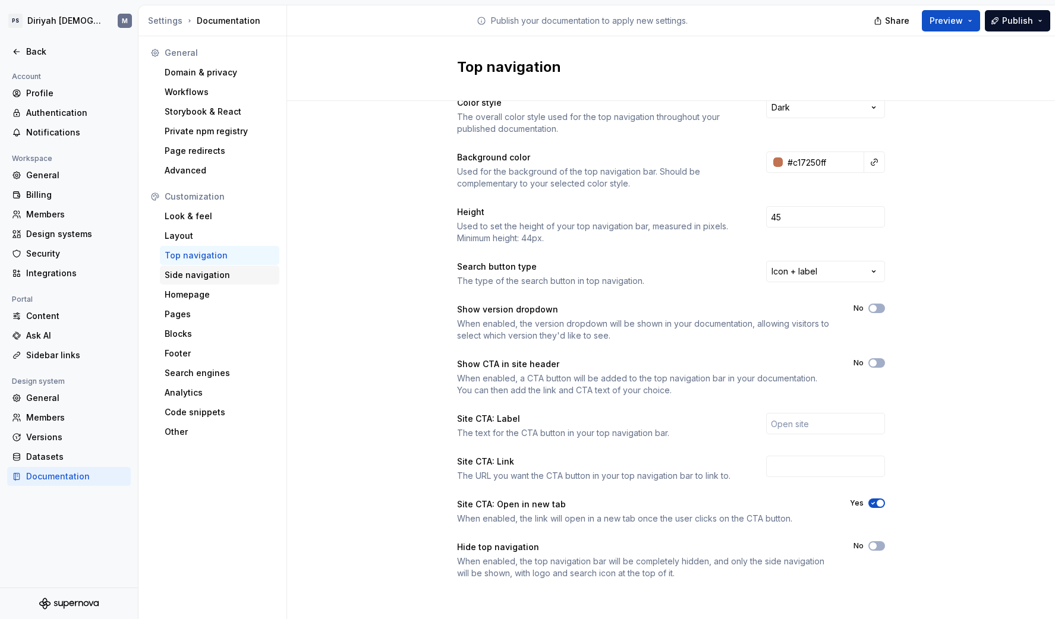
click at [225, 277] on div "Side navigation" at bounding box center [220, 275] width 110 height 12
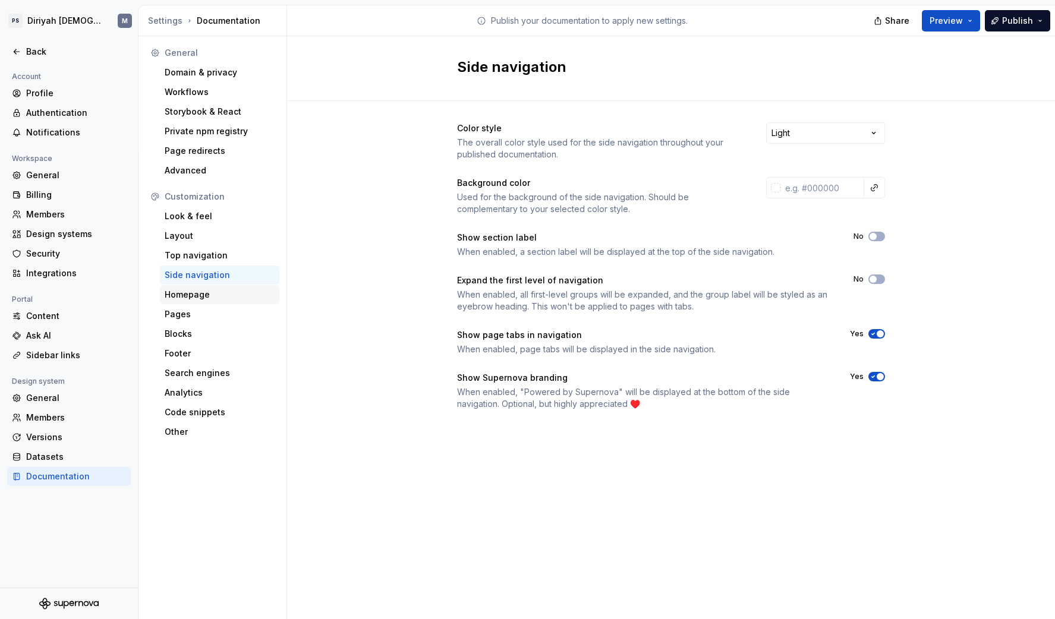
click at [226, 299] on div "Homepage" at bounding box center [220, 295] width 110 height 12
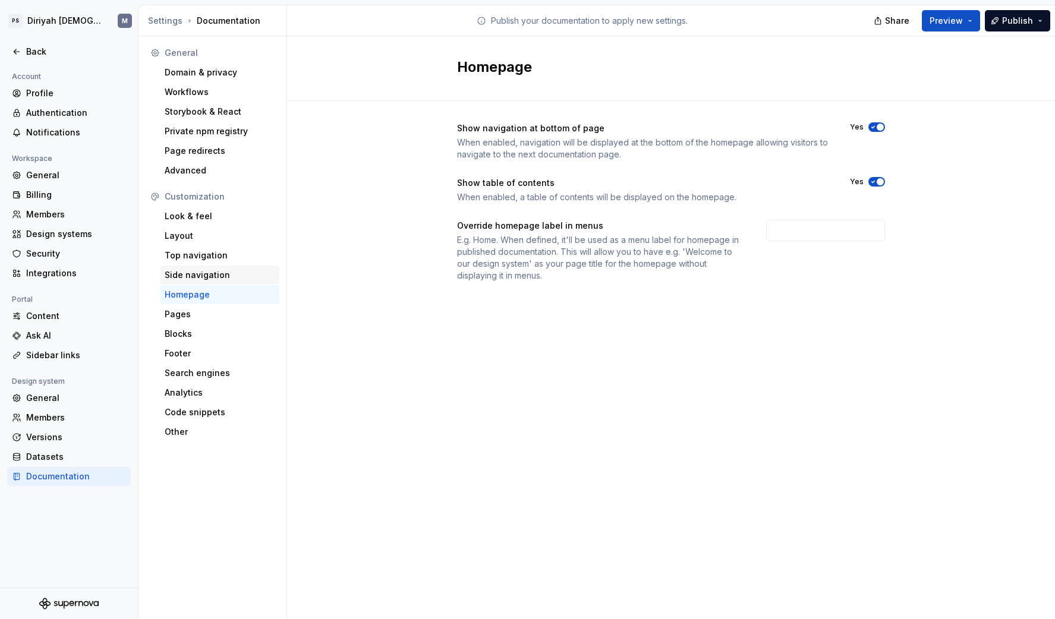
click at [231, 278] on div "Side navigation" at bounding box center [220, 275] width 110 height 12
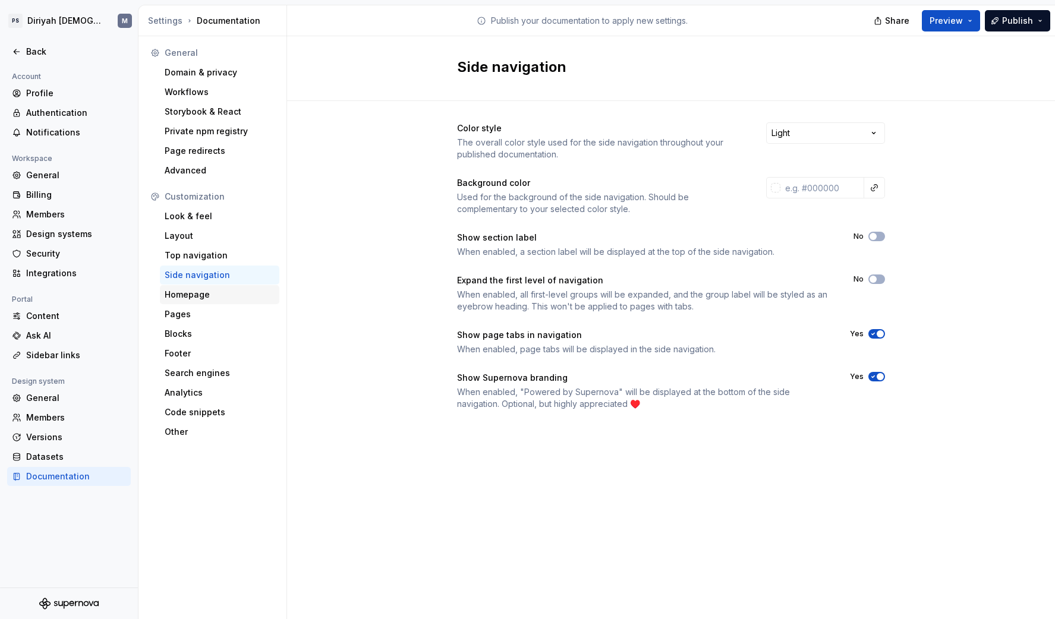
click at [221, 300] on div "Homepage" at bounding box center [220, 295] width 110 height 12
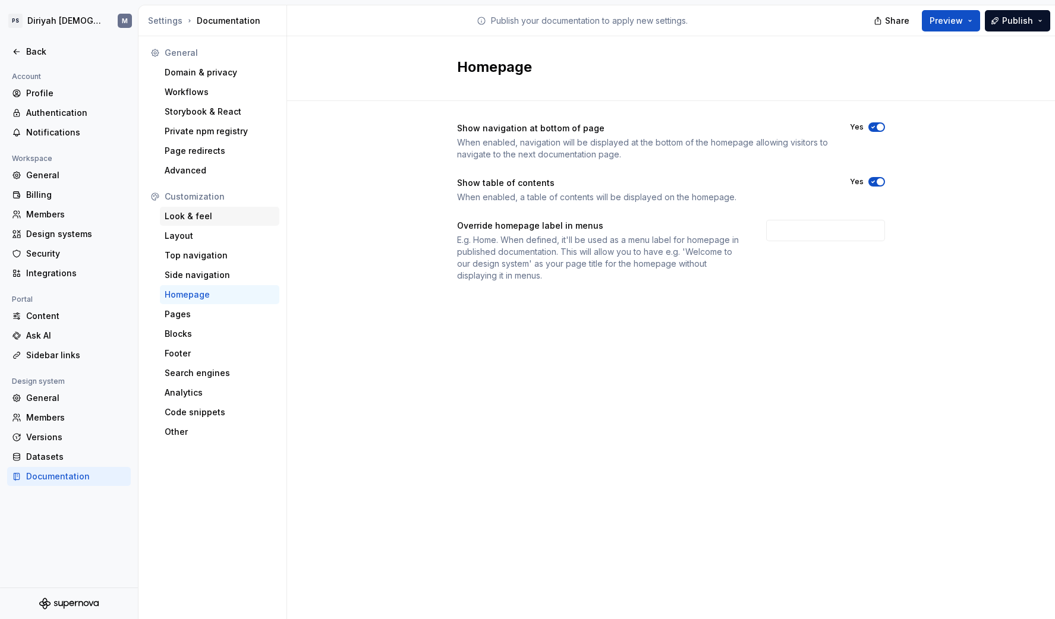
click at [222, 212] on div "Look & feel" at bounding box center [220, 216] width 110 height 12
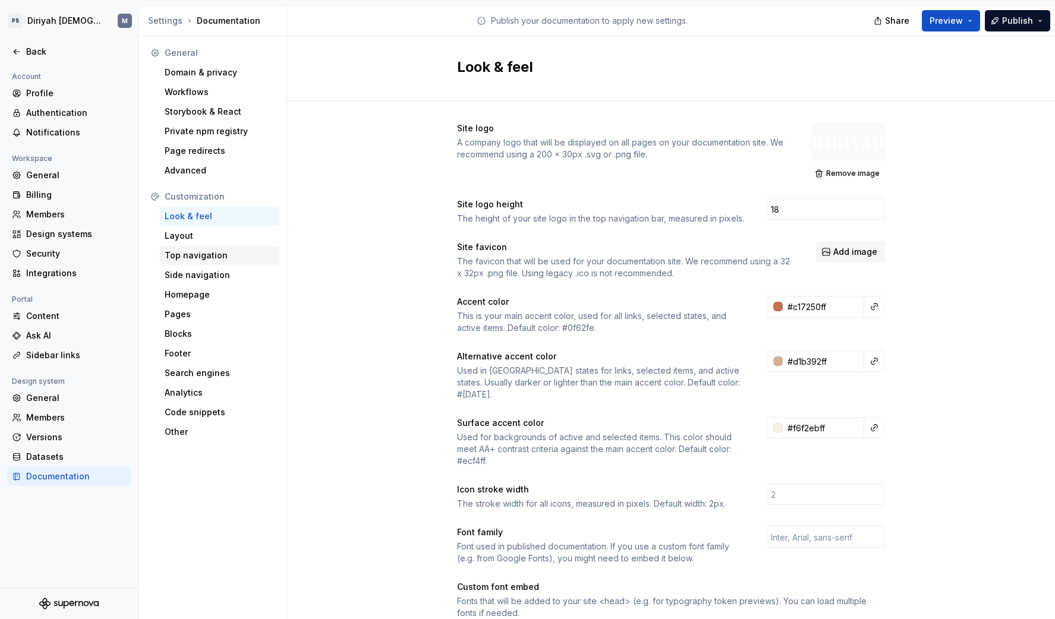
click at [200, 253] on div "Top navigation" at bounding box center [220, 256] width 110 height 12
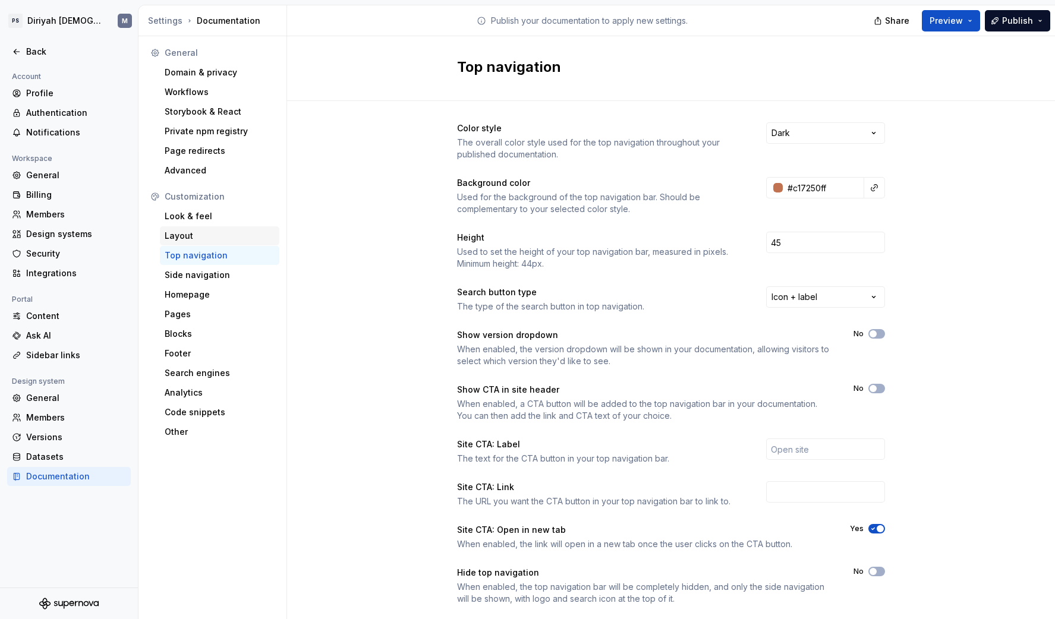
click at [190, 237] on div "Layout" at bounding box center [220, 236] width 110 height 12
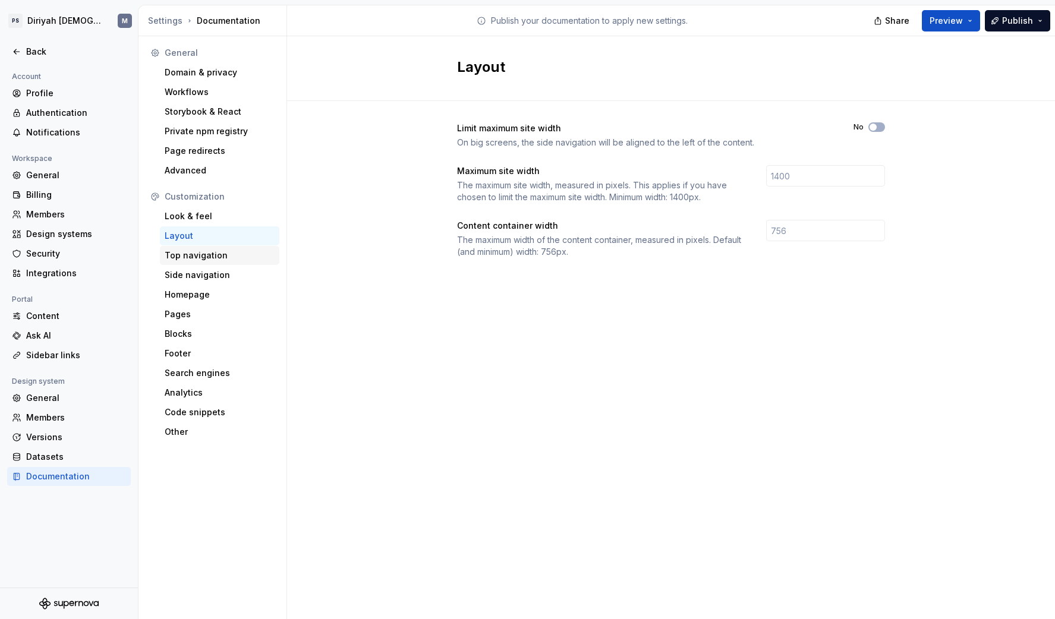
click at [207, 257] on div "Top navigation" at bounding box center [220, 256] width 110 height 12
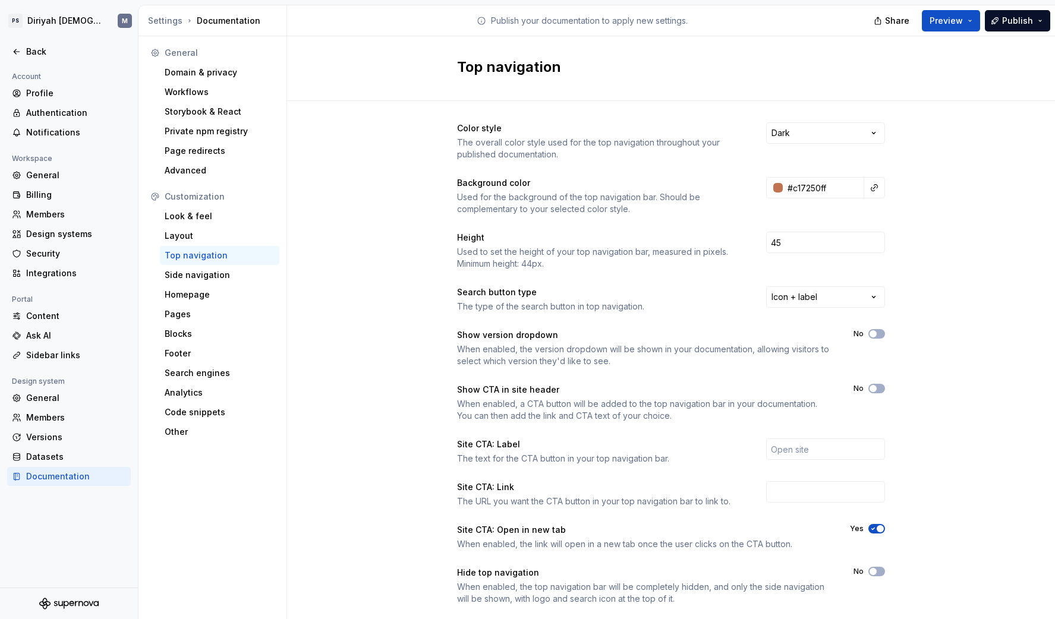
scroll to position [26, 0]
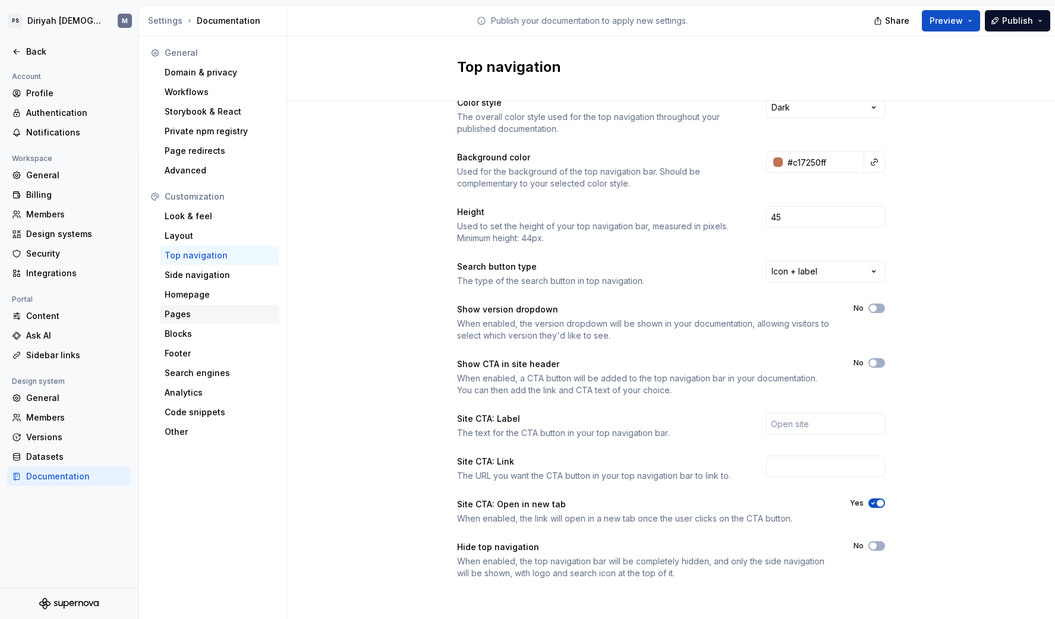
click at [196, 320] on div "Pages" at bounding box center [220, 314] width 110 height 12
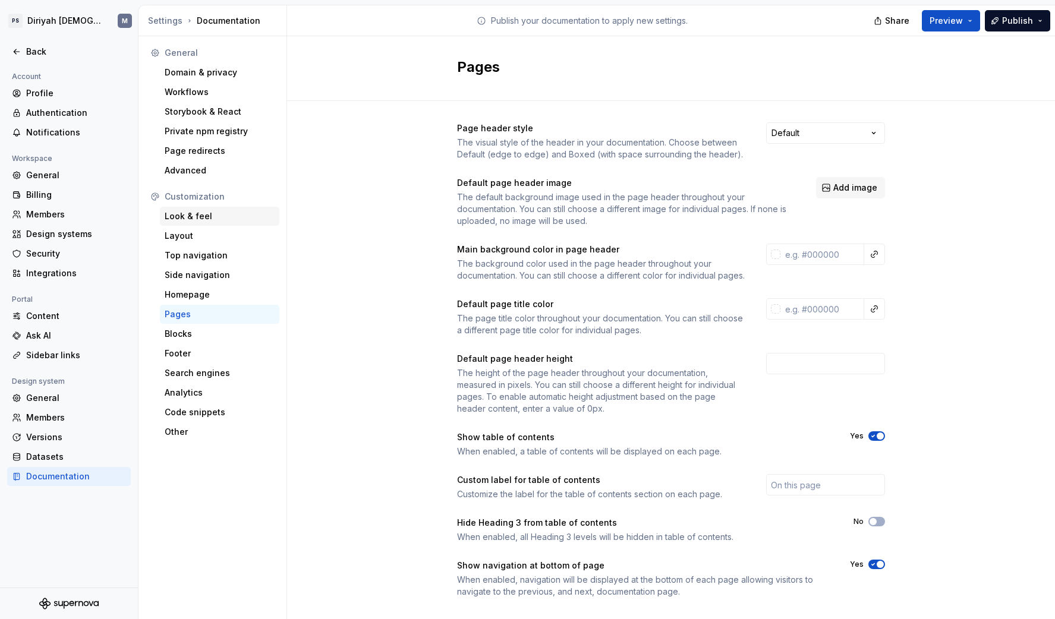
click at [201, 215] on div "Look & feel" at bounding box center [220, 216] width 110 height 12
